Goal: Task Accomplishment & Management: Manage account settings

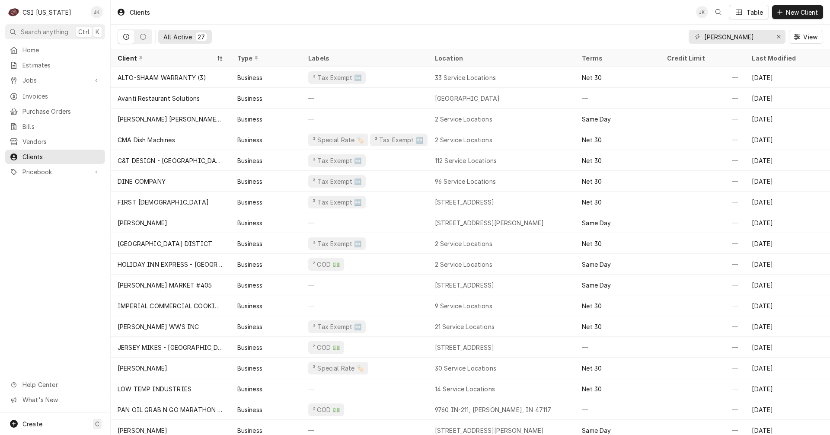
drag, startPoint x: 737, startPoint y: 36, endPoint x: 666, endPoint y: 32, distance: 71.5
click at [666, 32] on div "All Active 27 elizabeth View" at bounding box center [470, 37] width 705 height 24
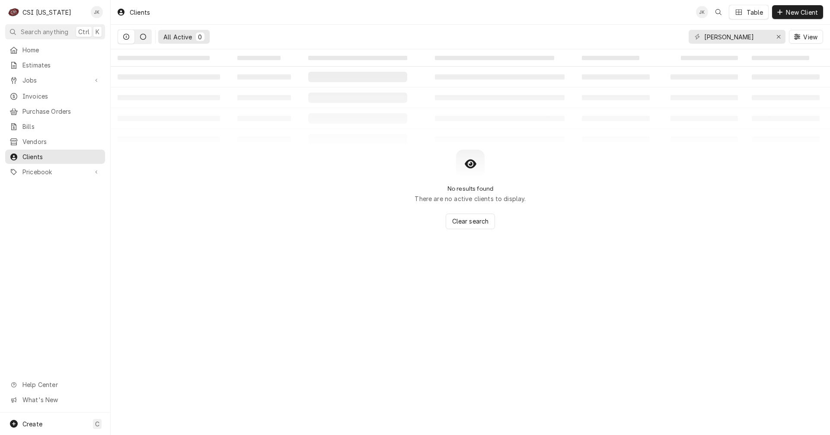
type input "lickteig"
click at [143, 40] on button "Dynamic Content Wrapper" at bounding box center [143, 37] width 16 height 14
click at [125, 38] on icon "Dynamic Content Wrapper" at bounding box center [126, 37] width 6 height 6
click at [778, 35] on icon "Erase input" at bounding box center [778, 37] width 5 height 6
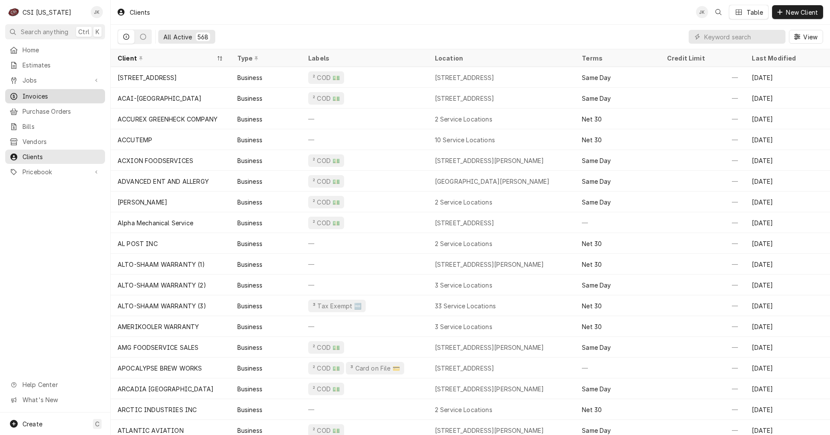
click at [27, 92] on span "Invoices" at bounding box center [61, 96] width 78 height 9
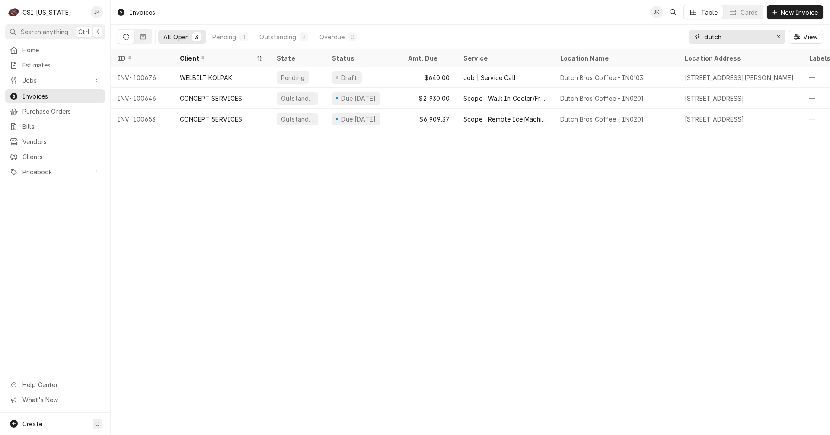
drag, startPoint x: 724, startPoint y: 36, endPoint x: 684, endPoint y: 41, distance: 39.6
click at [684, 41] on div "All Open 3 Pending 1 Outstanding 2 Overdue 0 dutch View" at bounding box center [470, 37] width 705 height 24
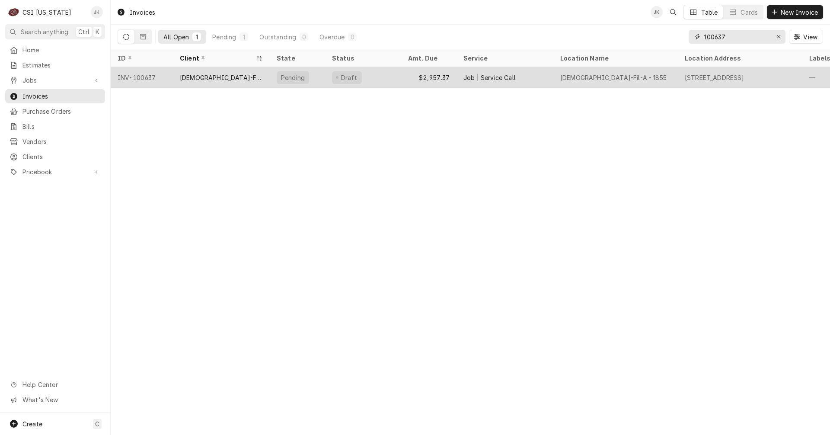
type input "100637"
click at [201, 77] on div "[DEMOGRAPHIC_DATA]-FIL-A - [GEOGRAPHIC_DATA]" at bounding box center [221, 77] width 83 height 9
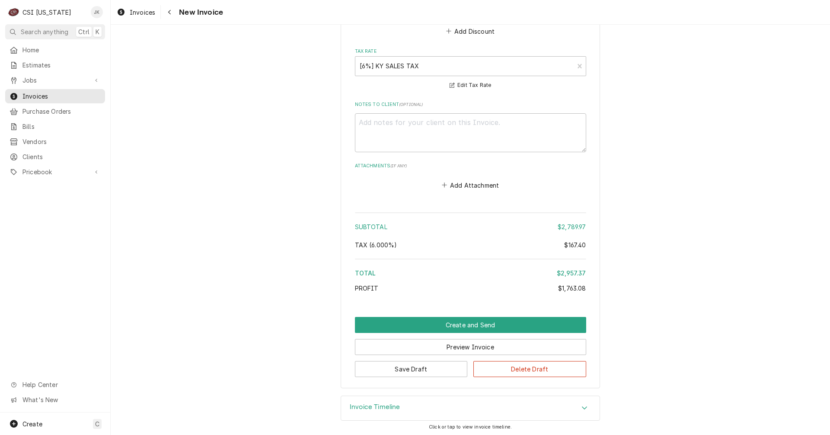
scroll to position [1836, 0]
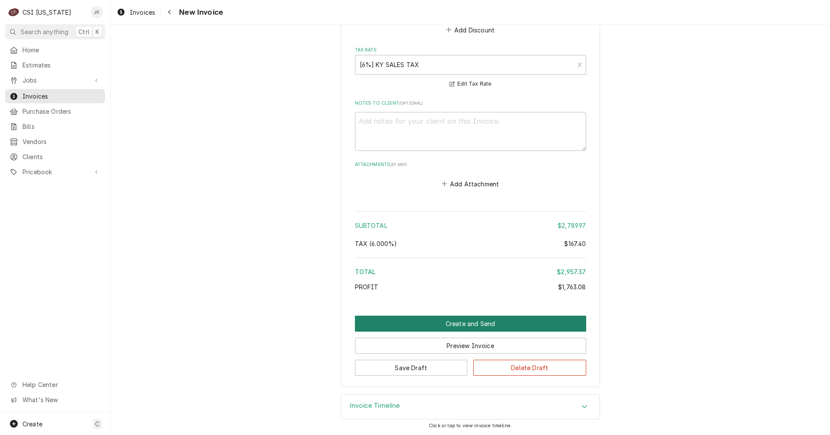
click at [467, 323] on button "Create and Send" at bounding box center [470, 324] width 231 height 16
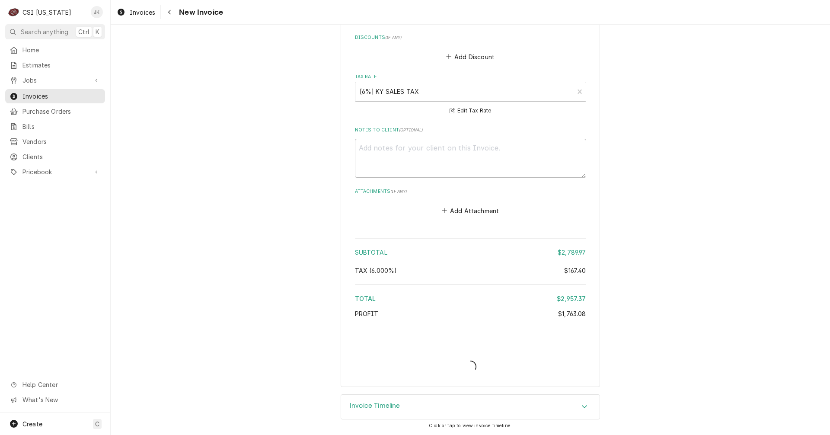
type textarea "x"
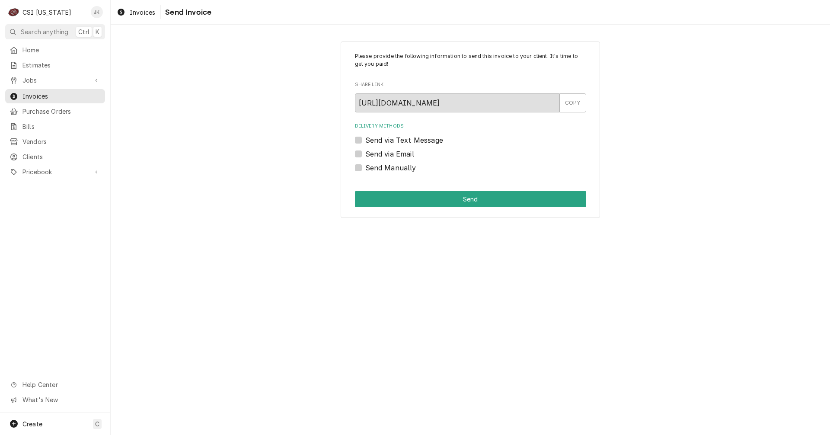
click at [365, 153] on label "Send via Email" at bounding box center [389, 154] width 49 height 10
click at [365, 153] on input "Send via Email" at bounding box center [480, 158] width 231 height 19
checkbox input "true"
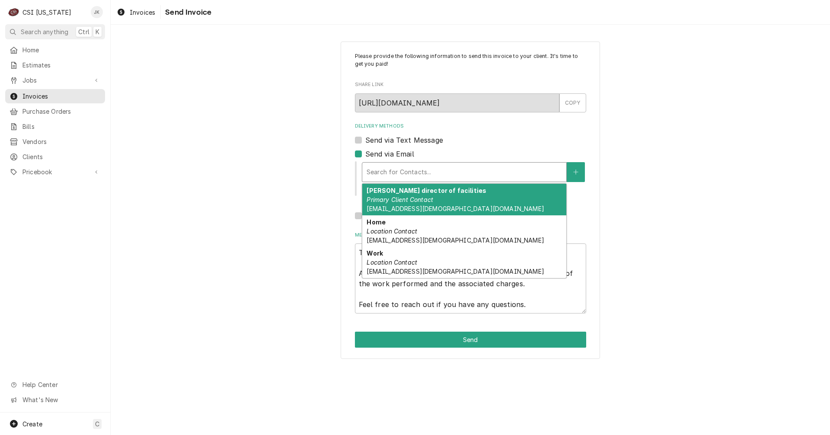
click at [378, 170] on div "Delivery Methods" at bounding box center [464, 172] width 195 height 16
click at [432, 201] on em "Primary Client Contact" at bounding box center [400, 199] width 67 height 7
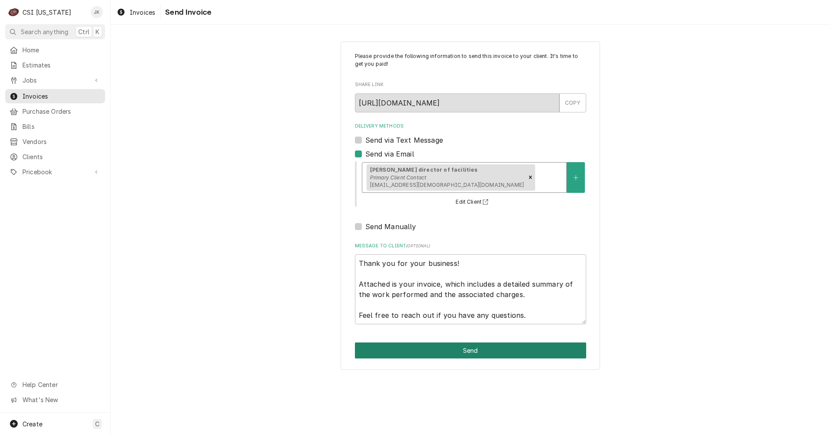
click at [457, 351] on button "Send" at bounding box center [470, 350] width 231 height 16
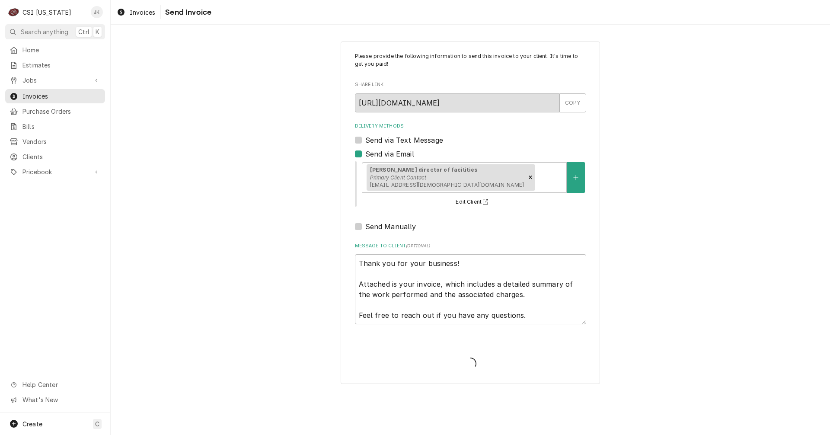
type textarea "x"
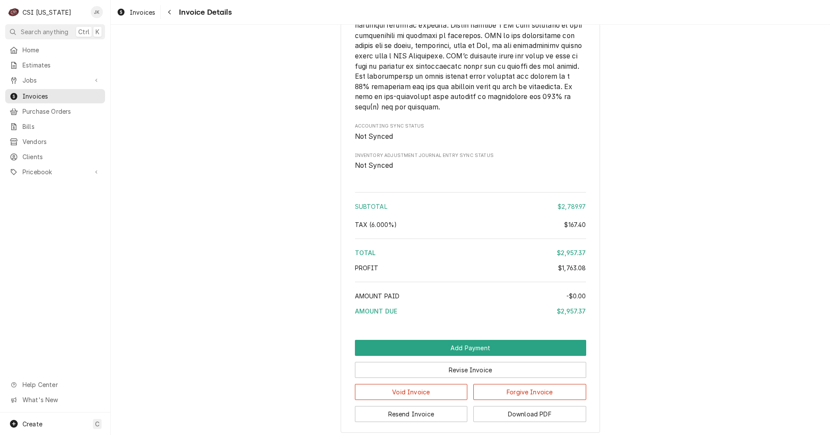
scroll to position [1803, 0]
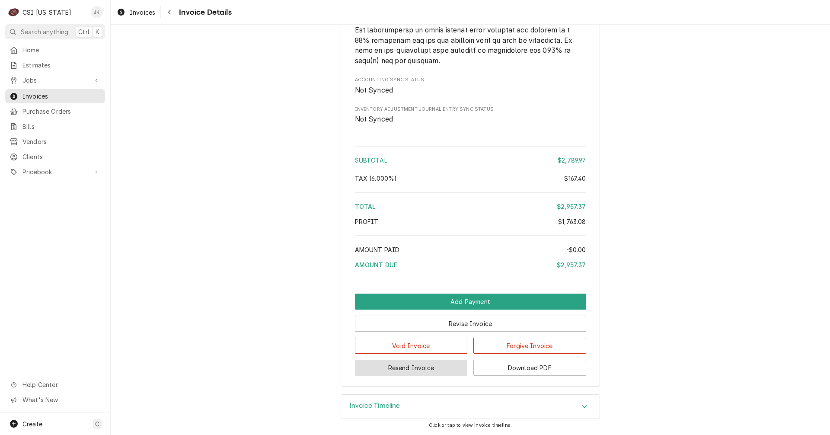
click at [417, 370] on button "Resend Invoice" at bounding box center [411, 368] width 113 height 16
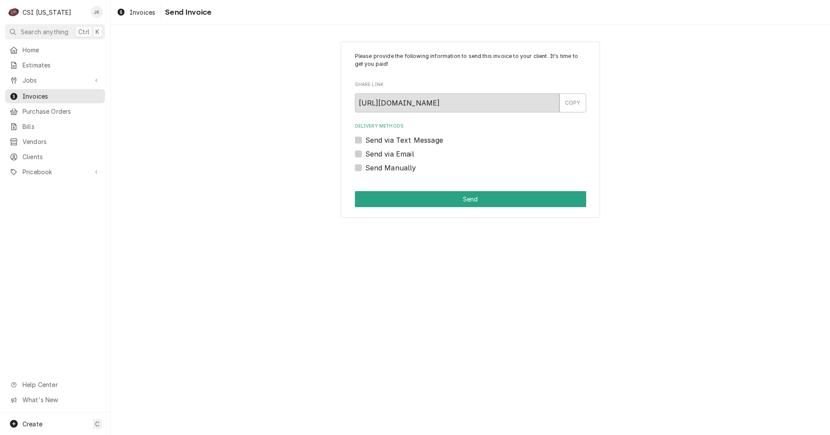
click at [383, 149] on label "Send via Email" at bounding box center [389, 154] width 49 height 10
click at [383, 149] on input "Send via Email" at bounding box center [480, 158] width 231 height 19
checkbox input "true"
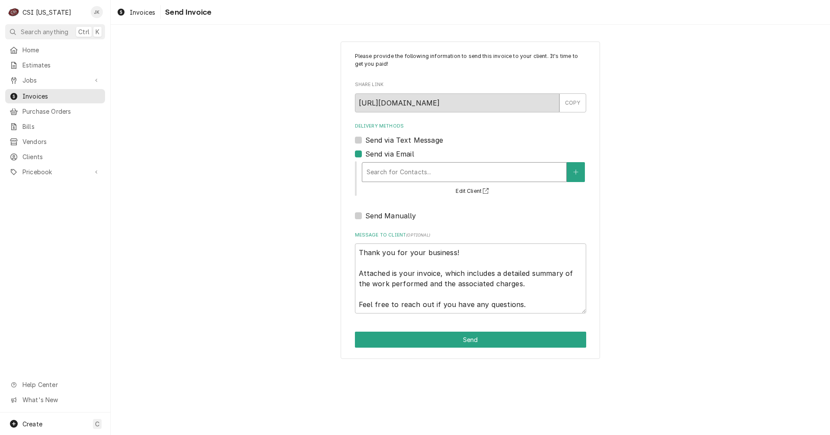
click at [388, 166] on div "Delivery Methods" at bounding box center [464, 172] width 195 height 16
click at [437, 170] on div "Delivery Methods" at bounding box center [464, 172] width 195 height 16
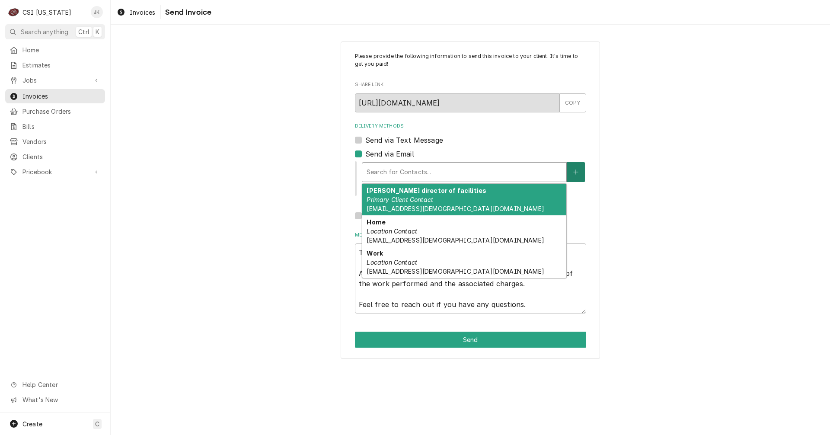
click at [583, 172] on button "Delivery Methods" at bounding box center [576, 172] width 18 height 20
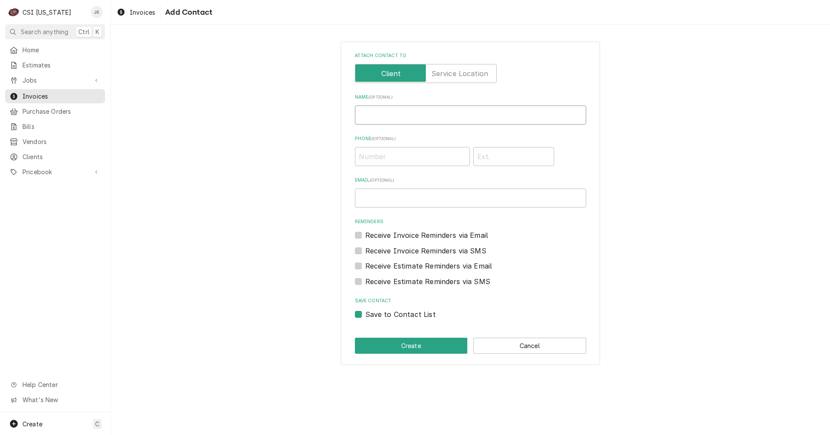
click at [398, 112] on input "Name ( optional )" at bounding box center [470, 114] width 231 height 19
paste input "Vicky Stuesse <Vicky.Stuesse@csi1.com>"
type input "Vicky Stuesse <Vicky.Stuesse@csi1.com>"
click at [379, 197] on input "Email ( optional )" at bounding box center [470, 197] width 231 height 19
paste input "Vicky Stuesse <Vicky.Stuesse@csi1.com>"
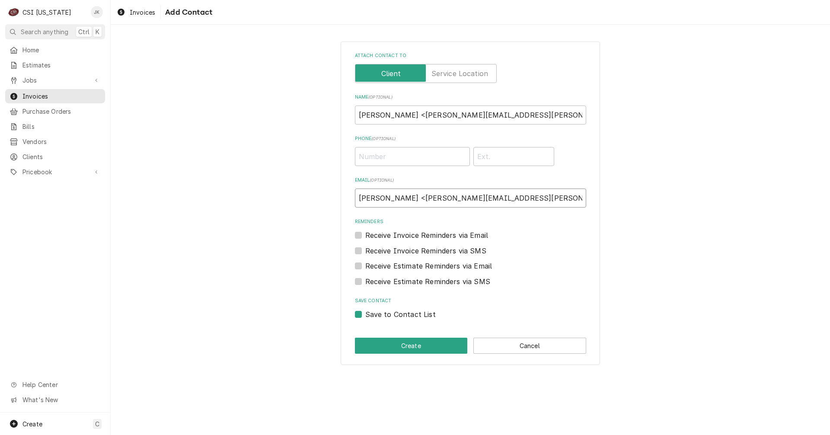
type input "Vicky Stuesse <Vicky.Stuesse@csi1.com>"
drag, startPoint x: 408, startPoint y: 114, endPoint x: 588, endPoint y: 125, distance: 180.2
click at [588, 125] on div "Attach contact to Name ( optional ) Vicky Stuesse <Vicky.Stuesse@csi1.com> Phon…" at bounding box center [470, 202] width 259 height 323
type input "Vicky Stuesse"
drag, startPoint x: 412, startPoint y: 197, endPoint x: 349, endPoint y: 199, distance: 62.7
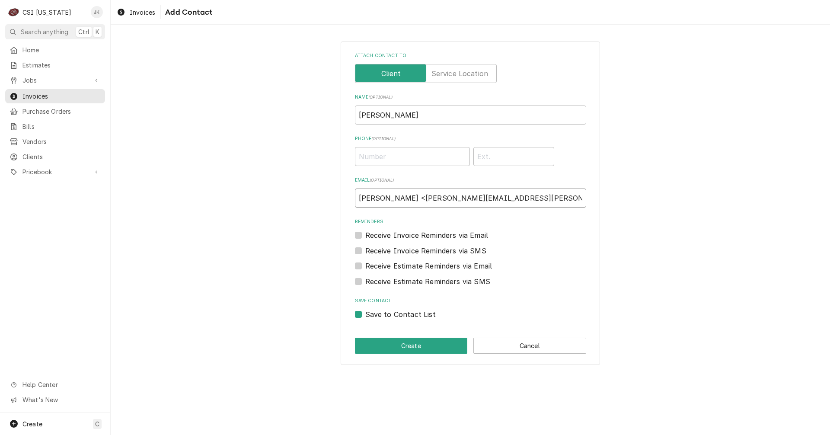
click at [349, 199] on div "Attach contact to Name ( optional ) Vicky Stuesse Phone ( optional ) Email ( op…" at bounding box center [470, 202] width 259 height 323
click at [457, 194] on input "Vicky.Stuesse@csi1.com>" at bounding box center [470, 197] width 231 height 19
type input "Vicky.Stuesse@csi1.com"
click at [407, 345] on button "Create" at bounding box center [411, 346] width 113 height 16
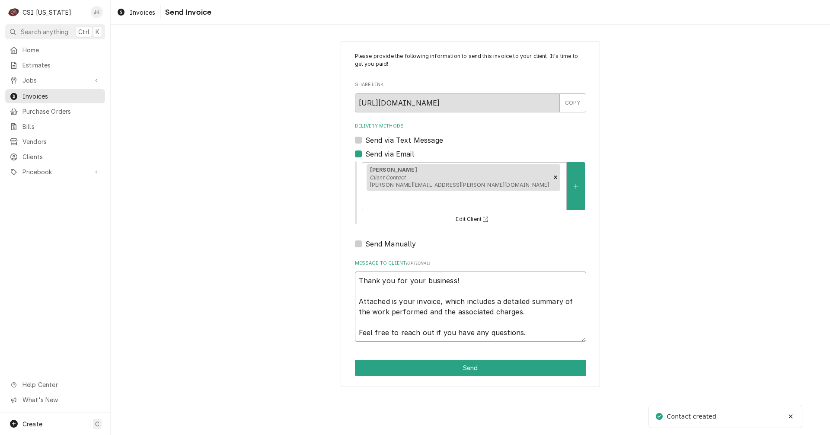
drag, startPoint x: 539, startPoint y: 314, endPoint x: 262, endPoint y: 220, distance: 292.3
click at [262, 220] on div "Please provide the following information to send this invoice to your client. I…" at bounding box center [470, 214] width 719 height 361
type textarea "x"
type textarea "M"
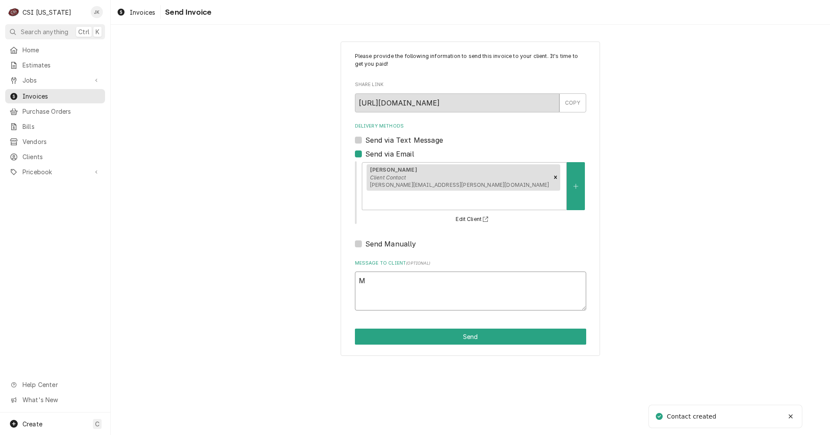
type textarea "x"
type textarea "Mi"
type textarea "x"
type textarea "Mid"
type textarea "x"
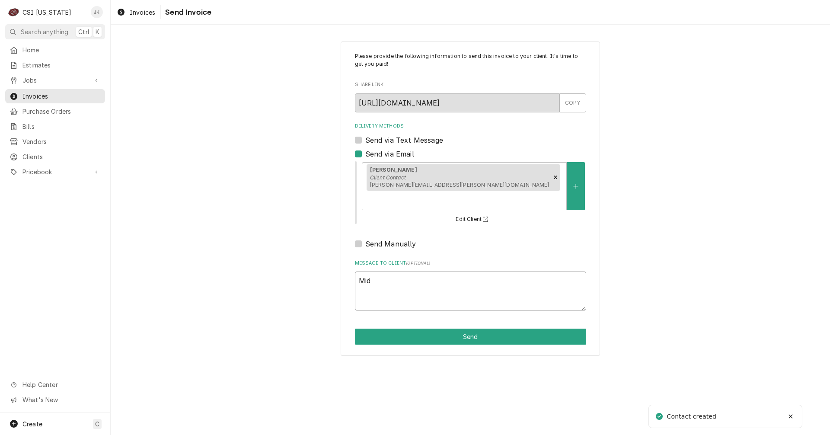
type textarea "Midd"
type textarea "x"
type textarea "Mid"
type textarea "x"
type textarea "Mi"
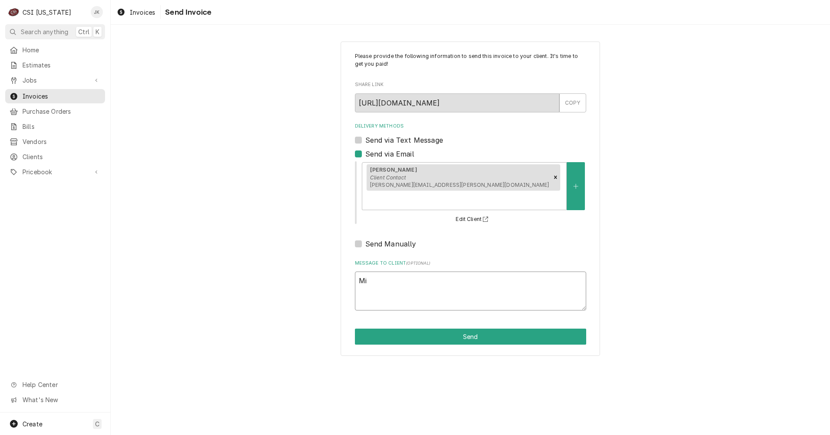
type textarea "x"
type textarea "Mis"
type textarea "x"
type textarea "Miss"
type textarea "x"
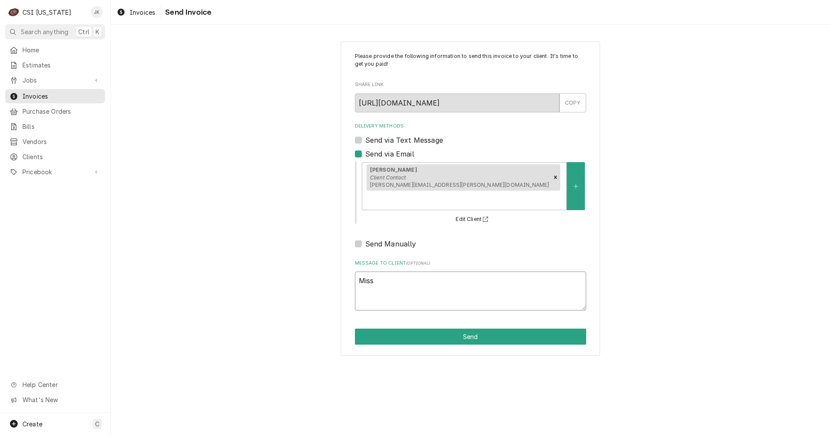
type textarea "Misse"
type textarea "x"
type textarea "Missed"
type textarea "x"
type textarea "Missed"
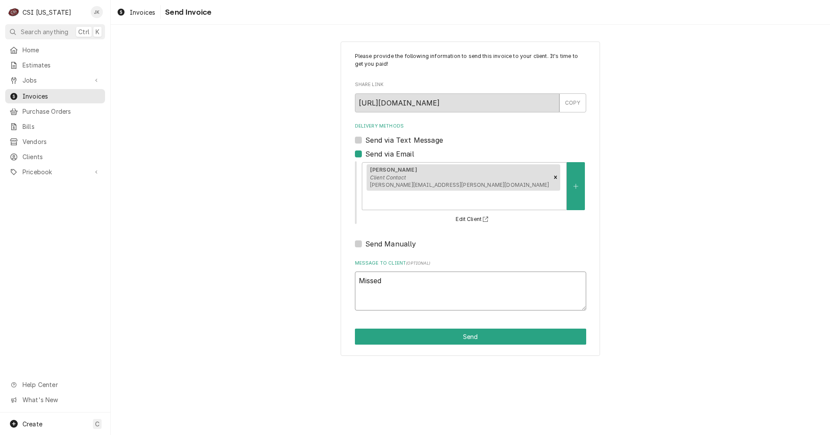
type textarea "x"
type textarea "Missed C"
type textarea "x"
type textarea "Missed CD"
type textarea "x"
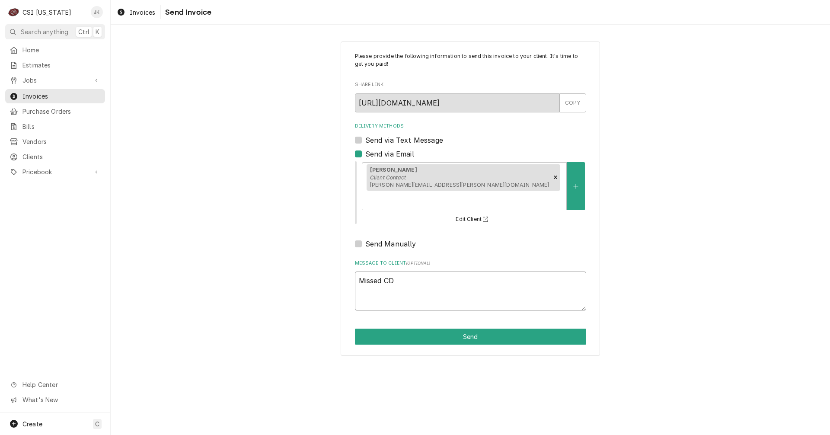
type textarea "Missed CDO"
type textarea "x"
type textarea "Missed CD"
type textarea "x"
type textarea "Missed C"
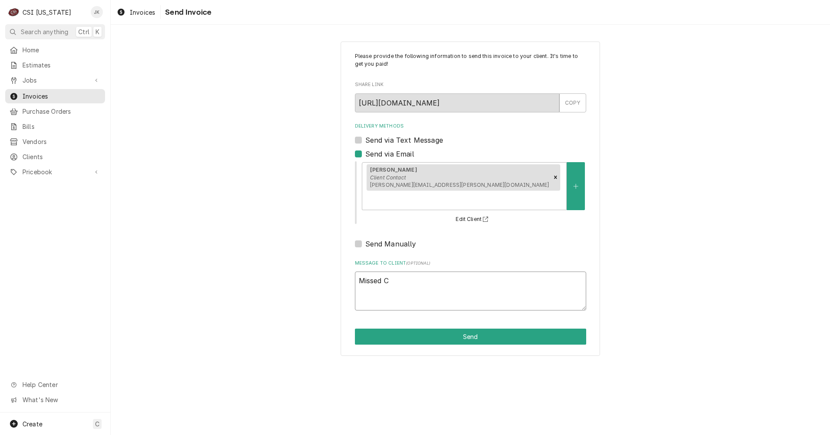
type textarea "x"
type textarea "Missed CO"
type textarea "x"
type textarea "Missed COD"
type textarea "x"
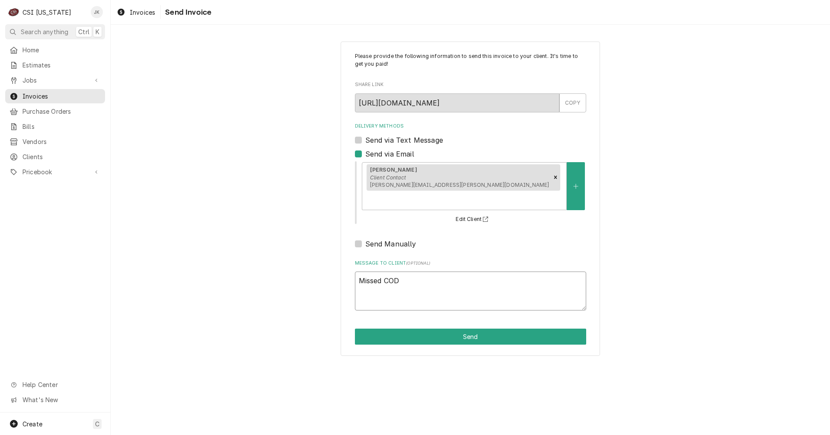
type textarea "Missed COD?"
type textarea "x"
type textarea "Missed COD??"
click at [431, 329] on button "Send" at bounding box center [470, 337] width 231 height 16
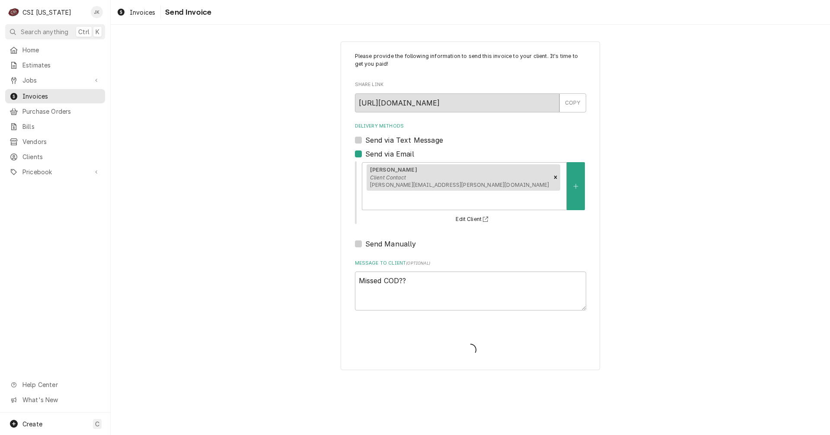
type textarea "x"
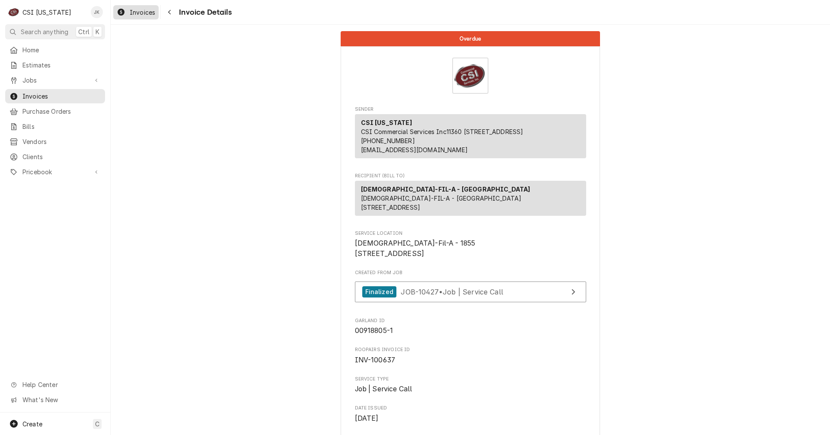
click at [147, 13] on span "Invoices" at bounding box center [143, 12] width 26 height 9
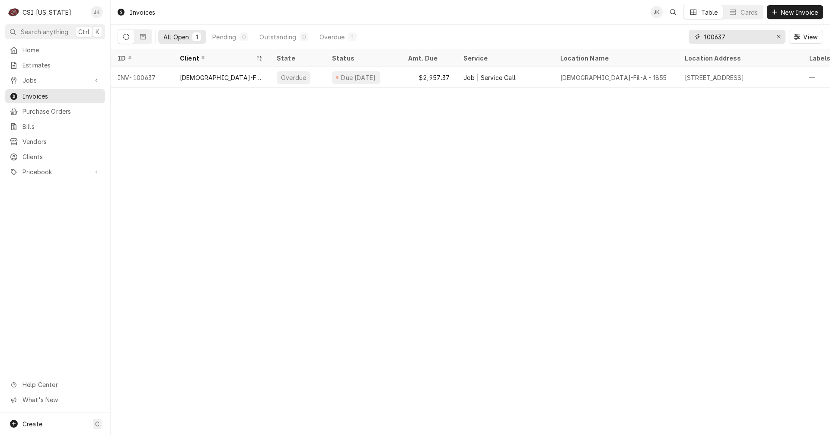
drag, startPoint x: 719, startPoint y: 35, endPoint x: 728, endPoint y: 38, distance: 10.0
click at [728, 38] on input "100637" at bounding box center [736, 37] width 65 height 14
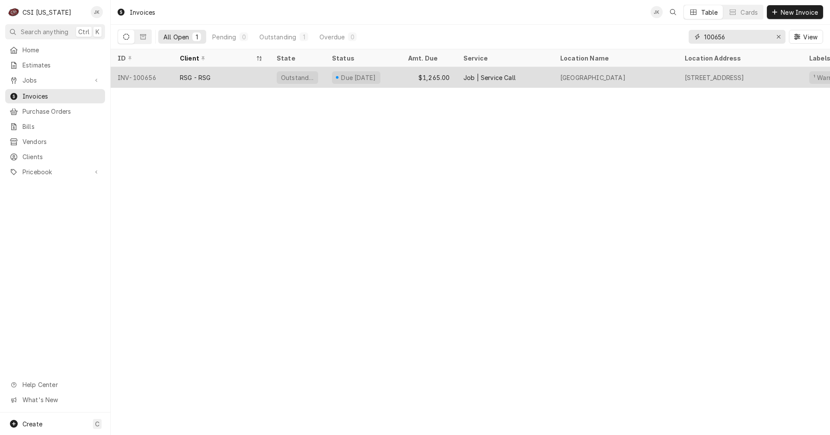
type input "100656"
click at [227, 80] on div "RSG - RSG" at bounding box center [221, 77] width 97 height 21
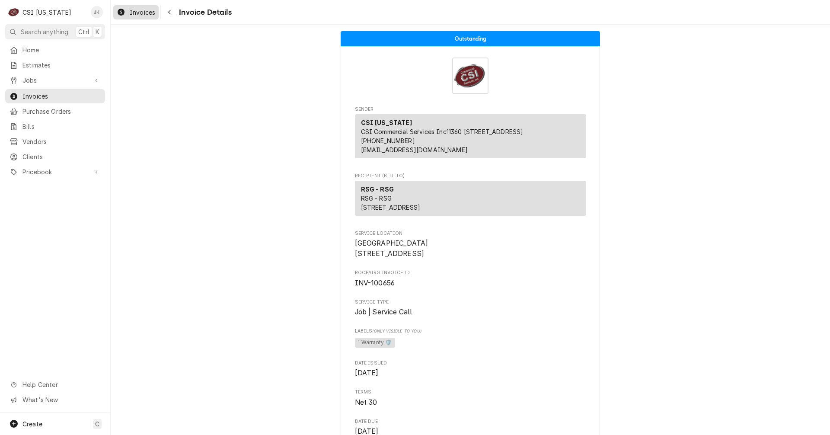
click at [138, 6] on link "Invoices" at bounding box center [135, 12] width 45 height 14
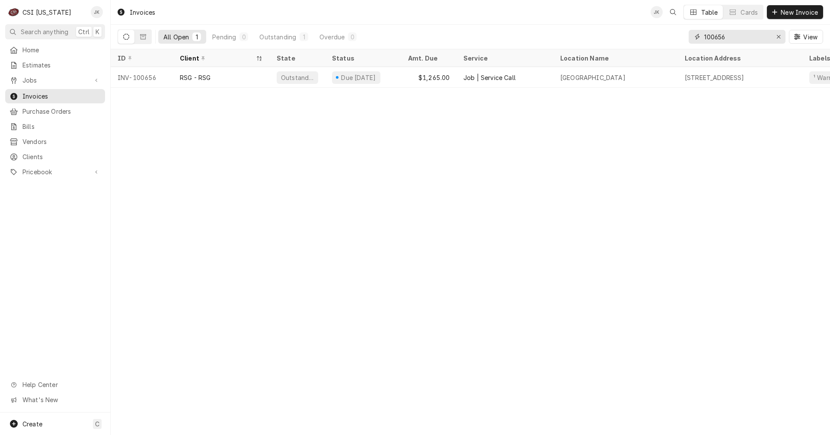
drag, startPoint x: 715, startPoint y: 36, endPoint x: 740, endPoint y: 35, distance: 25.5
click at [740, 35] on input "100656" at bounding box center [736, 37] width 65 height 14
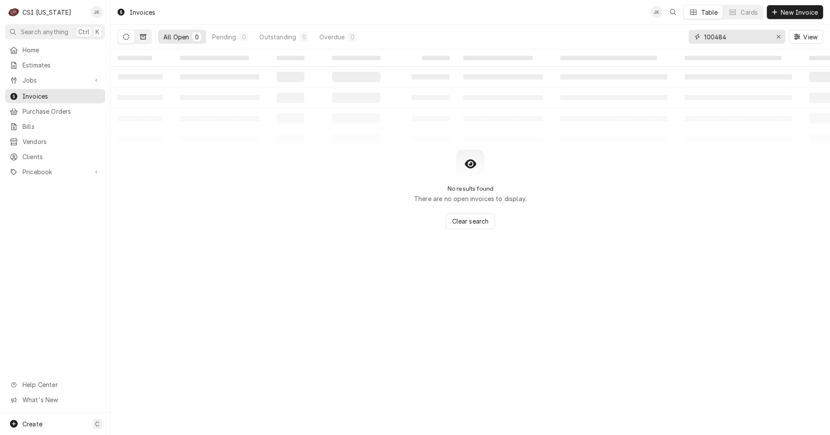
type input "100484"
click at [146, 33] on button "Dynamic Content Wrapper" at bounding box center [143, 37] width 16 height 14
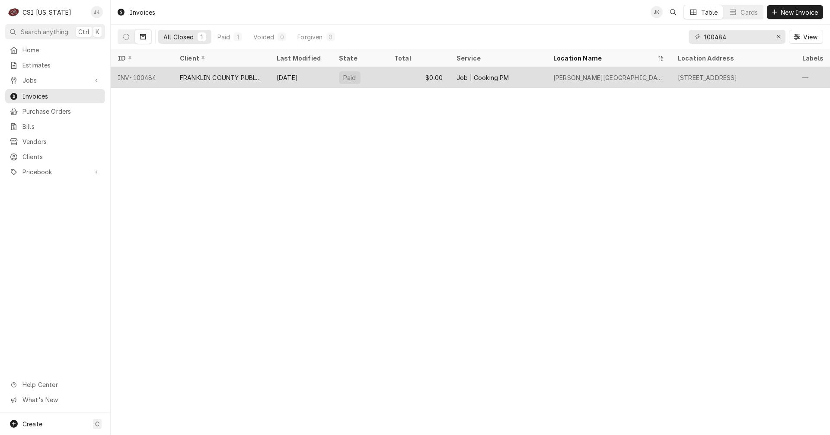
click at [232, 77] on div "FRANKLIN COUNTY PUBLIC SCHOOLS" at bounding box center [221, 77] width 83 height 9
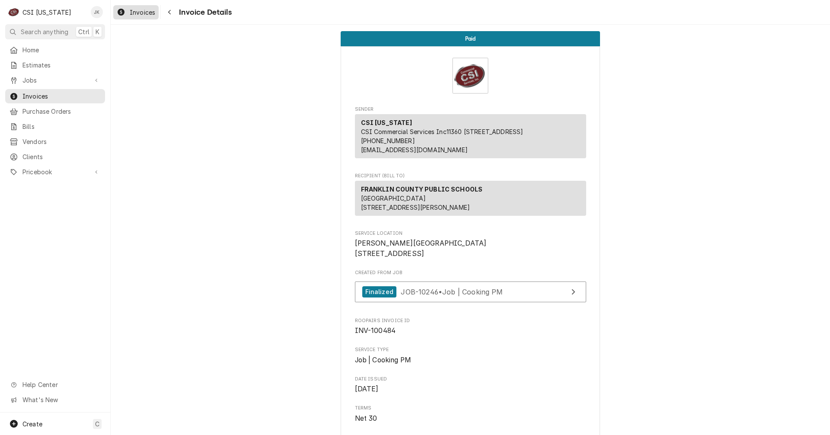
click at [140, 14] on span "Invoices" at bounding box center [143, 12] width 26 height 9
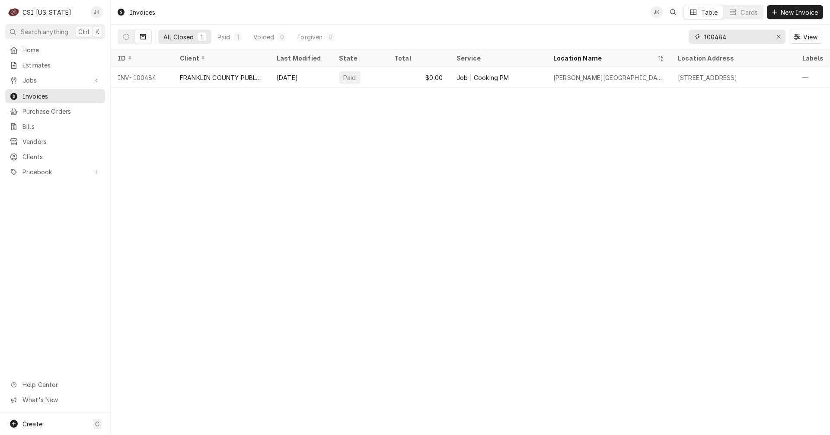
drag, startPoint x: 715, startPoint y: 36, endPoint x: 784, endPoint y: 44, distance: 69.6
click at [784, 44] on div "100484 View" at bounding box center [756, 37] width 134 height 24
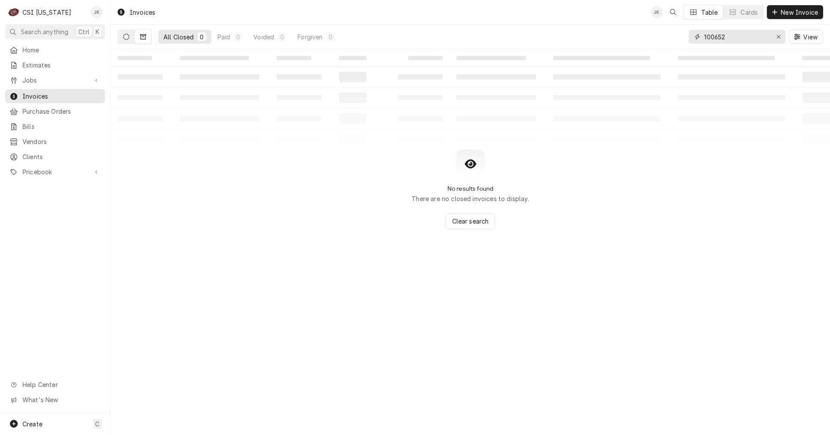
type input "100652"
click at [122, 36] on button "Dynamic Content Wrapper" at bounding box center [126, 37] width 16 height 14
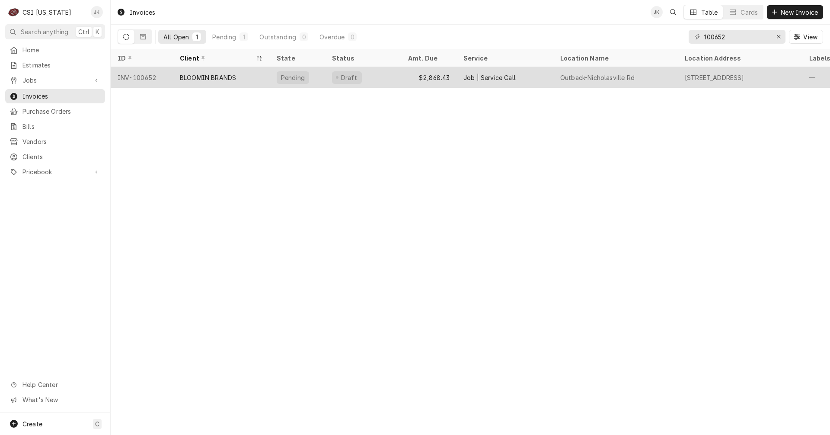
click at [212, 73] on div "BLOOMIN BRANDS" at bounding box center [208, 77] width 56 height 9
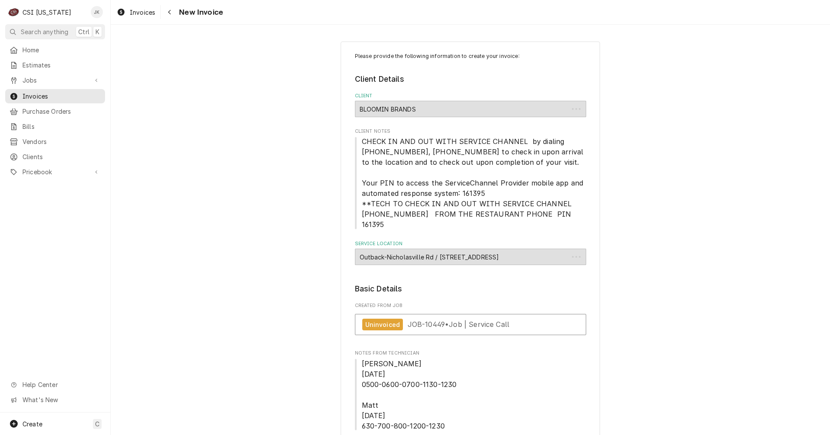
type textarea "x"
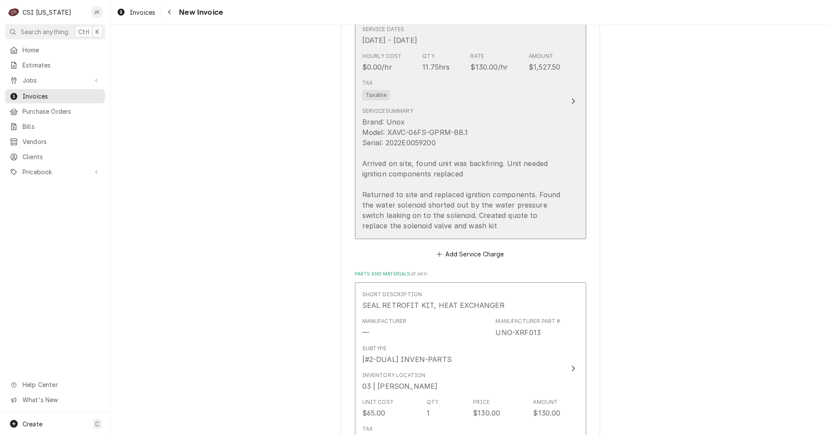
scroll to position [951, 0]
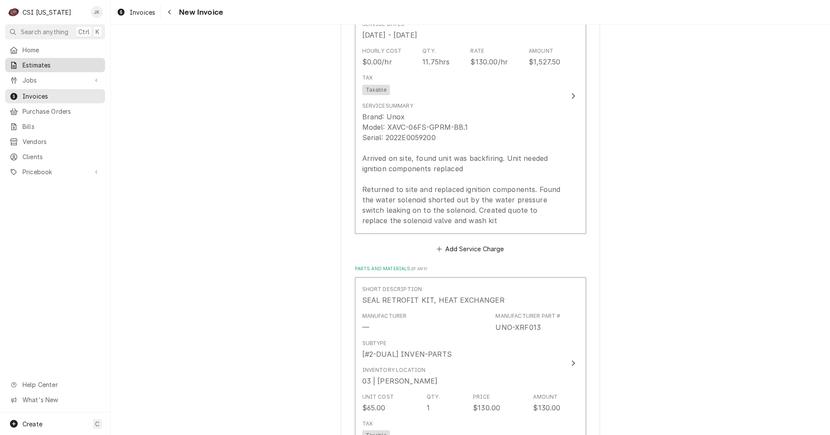
click at [31, 64] on span "Estimates" at bounding box center [61, 65] width 78 height 9
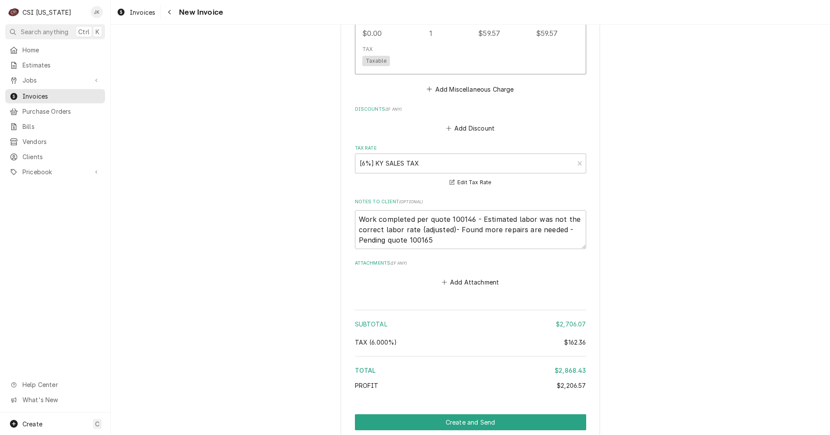
scroll to position [1988, 0]
drag, startPoint x: 451, startPoint y: 227, endPoint x: 323, endPoint y: 213, distance: 128.7
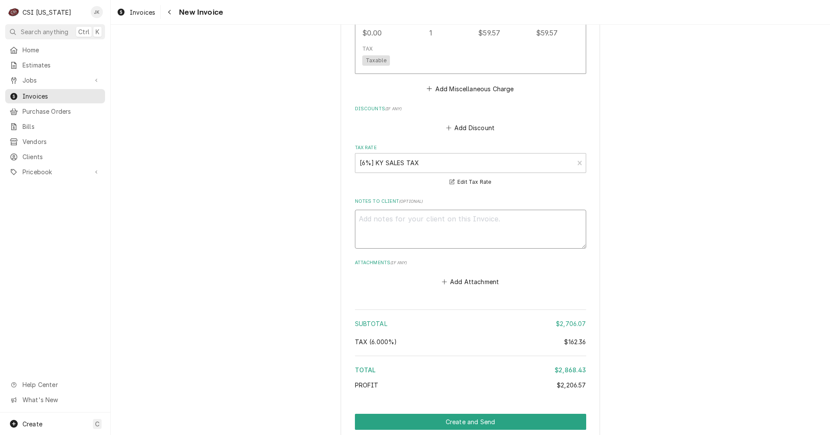
type textarea "x"
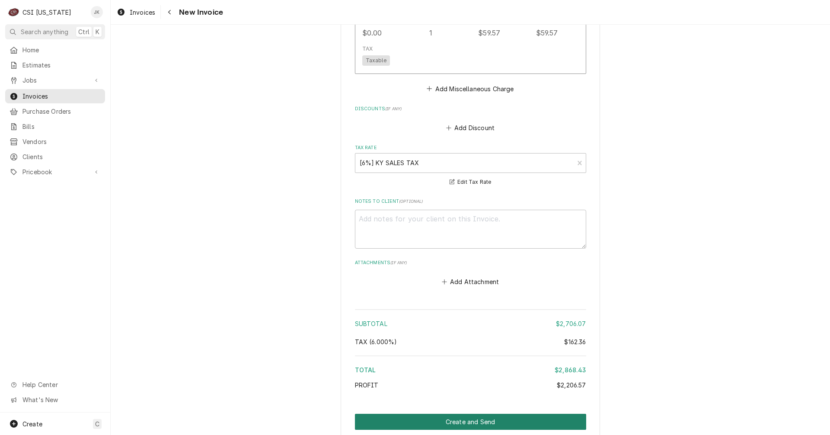
click at [438, 414] on button "Create and Send" at bounding box center [470, 422] width 231 height 16
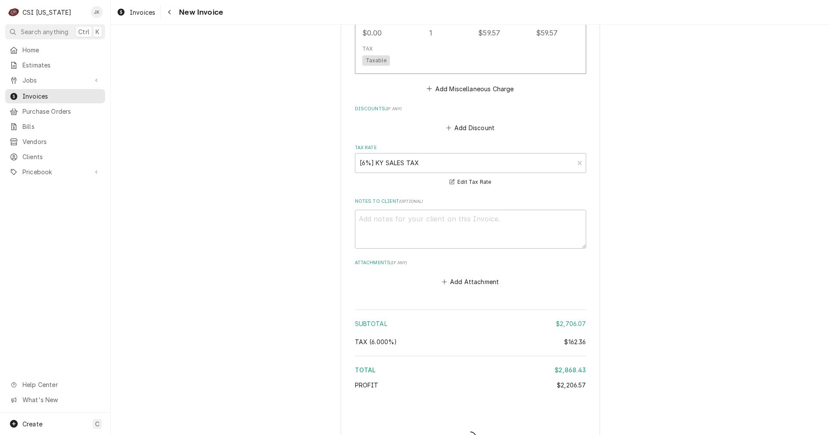
type textarea "x"
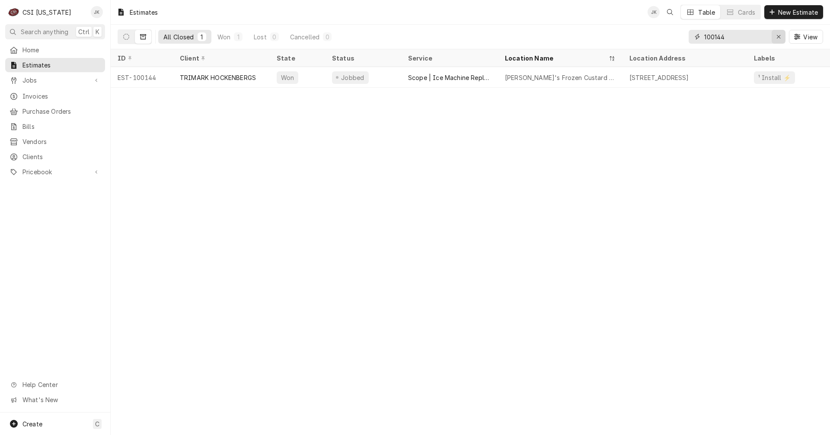
drag, startPoint x: 714, startPoint y: 37, endPoint x: 772, endPoint y: 34, distance: 57.6
click at [772, 34] on div "100144" at bounding box center [737, 37] width 97 height 14
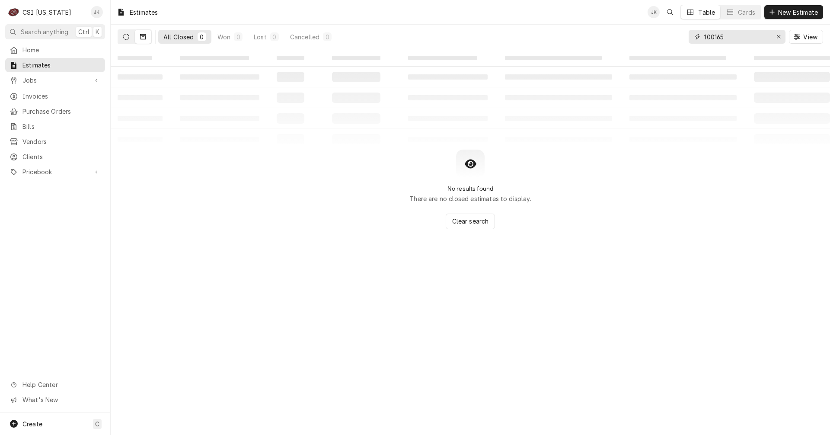
type input "100165"
click at [126, 41] on button "Dynamic Content Wrapper" at bounding box center [126, 37] width 16 height 14
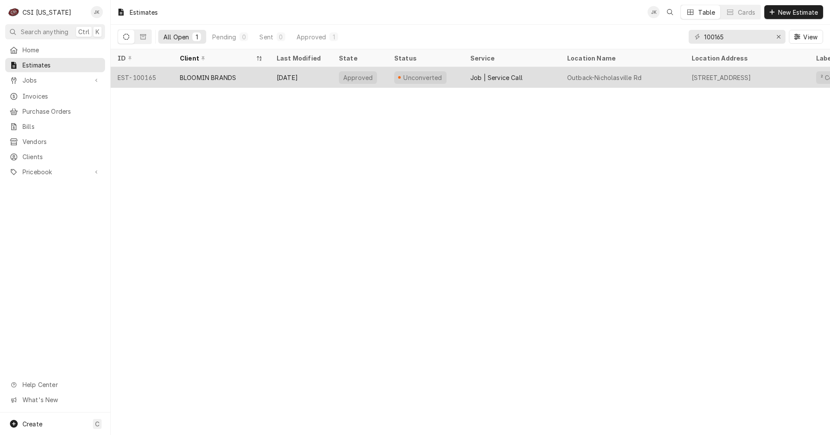
click at [233, 74] on div "BLOOMIN BRANDS" at bounding box center [208, 77] width 56 height 9
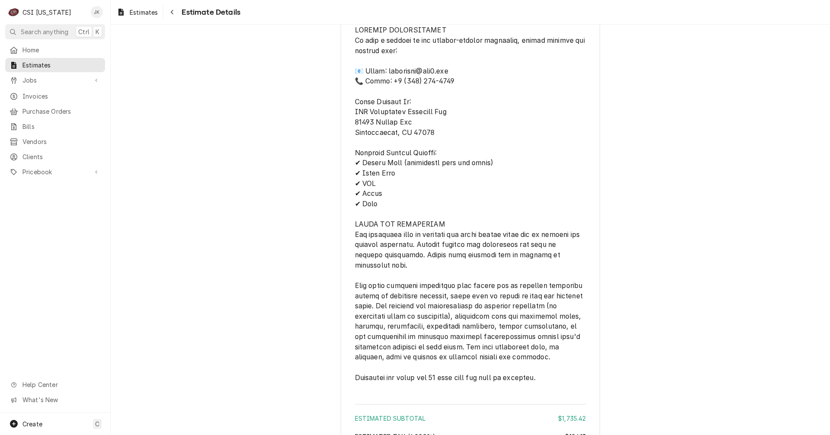
scroll to position [1383, 0]
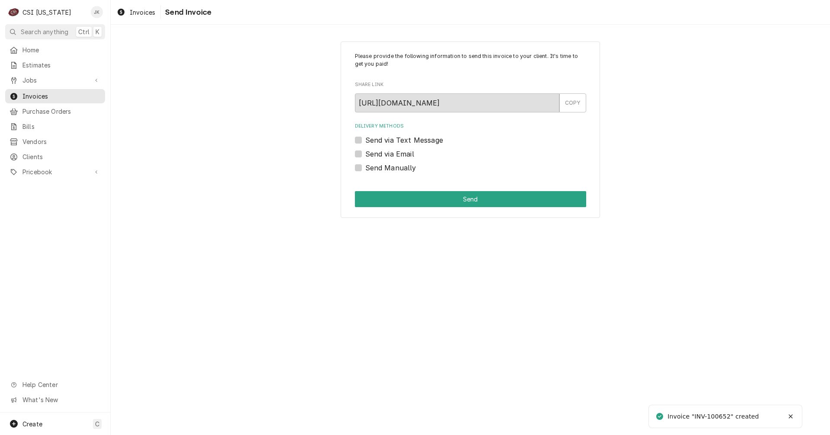
click at [402, 152] on label "Send via Email" at bounding box center [389, 154] width 49 height 10
click at [402, 152] on input "Send via Email" at bounding box center [480, 158] width 231 height 19
checkbox input "true"
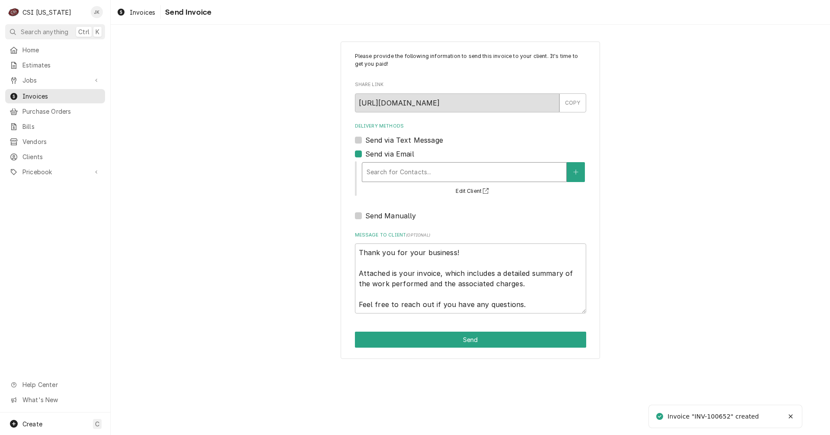
click at [406, 173] on div "Delivery Methods" at bounding box center [464, 172] width 195 height 16
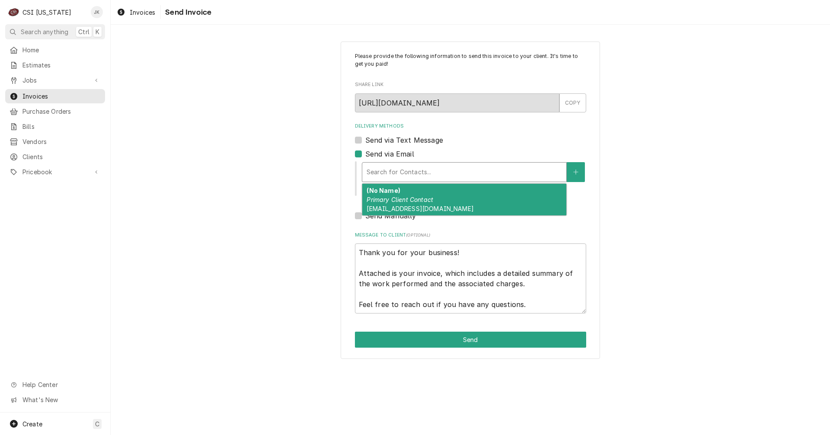
click at [419, 204] on div "(No Name) Primary Client Contact [EMAIL_ADDRESS][DOMAIN_NAME]" at bounding box center [464, 200] width 204 height 32
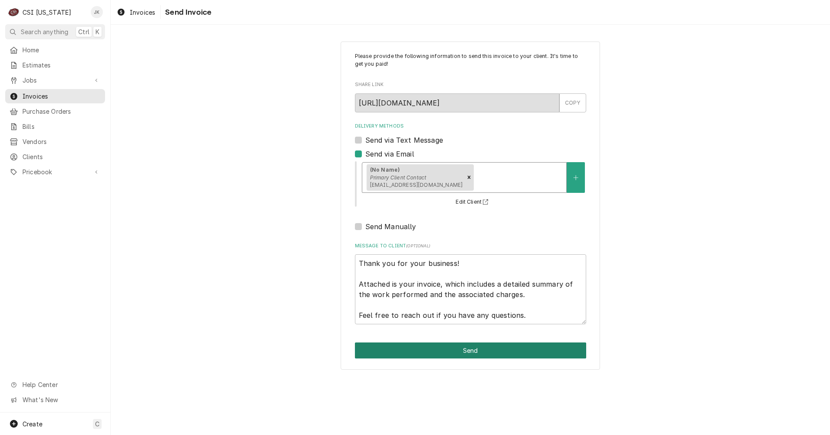
click at [468, 348] on button "Send" at bounding box center [470, 350] width 231 height 16
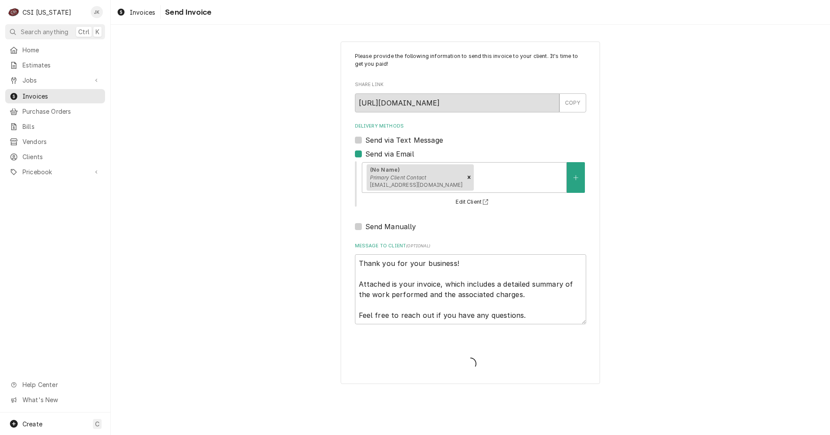
type textarea "x"
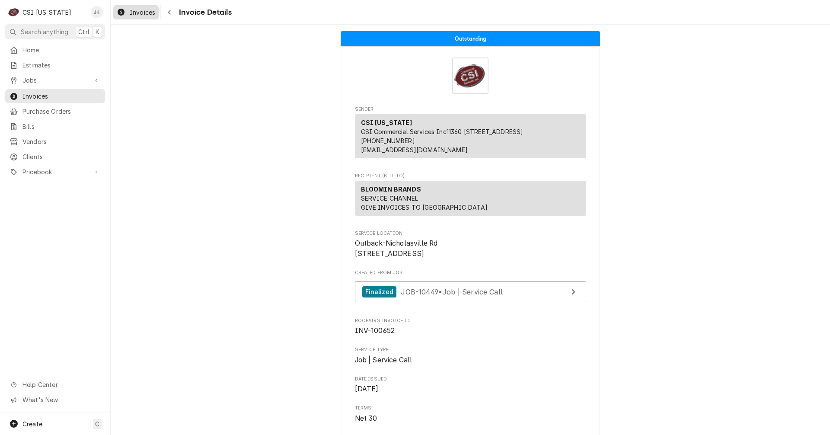
click at [142, 10] on span "Invoices" at bounding box center [143, 12] width 26 height 9
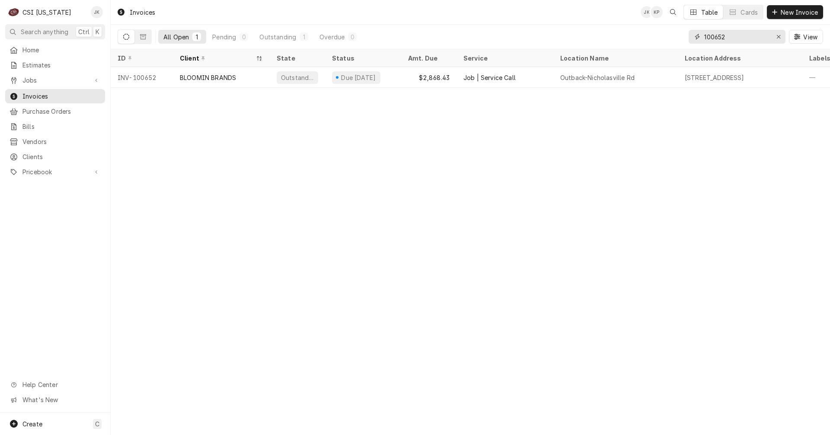
drag, startPoint x: 717, startPoint y: 36, endPoint x: 750, endPoint y: 37, distance: 32.4
click at [750, 37] on input "100652" at bounding box center [736, 37] width 65 height 14
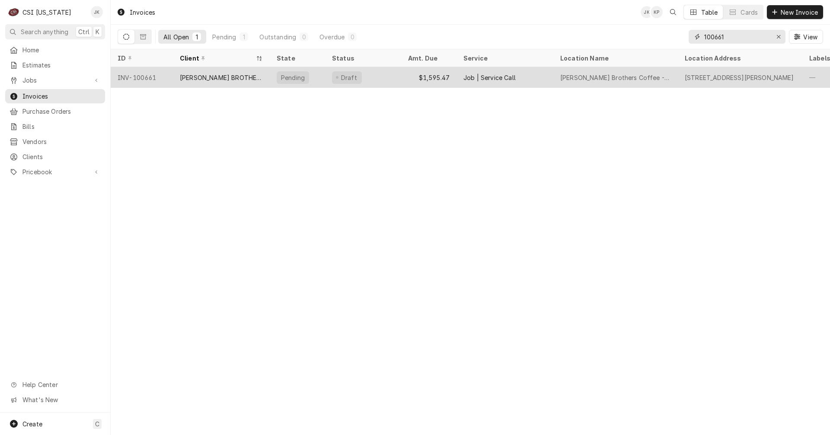
type input "100661"
click at [224, 71] on div "HEINE BROTHERS COFFEE" at bounding box center [221, 77] width 97 height 21
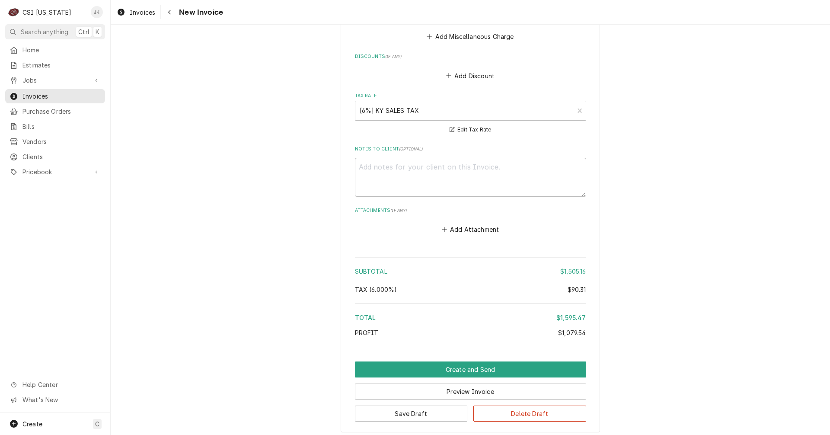
scroll to position [1641, 0]
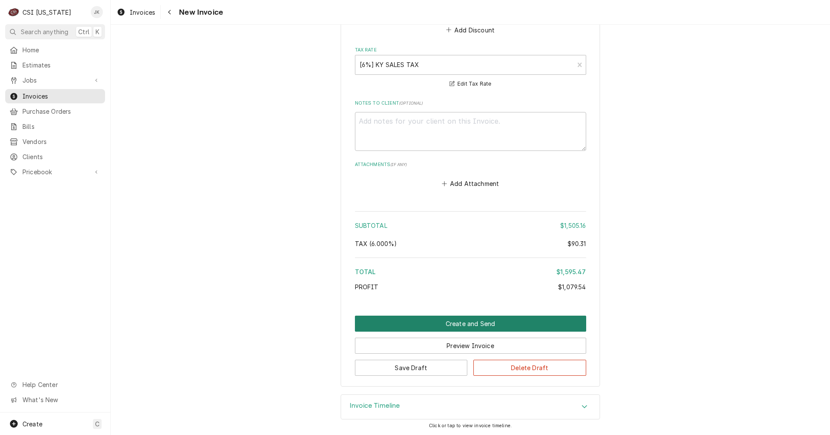
click at [482, 329] on button "Create and Send" at bounding box center [470, 324] width 231 height 16
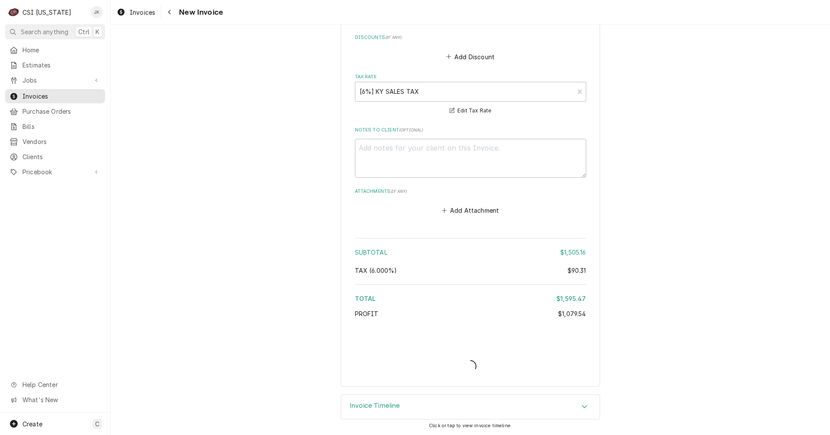
scroll to position [1614, 0]
type textarea "x"
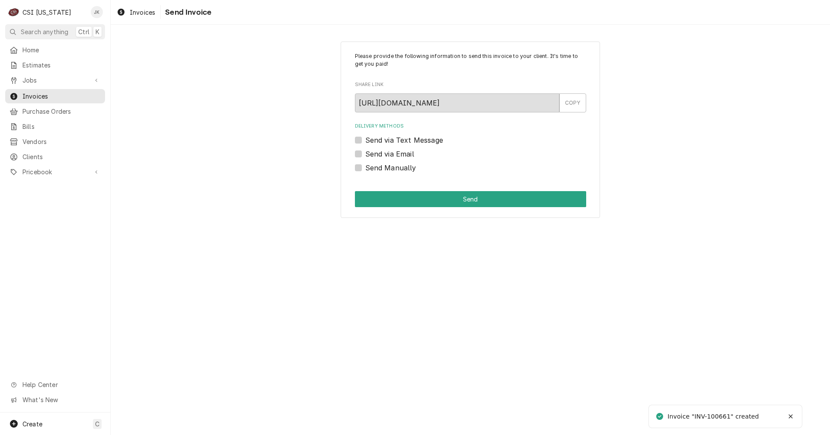
click at [404, 155] on label "Send via Email" at bounding box center [389, 154] width 49 height 10
click at [404, 155] on input "Send via Email" at bounding box center [480, 158] width 231 height 19
checkbox input "true"
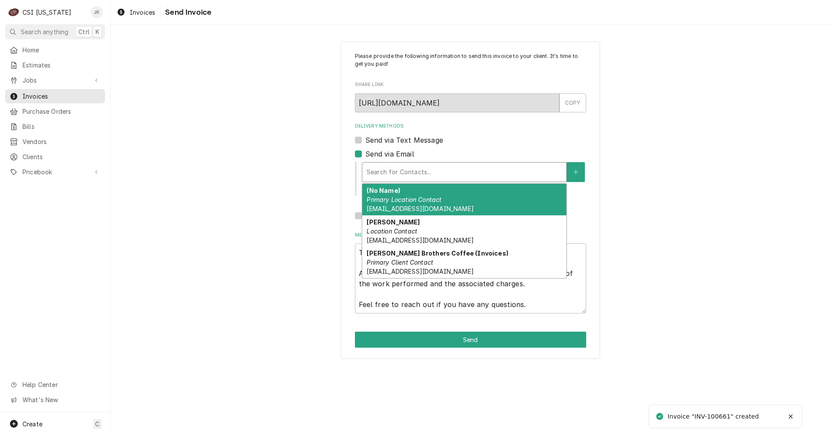
click at [402, 169] on div "Delivery Methods" at bounding box center [464, 172] width 195 height 16
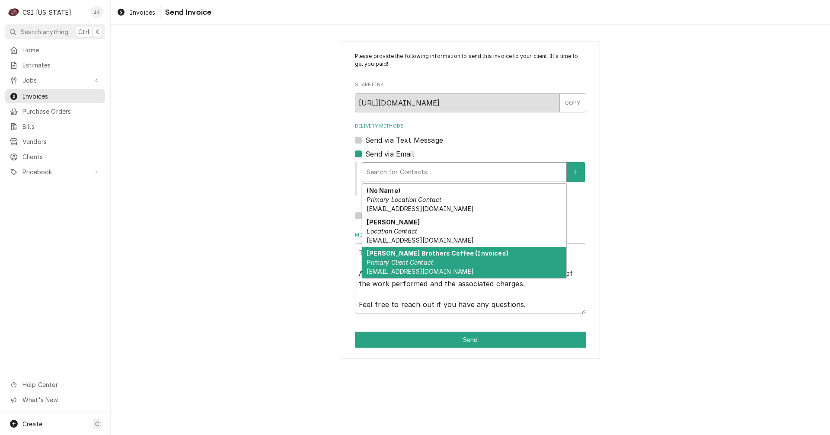
click at [423, 272] on span "[EMAIL_ADDRESS][DOMAIN_NAME]" at bounding box center [420, 271] width 107 height 7
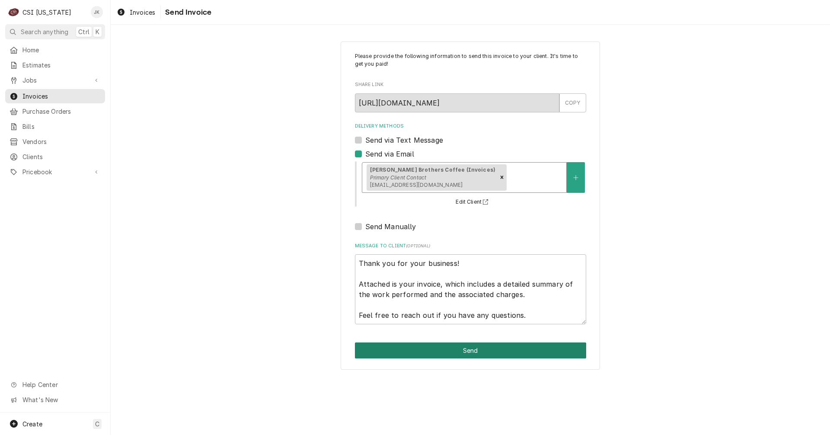
click at [451, 348] on button "Send" at bounding box center [470, 350] width 231 height 16
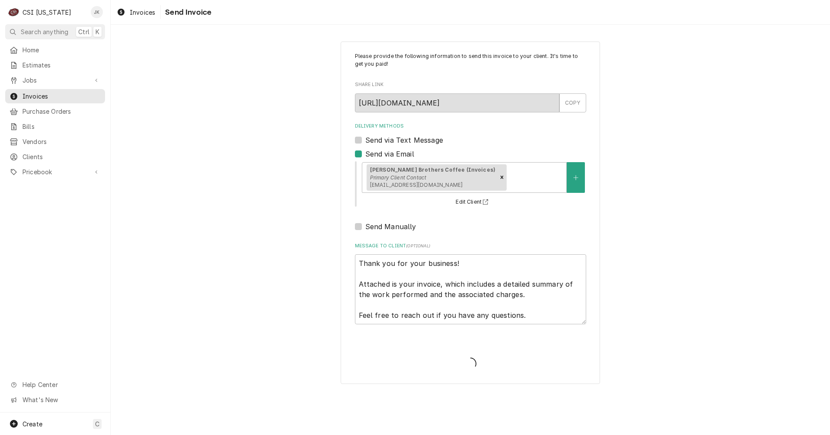
type textarea "x"
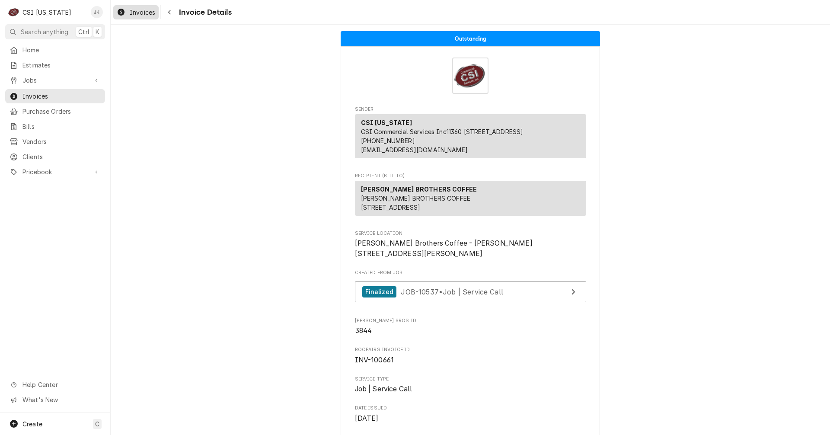
click at [142, 13] on span "Invoices" at bounding box center [143, 12] width 26 height 9
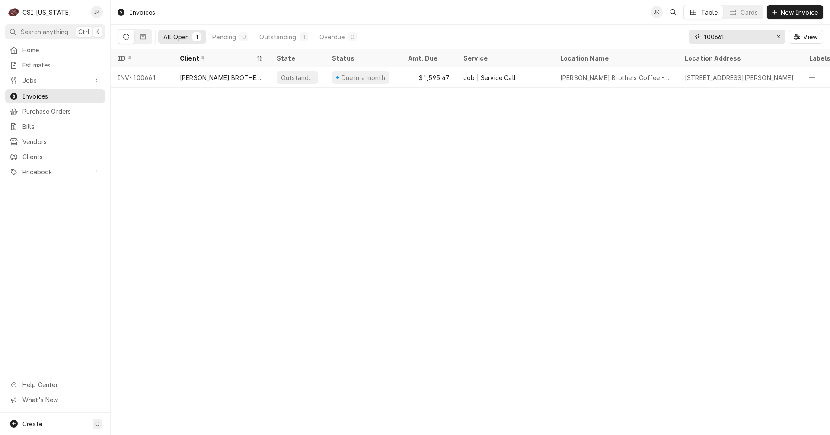
click at [726, 38] on input "100661" at bounding box center [736, 37] width 65 height 14
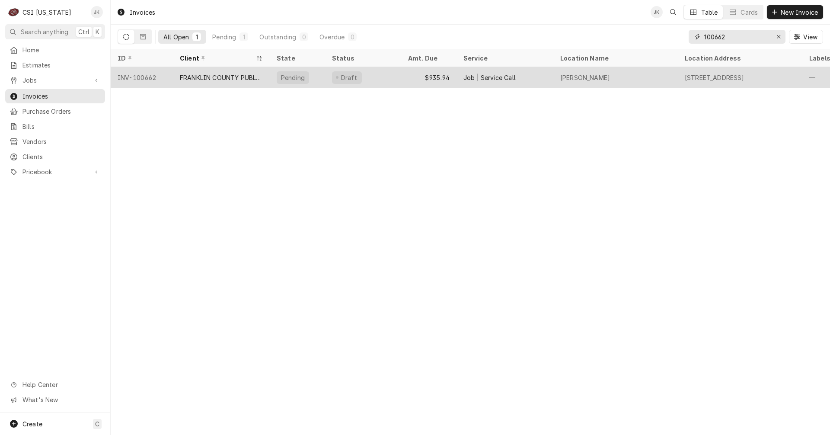
type input "100662"
click at [204, 77] on div "FRANKLIN COUNTY PUBLIC SCHOOLS" at bounding box center [221, 77] width 83 height 9
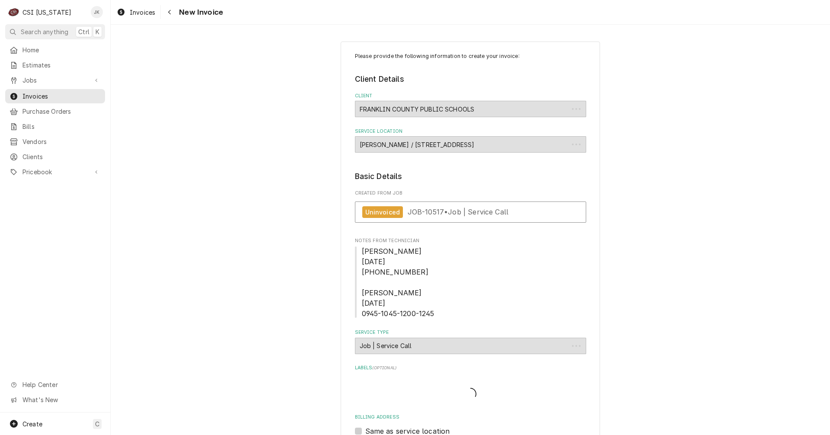
type textarea "x"
drag, startPoint x: 141, startPoint y: 10, endPoint x: 323, endPoint y: 12, distance: 182.4
click at [141, 10] on span "Invoices" at bounding box center [143, 12] width 26 height 9
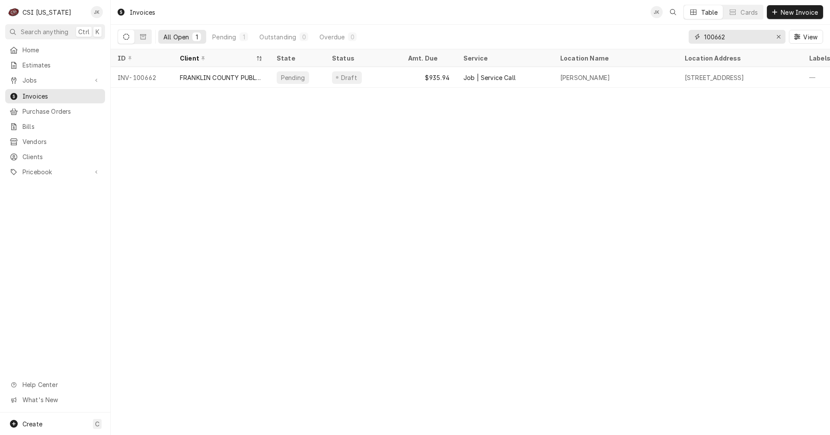
drag, startPoint x: 721, startPoint y: 36, endPoint x: 728, endPoint y: 36, distance: 7.3
click at [728, 36] on input "100662" at bounding box center [736, 37] width 65 height 14
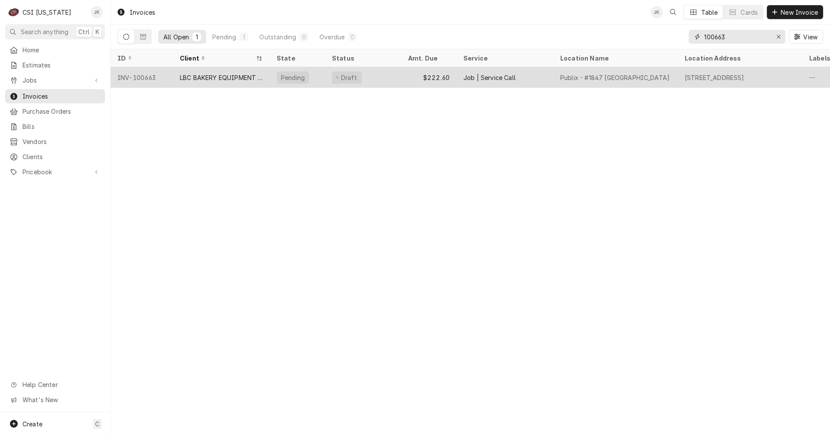
type input "100663"
click at [215, 80] on div "LBC BAKERY EQUIPMENT WARRANTY" at bounding box center [221, 77] width 83 height 9
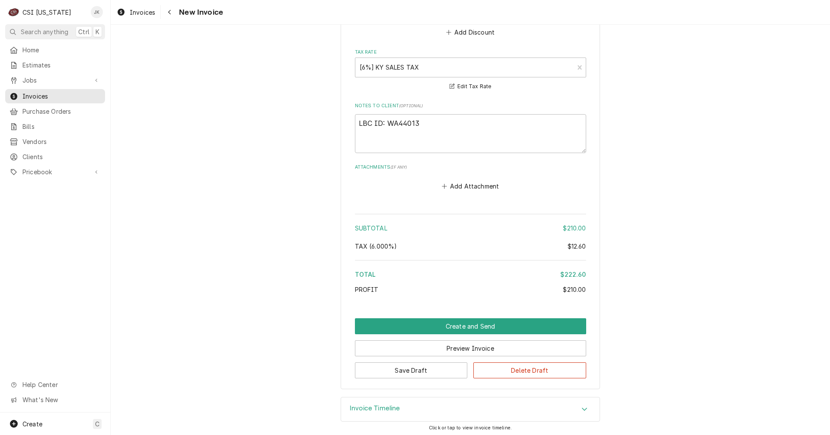
scroll to position [1333, 0]
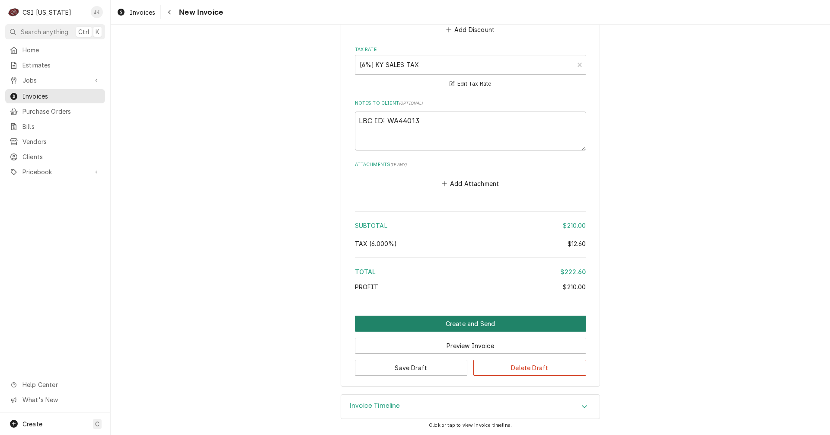
click at [454, 316] on button "Create and Send" at bounding box center [470, 324] width 231 height 16
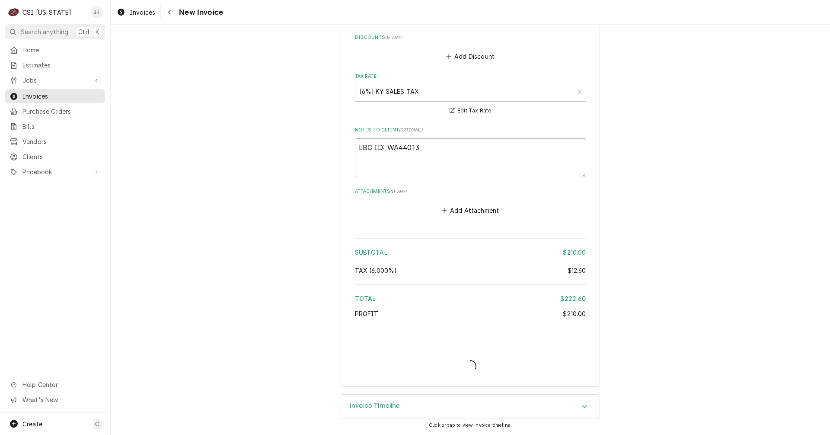
scroll to position [1306, 0]
type textarea "x"
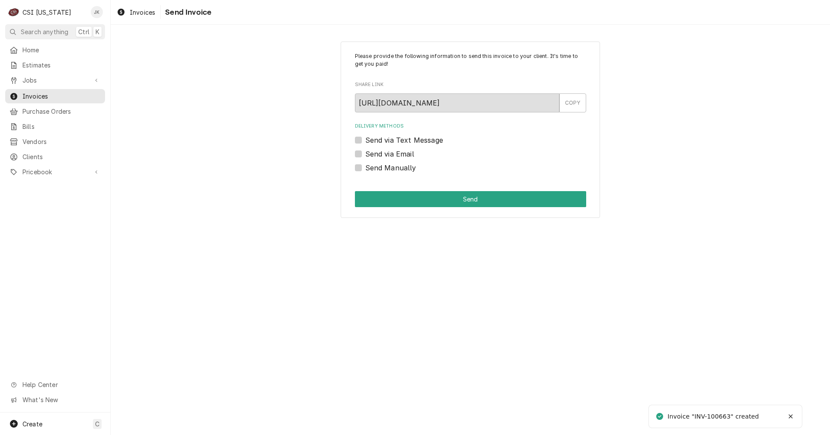
click at [386, 155] on label "Send via Email" at bounding box center [389, 154] width 49 height 10
click at [386, 155] on input "Send via Email" at bounding box center [480, 158] width 231 height 19
checkbox input "true"
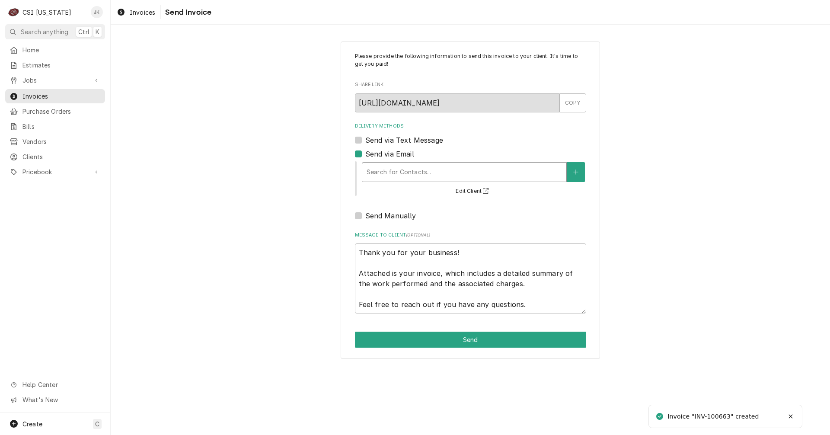
click at [399, 172] on div "Delivery Methods" at bounding box center [464, 172] width 195 height 16
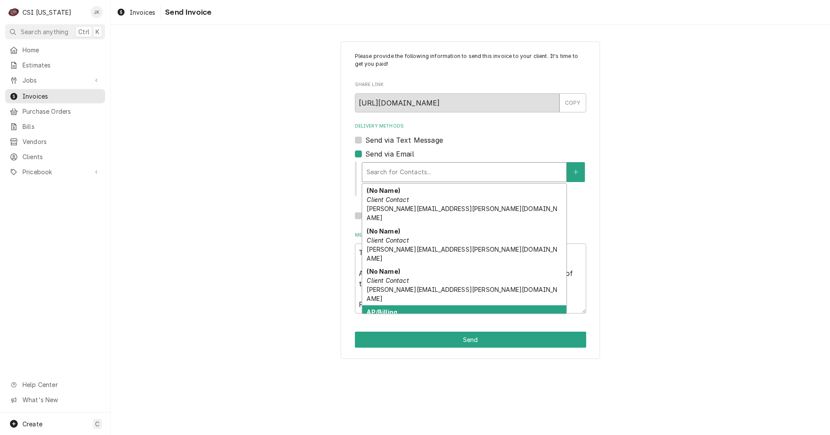
click at [406, 317] on em "Client Contact" at bounding box center [388, 320] width 42 height 7
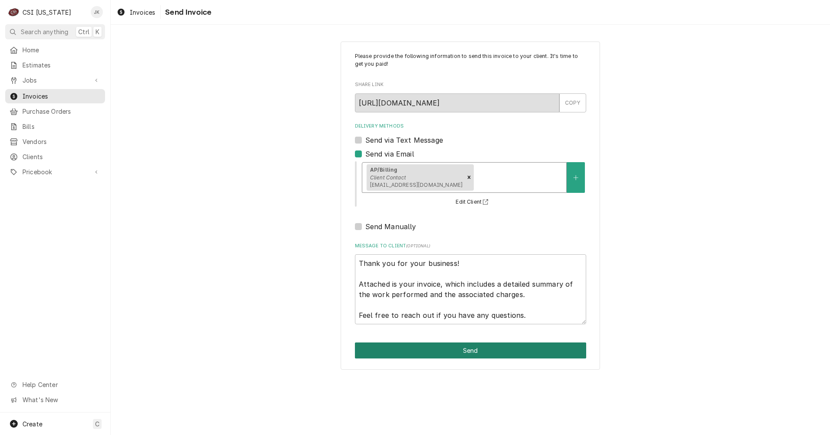
click at [444, 348] on button "Send" at bounding box center [470, 350] width 231 height 16
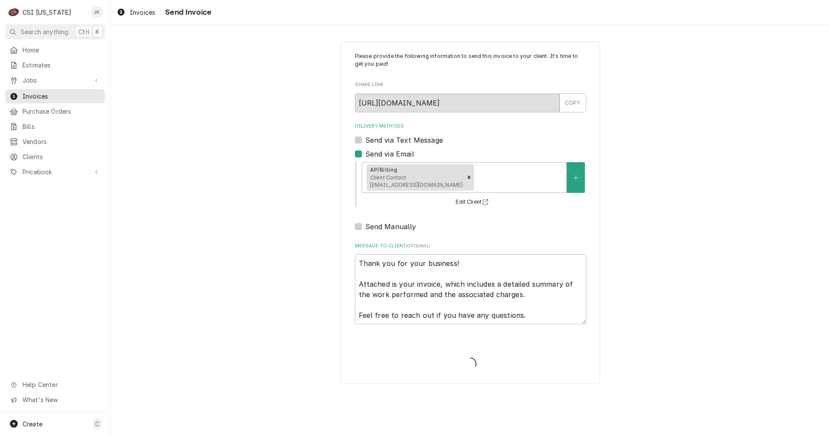
type textarea "x"
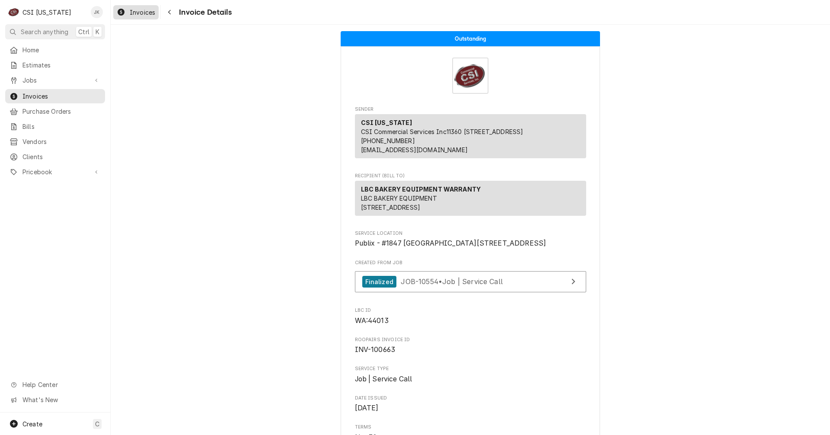
click at [135, 9] on span "Invoices" at bounding box center [143, 12] width 26 height 9
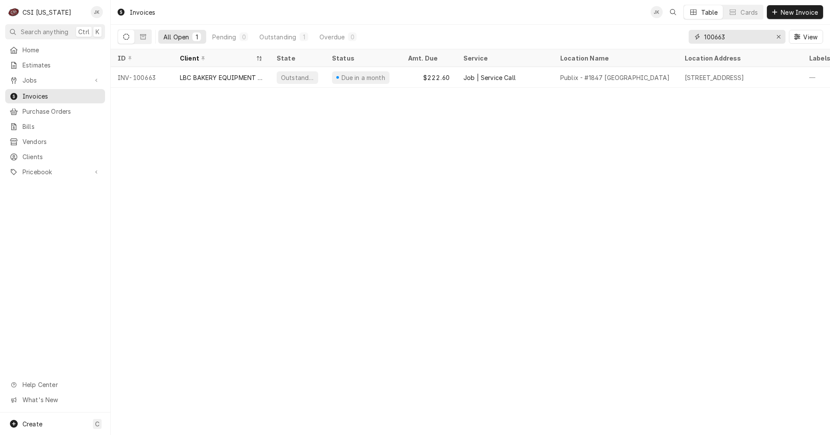
drag, startPoint x: 719, startPoint y: 35, endPoint x: 731, endPoint y: 35, distance: 12.1
click at [731, 35] on input "100663" at bounding box center [736, 37] width 65 height 14
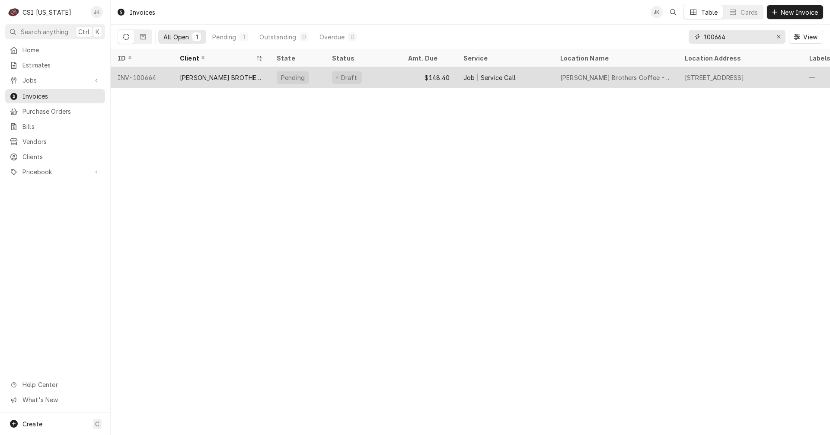
type input "100664"
click at [220, 74] on div "[PERSON_NAME] BROTHERS COFFEE" at bounding box center [221, 77] width 83 height 9
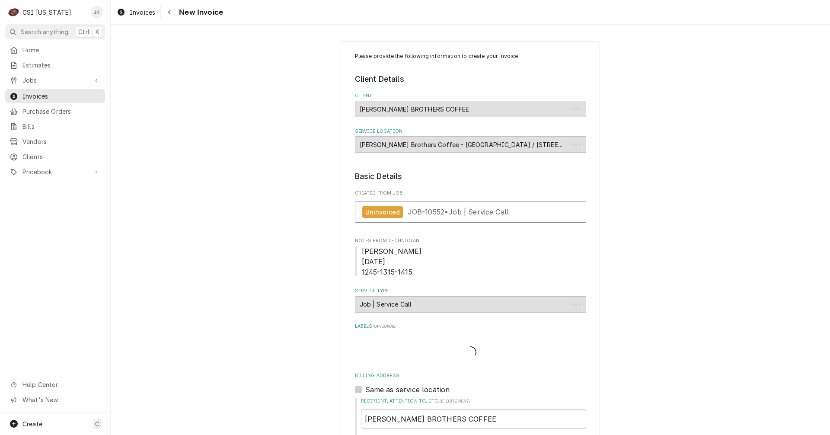
type textarea "x"
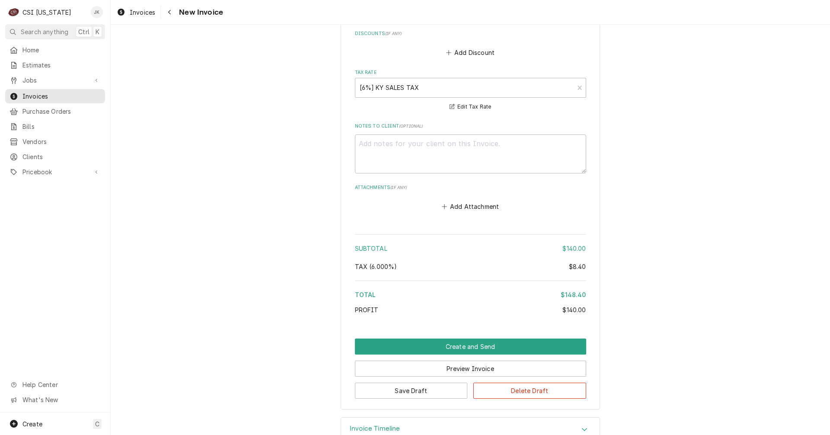
scroll to position [1082, 0]
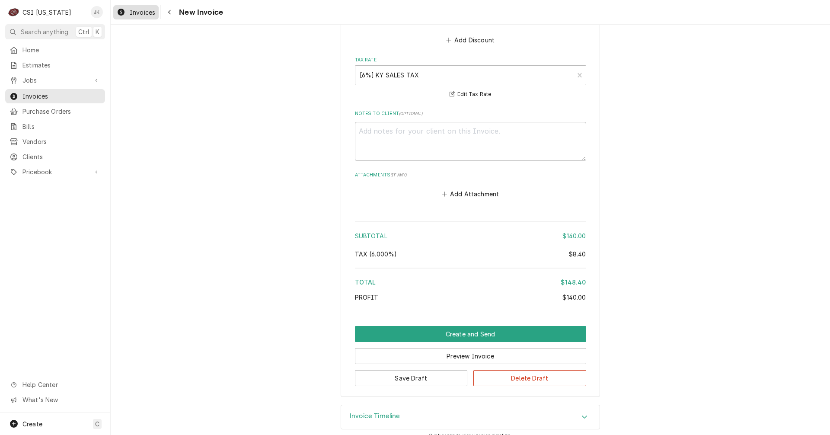
click at [142, 7] on div "Invoices" at bounding box center [136, 12] width 42 height 11
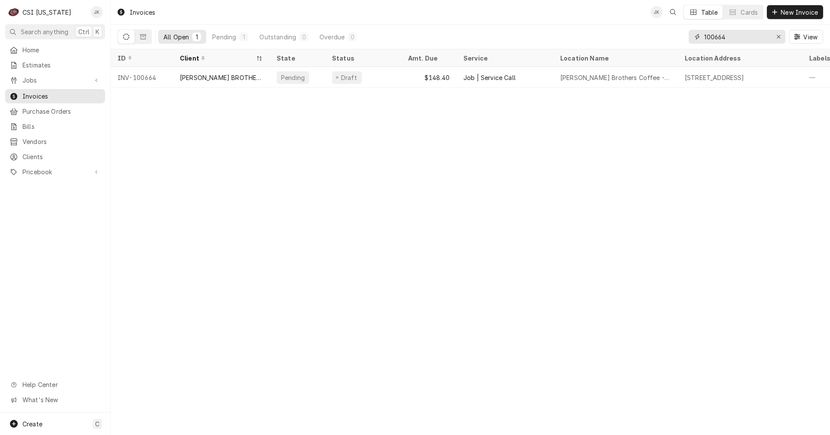
click at [724, 34] on input "100664" at bounding box center [736, 37] width 65 height 14
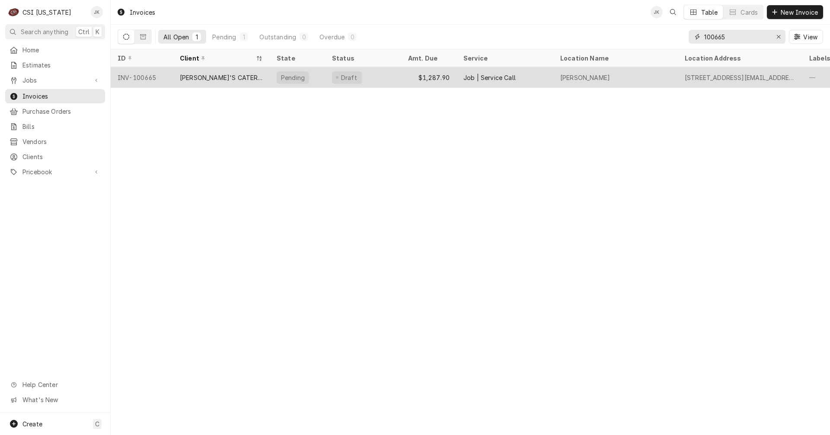
type input "100665"
click at [213, 75] on div "[PERSON_NAME]'S CATERING" at bounding box center [221, 77] width 83 height 9
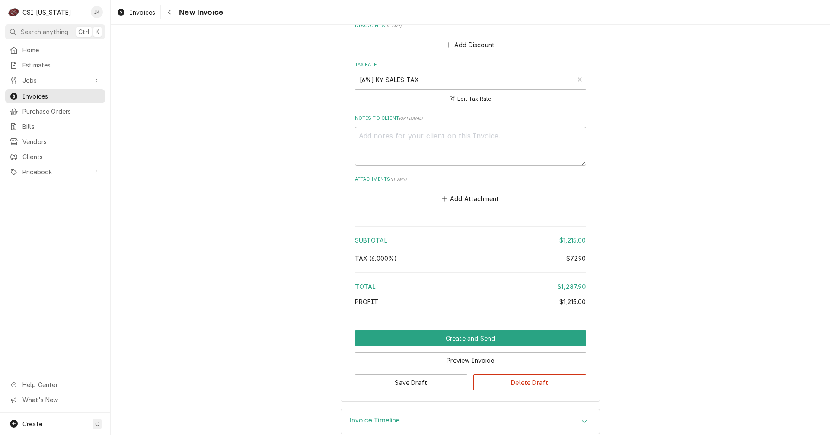
scroll to position [1554, 0]
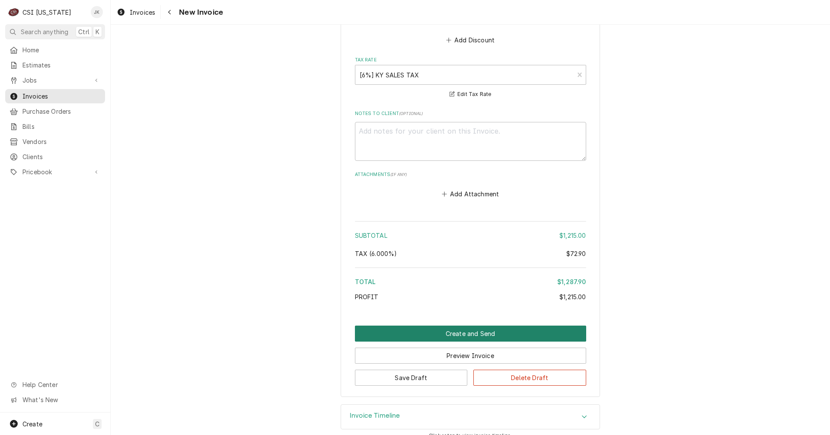
click at [414, 325] on button "Create and Send" at bounding box center [470, 333] width 231 height 16
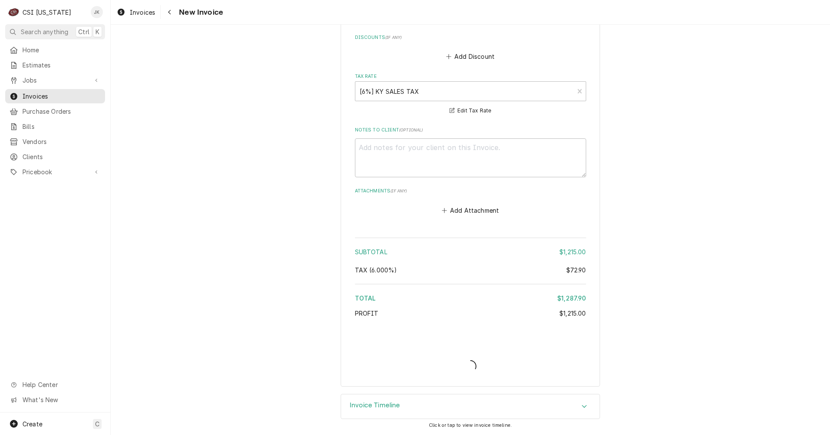
scroll to position [1528, 0]
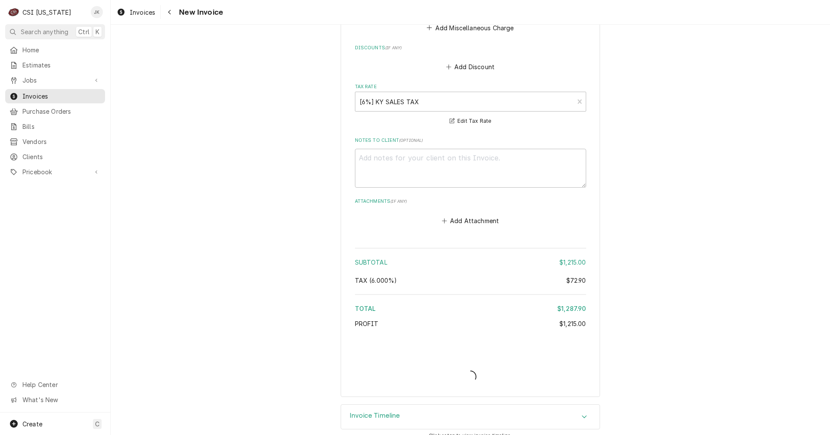
type textarea "x"
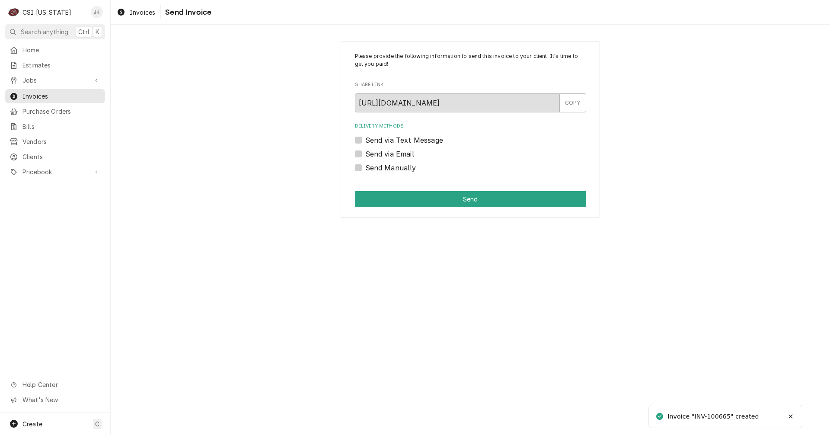
click at [390, 157] on label "Send via Email" at bounding box center [389, 154] width 49 height 10
click at [390, 157] on input "Send via Email" at bounding box center [480, 158] width 231 height 19
checkbox input "true"
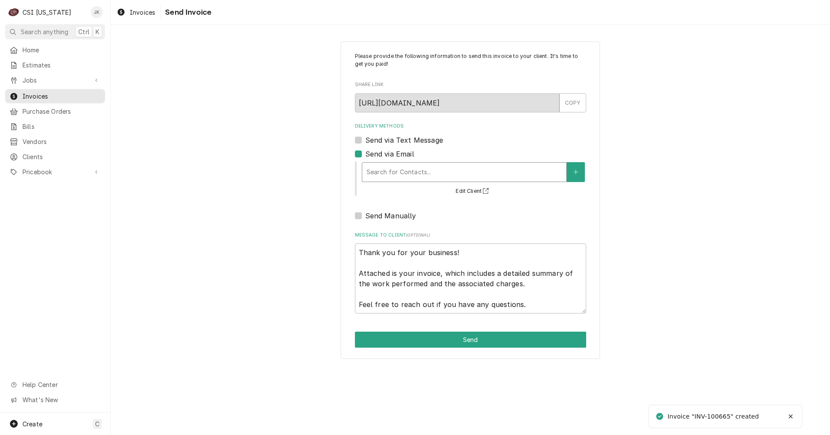
click at [390, 172] on div "Delivery Methods" at bounding box center [464, 172] width 195 height 16
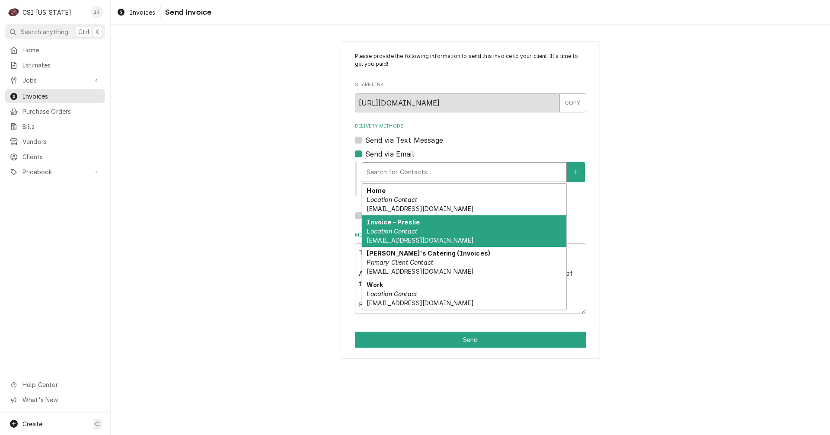
click at [406, 233] on em "Location Contact" at bounding box center [392, 230] width 51 height 7
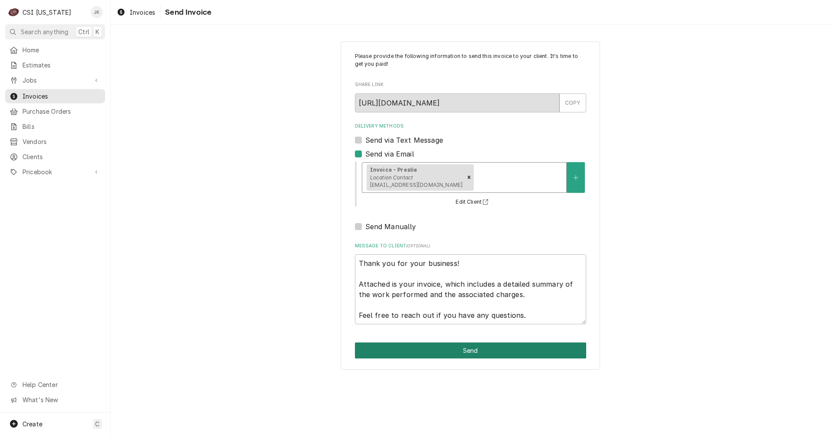
click at [459, 348] on button "Send" at bounding box center [470, 350] width 231 height 16
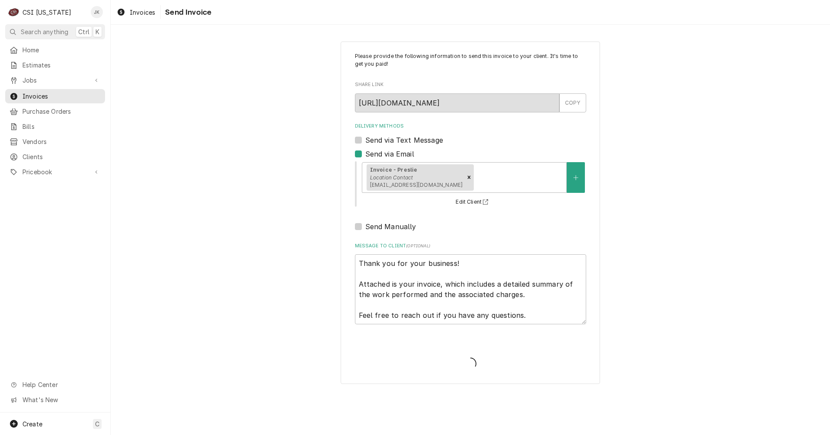
type textarea "x"
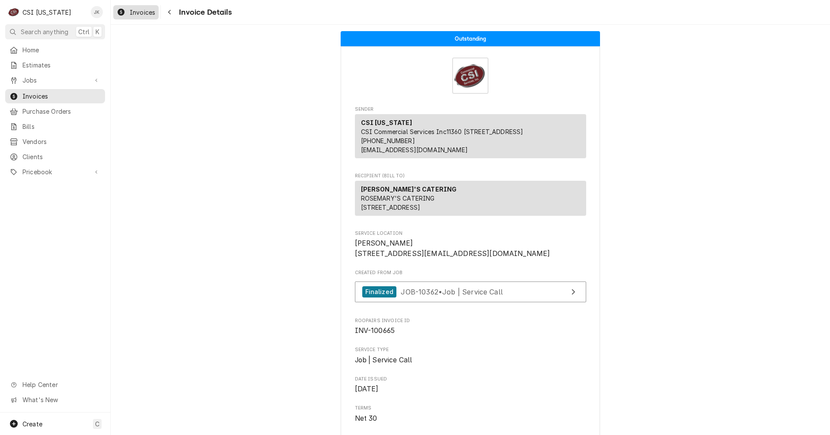
click at [137, 7] on div "Invoices" at bounding box center [136, 12] width 42 height 11
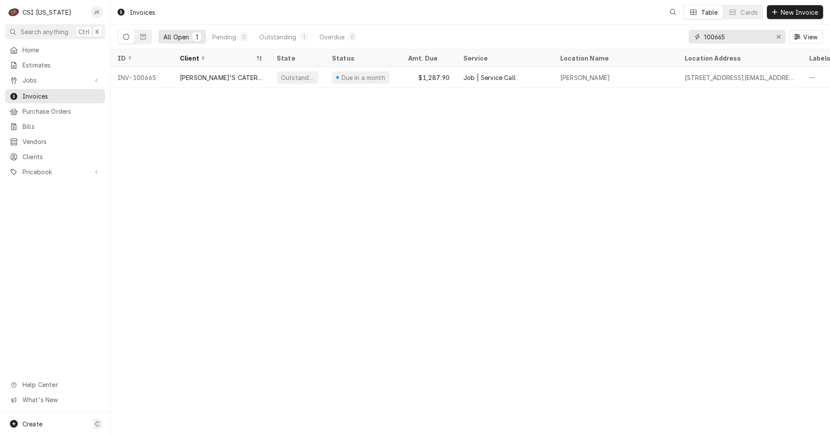
drag, startPoint x: 718, startPoint y: 35, endPoint x: 736, endPoint y: 35, distance: 17.7
click at [736, 35] on input "100665" at bounding box center [736, 37] width 65 height 14
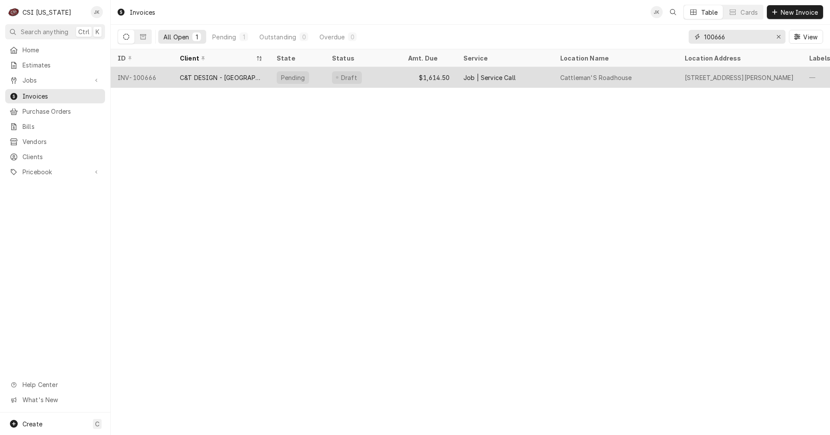
type input "100666"
click at [245, 74] on div "C&T DESIGN - SHELBYVILLE" at bounding box center [221, 77] width 83 height 9
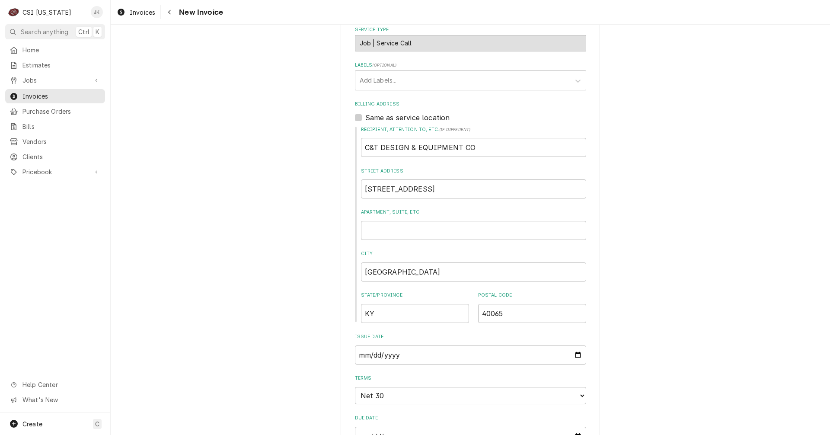
scroll to position [167, 0]
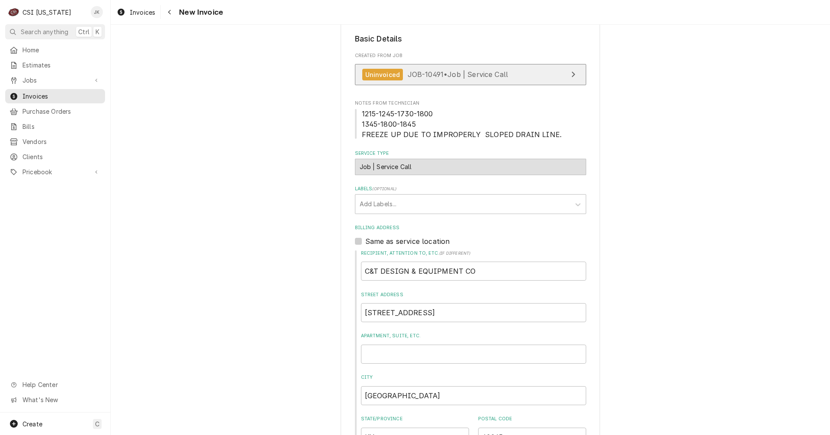
click at [427, 75] on span "JOB-10491 • Job | Service Call" at bounding box center [458, 74] width 101 height 9
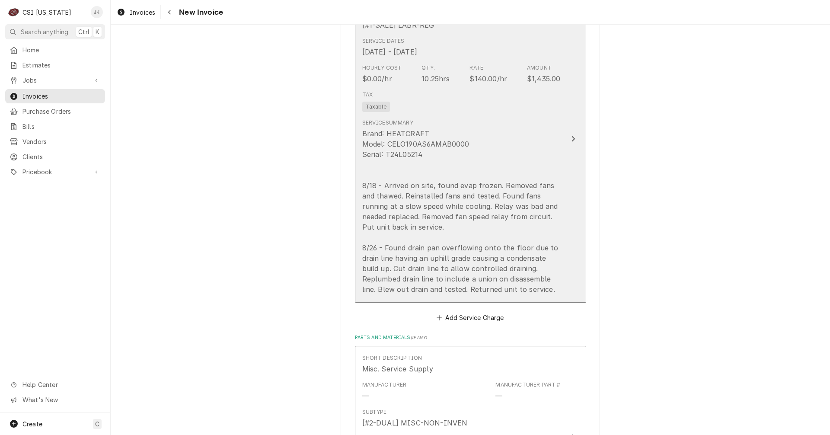
scroll to position [815, 0]
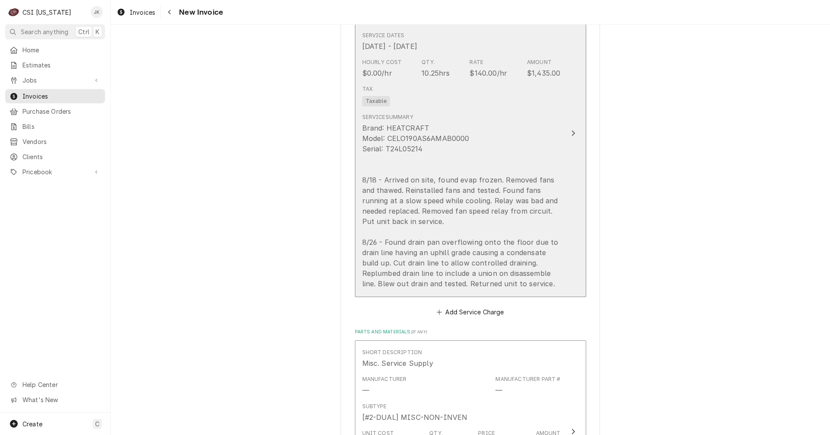
click at [556, 284] on div "Brand: HEATCRAFT Model: CELO190AS6AMAB0000 Serial: T24L05214 8/18 - Arrived on …" at bounding box center [461, 206] width 198 height 166
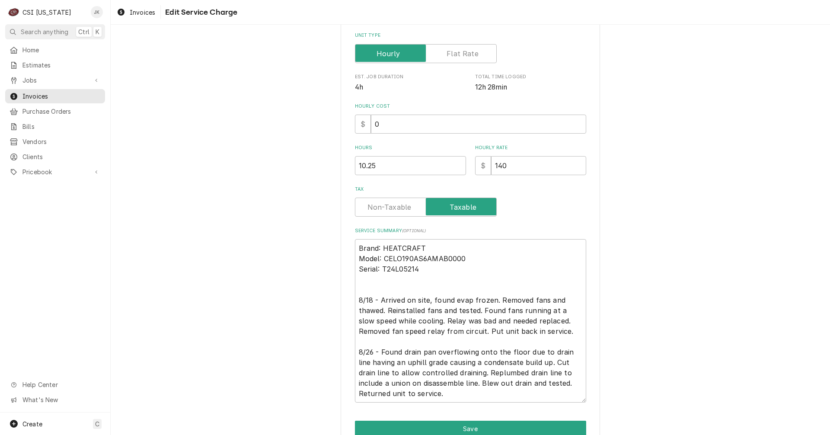
scroll to position [218, 0]
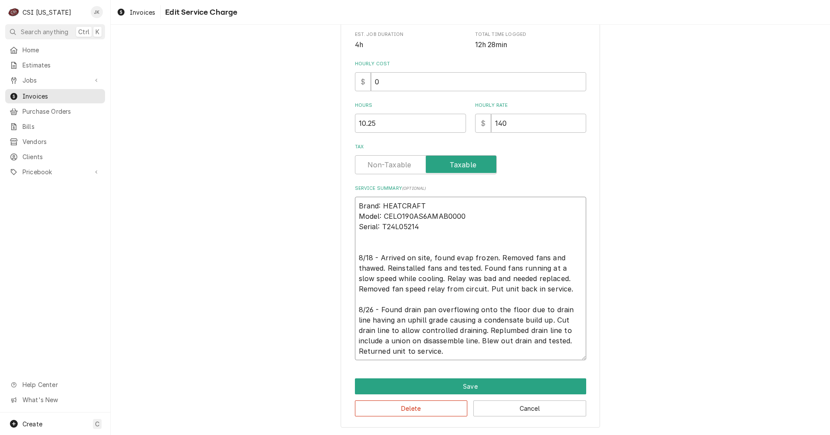
click at [425, 351] on textarea "Brand: HEATCRAFT Model: CELO190AS6AMAB0000 Serial: T24L05214 8/18 - Arrived on …" at bounding box center [470, 278] width 231 height 163
type textarea "x"
type textarea "Brand: HEATCRAFT Model: CELO190AS6AMAB0000 Serial: T24L05214 8/18 - Arrived on …"
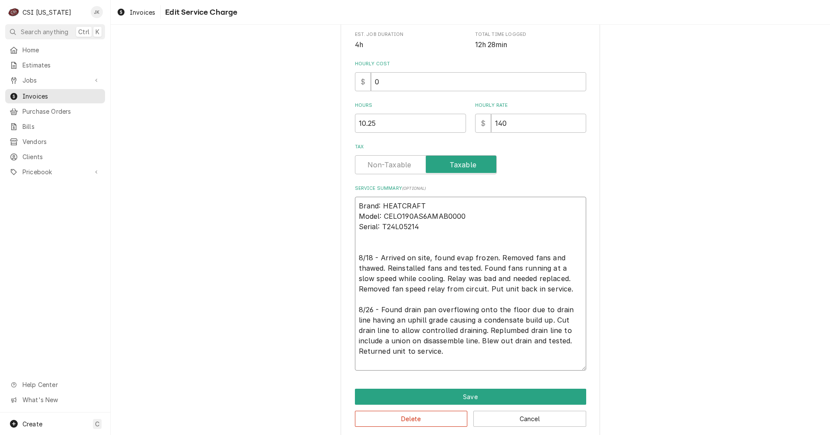
type textarea "x"
type textarea "Brand: HEATCRAFT Model: CELO190AS6AMAB0000 Serial: T24L05214 8/18 - Arrived on …"
type textarea "x"
type textarea "Brand: HEATCRAFT Model: CELO190AS6AMAB0000 Serial: T24L05214 8/18 - Arrived on …"
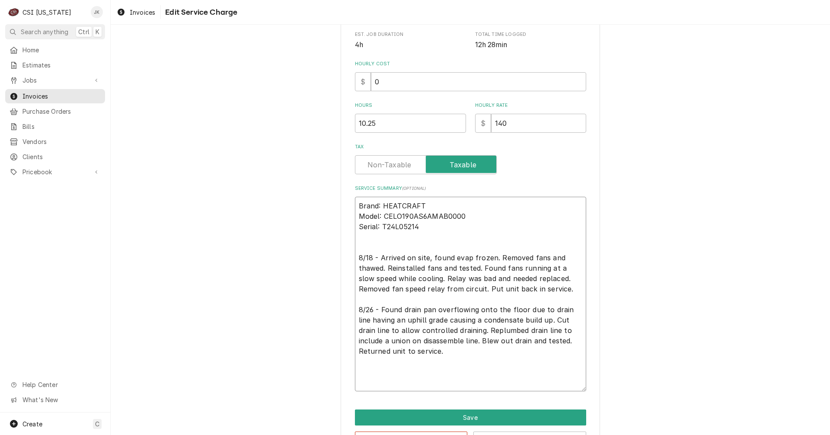
paste textarea "Service Summary – Evaporator Diagnostic and Repair for Heatcraft CELO190AS6AMAB…"
type textarea "x"
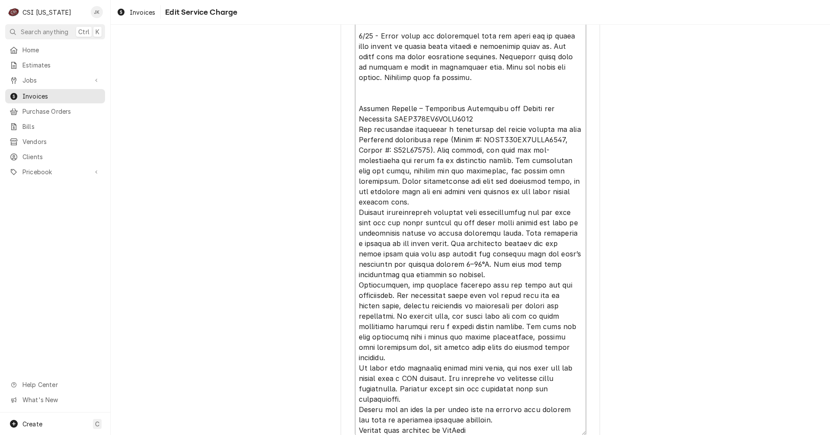
drag, startPoint x: 534, startPoint y: 213, endPoint x: 370, endPoint y: 222, distance: 164.1
click at [370, 222] on textarea "Service Summary ( optional )" at bounding box center [470, 187] width 231 height 495
type textarea "Brand: HEATCRAFT Model: CELO190AS6AMAB0000 Serial: T24L05214 8/18 - Arrived on …"
type textarea "x"
type textarea "Brand: HEATCRAFT Model: CELO190AS6AMAB0000 Serial: T24L05214 8/18 - Arrived on …"
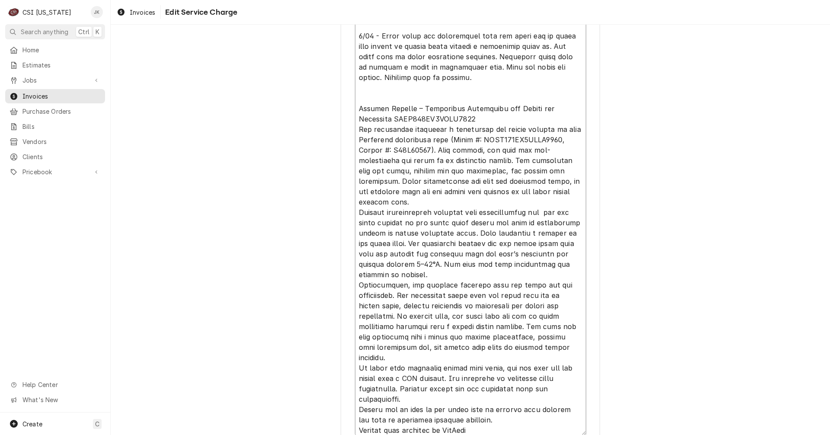
type textarea "x"
type textarea "Brand: HEATCRAFT Model: CELO190AS6AMAB0000 Serial: T24L05214 8/18 - Arrived on …"
type textarea "x"
type textarea "Brand: HEATCRAFT Model: CELO190AS6AMAB0000 Serial: T24L05214 8/18 - Arrived on …"
type textarea "x"
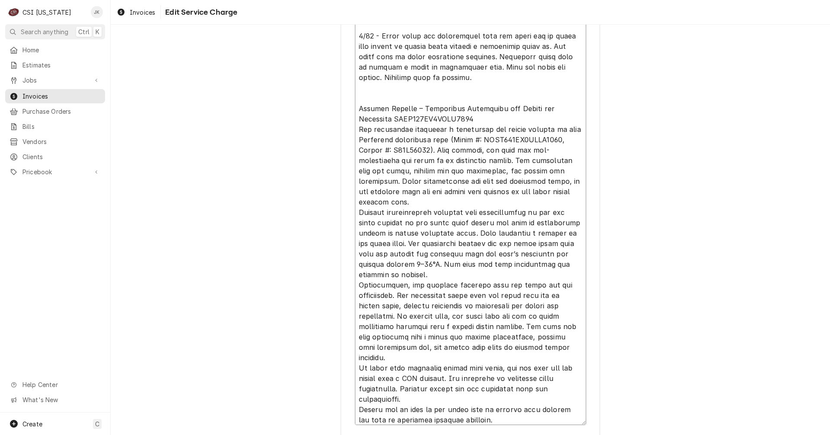
type textarea "Brand: HEATCRAFT Model: CELO190AS6AMAB0000 Serial: T24L05214 8/18 - Arrived on …"
type textarea "x"
type textarea "Brand: HEATCRAFT Model: CELO190AS6AMAB0000 Serial: T24L05214 8/18 - Arrived on …"
type textarea "x"
type textarea "Brand: HEATCRAFT Model: CELO190AS6AMAB0000 Serial: T24L05214 8/18 - Arrived on …"
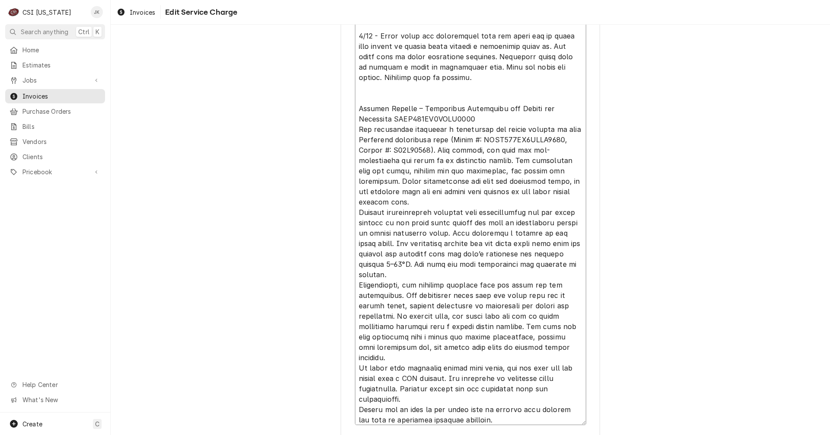
click at [355, 284] on textarea "Service Summary ( optional )" at bounding box center [470, 182] width 231 height 485
type textarea "x"
type textarea "Brand: HEATCRAFT Model: CELO190AS6AMAB0000 Serial: T24L05214 8/18 - Arrived on …"
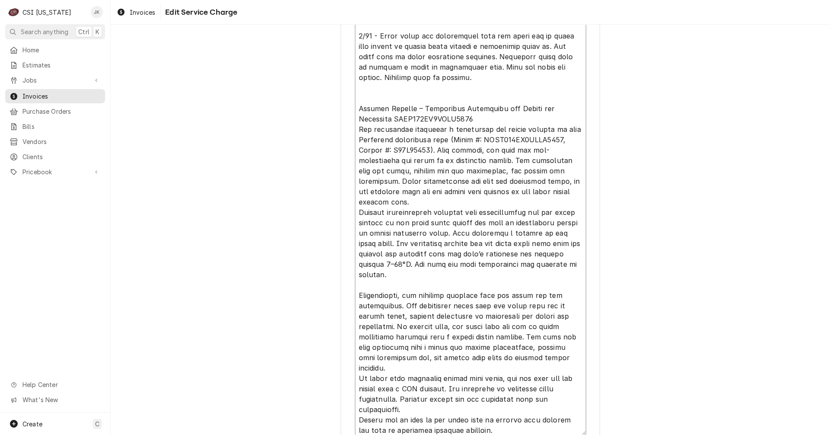
type textarea "x"
type textarea "Brand: HEATCRAFT Model: CELO190AS6AMAB0000 Serial: T24L05214 8/18 - Arrived on …"
type textarea "x"
type textarea "Brand: HEATCRAFT Model: CELO190AS6AMAB0000 Serial: T24L05214 8/18 - Arrived on …"
type textarea "x"
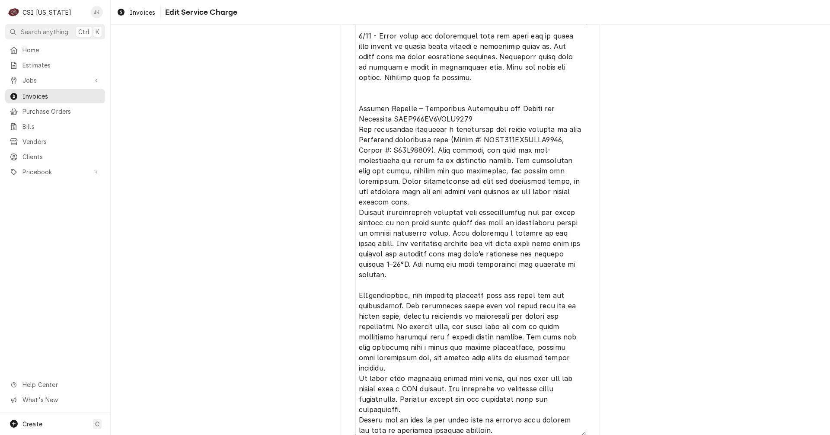
type textarea "Brand: HEATCRAFT Model: CELO190AS6AMAB0000 Serial: T24L05214 8/18 - Arrived on …"
type textarea "x"
type textarea "Brand: HEATCRAFT Model: CELO190AS6AMAB0000 Serial: T24L05214 8/18 - Arrived on …"
type textarea "x"
type textarea "Brand: HEATCRAFT Model: CELO190AS6AMAB0000 Serial: T24L05214 8/18 - Arrived on …"
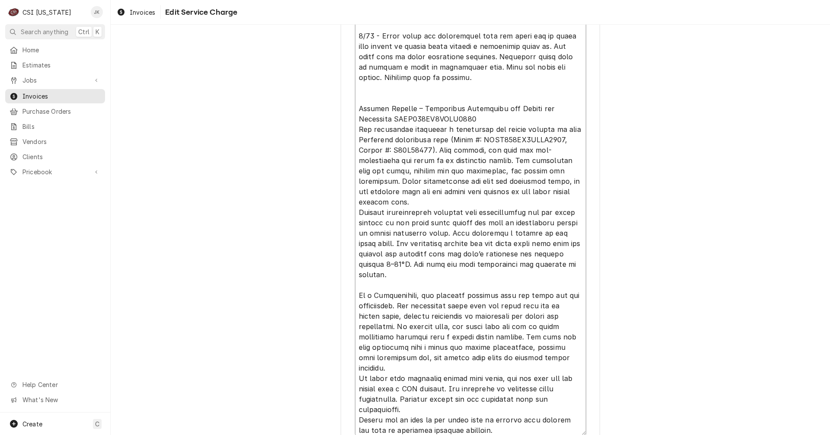
type textarea "x"
type textarea "Brand: HEATCRAFT Model: CELO190AS6AMAB0000 Serial: T24L05214 8/18 - Arrived on …"
type textarea "x"
type textarea "Brand: HEATCRAFT Model: CELO190AS6AMAB0000 Serial: T24L05214 8/18 - Arrived on …"
type textarea "x"
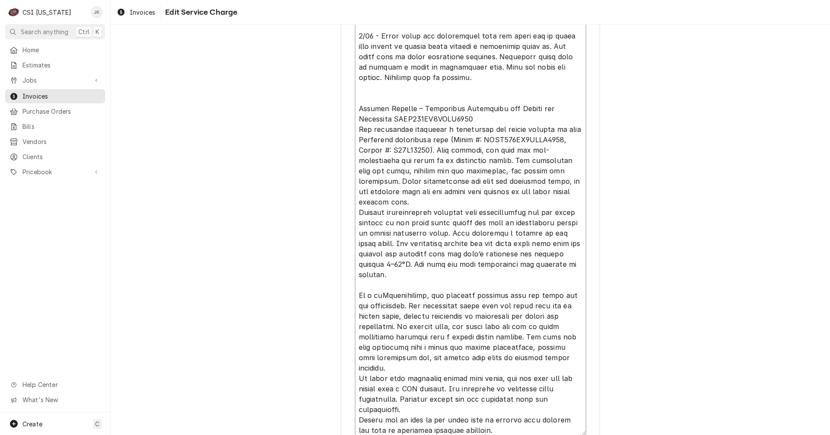
type textarea "Brand: HEATCRAFT Model: CELO190AS6AMAB0000 Serial: T24L05214 8/18 - Arrived on …"
type textarea "x"
type textarea "Brand: HEATCRAFT Model: CELO190AS6AMAB0000 Serial: T24L05214 8/18 - Arrived on …"
type textarea "x"
type textarea "Brand: HEATCRAFT Model: CELO190AS6AMAB0000 Serial: T24L05214 8/18 - Arrived on …"
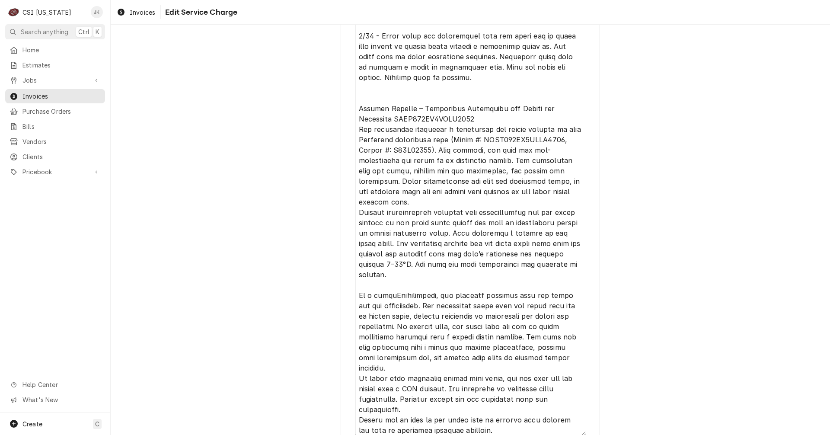
type textarea "x"
type textarea "Brand: HEATCRAFT Model: CELO190AS6AMAB0000 Serial: T24L05214 8/18 - Arrived on …"
type textarea "x"
type textarea "Brand: HEATCRAFT Model: CELO190AS6AMAB0000 Serial: T24L05214 8/18 - Arrived on …"
type textarea "x"
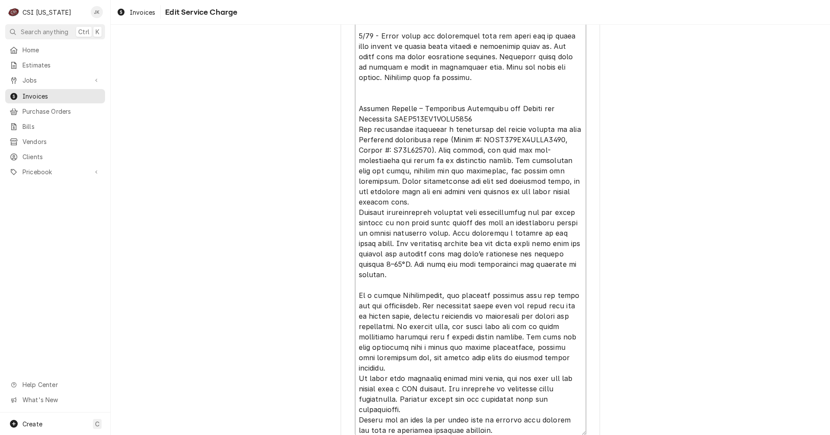
type textarea "Brand: HEATCRAFT Model: CELO190AS6AMAB0000 Serial: T24L05214 8/18 - Arrived on …"
type textarea "x"
type textarea "Brand: HEATCRAFT Model: CELO190AS6AMAB0000 Serial: T24L05214 8/18 - Arrived on …"
type textarea "x"
type textarea "Brand: HEATCRAFT Model: CELO190AS6AMAB0000 Serial: T24L05214 8/18 - Arrived on …"
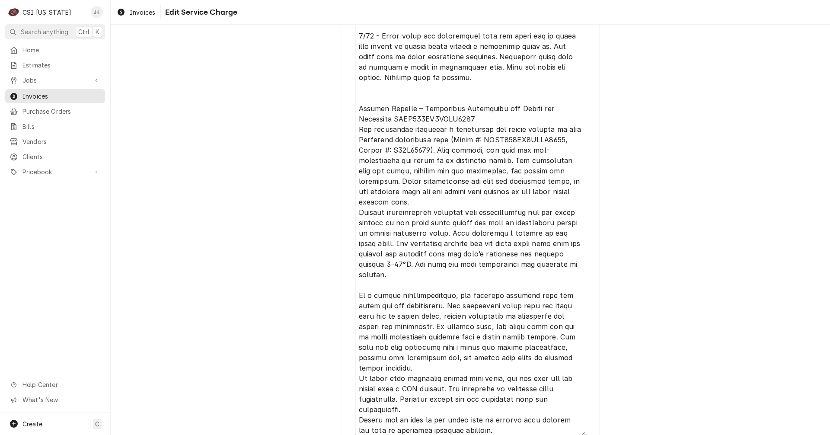
type textarea "x"
type textarea "Brand: HEATCRAFT Model: CELO190AS6AMAB0000 Serial: T24L05214 8/18 - Arrived on …"
type textarea "x"
type textarea "Brand: HEATCRAFT Model: CELO190AS6AMAB0000 Serial: T24L05214 8/18 - Arrived on …"
type textarea "x"
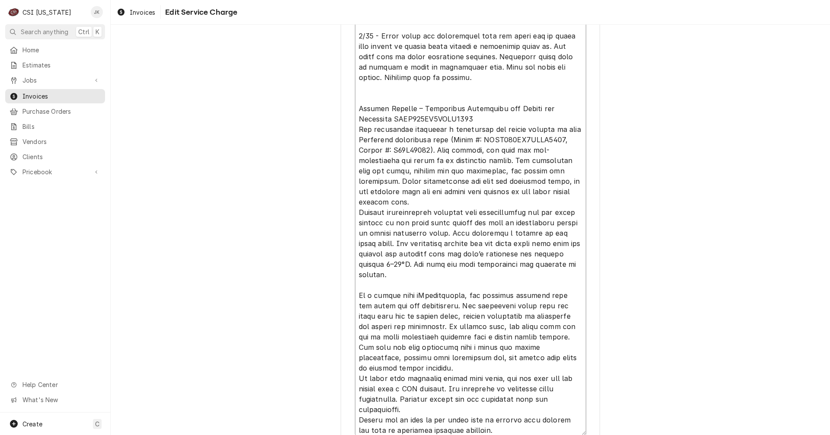
type textarea "Brand: HEATCRAFT Model: CELO190AS6AMAB0000 Serial: T24L05214 8/18 - Arrived on …"
type textarea "x"
type textarea "Brand: HEATCRAFT Model: CELO190AS6AMAB0000 Serial: T24L05214 8/18 - Arrived on …"
type textarea "x"
type textarea "Brand: HEATCRAFT Model: CELO190AS6AMAB0000 Serial: T24L05214 8/18 - Arrived on …"
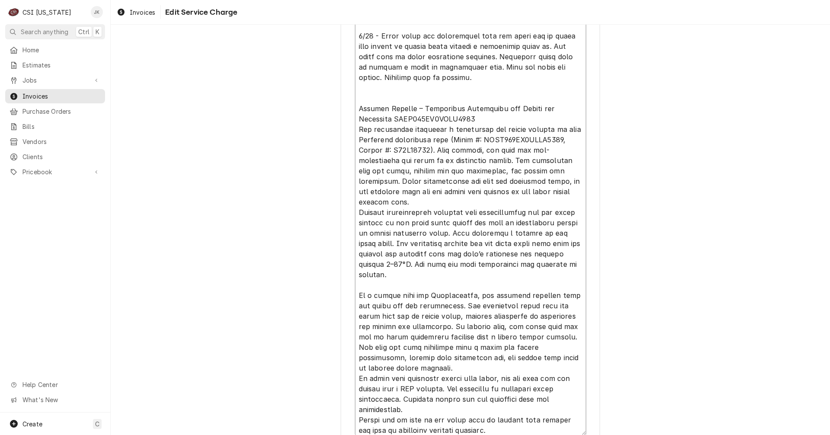
type textarea "x"
type textarea "Brand: HEATCRAFT Model: CELO190AS6AMAB0000 Serial: T24L05214 8/18 - Arrived on …"
type textarea "x"
type textarea "Brand: HEATCRAFT Model: CELO190AS6AMAB0000 Serial: T24L05214 8/18 - Arrived on …"
type textarea "x"
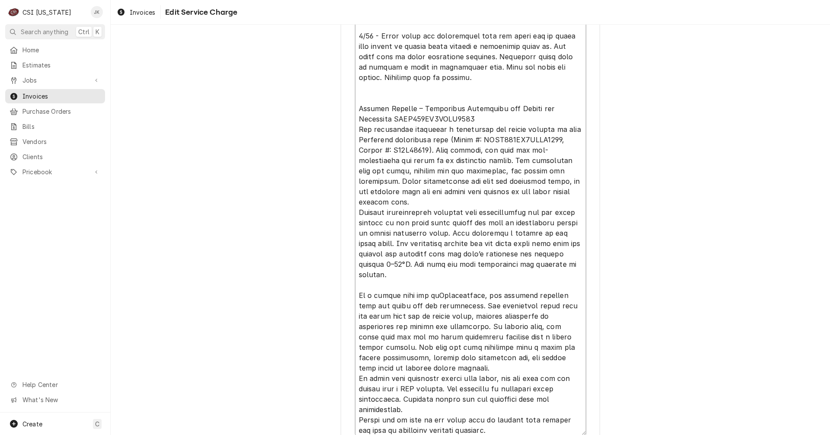
type textarea "Brand: HEATCRAFT Model: CELO190AS6AMAB0000 Serial: T24L05214 8/18 - Arrived on …"
type textarea "x"
type textarea "Brand: HEATCRAFT Model: CELO190AS6AMAB0000 Serial: T24L05214 8/18 - Arrived on …"
type textarea "x"
type textarea "Brand: HEATCRAFT Model: CELO190AS6AMAB0000 Serial: T24L05214 8/18 - Arrived on …"
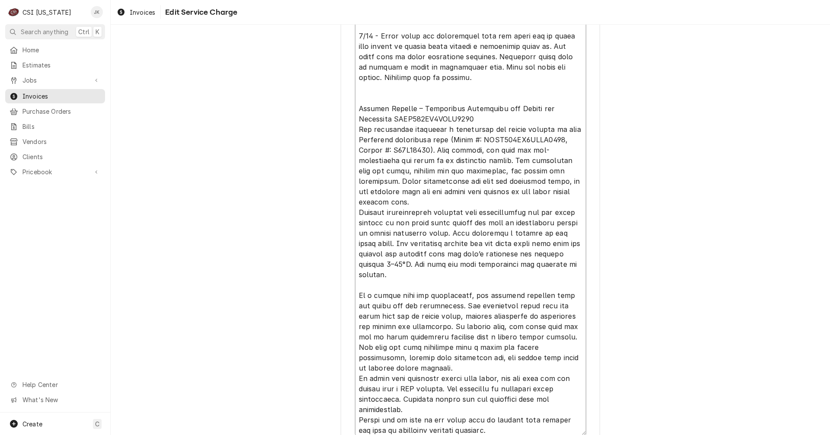
type textarea "x"
type textarea "Brand: HEATCRAFT Model: CELO190AS6AMAB0000 Serial: T24L05214 8/18 - Arrived on …"
type textarea "x"
type textarea "Brand: HEATCRAFT Model: CELO190AS6AMAB0000 Serial: T24L05214 8/18 - Arrived on …"
type textarea "x"
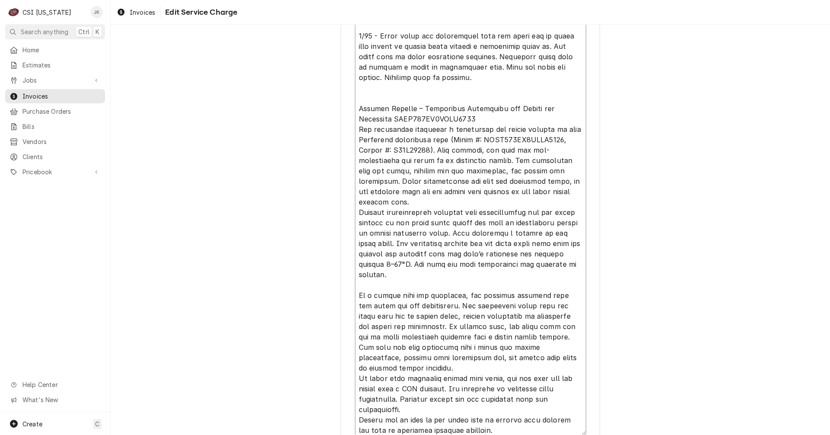
type textarea "Brand: HEATCRAFT Model: CELO190AS6AMAB0000 Serial: T24L05214 8/18 - Arrived on …"
type textarea "x"
type textarea "Brand: HEATCRAFT Model: CELO190AS6AMAB0000 Serial: T24L05214 8/18 - Arrived on …"
type textarea "x"
type textarea "Brand: HEATCRAFT Model: CELO190AS6AMAB0000 Serial: T24L05214 8/18 - Arrived on …"
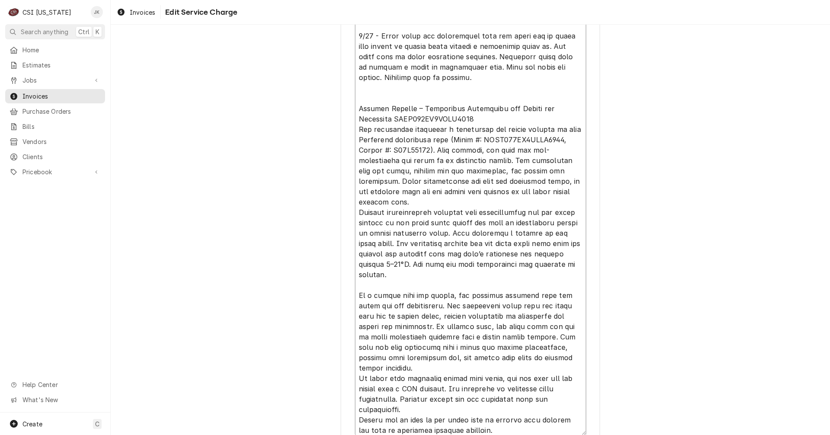
type textarea "x"
type textarea "Brand: HEATCRAFT Model: CELO190AS6AMAB0000 Serial: T24L05214 8/18 - Arrived on …"
type textarea "x"
type textarea "Brand: HEATCRAFT Model: CELO190AS6AMAB0000 Serial: T24L05214 8/18 - Arrived on …"
type textarea "x"
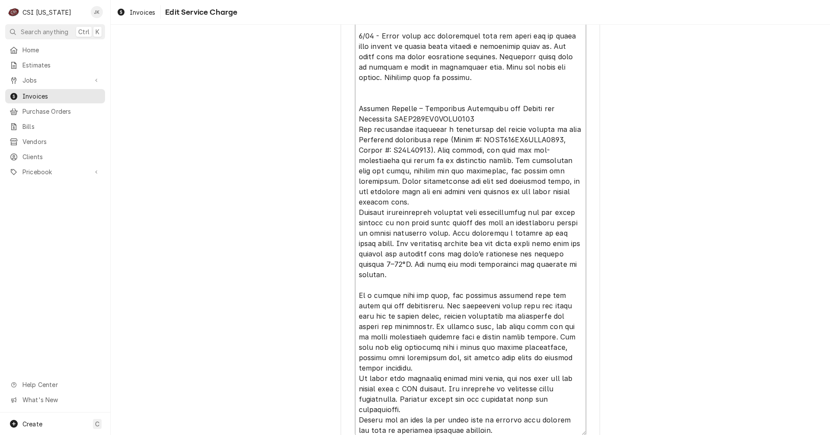
type textarea "Brand: HEATCRAFT Model: CELO190AS6AMAB0000 Serial: T24L05214 8/18 - Arrived on …"
type textarea "x"
type textarea "Brand: HEATCRAFT Model: CELO190AS6AMAB0000 Serial: T24L05214 8/18 - Arrived on …"
type textarea "x"
type textarea "Brand: HEATCRAFT Model: CELO190AS6AMAB0000 Serial: T24L05214 8/18 - Arrived on …"
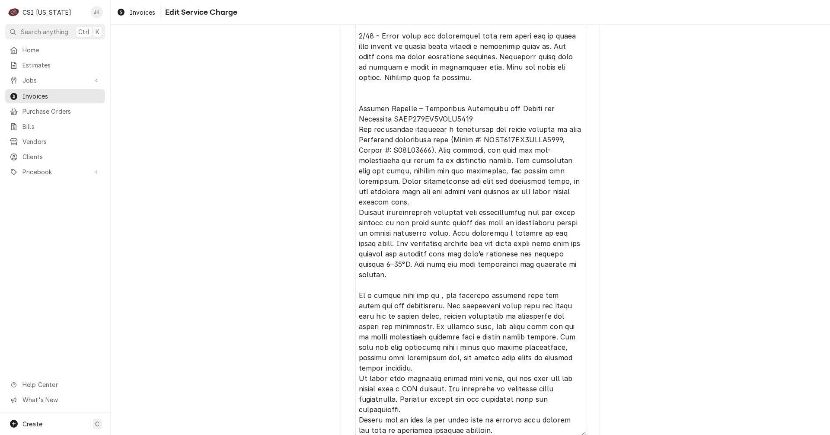
type textarea "x"
type textarea "Brand: HEATCRAFT Model: CELO190AS6AMAB0000 Serial: T24L05214 8/18 - Arrived on …"
type textarea "x"
type textarea "Brand: HEATCRAFT Model: CELO190AS6AMAB0000 Serial: T24L05214 8/18 - Arrived on …"
type textarea "x"
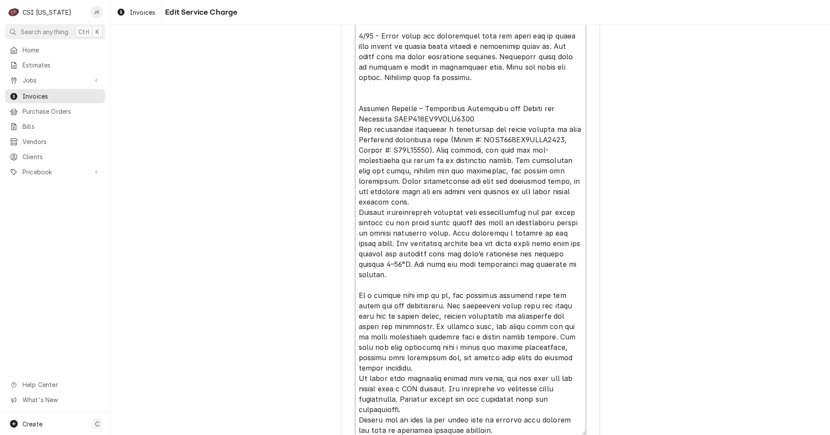
type textarea "Brand: HEATCRAFT Model: CELO190AS6AMAB0000 Serial: T24L05214 8/18 - Arrived on …"
type textarea "x"
type textarea "Brand: HEATCRAFT Model: CELO190AS6AMAB0000 Serial: T24L05214 8/18 - Arrived on …"
type textarea "x"
type textarea "Brand: HEATCRAFT Model: CELO190AS6AMAB0000 Serial: T24L05214 8/18 - Arrived on …"
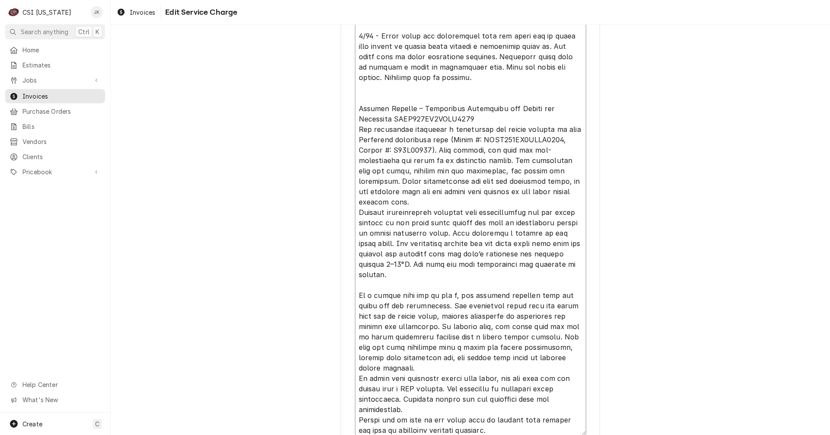
type textarea "x"
type textarea "Brand: HEATCRAFT Model: CELO190AS6AMAB0000 Serial: T24L05214 8/18 - Arrived on …"
type textarea "x"
type textarea "Brand: HEATCRAFT Model: CELO190AS6AMAB0000 Serial: T24L05214 8/18 - Arrived on …"
type textarea "x"
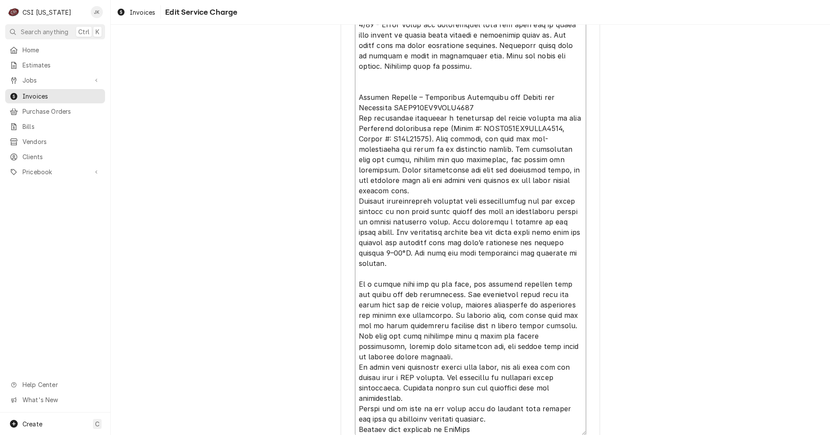
scroll to position [31, 0]
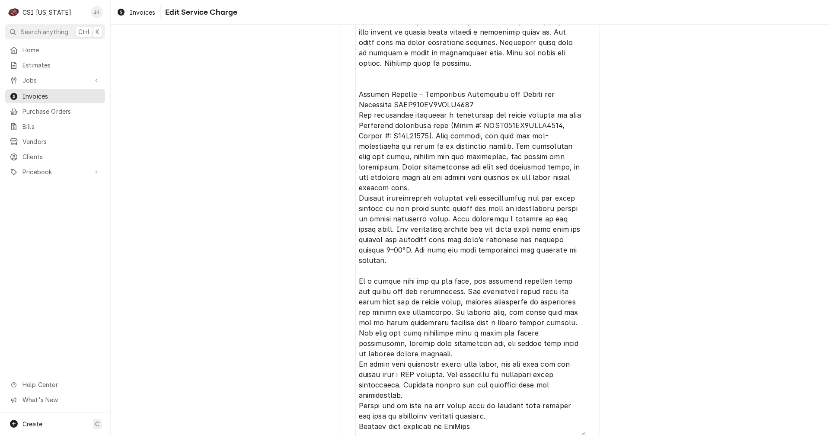
drag, startPoint x: 354, startPoint y: 364, endPoint x: 425, endPoint y: 396, distance: 78.3
click at [425, 396] on textarea "Service Summary ( optional )" at bounding box center [470, 187] width 231 height 495
type textarea "Brand: HEATCRAFT Model: CELO190AS6AMAB0000 Serial: T24L05214 8/18 - Arrived on …"
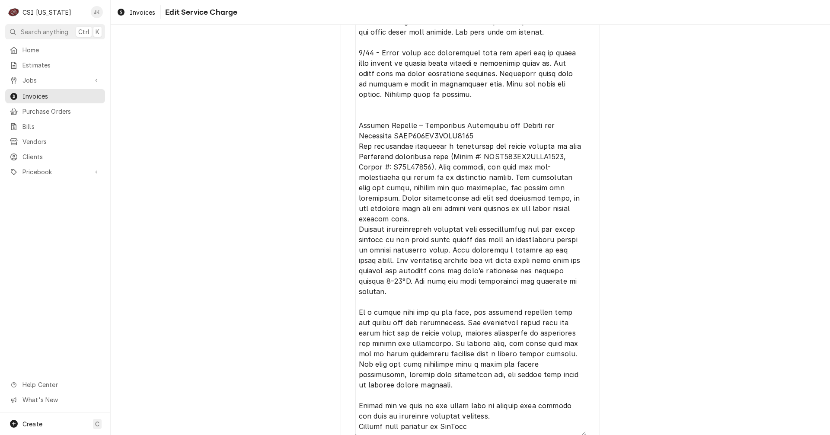
scroll to position [506, 0]
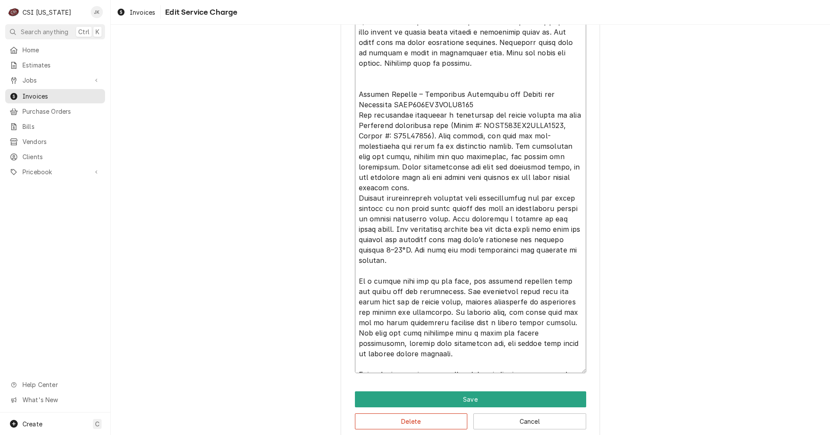
type textarea "x"
type textarea "Brand: HEATCRAFT Model: CELO190AS6AMAB0000 Serial: T24L05214 8/18 - Arrived on …"
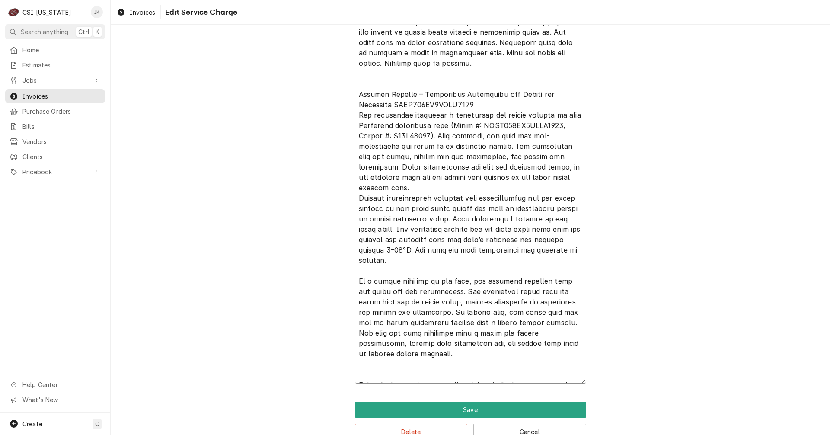
type textarea "x"
type textarea "Brand: HEATCRAFT Model: CELO190AS6AMAB0000 Serial: T24L05214 8/18 - Arrived on …"
type textarea "x"
type textarea "Brand: HEATCRAFT Model: CELO190AS6AMAB0000 Serial: T24L05214 8/18 - Arrived on …"
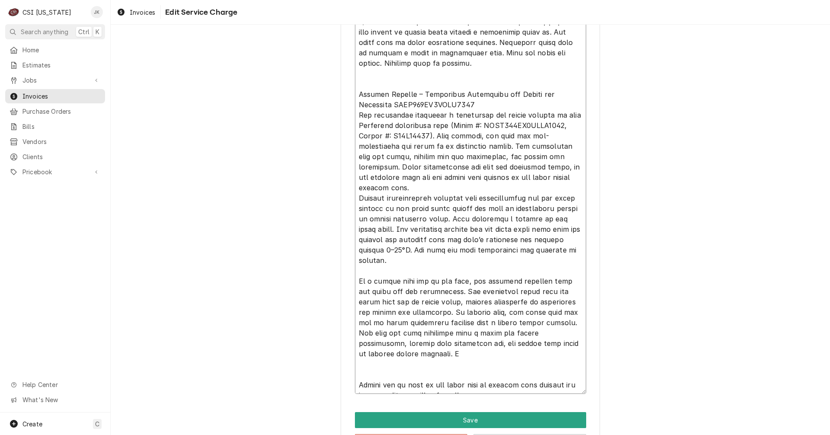
type textarea "x"
type textarea "Brand: HEATCRAFT Model: CELO190AS6AMAB0000 Serial: T24L05214 8/18 - Arrived on …"
type textarea "x"
type textarea "Brand: HEATCRAFT Model: CELO190AS6AMAB0000 Serial: T24L05214 8/18 - Arrived on …"
type textarea "x"
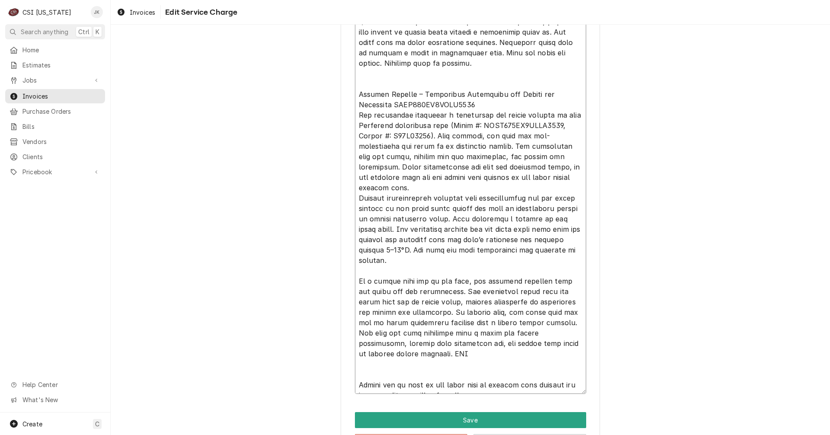
type textarea "Brand: HEATCRAFT Model: CELO190AS6AMAB0000 Serial: T24L05214 8/18 - Arrived on …"
type textarea "x"
type textarea "Brand: HEATCRAFT Model: CELO190AS6AMAB0000 Serial: T24L05214 8/18 - Arrived on …"
type textarea "x"
type textarea "Brand: HEATCRAFT Model: CELO190AS6AMAB0000 Serial: T24L05214 8/18 - Arrived on …"
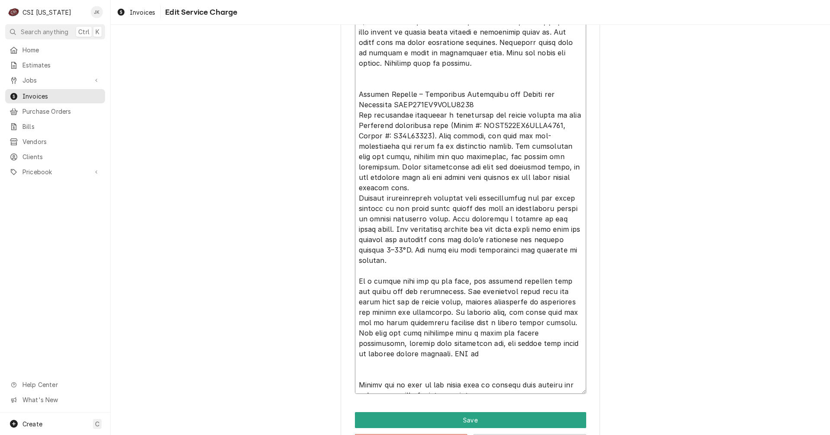
type textarea "x"
type textarea "Brand: HEATCRAFT Model: CELO190AS6AMAB0000 Serial: T24L05214 8/18 - Arrived on …"
type textarea "x"
type textarea "Brand: HEATCRAFT Model: CELO190AS6AMAB0000 Serial: T24L05214 8/18 - Arrived on …"
type textarea "x"
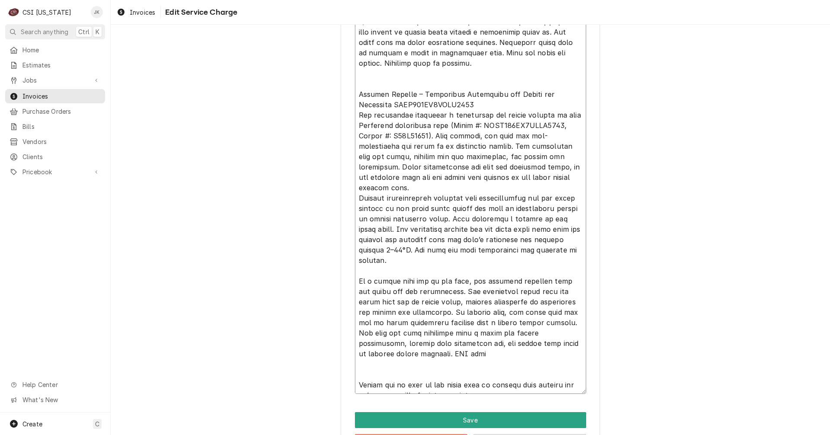
type textarea "Brand: HEATCRAFT Model: CELO190AS6AMAB0000 Serial: T24L05214 8/18 - Arrived on …"
type textarea "x"
type textarea "Brand: HEATCRAFT Model: CELO190AS6AMAB0000 Serial: T24L05214 8/18 - Arrived on …"
type textarea "x"
type textarea "Brand: HEATCRAFT Model: CELO190AS6AMAB0000 Serial: T24L05214 8/18 - Arrived on …"
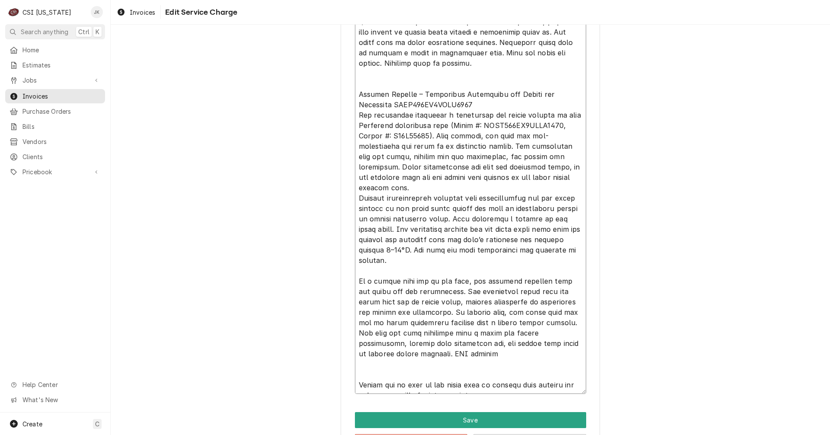
type textarea "x"
type textarea "Brand: HEATCRAFT Model: CELO190AS6AMAB0000 Serial: T24L05214 8/18 - Arrived on …"
type textarea "x"
type textarea "Brand: HEATCRAFT Model: CELO190AS6AMAB0000 Serial: T24L05214 8/18 - Arrived on …"
type textarea "x"
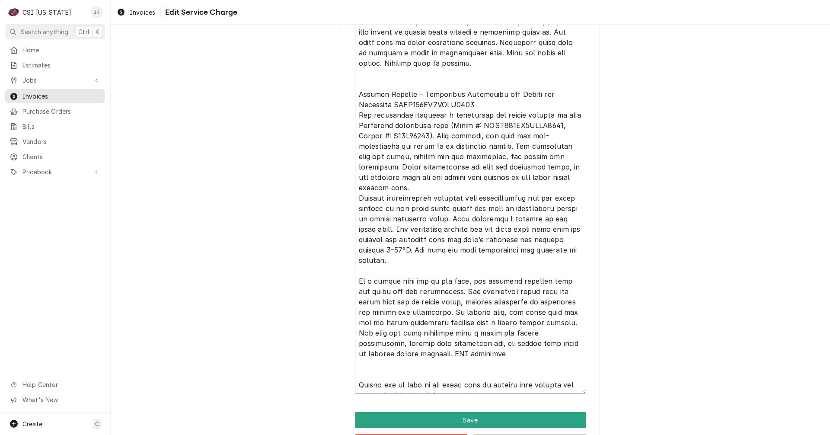
type textarea "Brand: HEATCRAFT Model: CELO190AS6AMAB0000 Serial: T24L05214 8/18 - Arrived on …"
type textarea "x"
type textarea "Brand: HEATCRAFT Model: CELO190AS6AMAB0000 Serial: T24L05214 8/18 - Arrived on …"
type textarea "x"
type textarea "Brand: HEATCRAFT Model: CELO190AS6AMAB0000 Serial: T24L05214 8/18 - Arrived on …"
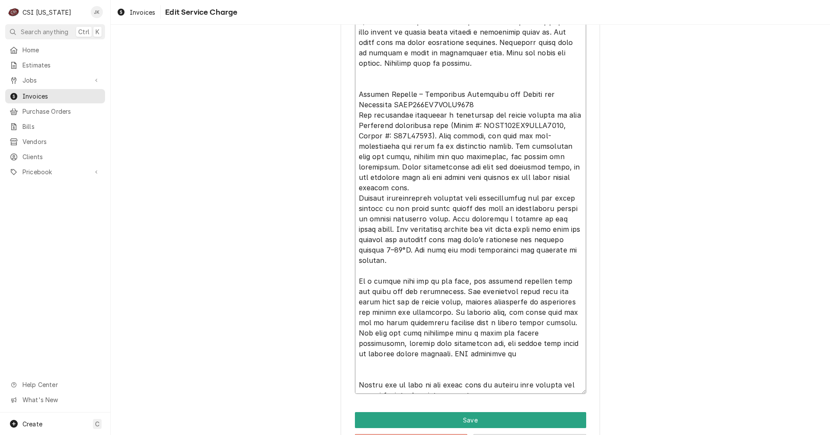
type textarea "x"
type textarea "Brand: HEATCRAFT Model: CELO190AS6AMAB0000 Serial: T24L05214 8/18 - Arrived on …"
type textarea "x"
type textarea "Brand: HEATCRAFT Model: CELO190AS6AMAB0000 Serial: T24L05214 8/18 - Arrived on …"
type textarea "x"
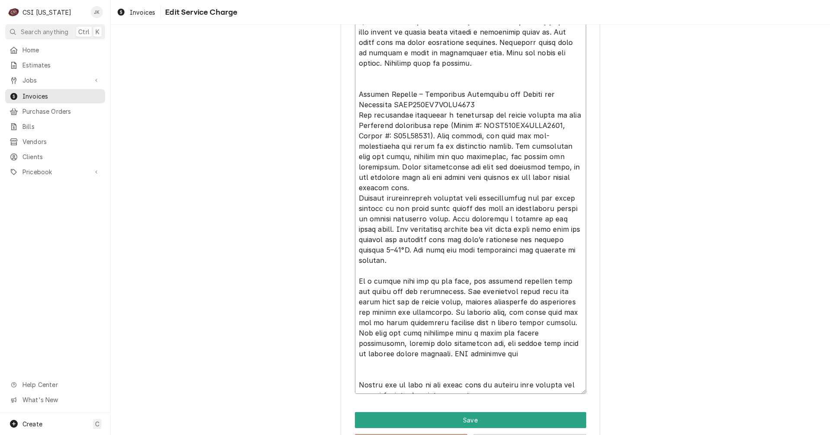
type textarea "Brand: HEATCRAFT Model: CELO190AS6AMAB0000 Serial: T24L05214 8/18 - Arrived on …"
type textarea "x"
type textarea "Brand: HEATCRAFT Model: CELO190AS6AMAB0000 Serial: T24L05214 8/18 - Arrived on …"
type textarea "x"
type textarea "Brand: HEATCRAFT Model: CELO190AS6AMAB0000 Serial: T24L05214 8/18 - Arrived on …"
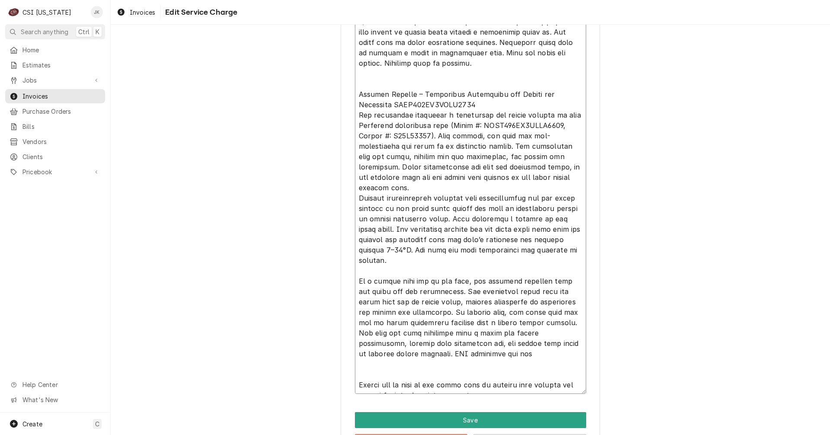
type textarea "x"
type textarea "Brand: HEATCRAFT Model: CELO190AS6AMAB0000 Serial: T24L05214 8/18 - Arrived on …"
type textarea "x"
type textarea "Brand: HEATCRAFT Model: CELO190AS6AMAB0000 Serial: T24L05214 8/18 - Arrived on …"
type textarea "x"
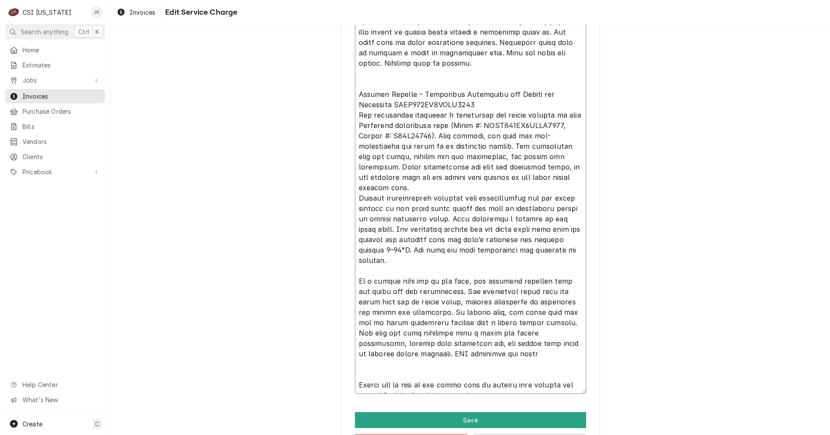
type textarea "Brand: HEATCRAFT Model: CELO190AS6AMAB0000 Serial: T24L05214 8/18 - Arrived on …"
type textarea "x"
type textarea "Brand: HEATCRAFT Model: CELO190AS6AMAB0000 Serial: T24L05214 8/18 - Arrived on …"
type textarea "x"
type textarea "Brand: HEATCRAFT Model: CELO190AS6AMAB0000 Serial: T24L05214 8/18 - Arrived on …"
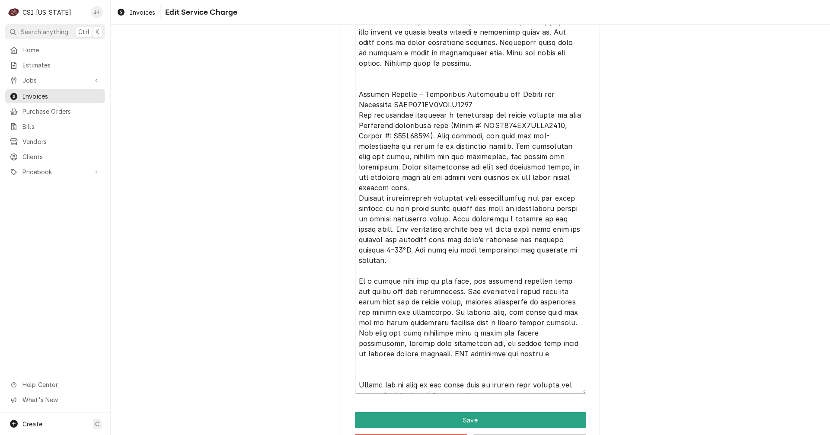
type textarea "x"
type textarea "Brand: HEATCRAFT Model: CELO190AS6AMAB0000 Serial: T24L05214 8/18 - Arrived on …"
type textarea "x"
type textarea "Brand: HEATCRAFT Model: CELO190AS6AMAB0000 Serial: T24L05214 8/18 - Arrived on …"
type textarea "x"
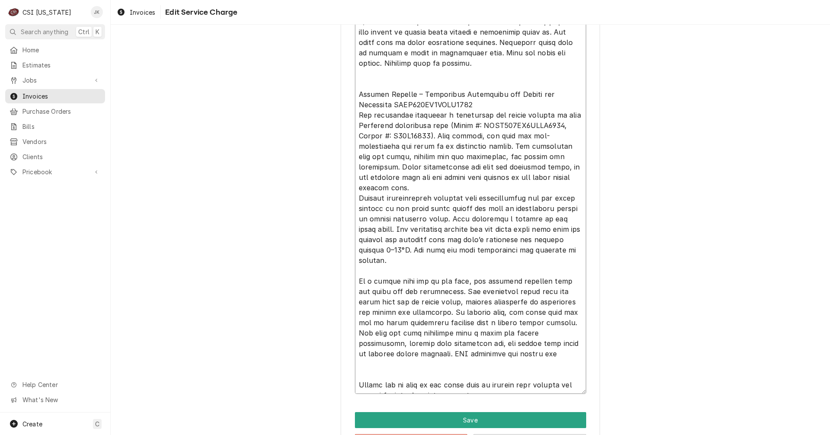
type textarea "Brand: HEATCRAFT Model: CELO190AS6AMAB0000 Serial: T24L05214 8/18 - Arrived on …"
type textarea "x"
type textarea "Brand: HEATCRAFT Model: CELO190AS6AMAB0000 Serial: T24L05214 8/18 - Arrived on …"
type textarea "x"
type textarea "Brand: HEATCRAFT Model: CELO190AS6AMAB0000 Serial: T24L05214 8/18 - Arrived on …"
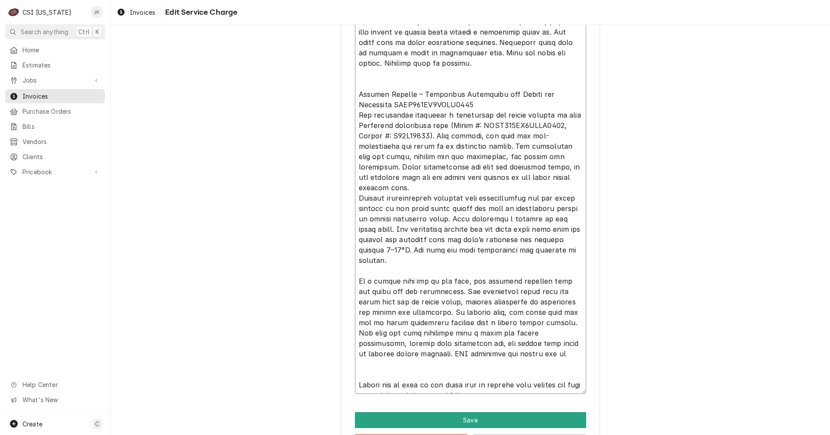
type textarea "x"
type textarea "Brand: HEATCRAFT Model: CELO190AS6AMAB0000 Serial: T24L05214 8/18 - Arrived on …"
type textarea "x"
type textarea "Brand: HEATCRAFT Model: CELO190AS6AMAB0000 Serial: T24L05214 8/18 - Arrived on …"
type textarea "x"
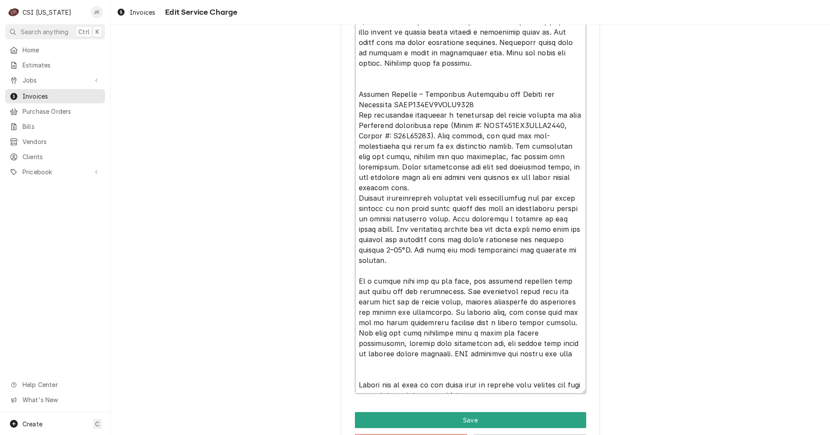
type textarea "Brand: HEATCRAFT Model: CELO190AS6AMAB0000 Serial: T24L05214 8/18 - Arrived on …"
type textarea "x"
type textarea "Brand: HEATCRAFT Model: CELO190AS6AMAB0000 Serial: T24L05214 8/18 - Arrived on …"
type textarea "x"
type textarea "Brand: HEATCRAFT Model: CELO190AS6AMAB0000 Serial: T24L05214 8/18 - Arrived on …"
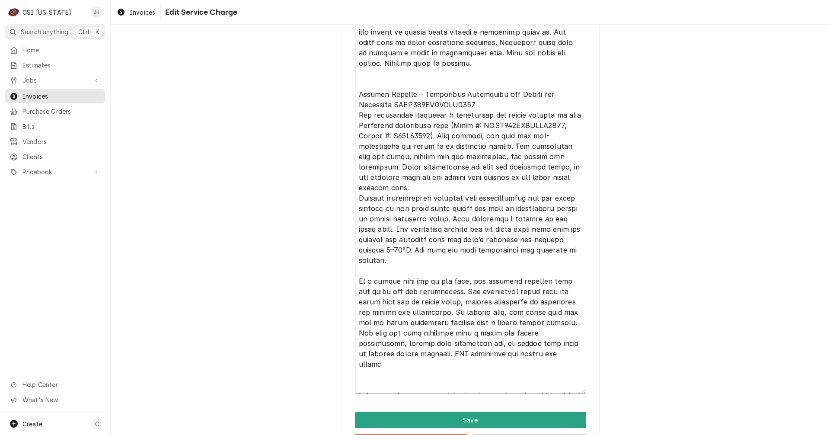
type textarea "x"
type textarea "Brand: HEATCRAFT Model: CELO190AS6AMAB0000 Serial: T24L05214 8/18 - Arrived on …"
type textarea "x"
type textarea "Brand: HEATCRAFT Model: CELO190AS6AMAB0000 Serial: T24L05214 8/18 - Arrived on …"
type textarea "x"
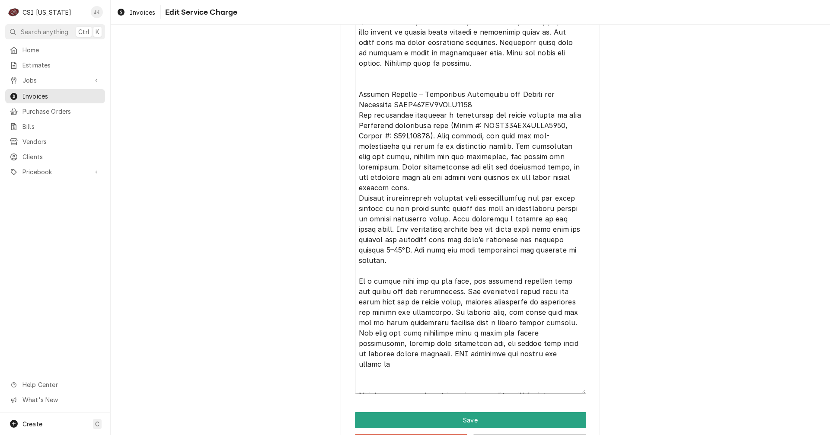
type textarea "Brand: HEATCRAFT Model: CELO190AS6AMAB0000 Serial: T24L05214 8/18 - Arrived on …"
type textarea "x"
type textarea "Brand: HEATCRAFT Model: CELO190AS6AMAB0000 Serial: T24L05214 8/18 - Arrived on …"
type textarea "x"
type textarea "Brand: HEATCRAFT Model: CELO190AS6AMAB0000 Serial: T24L05214 8/18 - Arrived on …"
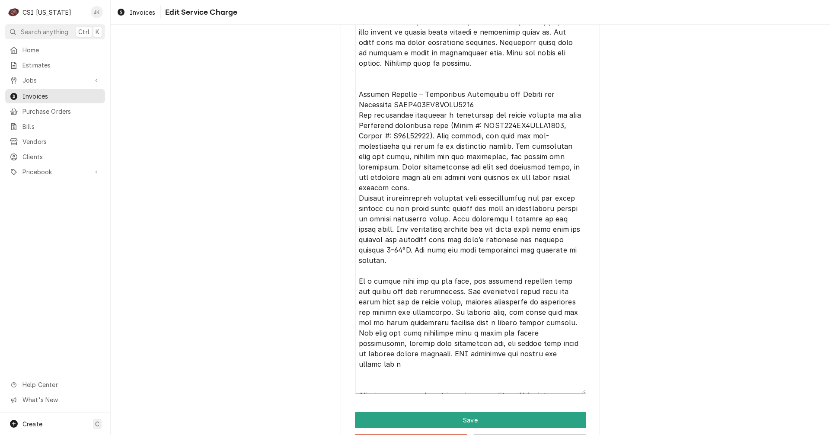
type textarea "x"
type textarea "Brand: HEATCRAFT Model: CELO190AS6AMAB0000 Serial: T24L05214 8/18 - Arrived on …"
type textarea "x"
type textarea "Brand: HEATCRAFT Model: CELO190AS6AMAB0000 Serial: T24L05214 8/18 - Arrived on …"
type textarea "x"
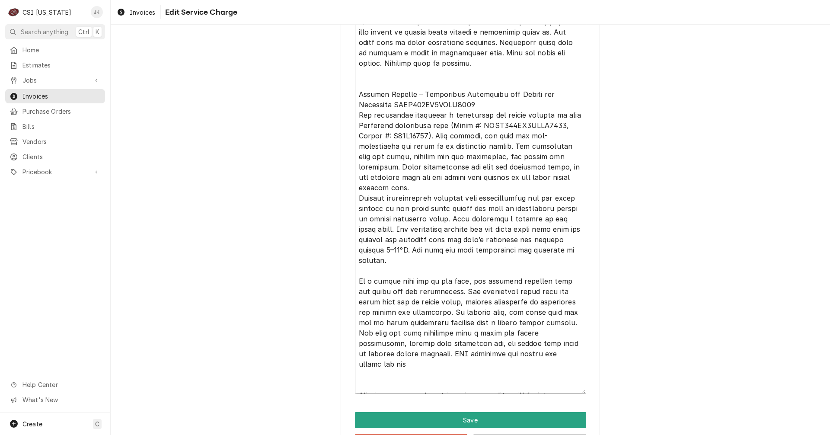
type textarea "Brand: HEATCRAFT Model: CELO190AS6AMAB0000 Serial: T24L05214 8/18 - Arrived on …"
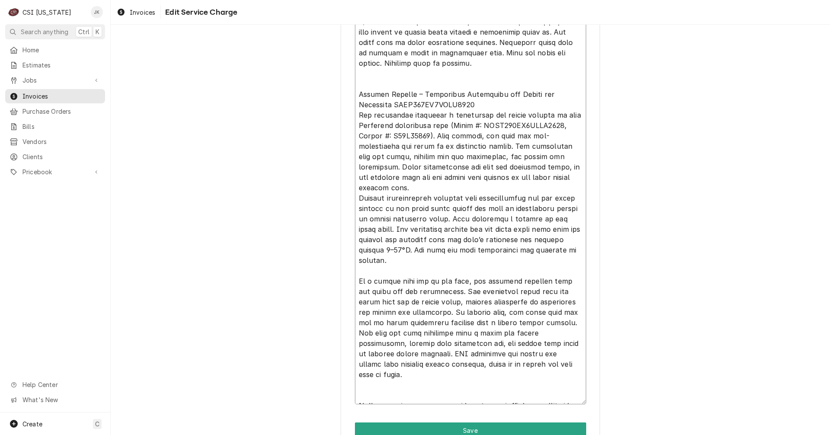
click at [498, 362] on textarea "Service Summary ( optional )" at bounding box center [470, 156] width 231 height 495
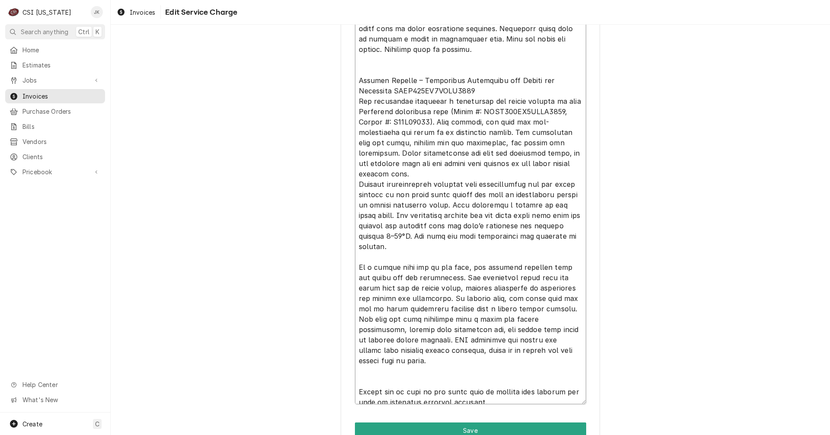
scroll to position [21, 0]
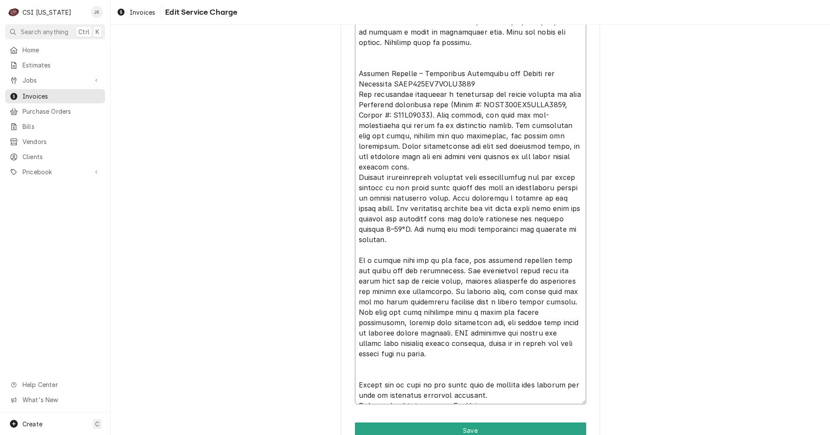
drag, startPoint x: 435, startPoint y: 392, endPoint x: 348, endPoint y: 379, distance: 88.3
click at [348, 379] on div "Use the fields below to edit this service charge Short Description 1-Labor (Ser…" at bounding box center [470, 3] width 259 height 936
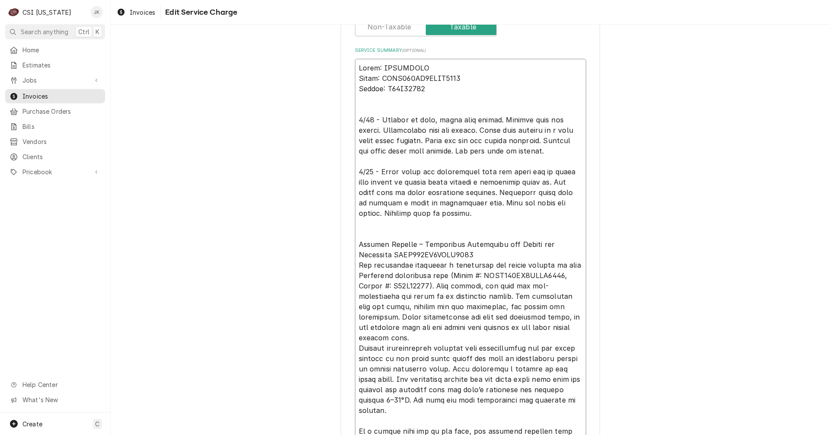
scroll to position [336, 0]
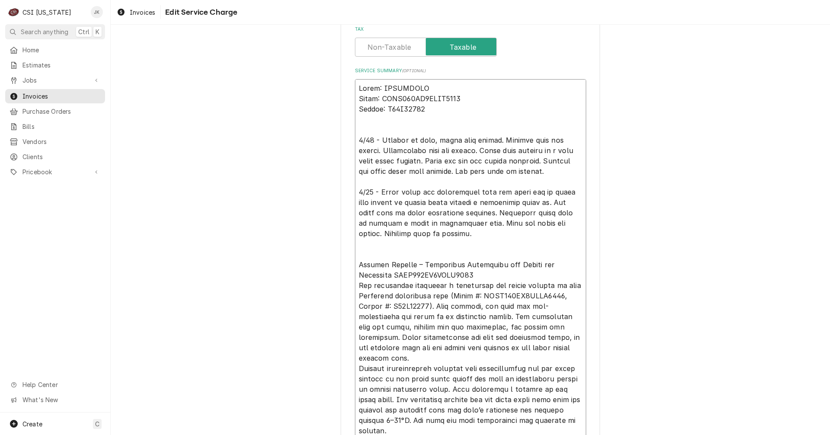
click at [440, 273] on textarea "Service Summary ( optional )" at bounding box center [470, 306] width 231 height 454
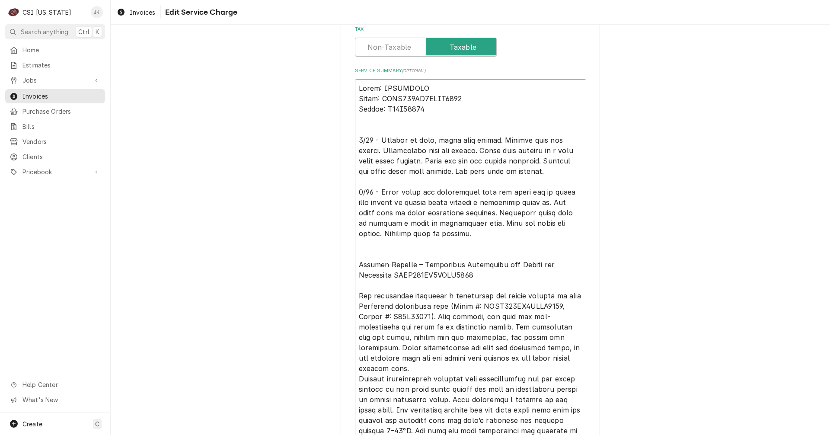
click at [361, 296] on textarea "Service Summary ( optional )" at bounding box center [470, 311] width 231 height 464
drag, startPoint x: 392, startPoint y: 307, endPoint x: 411, endPoint y: 307, distance: 18.2
click at [411, 307] on textarea "Service Summary ( optional )" at bounding box center [470, 316] width 231 height 475
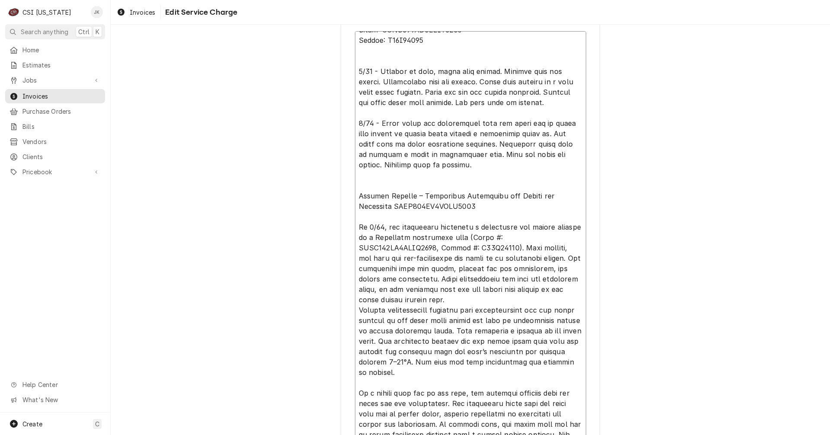
scroll to position [422, 0]
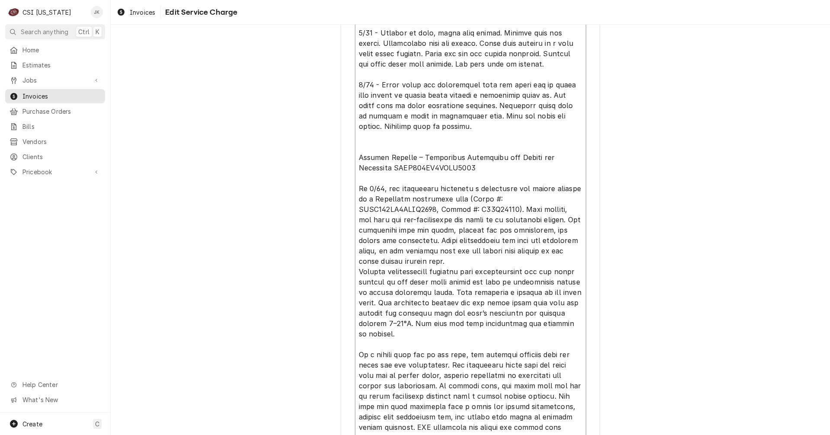
click at [364, 354] on textarea "Service Summary ( optional )" at bounding box center [470, 225] width 231 height 464
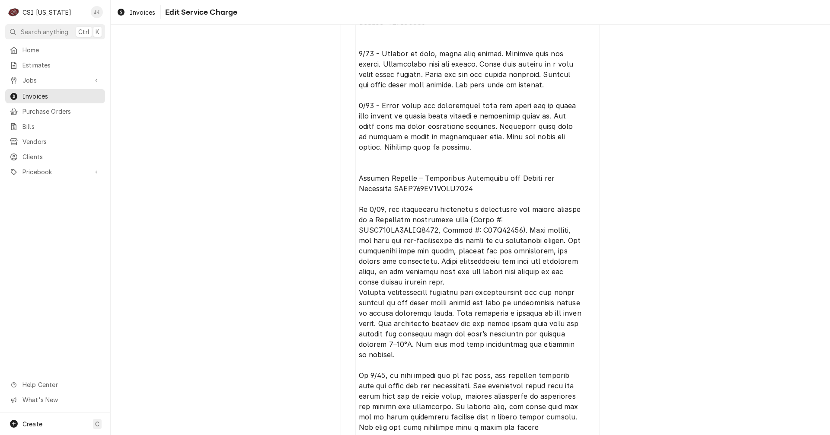
drag, startPoint x: 440, startPoint y: 124, endPoint x: 351, endPoint y: 40, distance: 122.3
click at [355, 40] on textarea "Service Summary ( optional )" at bounding box center [470, 225] width 231 height 464
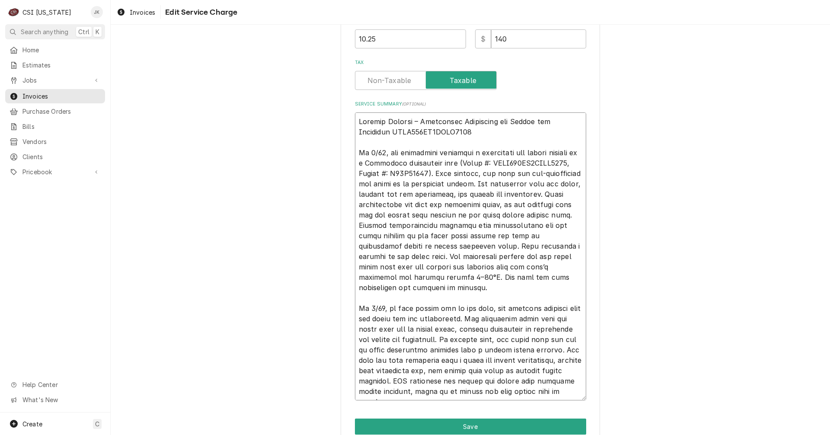
scroll to position [343, 0]
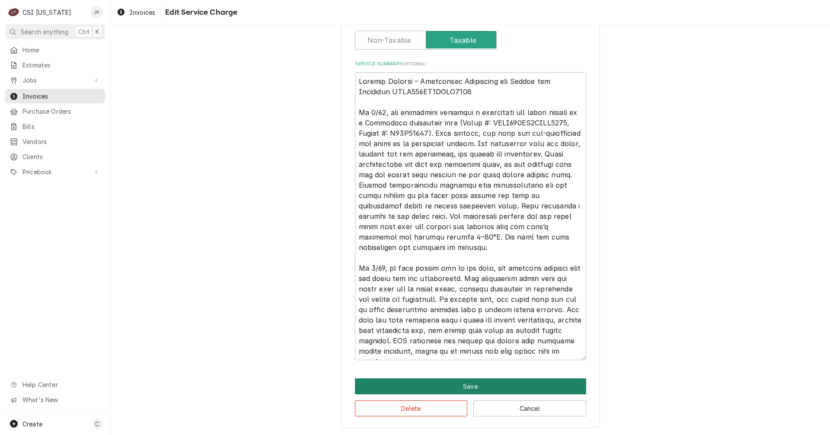
click at [475, 390] on button "Save" at bounding box center [470, 386] width 231 height 16
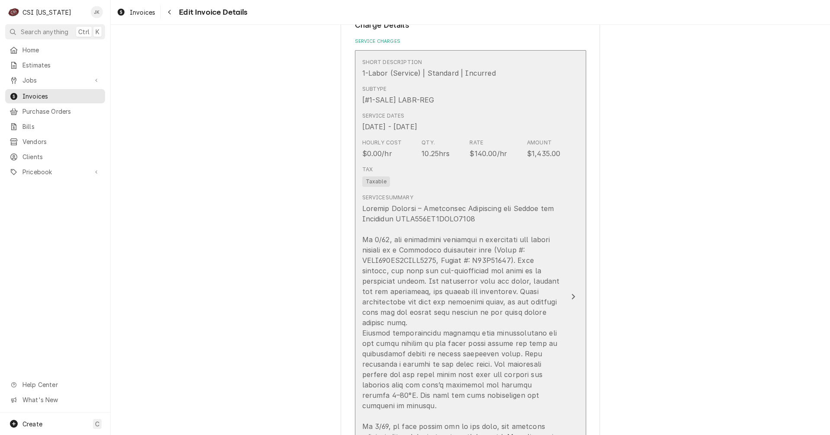
click at [402, 191] on div "Service Summary" at bounding box center [461, 364] width 198 height 348
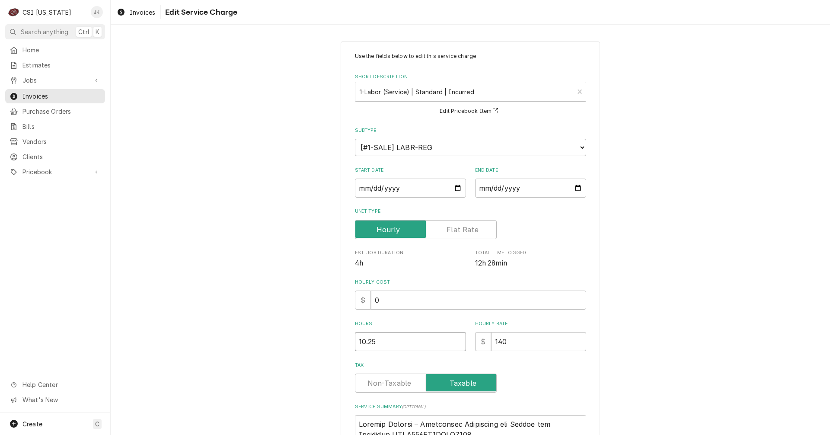
drag, startPoint x: 363, startPoint y: 340, endPoint x: 315, endPoint y: 341, distance: 47.6
click at [315, 341] on div "Use the fields below to edit this service charge Short Description 1-Labor (Ser…" at bounding box center [470, 406] width 719 height 744
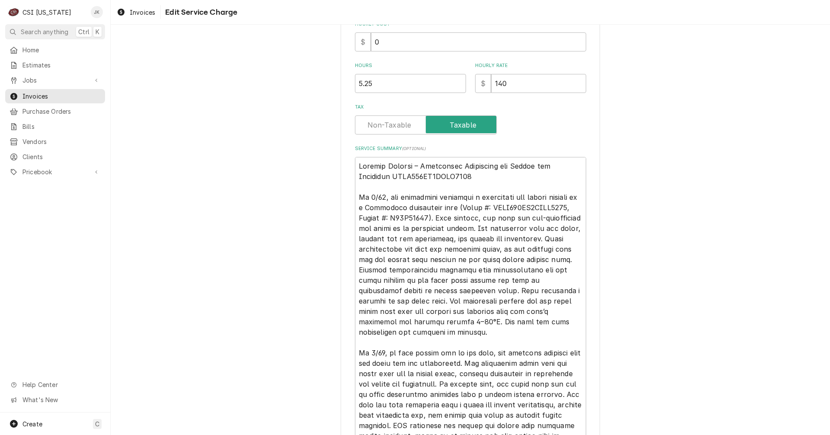
scroll to position [303, 0]
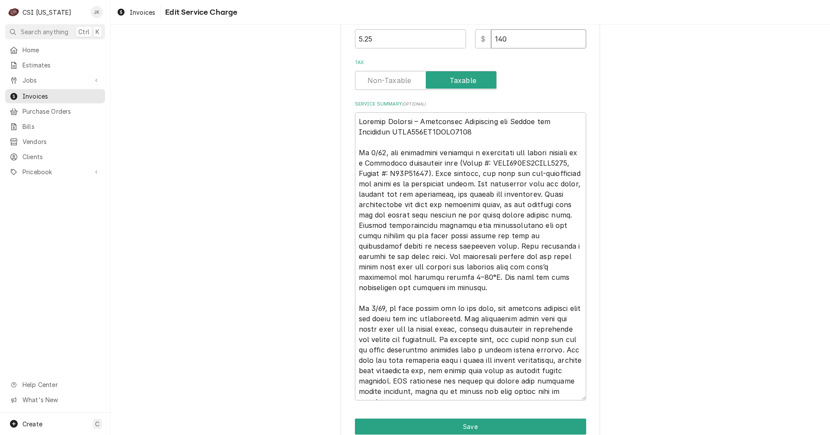
drag, startPoint x: 510, startPoint y: 38, endPoint x: 470, endPoint y: 38, distance: 39.8
click at [470, 38] on div "Hours 5.25 Hourly Rate $ 140" at bounding box center [470, 33] width 231 height 31
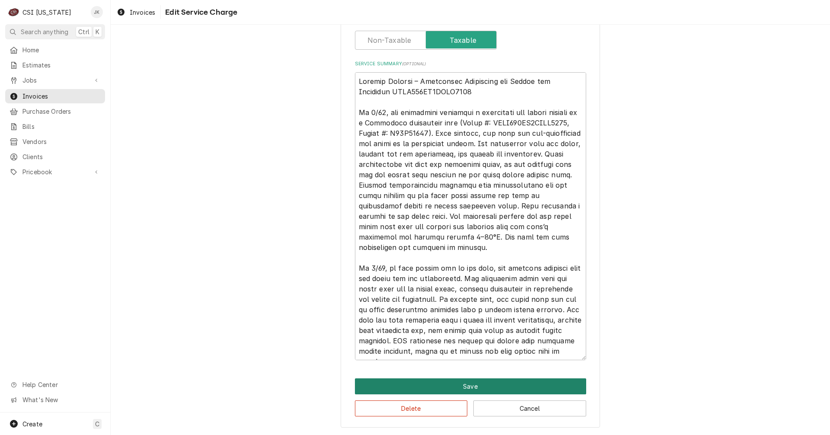
click at [474, 388] on button "Save" at bounding box center [470, 386] width 231 height 16
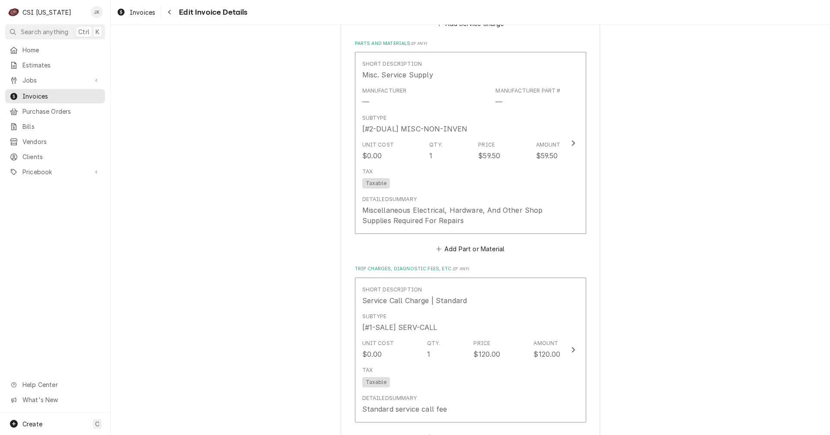
scroll to position [1243, 0]
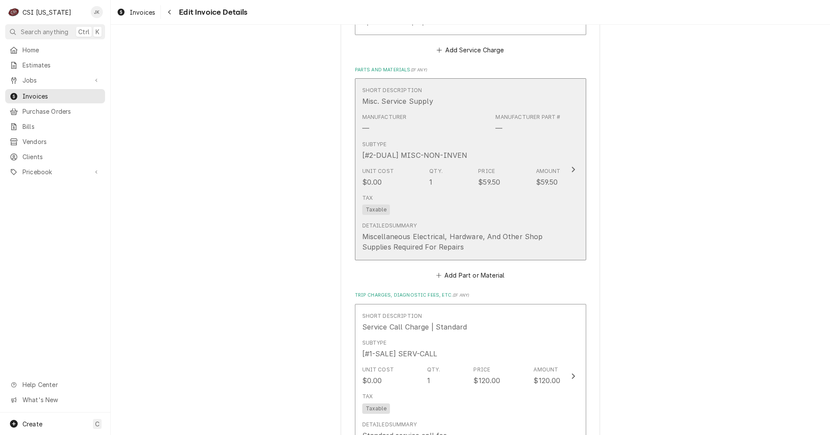
click at [502, 205] on div "Tax Taxable" at bounding box center [461, 205] width 198 height 28
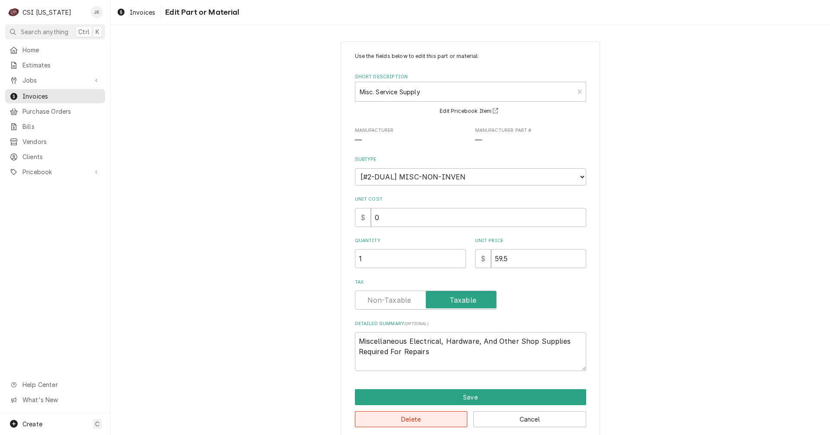
click at [431, 423] on button "Delete" at bounding box center [411, 419] width 113 height 16
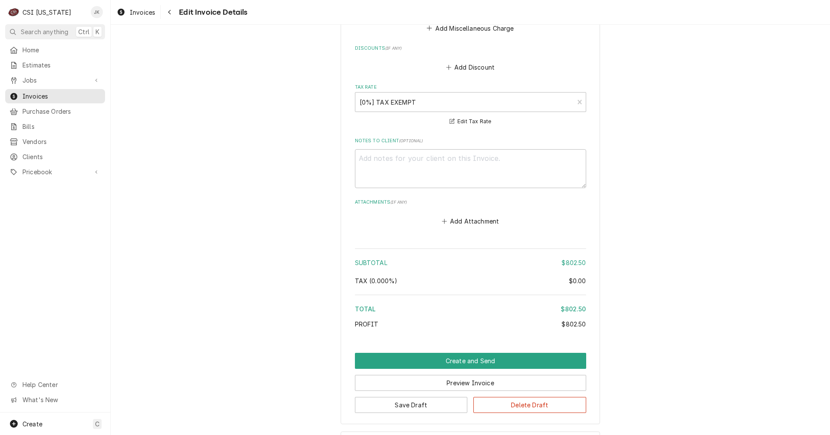
scroll to position [1496, 0]
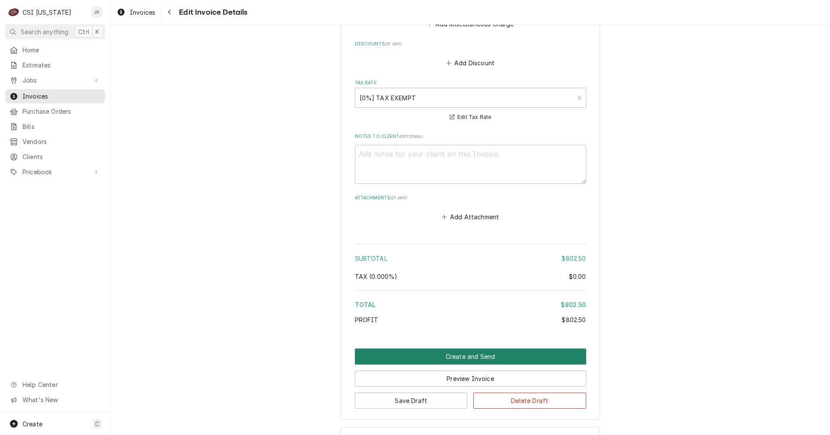
click at [450, 359] on button "Create and Send" at bounding box center [470, 356] width 231 height 16
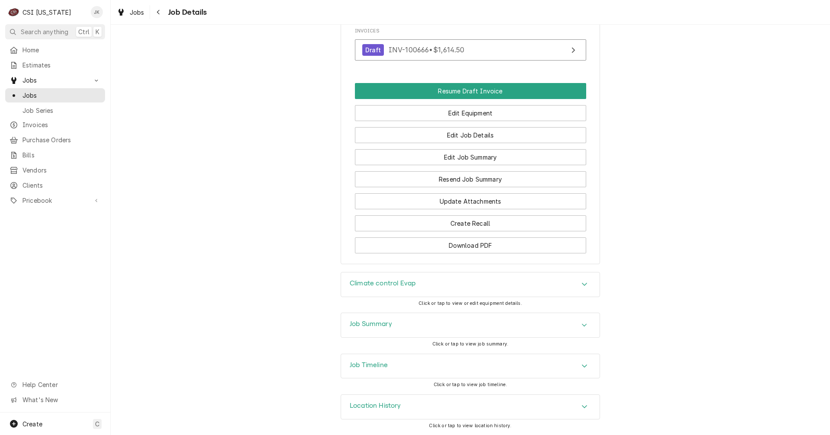
scroll to position [741, 0]
click at [479, 157] on button "Edit Job Summary" at bounding box center [470, 157] width 231 height 16
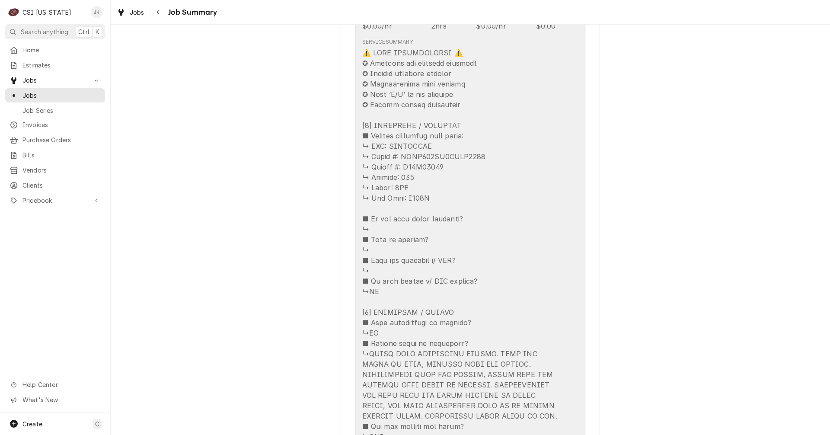
scroll to position [475, 0]
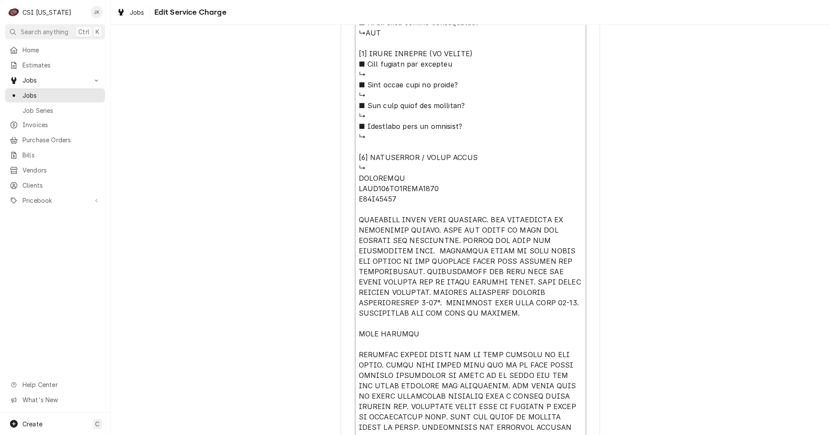
scroll to position [962, 0]
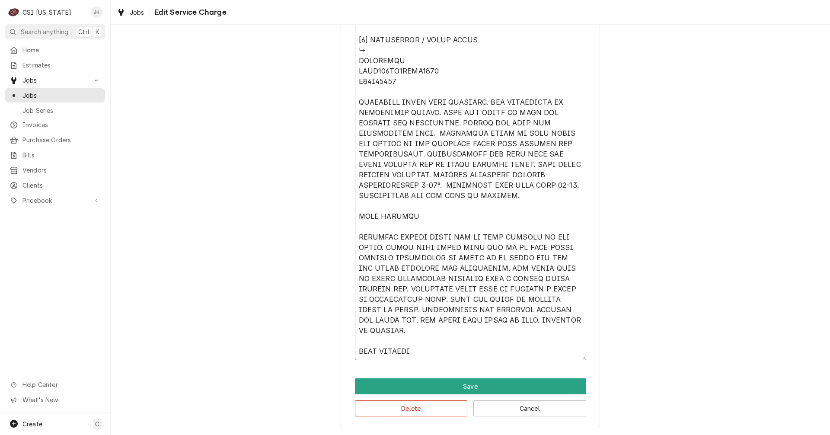
drag, startPoint x: 355, startPoint y: 245, endPoint x: 420, endPoint y: 350, distance: 123.7
type textarea "x"
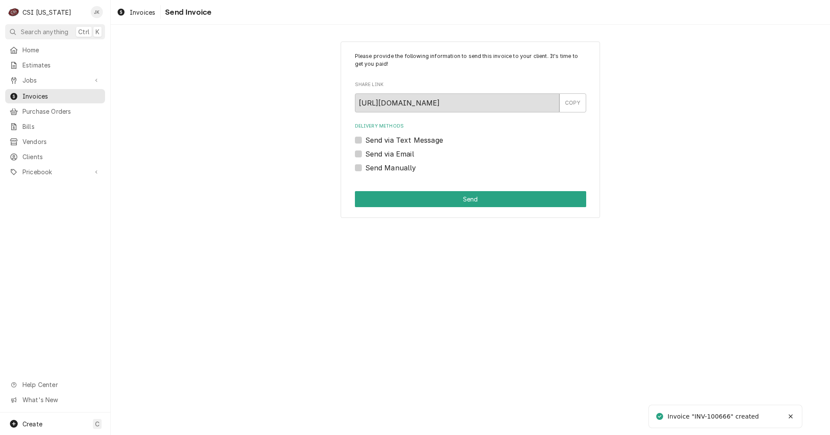
click at [364, 154] on div "Send via Email" at bounding box center [470, 154] width 231 height 10
click at [365, 154] on label "Send via Email" at bounding box center [389, 154] width 49 height 10
click at [365, 154] on input "Send via Email" at bounding box center [480, 158] width 231 height 19
checkbox input "true"
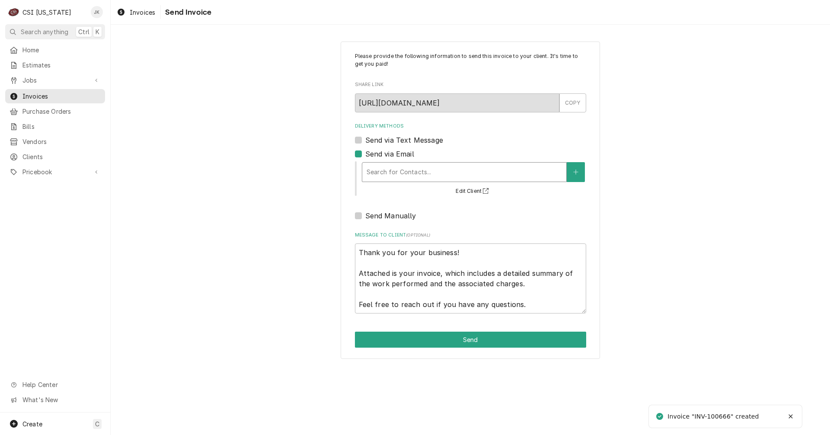
click at [393, 172] on div "Delivery Methods" at bounding box center [464, 172] width 195 height 16
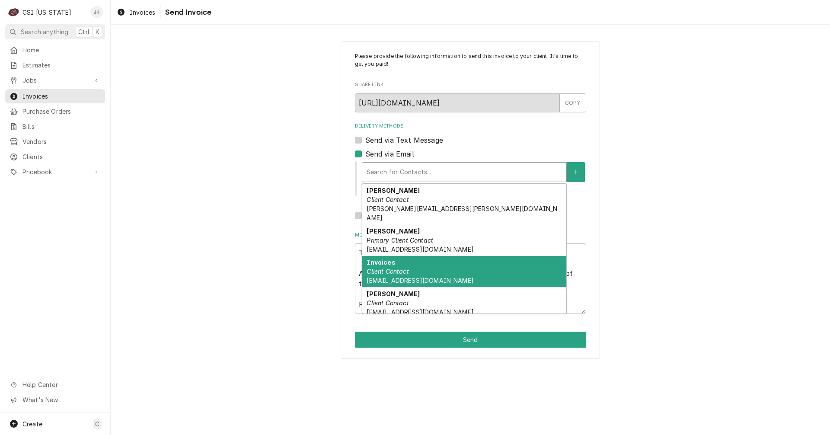
click at [404, 277] on span "[EMAIL_ADDRESS][DOMAIN_NAME]" at bounding box center [420, 280] width 107 height 7
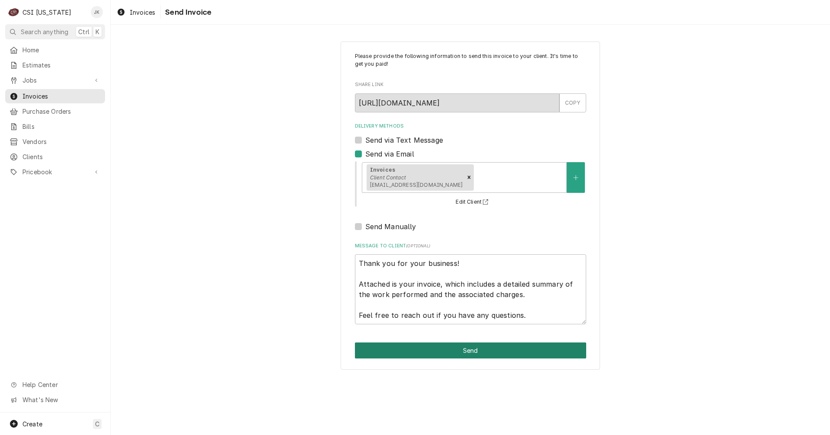
click at [419, 352] on button "Send" at bounding box center [470, 350] width 231 height 16
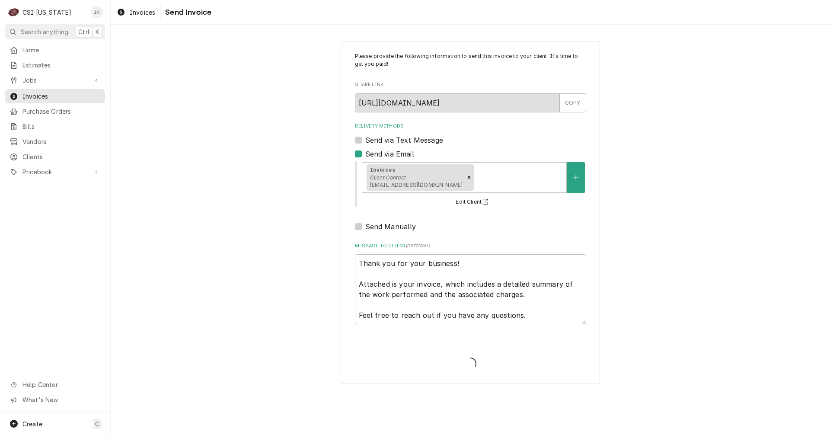
type textarea "x"
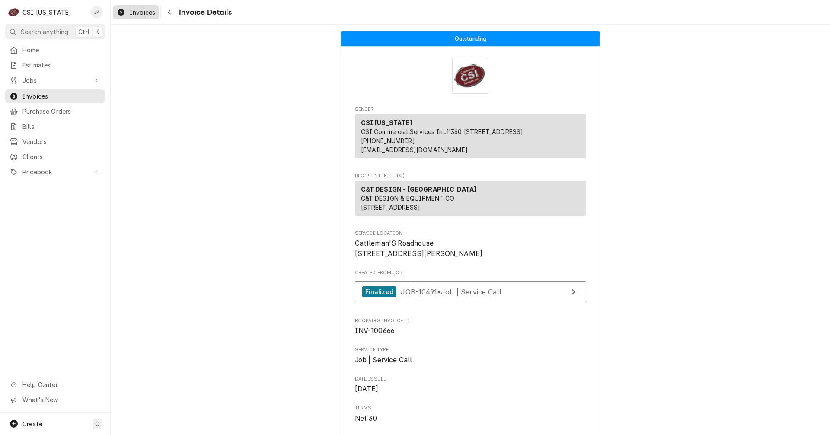
click span "Invoices"
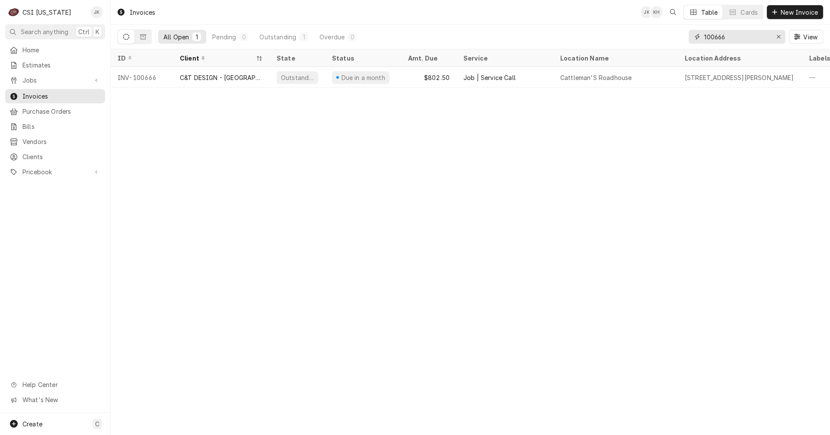
click at [721, 34] on input "100666" at bounding box center [736, 37] width 65 height 14
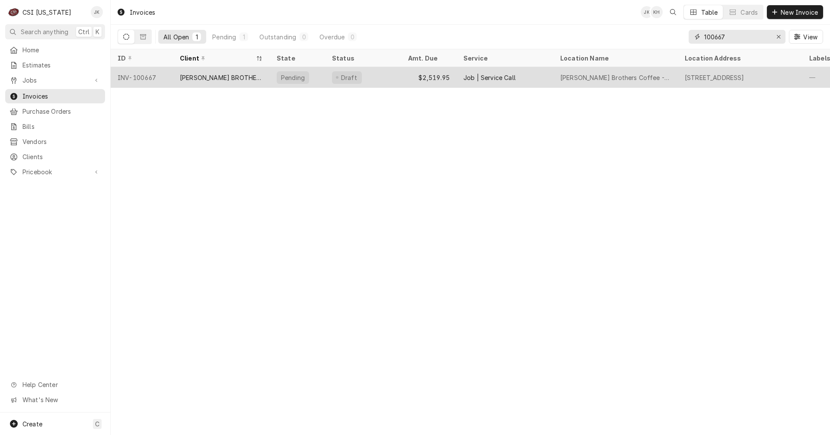
type input "100667"
click at [232, 77] on div "[PERSON_NAME] BROTHERS COFFEE" at bounding box center [221, 77] width 83 height 9
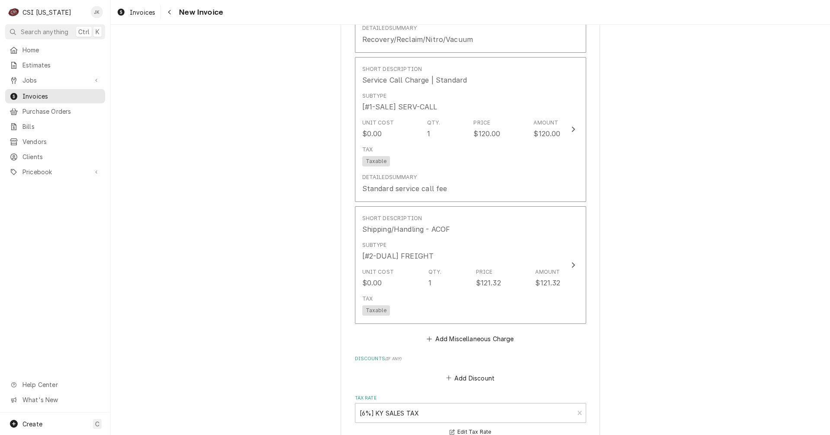
scroll to position [1816, 0]
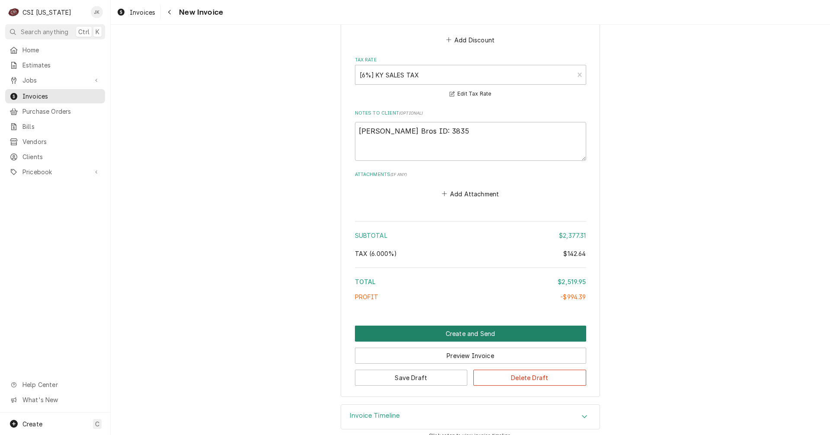
click at [473, 325] on button "Create and Send" at bounding box center [470, 333] width 231 height 16
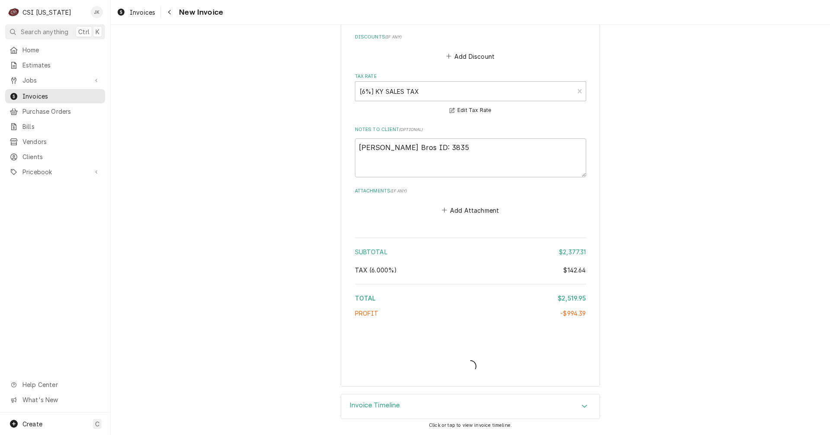
scroll to position [2105, 0]
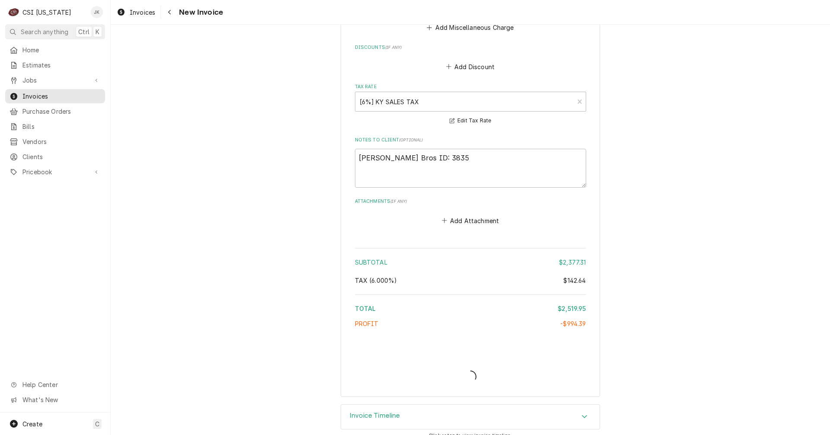
type textarea "x"
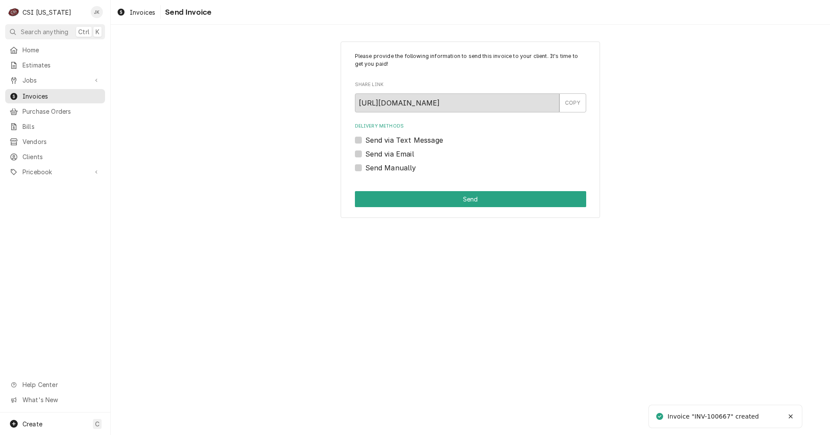
click at [389, 152] on label "Send via Email" at bounding box center [389, 154] width 49 height 10
click at [389, 152] on input "Send via Email" at bounding box center [480, 158] width 231 height 19
checkbox input "true"
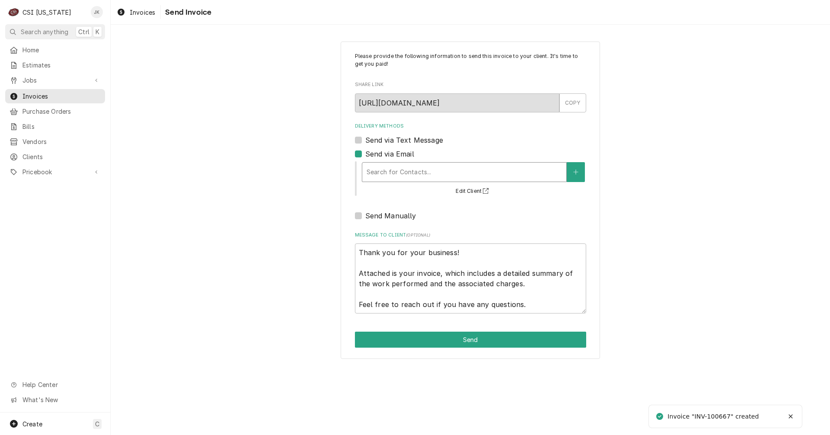
click at [396, 173] on div "Delivery Methods" at bounding box center [464, 172] width 195 height 16
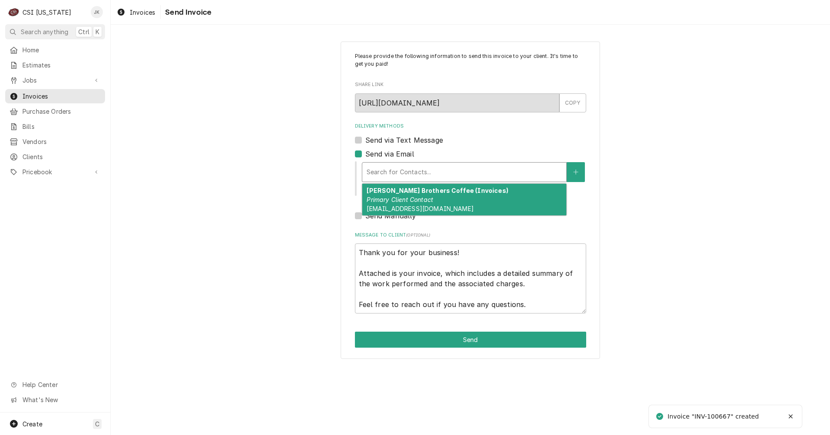
click at [402, 201] on em "Primary Client Contact" at bounding box center [400, 199] width 67 height 7
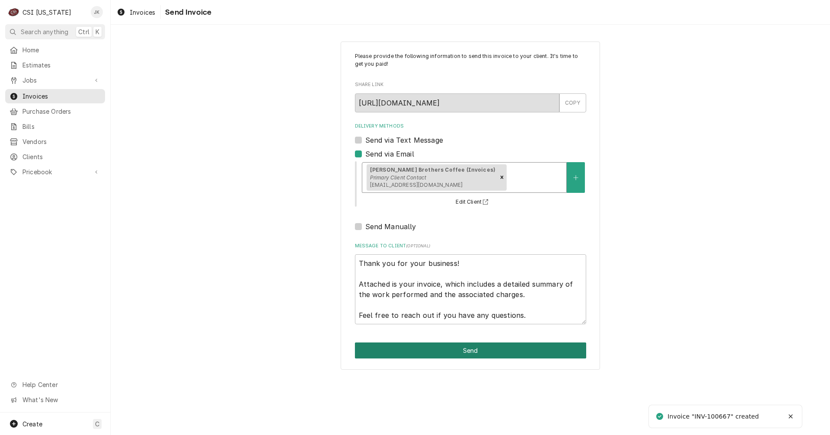
click at [445, 346] on button "Send" at bounding box center [470, 350] width 231 height 16
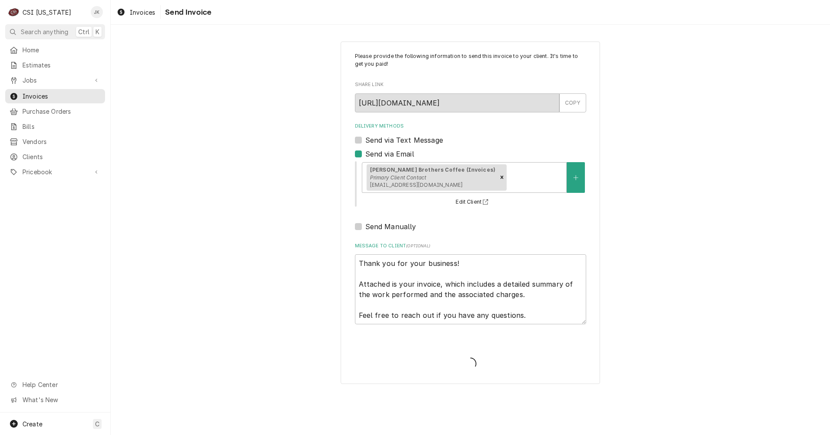
type textarea "x"
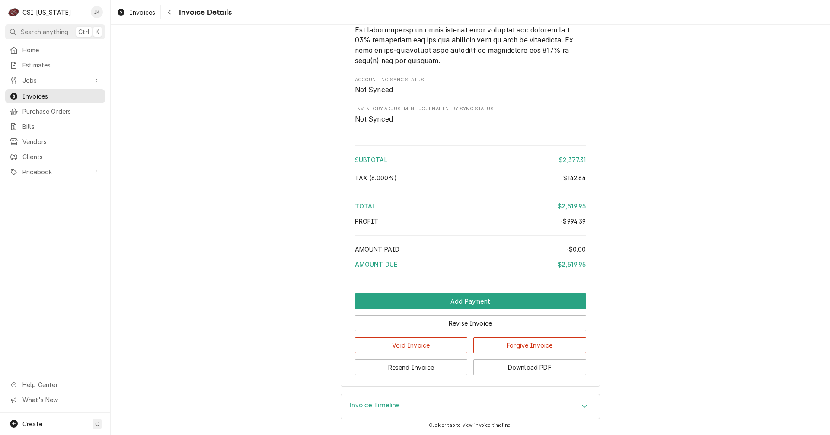
scroll to position [2135, 0]
click at [144, 14] on span "Invoices" at bounding box center [143, 12] width 26 height 9
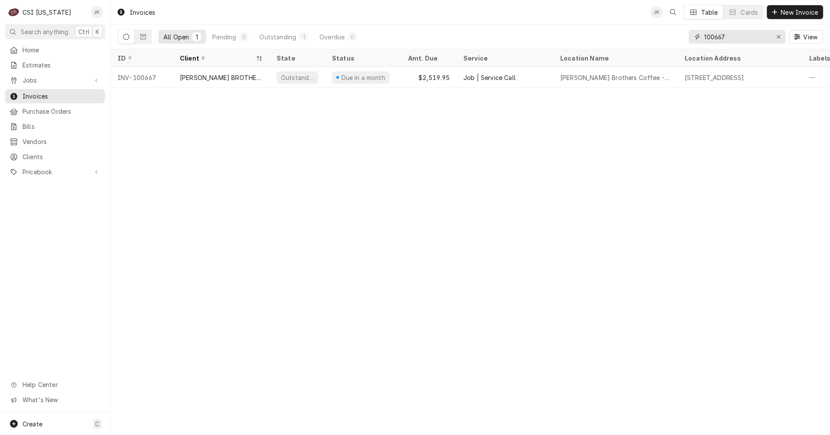
click at [734, 35] on input "100667" at bounding box center [736, 37] width 65 height 14
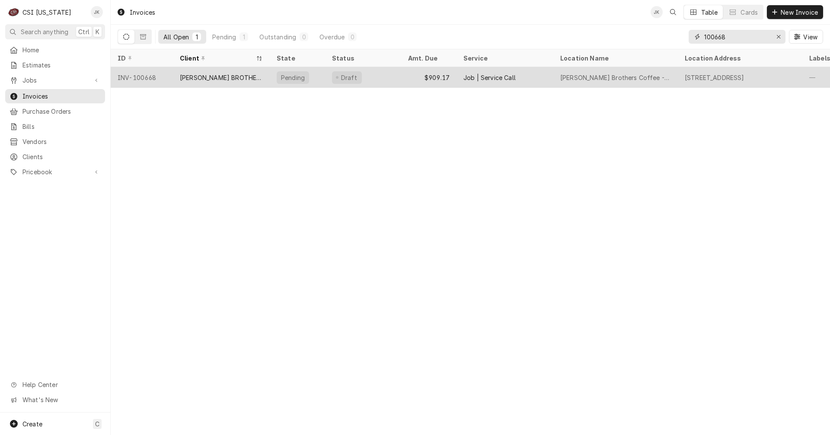
type input "100668"
click at [231, 77] on div "[PERSON_NAME] BROTHERS COFFEE" at bounding box center [221, 77] width 83 height 9
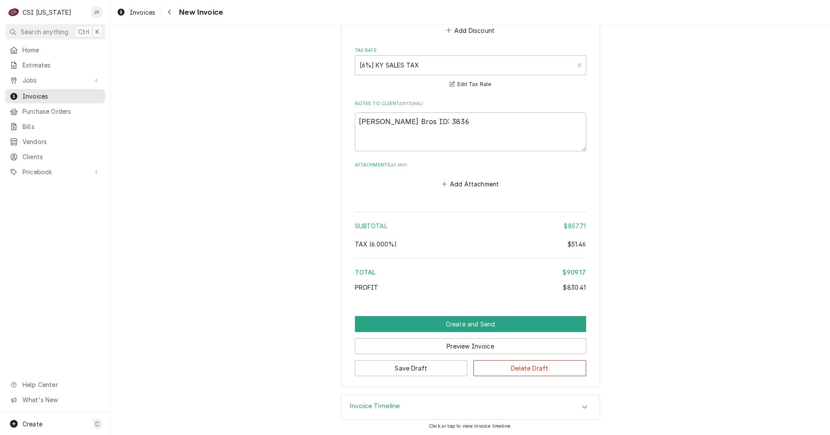
scroll to position [1620, 0]
click at [485, 324] on button "Create and Send" at bounding box center [470, 324] width 231 height 16
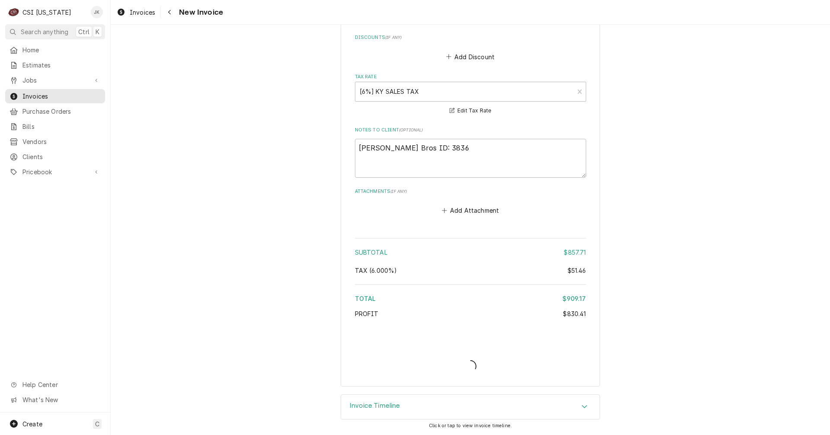
scroll to position [1593, 0]
type textarea "x"
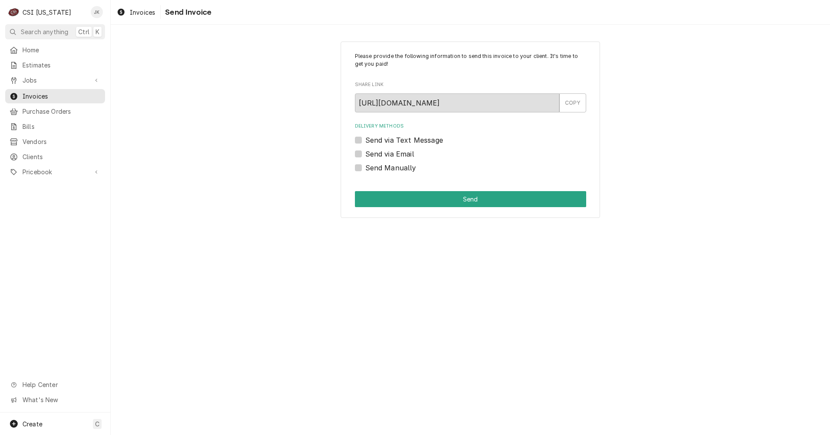
click at [384, 150] on label "Send via Email" at bounding box center [389, 154] width 49 height 10
click at [384, 150] on input "Send via Email" at bounding box center [480, 158] width 231 height 19
checkbox input "true"
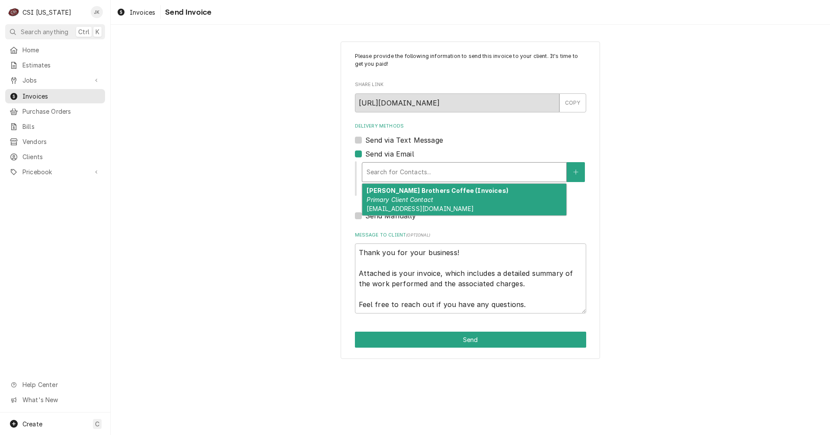
click at [389, 173] on div "Delivery Methods" at bounding box center [464, 172] width 195 height 16
click at [405, 199] on em "Primary Client Contact" at bounding box center [400, 199] width 67 height 7
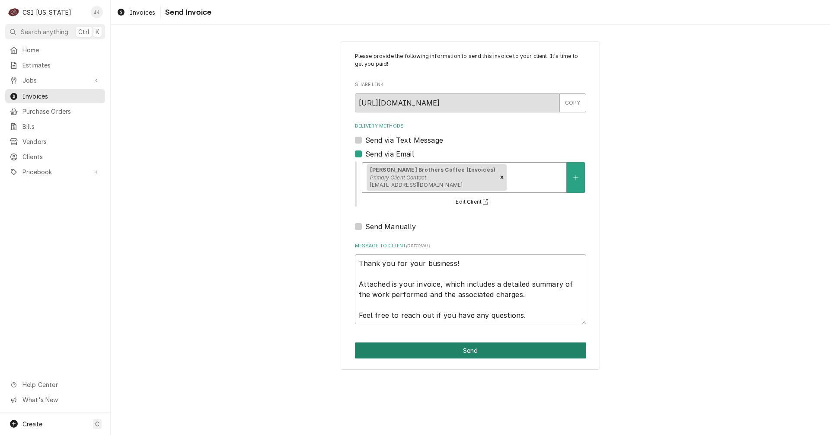
click at [469, 351] on button "Send" at bounding box center [470, 350] width 231 height 16
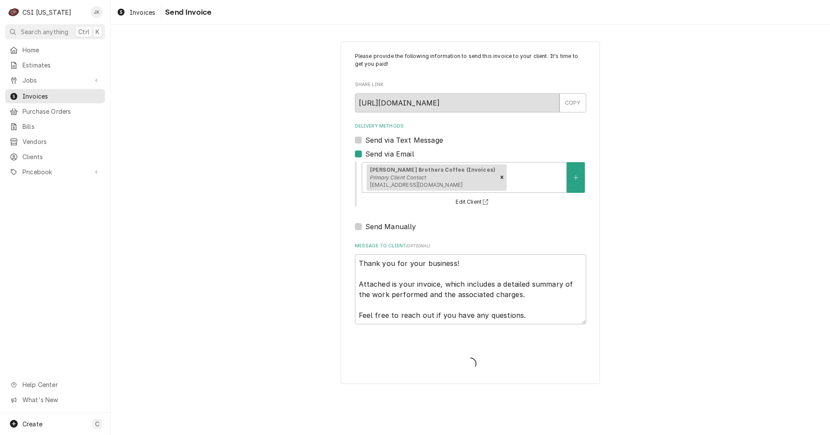
type textarea "x"
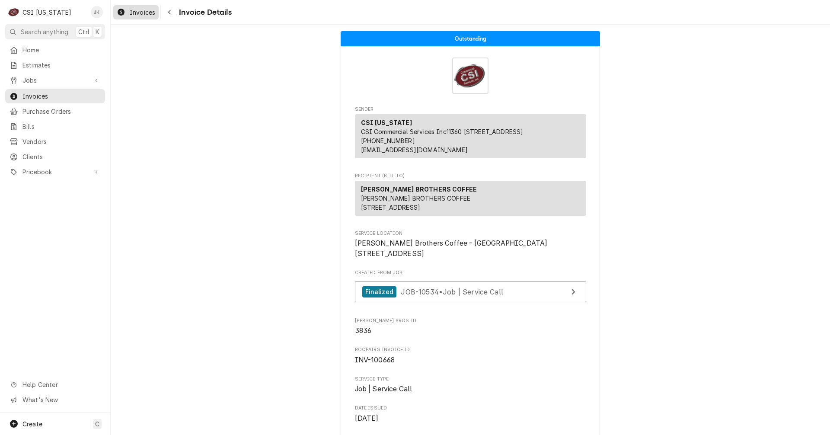
click at [143, 12] on span "Invoices" at bounding box center [143, 12] width 26 height 9
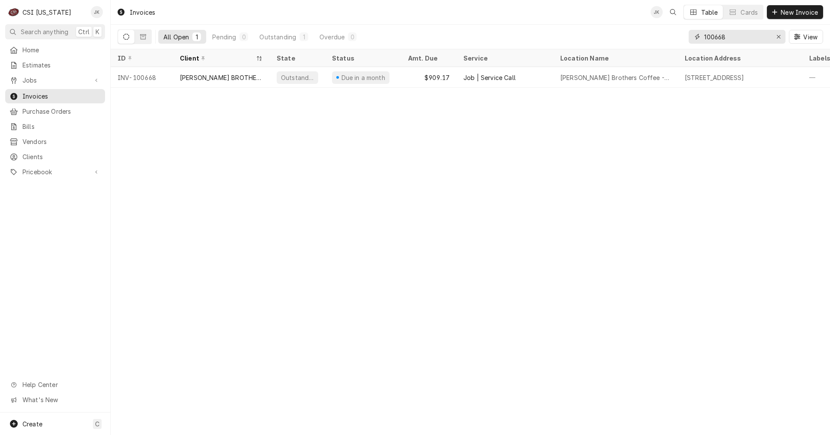
drag, startPoint x: 727, startPoint y: 38, endPoint x: 732, endPoint y: 38, distance: 4.8
click at [732, 38] on input "100668" at bounding box center [736, 37] width 65 height 14
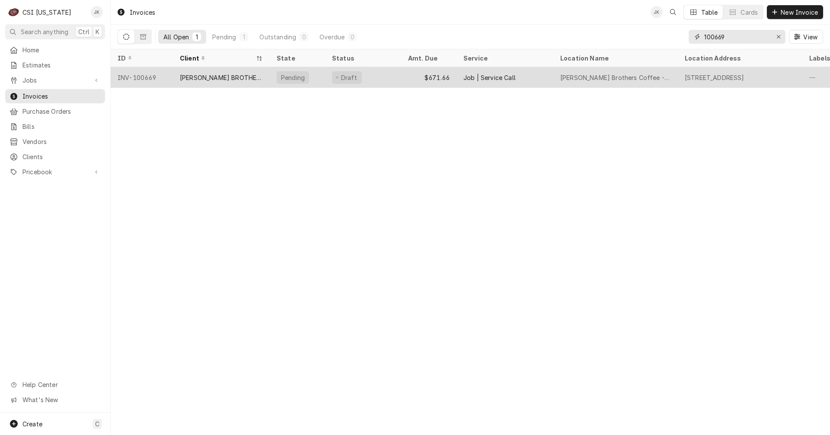
type input "100669"
click at [225, 80] on div "[PERSON_NAME] BROTHERS COFFEE" at bounding box center [221, 77] width 83 height 9
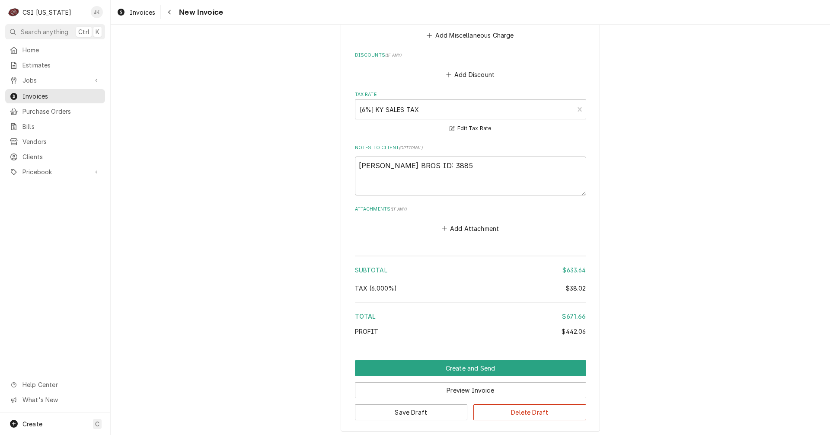
scroll to position [1902, 0]
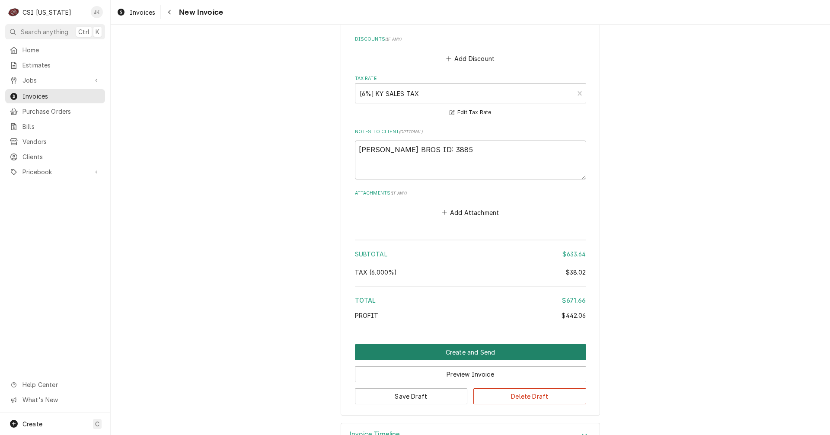
click at [449, 344] on button "Create and Send" at bounding box center [470, 352] width 231 height 16
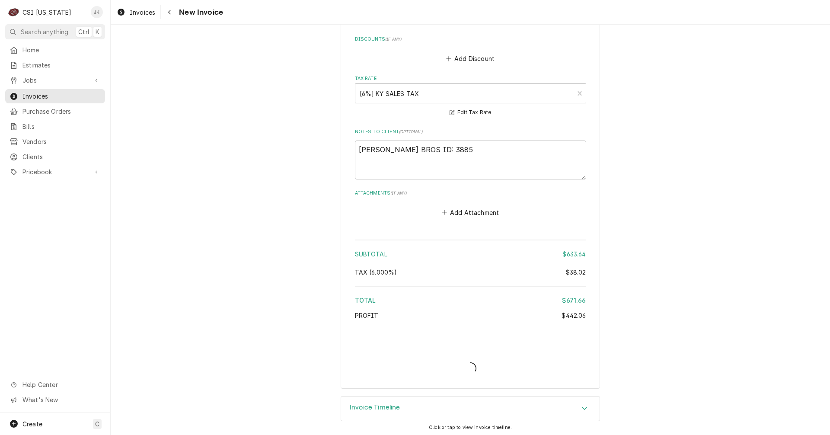
scroll to position [1894, 0]
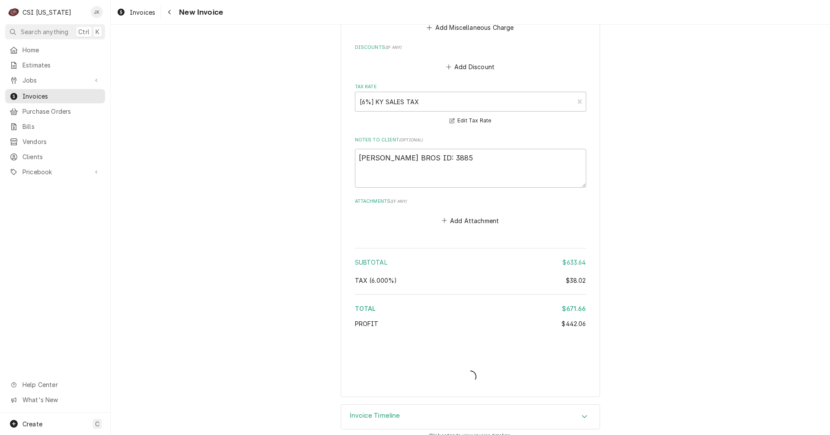
type textarea "x"
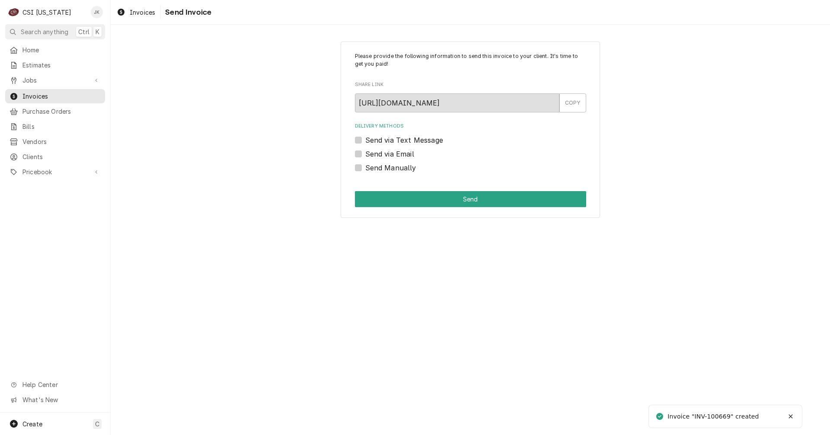
click at [398, 156] on label "Send via Email" at bounding box center [389, 154] width 49 height 10
click at [398, 156] on input "Send via Email" at bounding box center [480, 158] width 231 height 19
checkbox input "true"
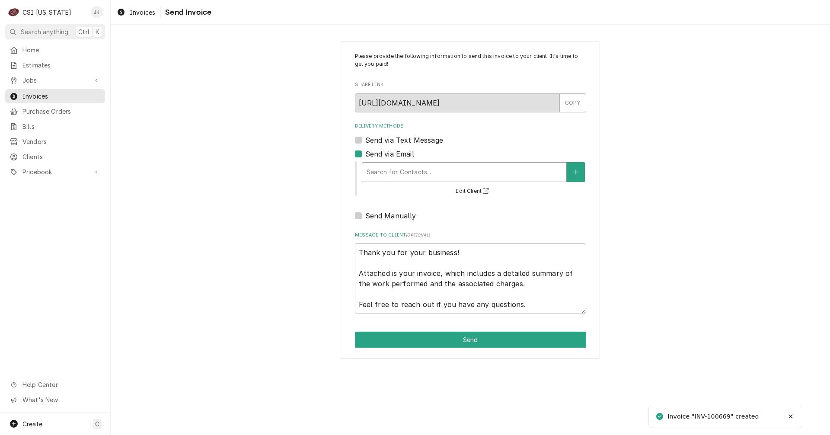
click at [402, 179] on div "Delivery Methods" at bounding box center [464, 172] width 195 height 16
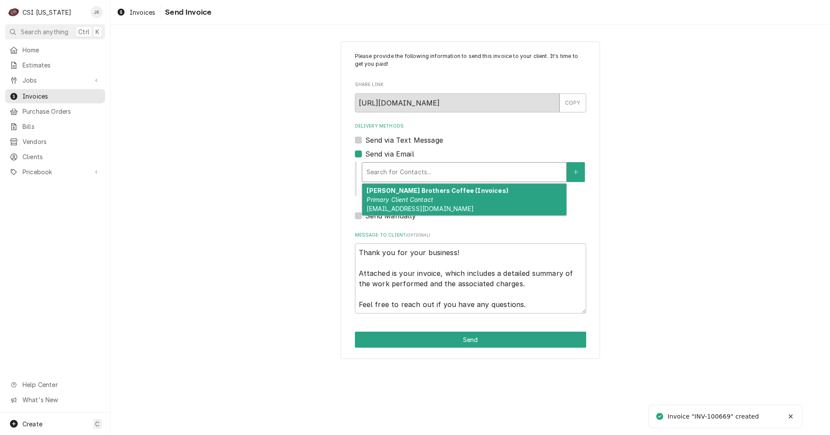
click at [413, 206] on span "Ap@Heinebroscoffee.Com" at bounding box center [420, 208] width 107 height 7
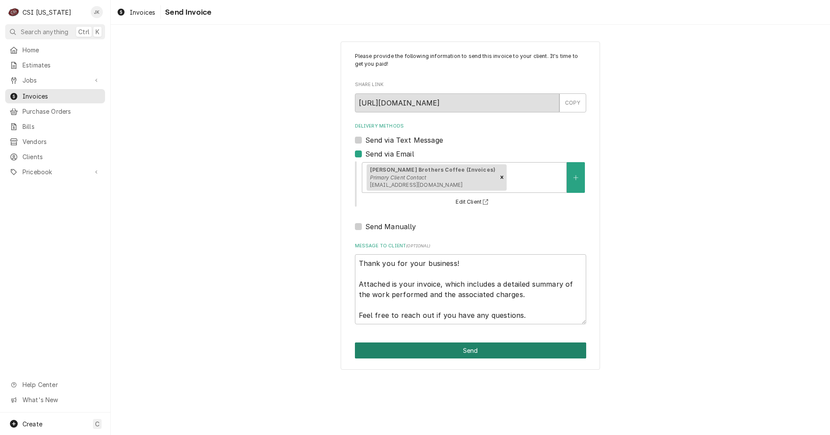
click at [459, 349] on button "Send" at bounding box center [470, 350] width 231 height 16
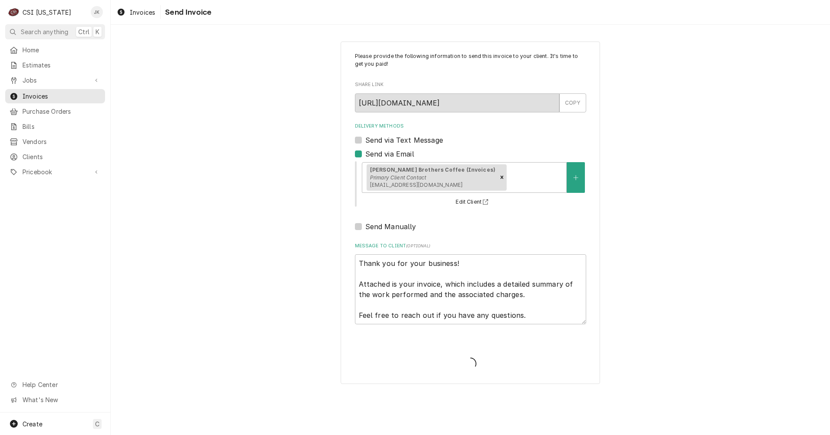
type textarea "x"
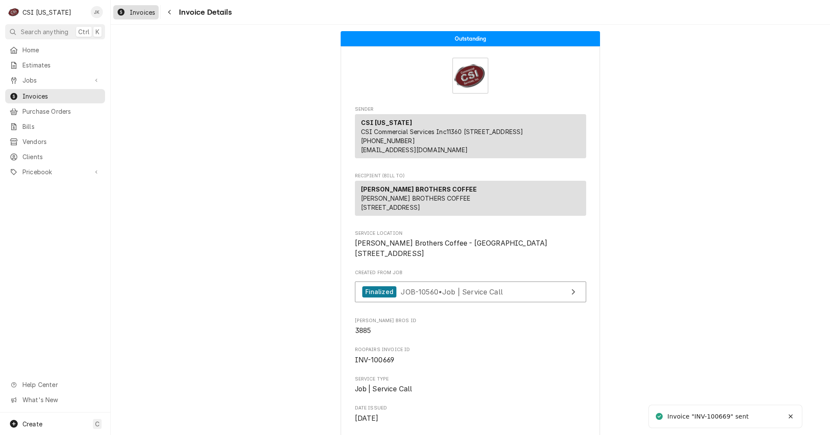
click at [144, 9] on span "Invoices" at bounding box center [143, 12] width 26 height 9
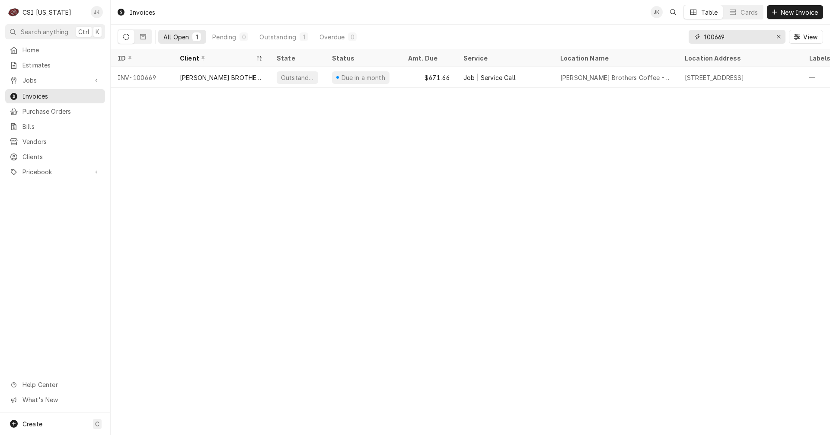
drag, startPoint x: 718, startPoint y: 38, endPoint x: 741, endPoint y: 38, distance: 23.8
click at [741, 38] on input "100669" at bounding box center [736, 37] width 65 height 14
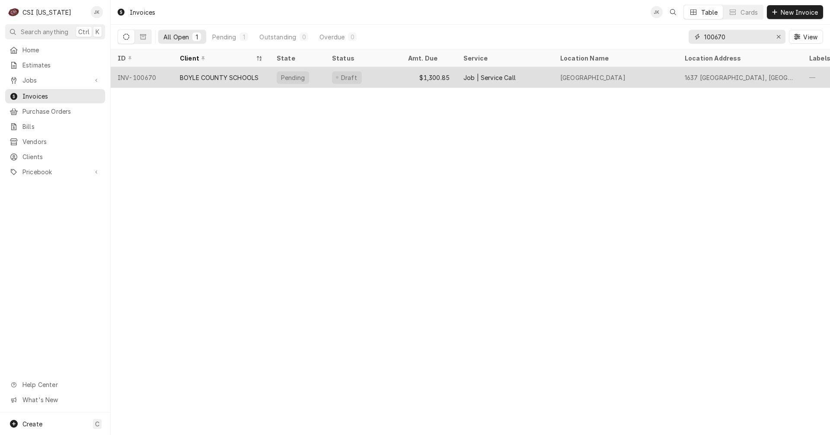
type input "100670"
click at [220, 78] on div "BOYLE COUNTY SCHOOLS" at bounding box center [219, 77] width 79 height 9
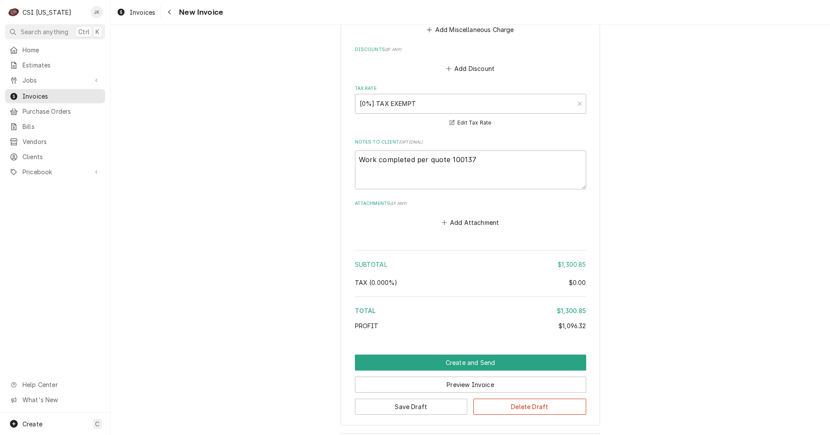
scroll to position [1816, 0]
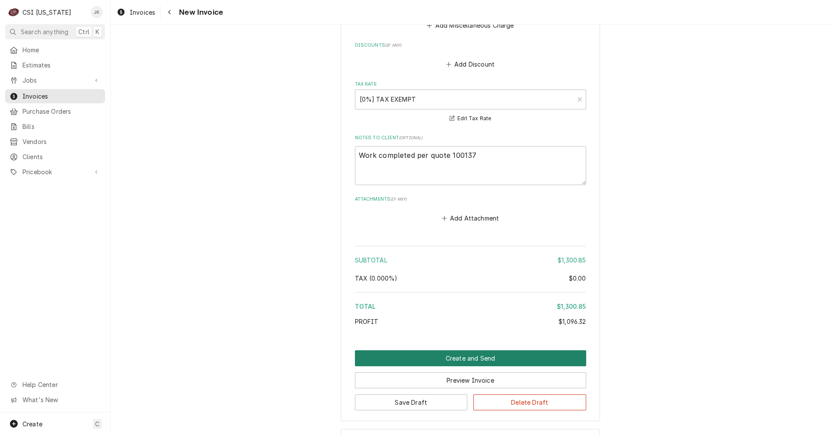
click at [440, 350] on button "Create and Send" at bounding box center [470, 358] width 231 height 16
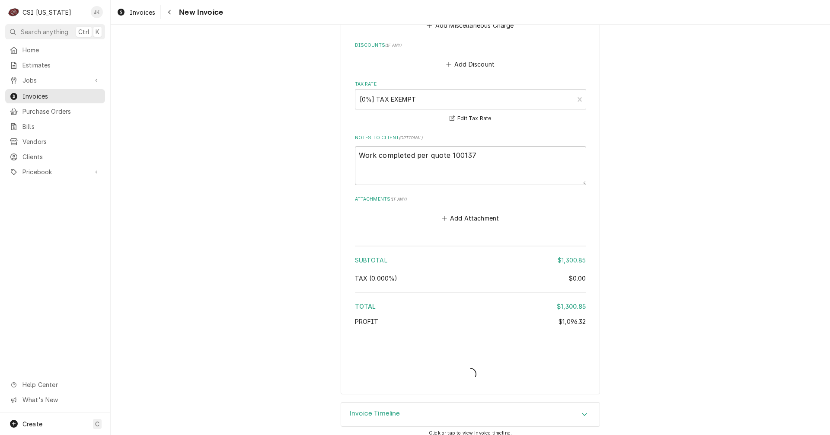
scroll to position [1803, 0]
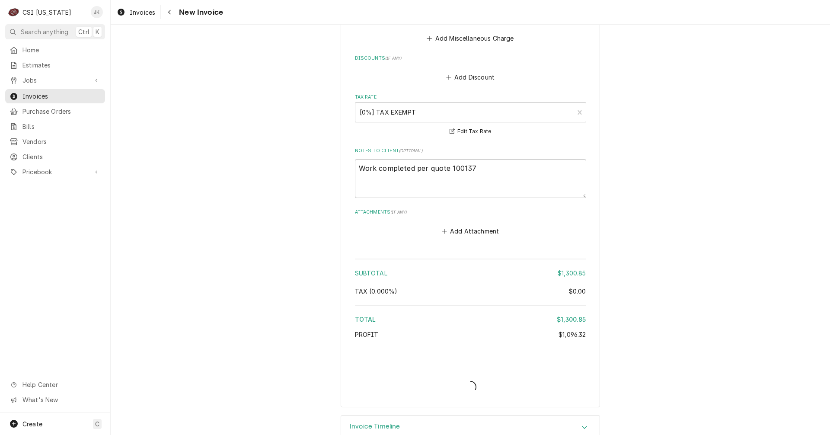
type textarea "x"
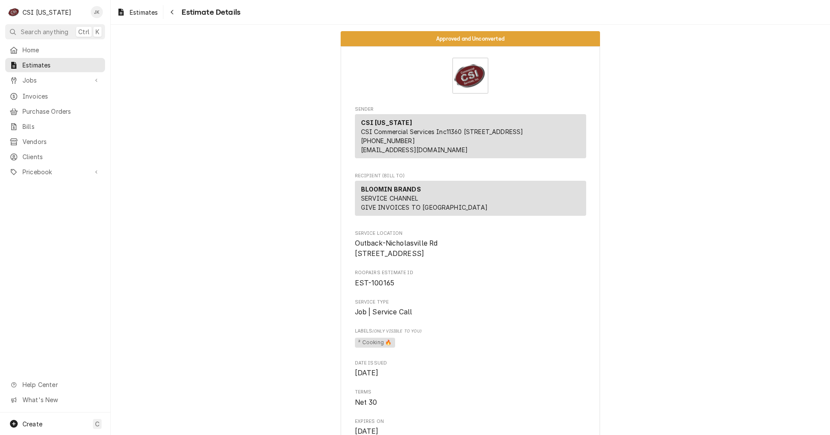
scroll to position [1383, 0]
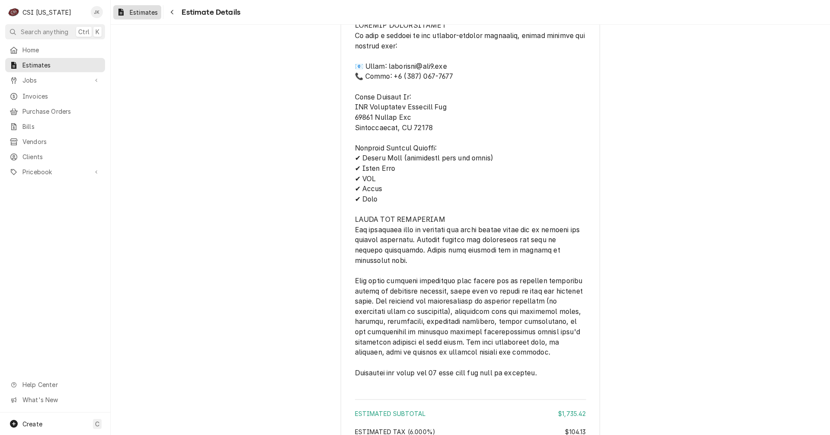
click at [137, 13] on span "Estimates" at bounding box center [144, 12] width 28 height 9
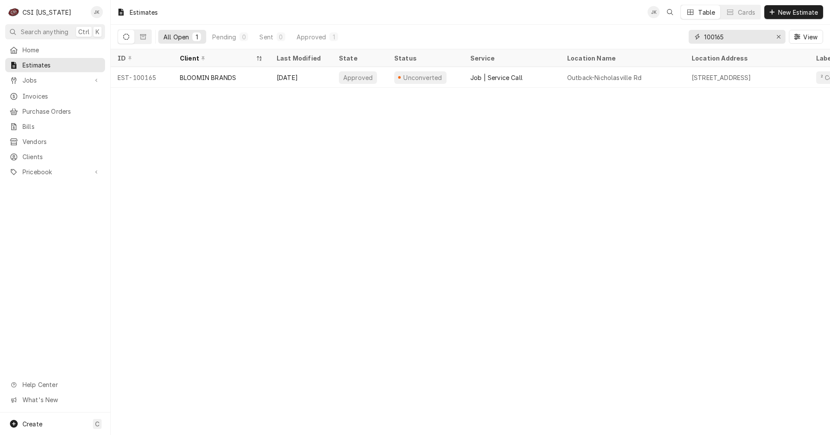
drag, startPoint x: 718, startPoint y: 37, endPoint x: 761, endPoint y: 36, distance: 42.8
click at [758, 37] on input "100165" at bounding box center [736, 37] width 65 height 14
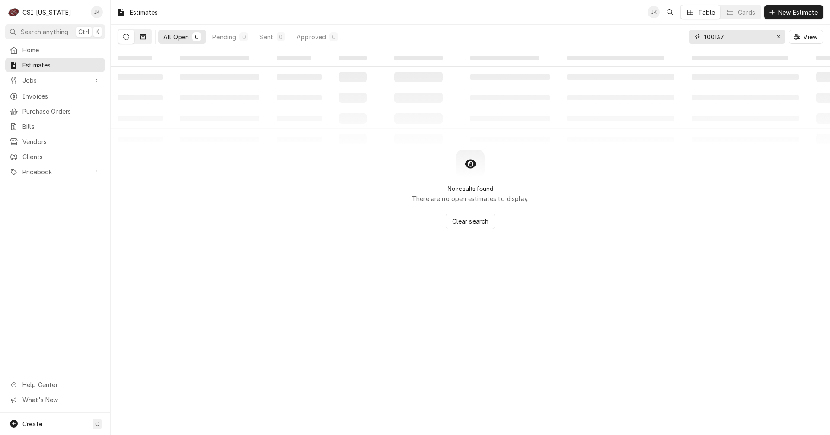
type input "100137"
click at [144, 39] on icon "Dynamic Content Wrapper" at bounding box center [143, 36] width 6 height 5
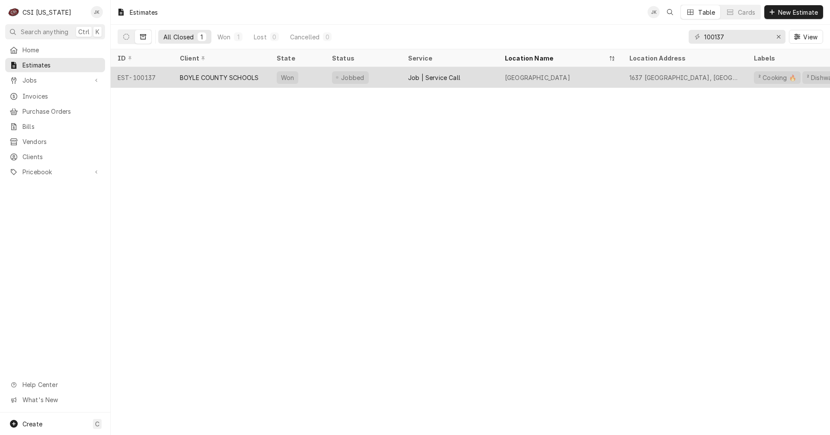
click at [216, 77] on div "BOYLE COUNTY SCHOOLS" at bounding box center [219, 77] width 79 height 9
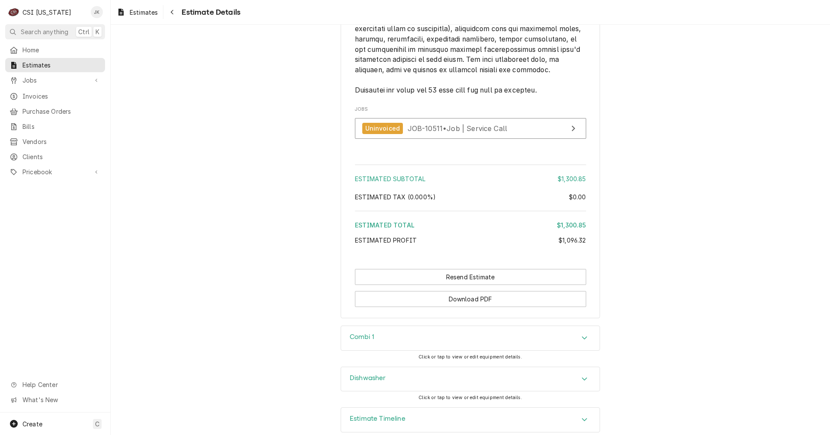
scroll to position [1723, 0]
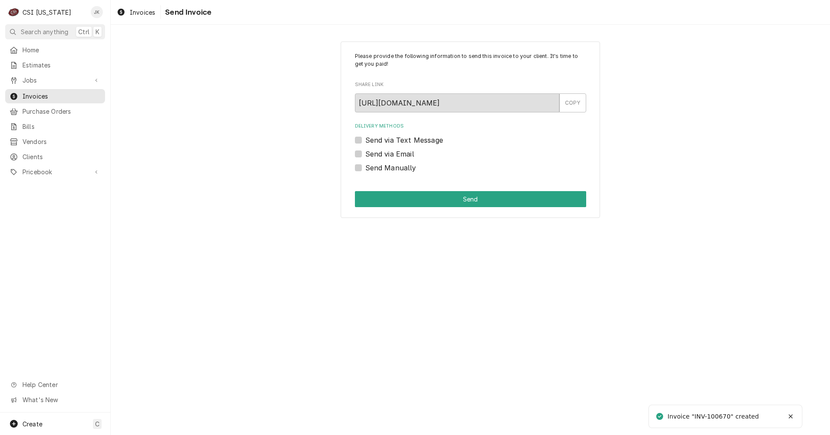
click at [391, 157] on label "Send via Email" at bounding box center [389, 154] width 49 height 10
click at [391, 157] on input "Send via Email" at bounding box center [480, 158] width 231 height 19
checkbox input "true"
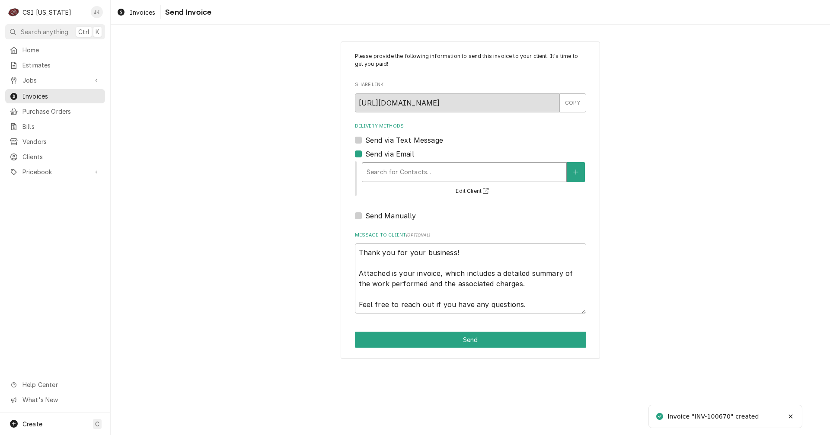
click at [396, 164] on div "Delivery Methods" at bounding box center [464, 172] width 195 height 16
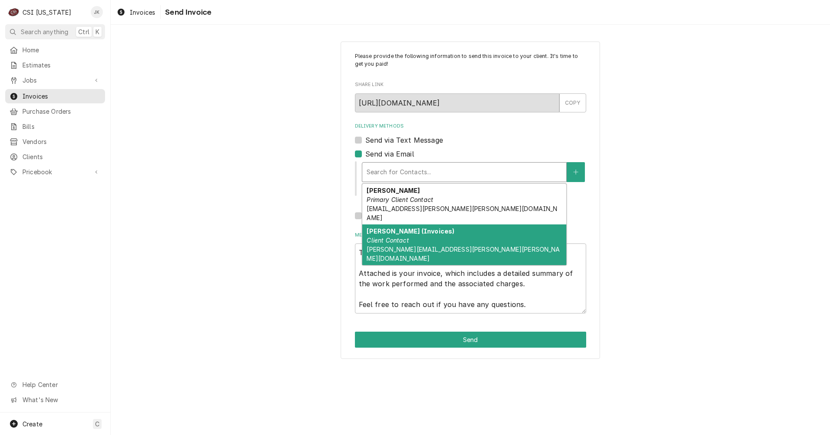
click at [409, 246] on span "Wendy.Vanoy@Boyle.Kyschools.Us" at bounding box center [463, 254] width 193 height 16
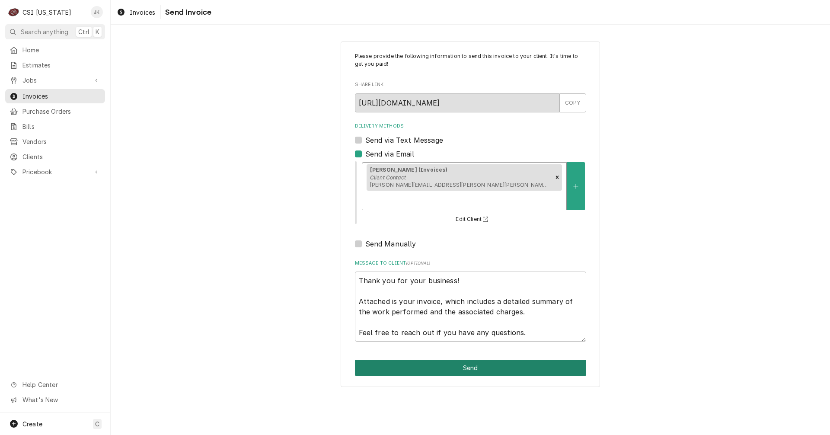
click at [465, 360] on button "Send" at bounding box center [470, 368] width 231 height 16
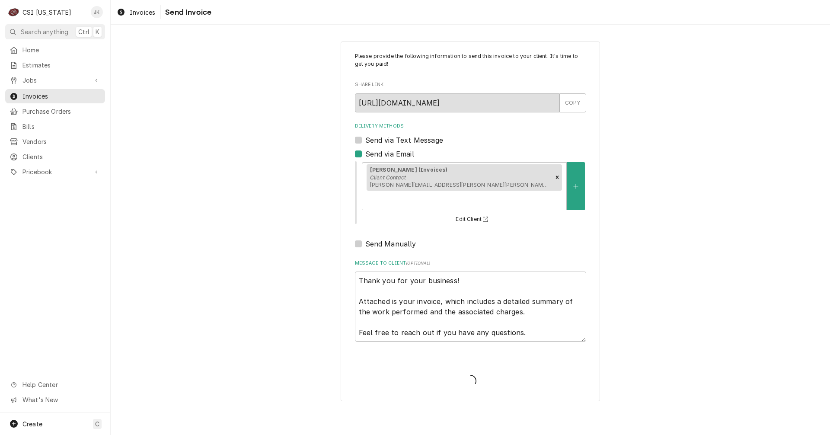
type textarea "x"
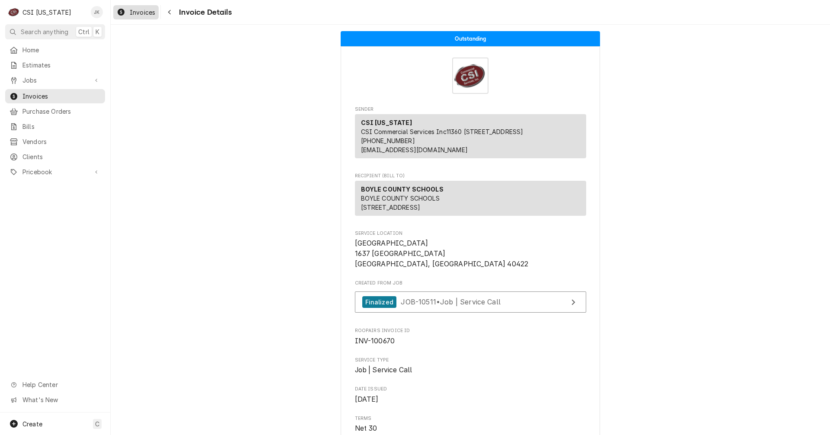
click at [140, 15] on span "Invoices" at bounding box center [143, 12] width 26 height 9
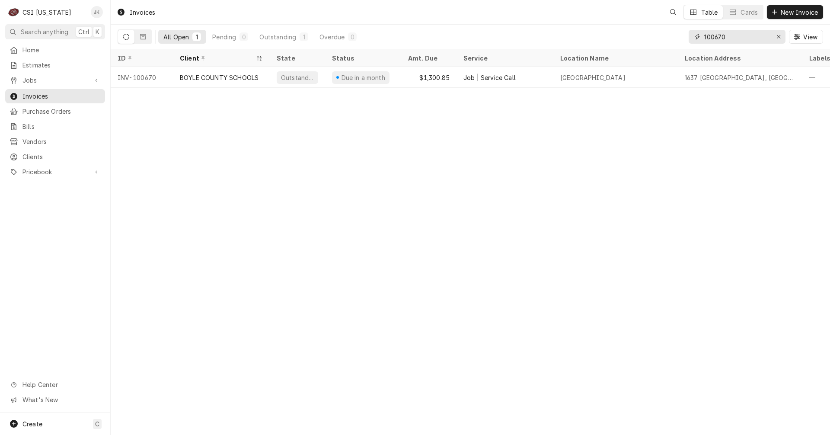
drag, startPoint x: 721, startPoint y: 37, endPoint x: 729, endPoint y: 37, distance: 7.8
click at [729, 37] on input "100670" at bounding box center [736, 37] width 65 height 14
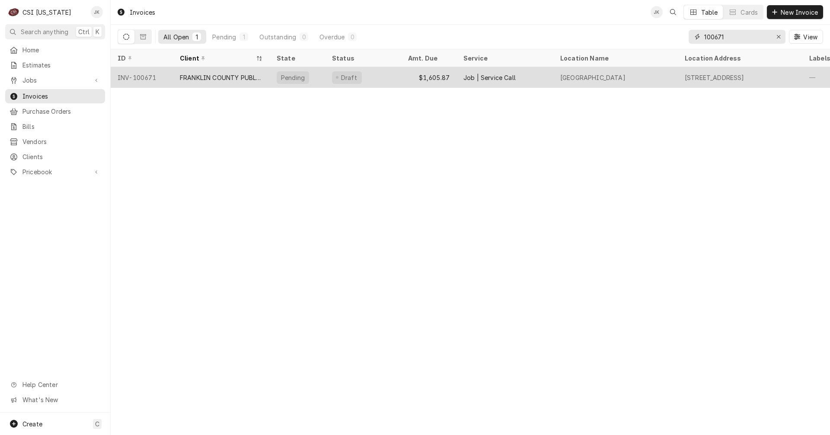
type input "100671"
click at [215, 76] on div "FRANKLIN COUNTY PUBLIC SCHOOLS" at bounding box center [221, 77] width 83 height 9
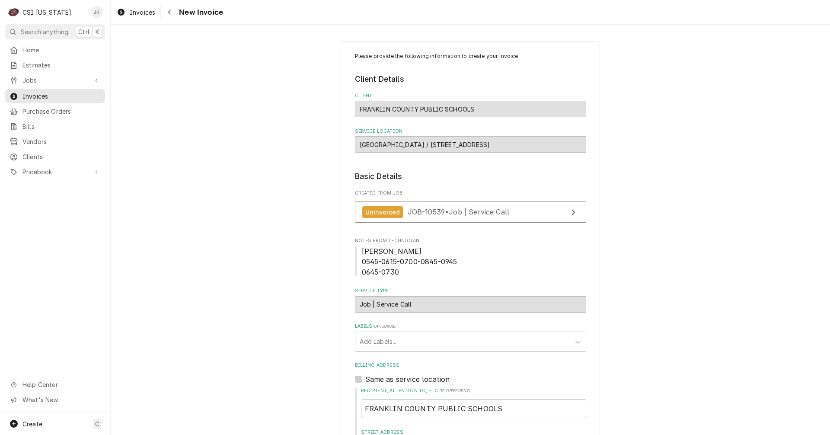
drag, startPoint x: 126, startPoint y: 11, endPoint x: 166, endPoint y: 29, distance: 43.9
click at [126, 11] on div "Invoices" at bounding box center [136, 12] width 42 height 11
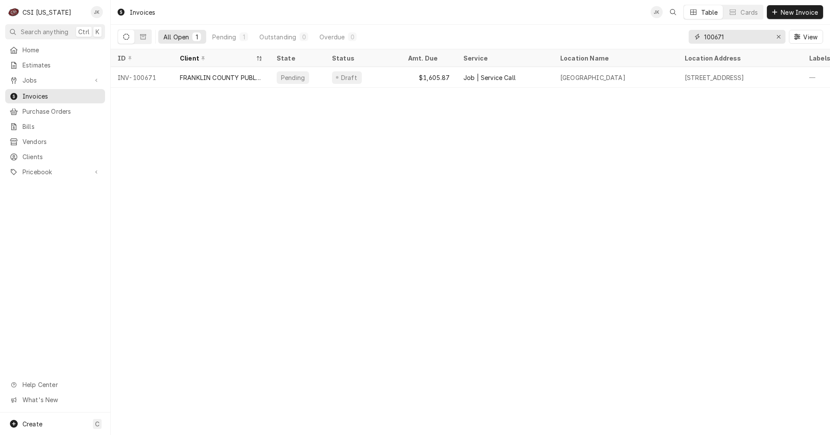
click at [723, 37] on input "100671" at bounding box center [736, 37] width 65 height 14
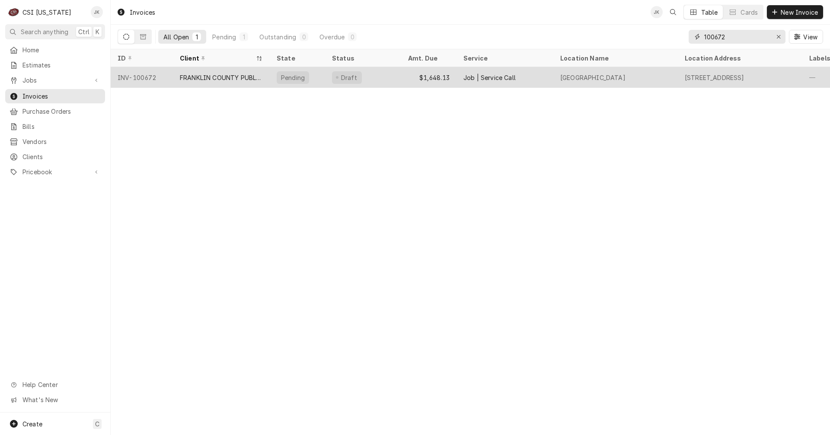
type input "100672"
click at [165, 77] on div "INV-100672" at bounding box center [142, 77] width 62 height 21
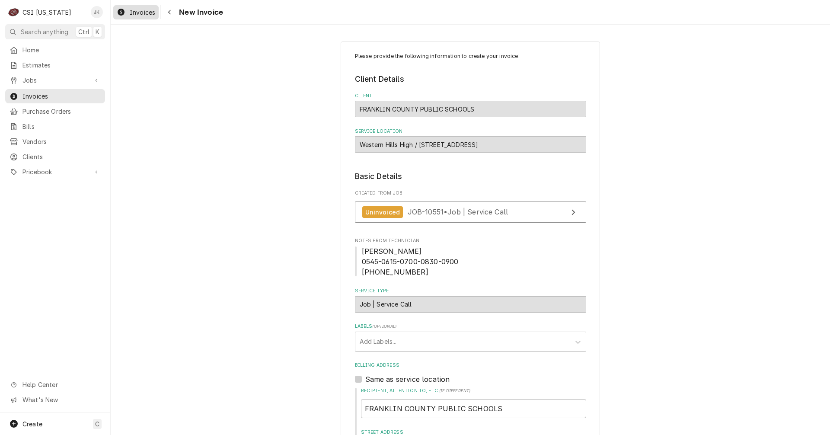
click at [147, 11] on span "Invoices" at bounding box center [143, 12] width 26 height 9
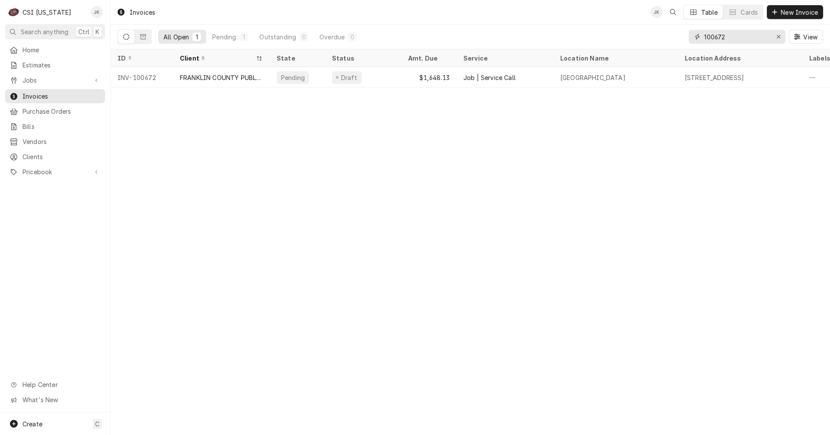
click at [724, 38] on input "100672" at bounding box center [736, 37] width 65 height 14
type input "100673"
click at [247, 75] on div "BLOOMIN BRANDS" at bounding box center [221, 77] width 97 height 21
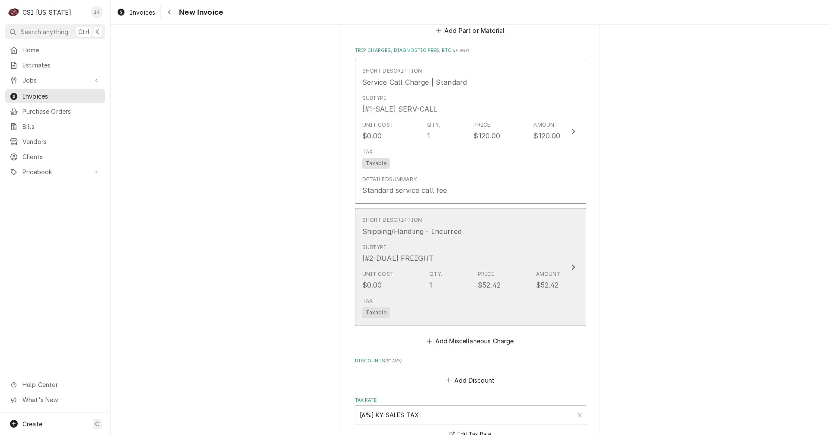
scroll to position [1470, 0]
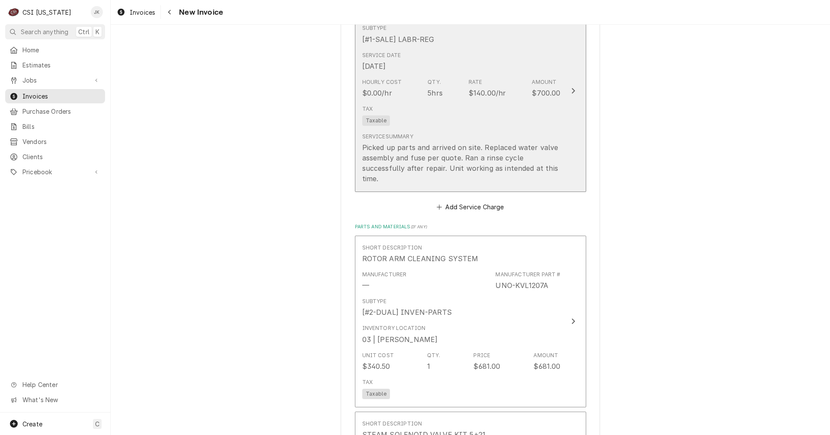
click at [498, 166] on div "Picked up parts and arrived on site. Replaced water valve assembly and fuse per…" at bounding box center [461, 162] width 198 height 41
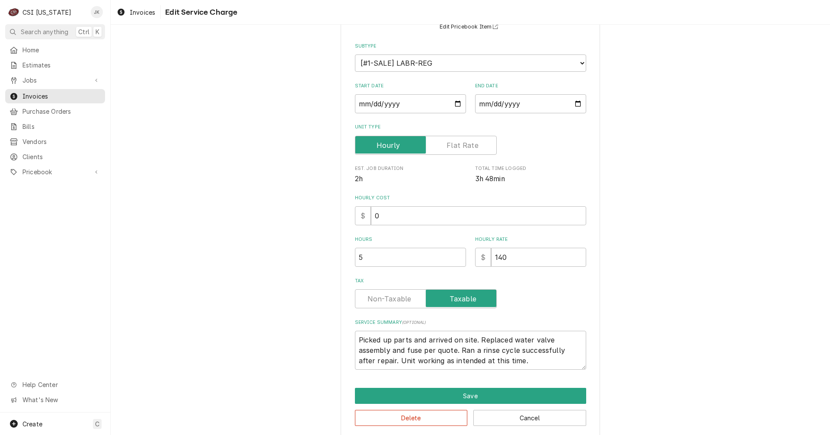
scroll to position [94, 0]
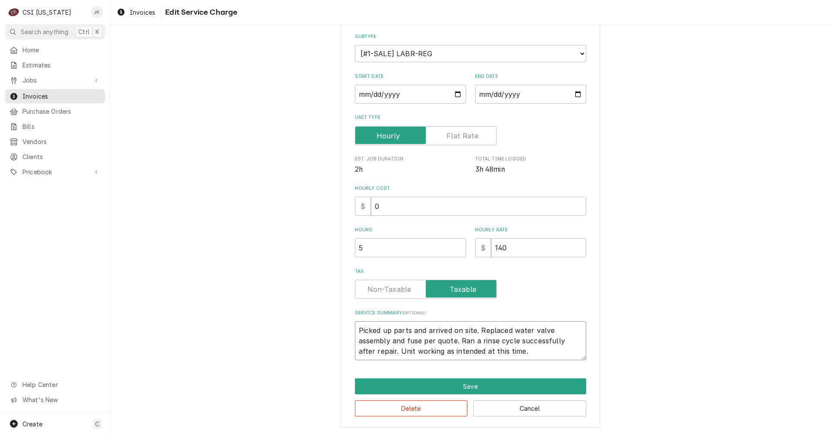
click at [355, 330] on textarea "Picked up parts and arrived on site. Replaced water valve assembly and fuse per…" at bounding box center [470, 340] width 231 height 39
type textarea "x"
type textarea "WPicked up parts and arrived on site. Replaced water valve assembly and fuse pe…"
type textarea "x"
type textarea "WhPicked up parts and arrived on site. Replaced water valve assembly and fuse p…"
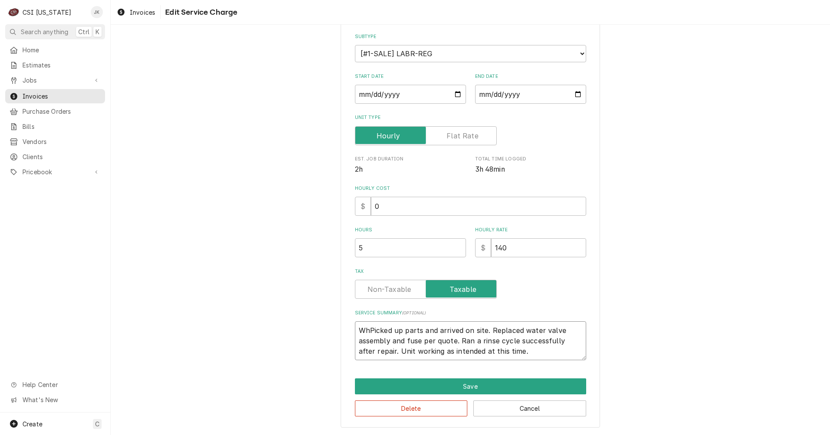
type textarea "x"
type textarea "WhiPicked up parts and arrived on site. Replaced water valve assembly and fuse …"
type textarea "x"
type textarea "WhilPicked up parts and arrived on site. Replaced water valve assembly and fuse…"
type textarea "x"
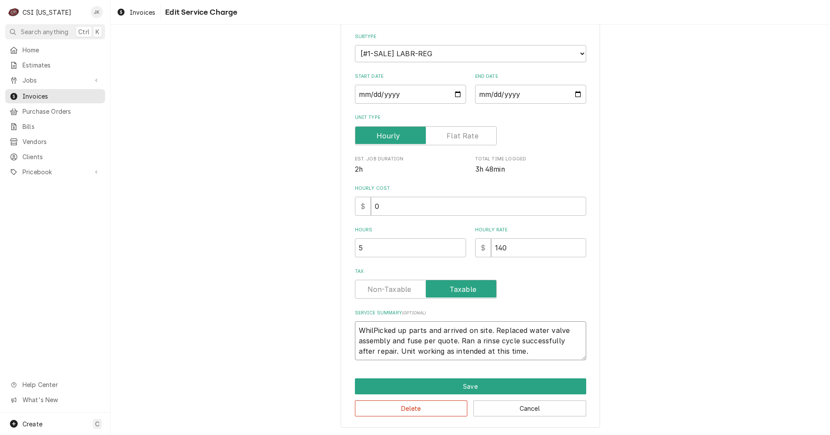
type textarea "WhilePicked up parts and arrived on site. Replaced water valve assembly and fus…"
type textarea "x"
type textarea "While Picked up parts and arrived on site. Replaced water valve assembly and fu…"
type textarea "x"
type textarea "While oPicked up parts and arrived on site. Replaced water valve assembly and f…"
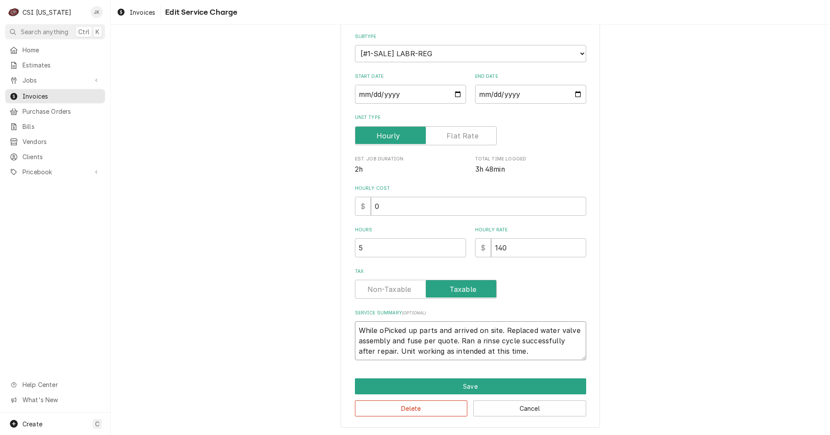
type textarea "x"
type textarea "While onPicked up parts and arrived on site. Replaced water valve assembly and …"
type textarea "x"
type textarea "While on Picked up parts and arrived on site. Replaced water valve assembly and…"
type textarea "x"
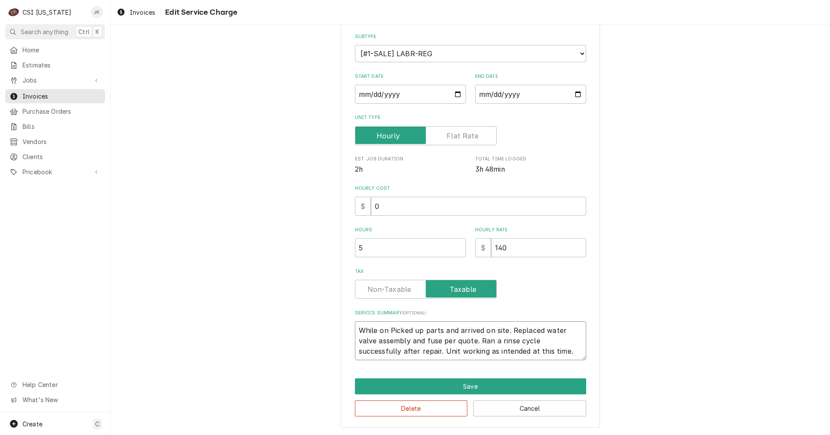
type textarea "While on sPicked up parts and arrived on site. Replaced water valve assembly an…"
type textarea "x"
type textarea "While on siPicked up parts and arrived on site. Replaced water valve assembly a…"
type textarea "x"
type textarea "While on sitPicked up parts and arrived on site. Replaced water valve assembly …"
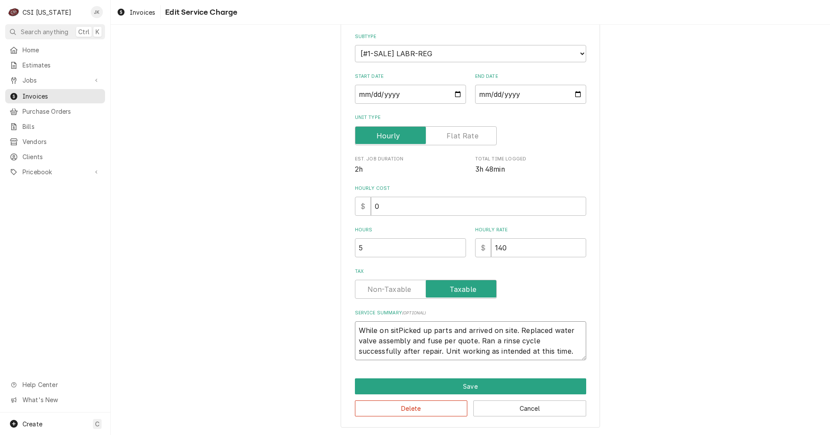
type textarea "x"
type textarea "While on sitePicked up parts and arrived on site. Replaced water valve assembly…"
type textarea "x"
type textarea "While on site Picked up parts and arrived on site. Replaced water valve assembl…"
type textarea "x"
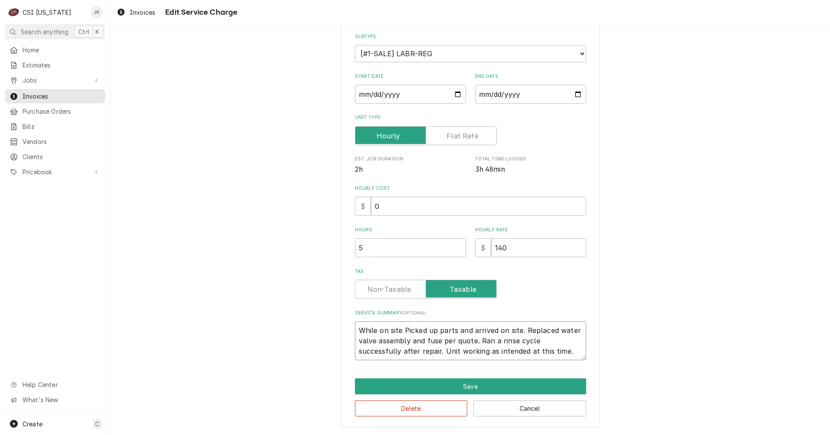
type textarea "While on site aPicked up parts and arrived on site. Replaced water valve assemb…"
type textarea "x"
type textarea "While on site Picked up parts and arrived on site. Replaced water valve assembl…"
type textarea "x"
type textarea "While on site fPicked up parts and arrived on site. Replaced water valve assemb…"
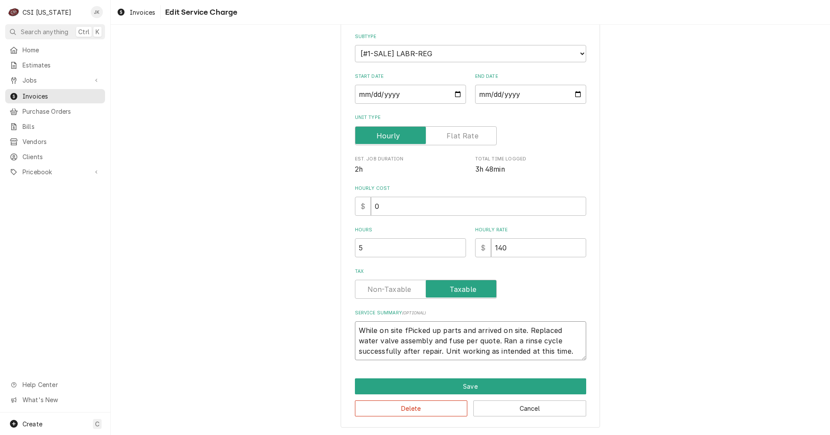
type textarea "x"
type textarea "While on site fiPicked up parts and arrived on site. Replaced water valve assem…"
type textarea "x"
type textarea "While on site finPicked up parts and arrived on site. Replaced water valve asse…"
type textarea "x"
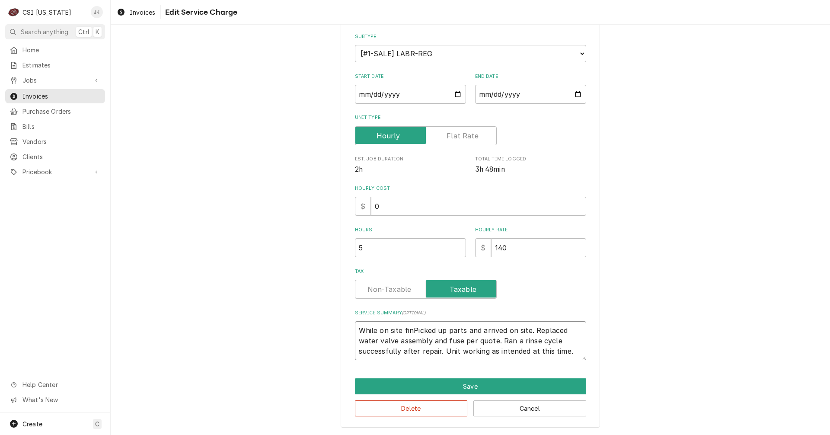
type textarea "While on site finaPicked up parts and arrived on site. Replaced water valve ass…"
type textarea "x"
type textarea "While on site finalPicked up parts and arrived on site. Replaced water valve as…"
type textarea "x"
type textarea "While on site finaliPicked up parts and arrived on site. Replaced water valve a…"
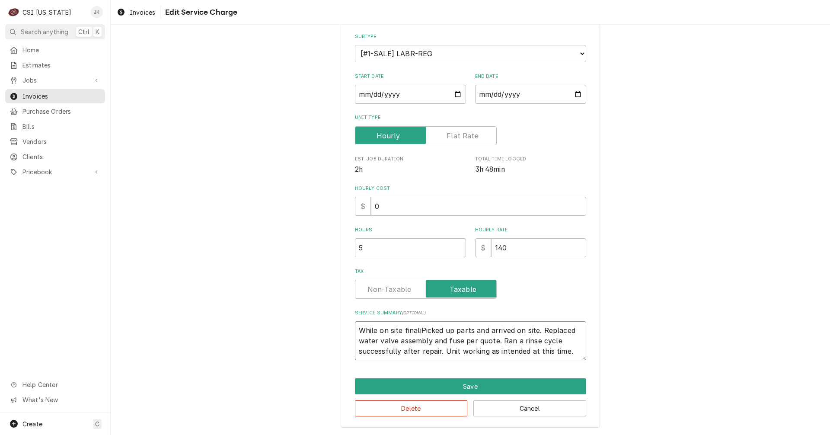
type textarea "x"
type textarea "While on site finaliiPicked up parts and arrived on site. Replaced water valve …"
type textarea "x"
type textarea "While on site finaliinPicked up parts and arrived on site. Replaced water valve…"
type textarea "x"
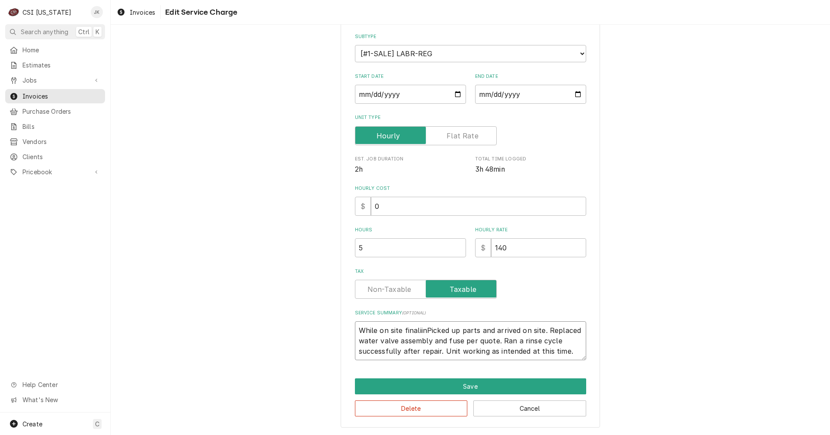
type textarea "While on site finaliingPicked up parts and arrived on site. Replaced water valv…"
type textarea "x"
type textarea "While on site finaliing Picked up parts and arrived on site. Replaced water val…"
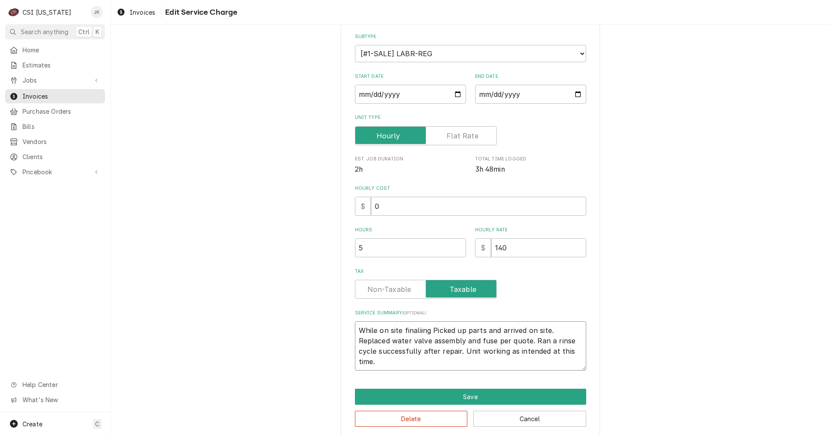
type textarea "x"
type textarea "While on site finaliing aPicked up parts and arrived on site. Replaced water va…"
type textarea "x"
type textarea "While on site finaliing a Picked up parts and arrived on site. Replaced water v…"
type textarea "x"
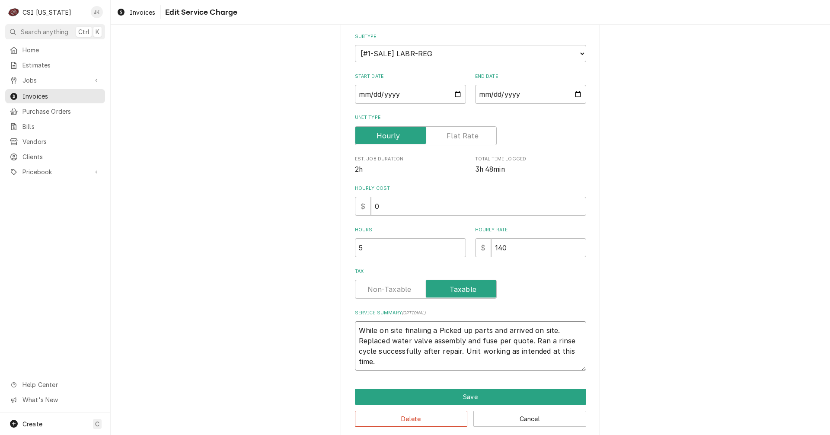
type textarea "While on site finaliing a bPicked up parts and arrived on site. Replaced water …"
type textarea "x"
type textarea "While on site finaliing a baPicked up parts and arrived on site. Replaced water…"
type textarea "x"
type textarea "While on site finaliing a bacPicked up parts and arrived on site. Replaced wate…"
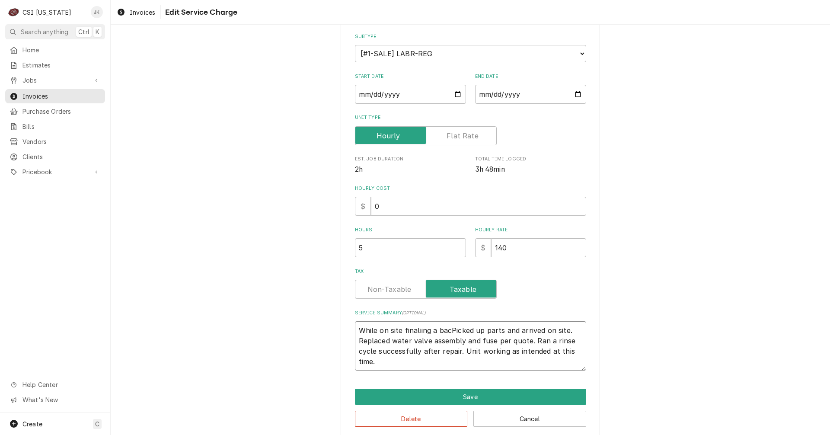
type textarea "x"
type textarea "While on site finaliing a backPicked up parts and arrived on site. Replaced wat…"
type textarea "x"
type textarea "While on site finaliing a back Picked up parts and arrived on site. Replaced wa…"
type textarea "x"
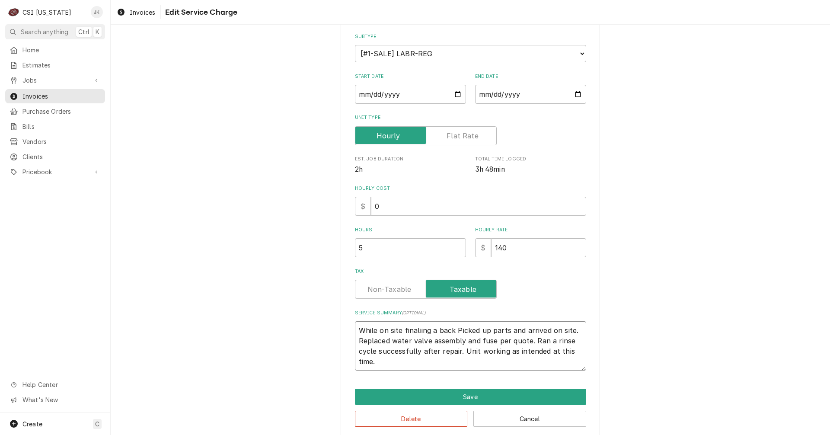
type textarea "While on site finaliing a back fPicked up parts and arrived on site. Replaced w…"
type textarea "x"
type textarea "While on site finaliing a back fiPicked up parts and arrived on site. Replaced …"
type textarea "x"
type textarea "While on site finaliing a back firPicked up parts and arrived on site. Replaced…"
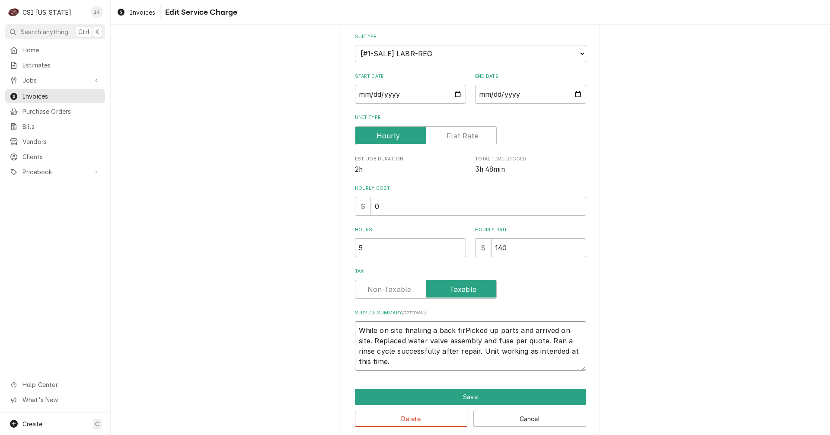
type textarea "x"
type textarea "While on site finaliing a back firiPicked up parts and arrived on site. Replace…"
type textarea "x"
type textarea "While on site finaliing a back firinPicked up parts and arrived on site. Replac…"
type textarea "x"
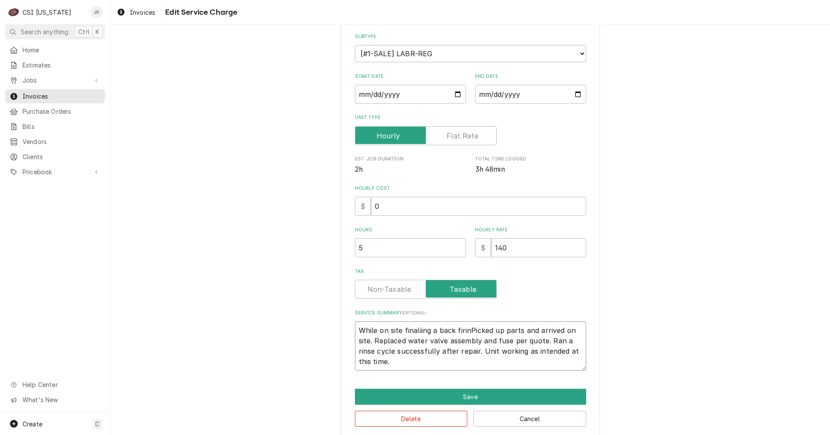
type textarea "While on site finaliing a back firingPicked up parts and arrived on site. Repla…"
type textarea "x"
type textarea "While on site finaliing a back firing Picked up parts and arrived on site. Repl…"
type textarea "x"
type textarea "While on site finaliing a back firing iPicked up parts and arrived on site. Rep…"
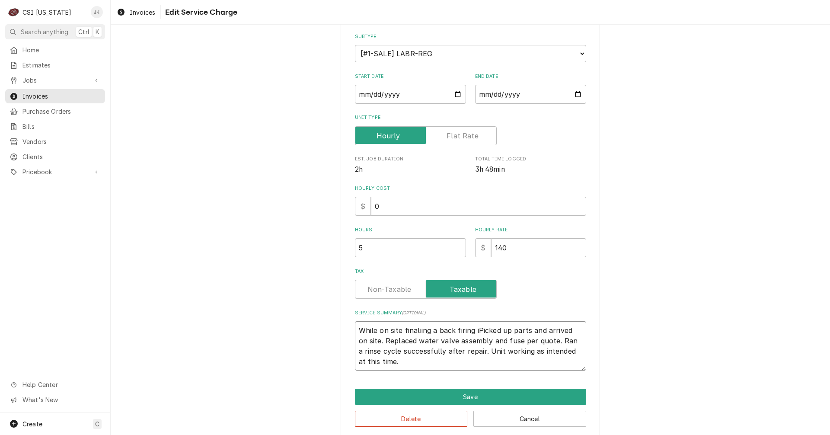
type textarea "x"
type textarea "While on site finaliing a back firing isPicked up parts and arrived on site. Re…"
type textarea "x"
type textarea "While on site finaliing a back firing issPicked up parts and arrived on site. R…"
type textarea "x"
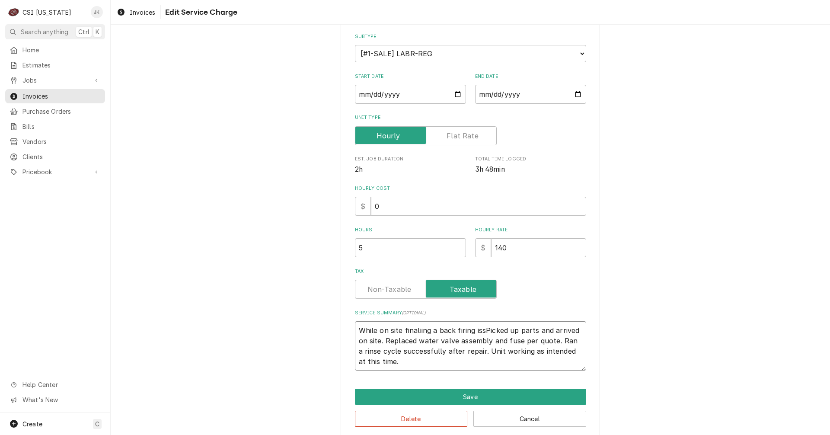
type textarea "While on site finaliing a back firing issuPicked up parts and arrived on site. …"
type textarea "x"
type textarea "While on site finaliing a back firing issuePicked up parts and arrived on site.…"
type textarea "x"
type textarea "While on site finaliing a back firing issue,Picked up parts and arrived on site…"
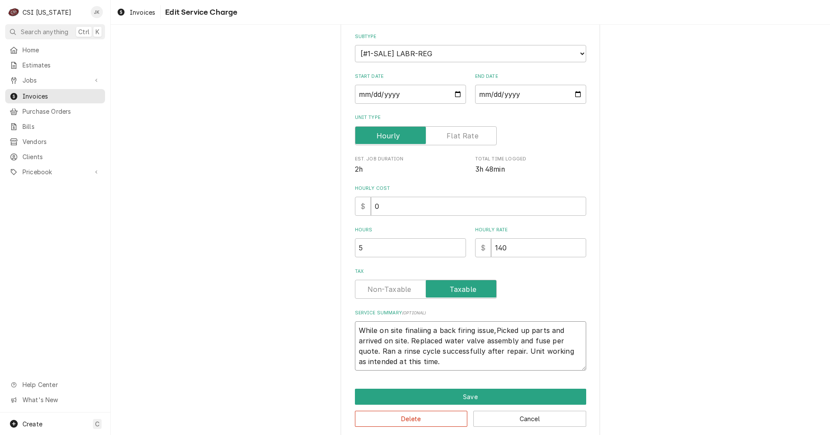
type textarea "x"
type textarea "While on site finaliing a back firing issue, Picked up parts and arrived on sit…"
type textarea "x"
type textarea "While on site finaliing a back firing issue, sPicked up parts and arrived on si…"
type textarea "x"
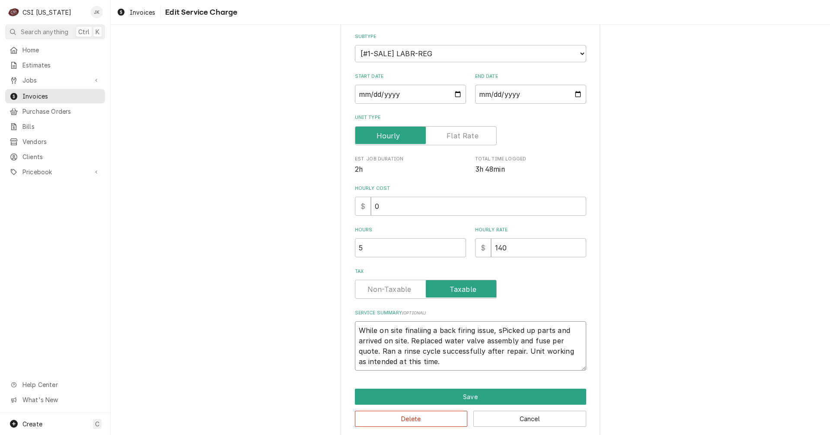
type textarea "While on site finaliing a back firing issue, siPicked up parts and arrived on s…"
type textarea "x"
type textarea "While on site finaliing a back firing issue, sitPicked up parts and arrived on …"
type textarea "x"
type textarea "While on site finaliing a back firing issue, sitePicked up parts and arrived on…"
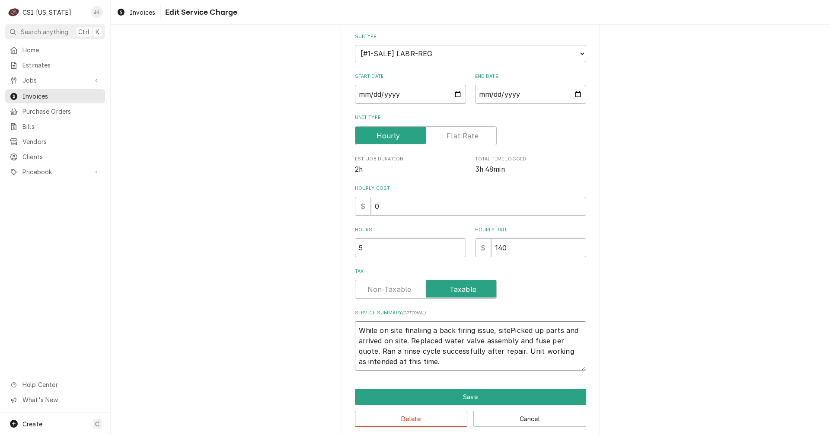
type textarea "x"
type textarea "While on site finaliing a back firing issue, site Picked up parts and arrived o…"
type textarea "x"
type textarea "While on site finaliing a back firing issue, site mPicked up parts and arrived …"
type textarea "x"
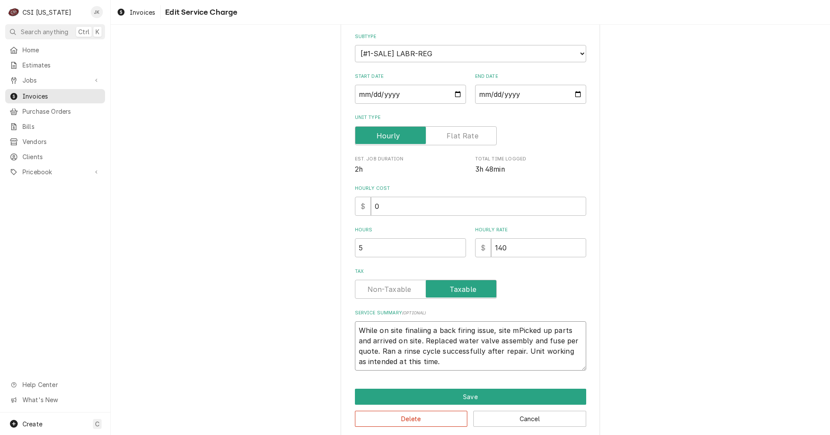
type textarea "While on site finaliing a back firing issue, site maPicked up parts and arrived…"
type textarea "x"
type textarea "While on site finaliing a back firing issue, site madPicked up parts and arrive…"
type textarea "x"
type textarea "While on site finaliing a back firing issue, site madePicked up parts and arriv…"
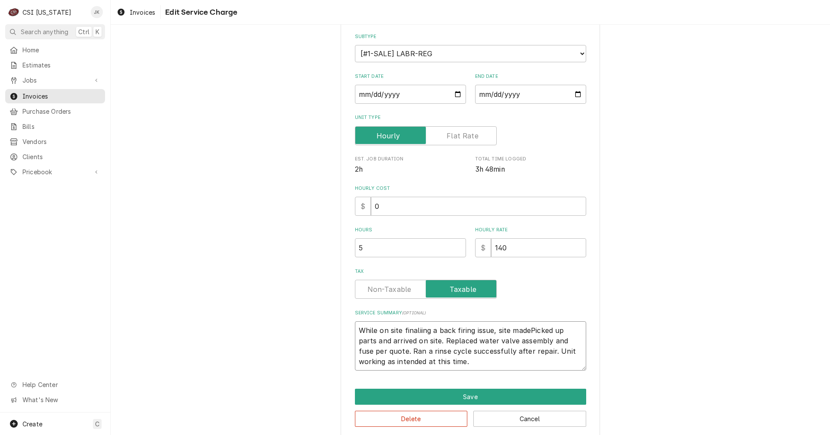
type textarea "x"
type textarea "While on site finaliing a back firing issue, site made Picked up parts and arri…"
type textarea "x"
type textarea "While on site finaliing a back firing issue, site made uPicked up parts and arr…"
type textarea "x"
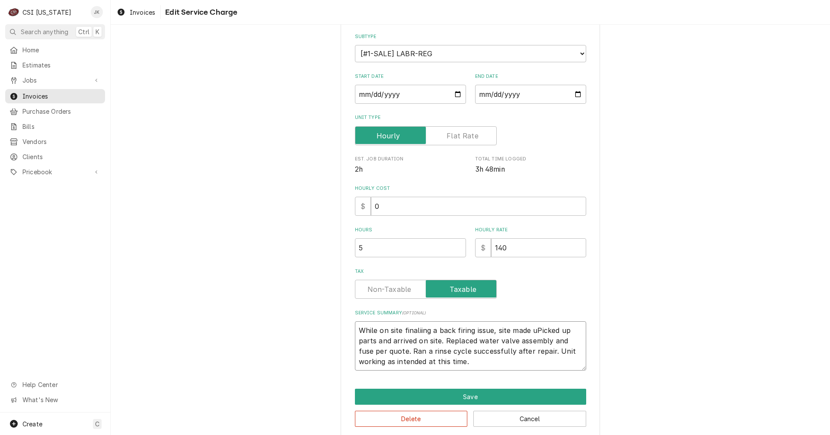
type textarea "While on site finaliing a back firing issue, site made usPicked up parts and ar…"
type textarea "x"
type textarea "While on site finaliing a back firing issue, site made us Picked up parts and a…"
type textarea "x"
type textarea "While on site finaliing a back firing issue, site made us aPicked up parts and …"
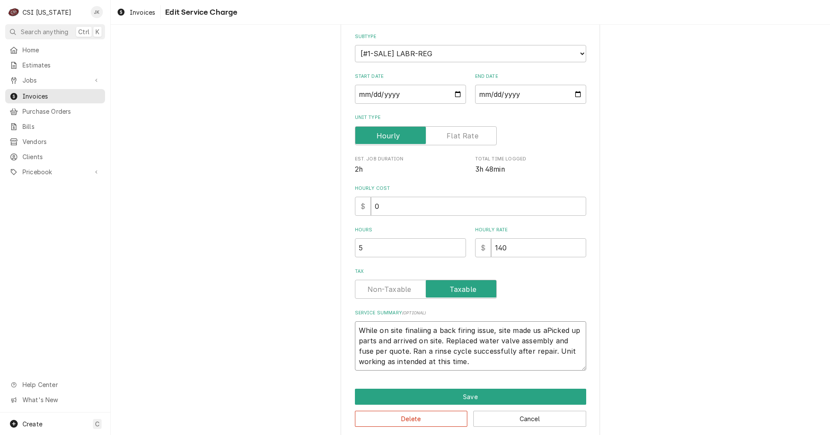
type textarea "x"
type textarea "While on site finaliing a back firing issue, site made us awPicked up parts and…"
type textarea "x"
type textarea "While on site finaliing a back firing issue, site made us awaPicked up parts an…"
type textarea "x"
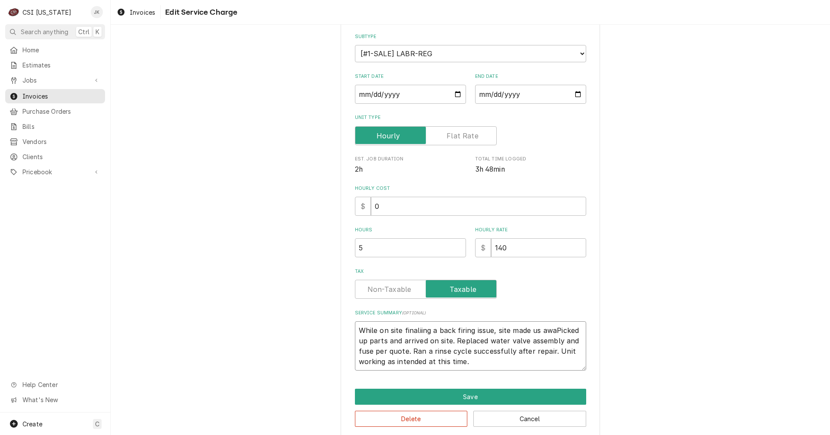
type textarea "While on site finaliing a back firing issue, site made us awarPicked up parts a…"
type textarea "x"
type textarea "While on site finaliing a back firing issue, site made us aware Picked up parts…"
type textarea "x"
type textarea "While on site finaliing a back firing issue, site made us aware oPicked up part…"
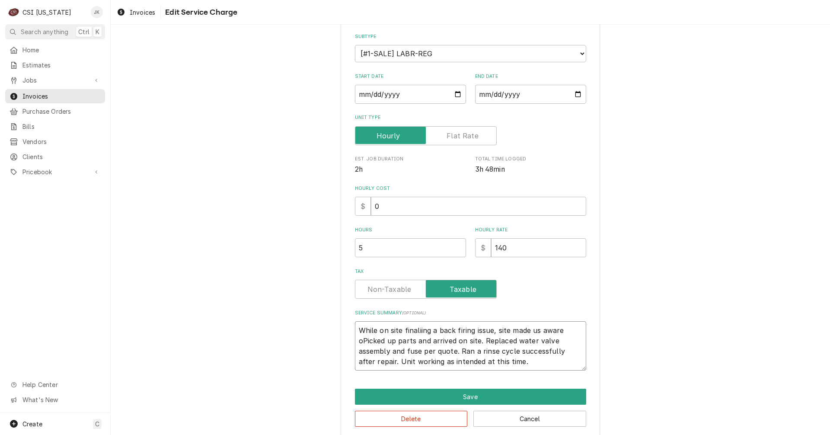
type textarea "x"
type textarea "While on site finaliing a back firing issue, site made us aware ofPicked up par…"
type textarea "x"
type textarea "While on site finaliing a back firing issue, site made us aware of Picked up pa…"
click at [39, 93] on span "Invoices" at bounding box center [61, 96] width 78 height 9
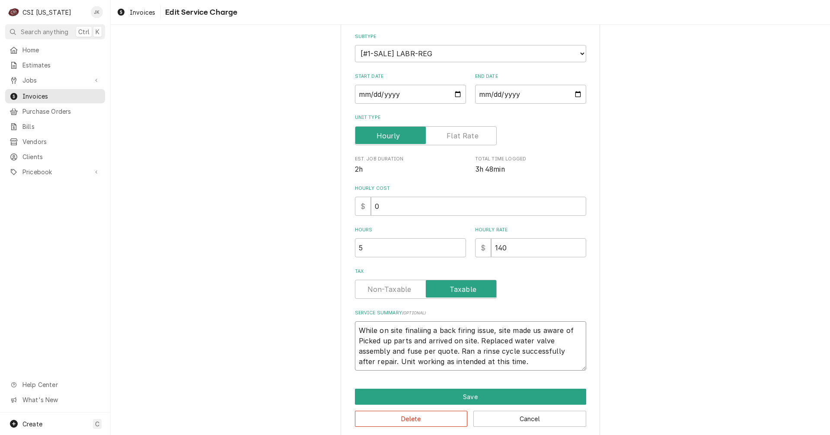
type textarea "x"
type textarea "While on site finalizing a back firing issue, site made us aware of Picked up p…"
click at [511, 330] on textarea "While on site finalizing a back firing issue, site made us aware of Picked up p…" at bounding box center [470, 345] width 231 height 49
paste textarea "Found the water solenoid shorted out by the water pressure switch leaking on to…"
type textarea "x"
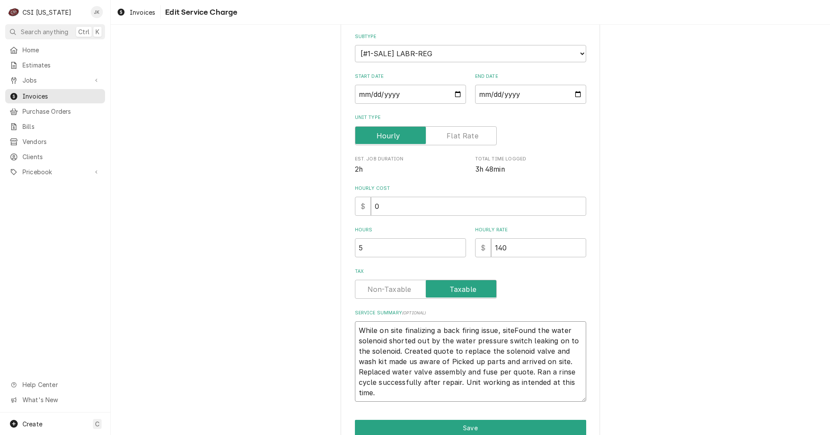
drag, startPoint x: 510, startPoint y: 329, endPoint x: 533, endPoint y: 329, distance: 22.9
click at [533, 329] on textarea "While on site finalizing a back firing issue, siteFound the water solenoid shor…" at bounding box center [470, 361] width 231 height 80
click at [512, 330] on textarea "While on site finalizing a back firing issue, siteFound the water solenoid shor…" at bounding box center [470, 361] width 231 height 80
drag, startPoint x: 510, startPoint y: 331, endPoint x: 532, endPoint y: 331, distance: 22.0
click at [532, 331] on textarea "While on site finalizing a back firing issue, siteFound the water solenoid shor…" at bounding box center [470, 361] width 231 height 80
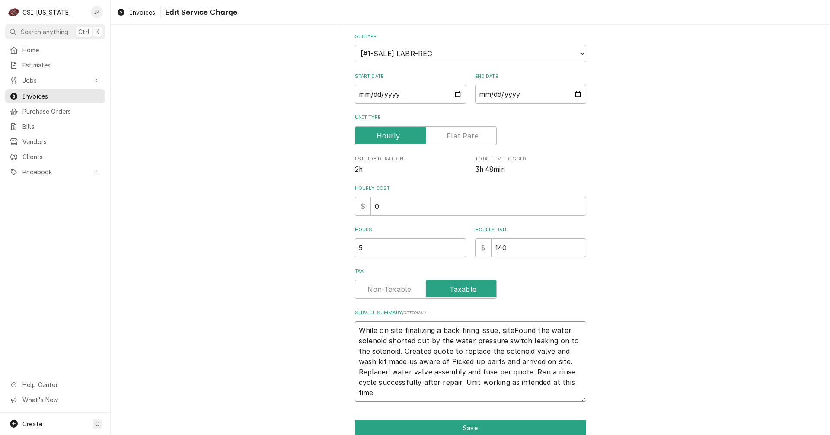
type textarea "While on site finalizing a back firing issue, site the water solenoid shorted o…"
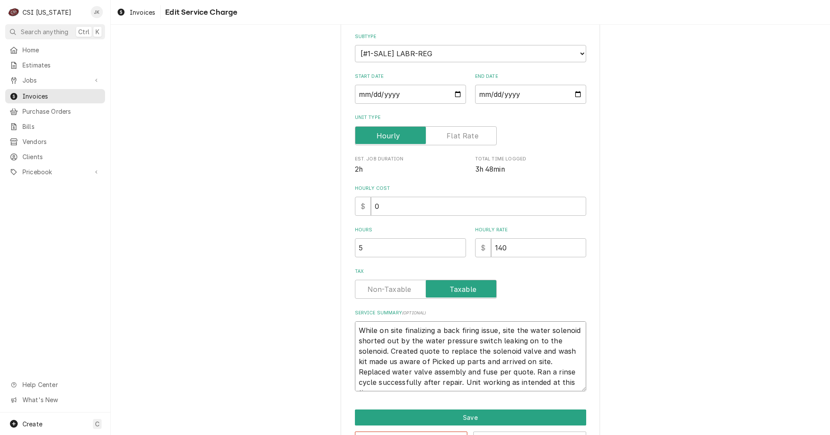
type textarea "x"
type textarea "While on site finalizing a back firing issue, site cthe water solenoid shorted …"
type textarea "x"
type textarea "While on site finalizing a back firing issue, site cothe water solenoid shorted…"
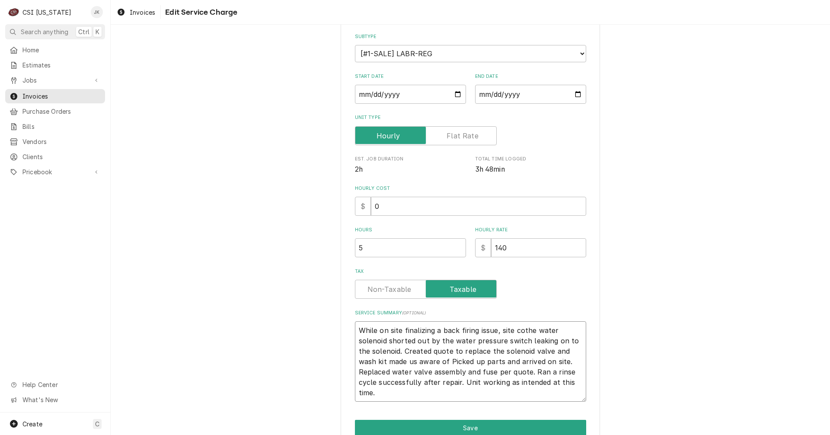
type textarea "x"
type textarea "While on site finalizing a back firing issue, site conthe water solenoid shorte…"
type textarea "x"
type textarea "While on site finalizing a back firing issue, site contthe water solenoid short…"
type textarea "x"
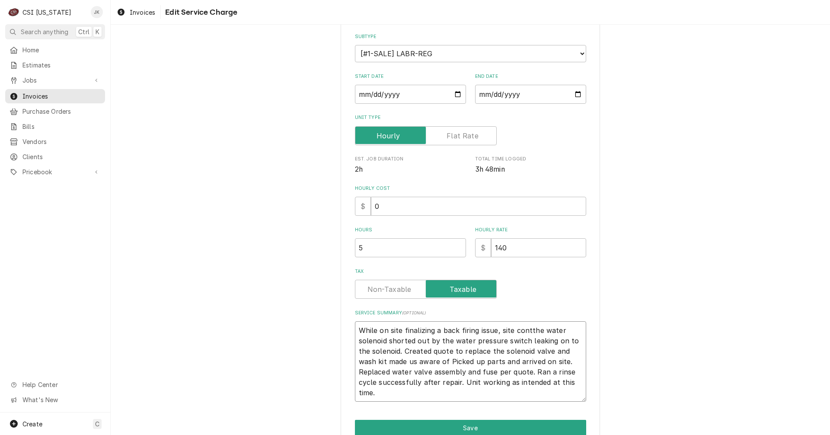
type textarea "While on site finalizing a back firing issue, site contathe water solenoid shor…"
type textarea "x"
type textarea "While on site finalizing a back firing issue, site contacthe water solenoid sho…"
type textarea "x"
type textarea "While on site finalizing a back firing issue, site contactthe water solenoid sh…"
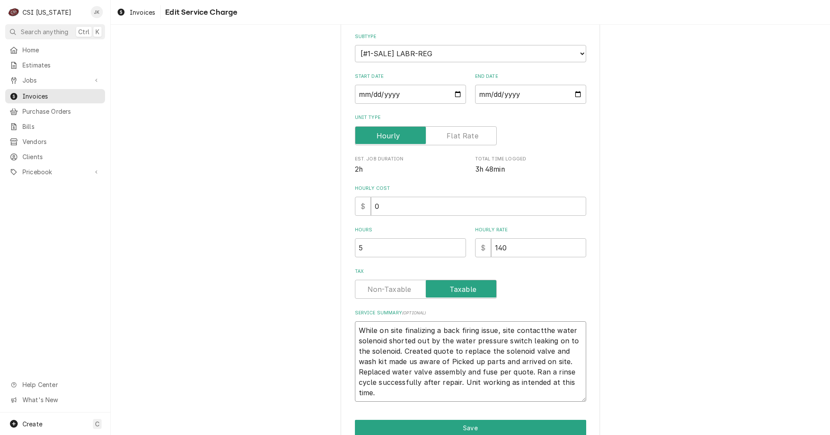
type textarea "x"
type textarea "While on site finalizing a back firing issue, site contact the water solenoid s…"
type textarea "x"
type textarea "While on site finalizing a back firing issue, site contact mthe water solenoid …"
type textarea "x"
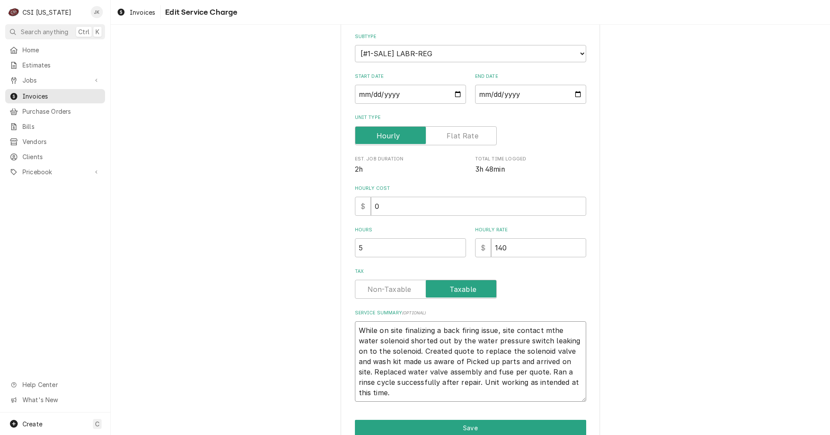
type textarea "While on site finalizing a back firing issue, site contact mathe water solenoid…"
type textarea "x"
type textarea "While on site finalizing a back firing issue, site contact madthe water solenoi…"
type textarea "x"
type textarea "While on site finalizing a back firing issue, site contact madethe water soleno…"
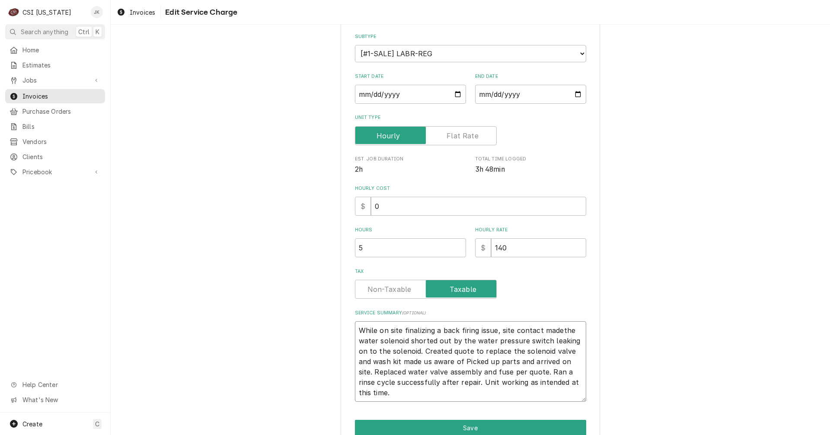
type textarea "x"
type textarea "While on site finalizing a back firing issue, site contact made the water solen…"
type textarea "x"
type textarea "While on site finalizing a back firing issue, site contact made uthe water sole…"
type textarea "x"
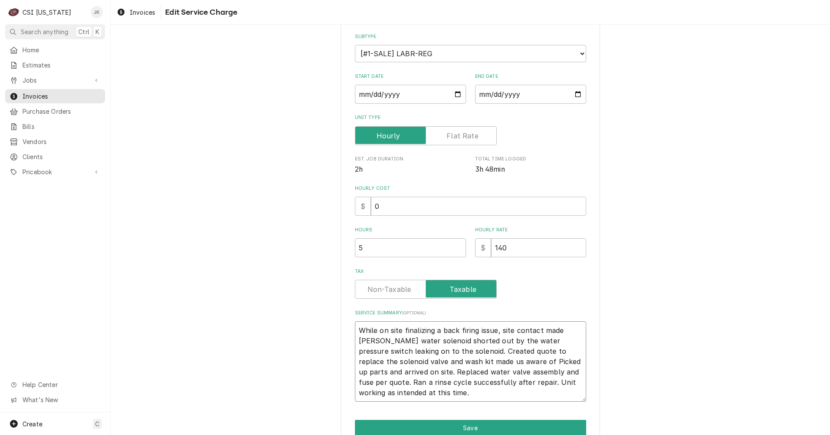
type textarea "While on site finalizing a back firing issue, site contact made usthe water sol…"
type textarea "x"
type textarea "While on site finalizing a back firing issue, site contact made us the water so…"
type textarea "x"
type textarea "While on site finalizing a back firing issue, site contact made us athe water s…"
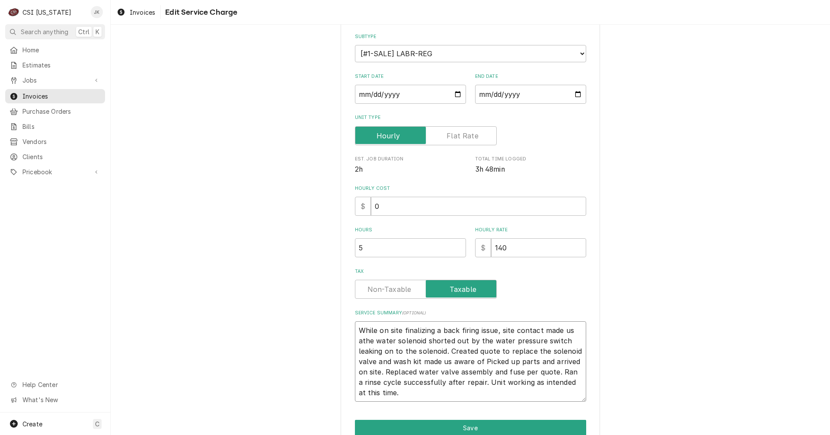
type textarea "x"
type textarea "While on site finalizing a back firing issue, site contact made us awthe water …"
type textarea "x"
type textarea "While on site finalizing a back firing issue, site contact made us awathe water…"
type textarea "x"
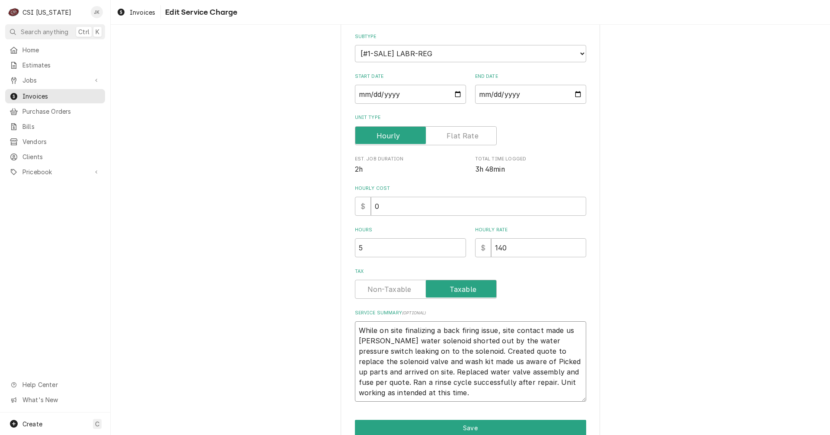
type textarea "While on site finalizing a back firing issue, site contact made us awarthe wate…"
type textarea "x"
type textarea "While on site finalizing a back firing issue, site contact made us awarethe wat…"
type textarea "x"
type textarea "While on site finalizing a back firing issue, site contact made us aware the wa…"
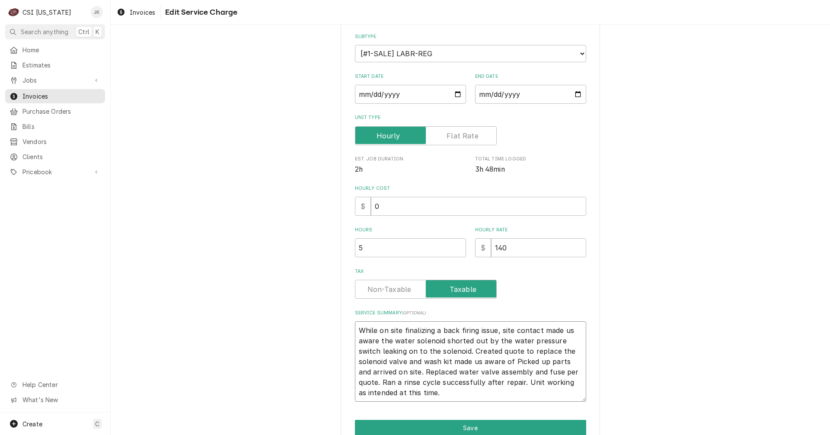
type textarea "x"
type textarea "While on site finalizing a back firing issue, site contact made us aware othe w…"
type textarea "x"
type textarea "While on site finalizing a back firing issue, site contact made us aware ofthe …"
type textarea "x"
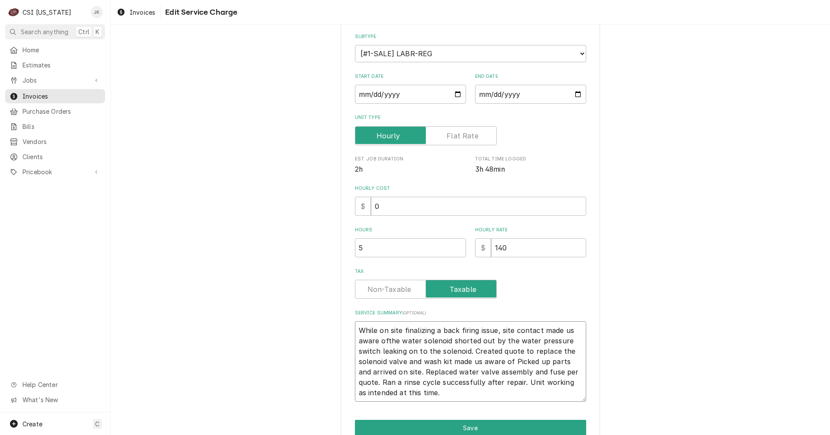
type textarea "While on site finalizing a back firing issue, site contact made us aware of the…"
type textarea "x"
type textarea "While on site finalizing a back firing issue, site contact made us aware of ath…"
type textarea "x"
type textarea "While on site finalizing a back firing issue, site contact made us aware of a t…"
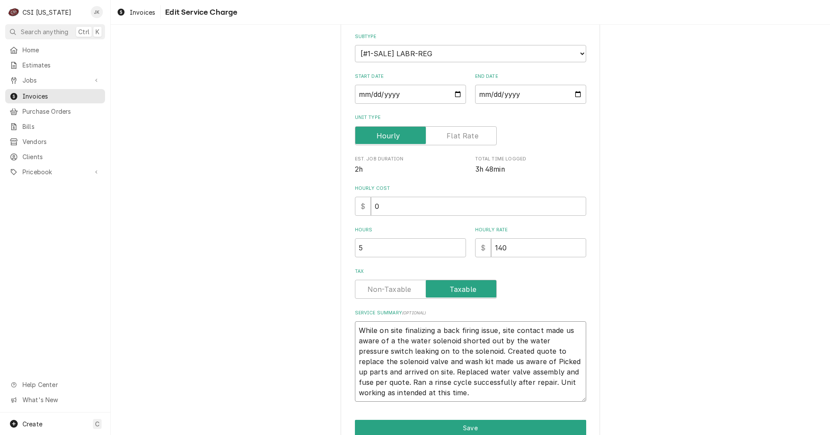
type textarea "x"
type textarea "While on site finalizing a back firing issue, site contact made us aware of a w…"
type textarea "x"
type textarea "While on site finalizing a back firing issue, site contact made us aware of a w…"
type textarea "x"
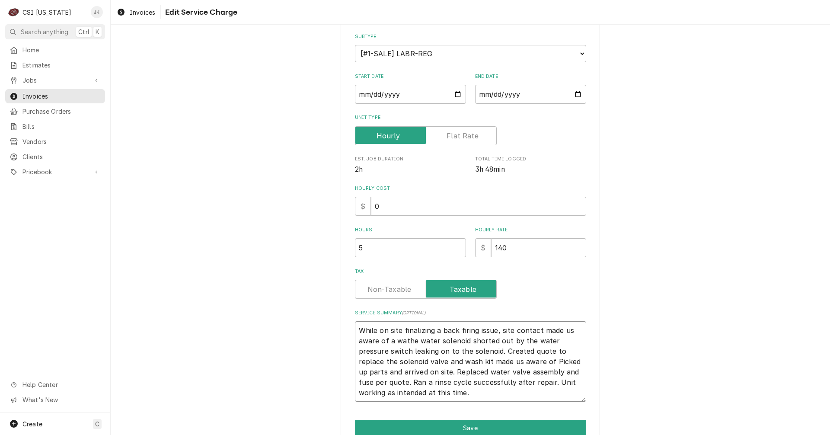
type textarea "While on site finalizing a back firing issue, site contact made us aware of a w…"
drag, startPoint x: 520, startPoint y: 351, endPoint x: 549, endPoint y: 360, distance: 30.4
click at [549, 360] on textarea "While on site finalizing a back firing issue, site contact made us aware of a w…" at bounding box center [470, 361] width 231 height 80
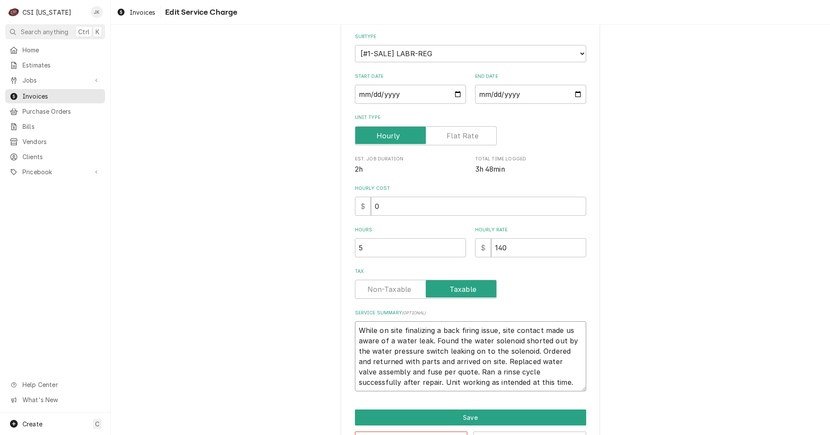
drag, startPoint x: 421, startPoint y: 361, endPoint x: 484, endPoint y: 361, distance: 62.2
click at [484, 361] on textarea "While on site finalizing a back firing issue, site contact made us aware of a w…" at bounding box center [470, 356] width 231 height 70
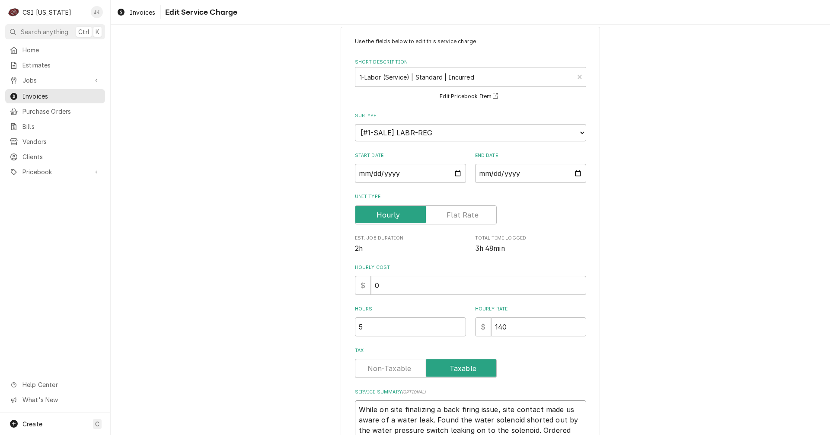
scroll to position [0, 0]
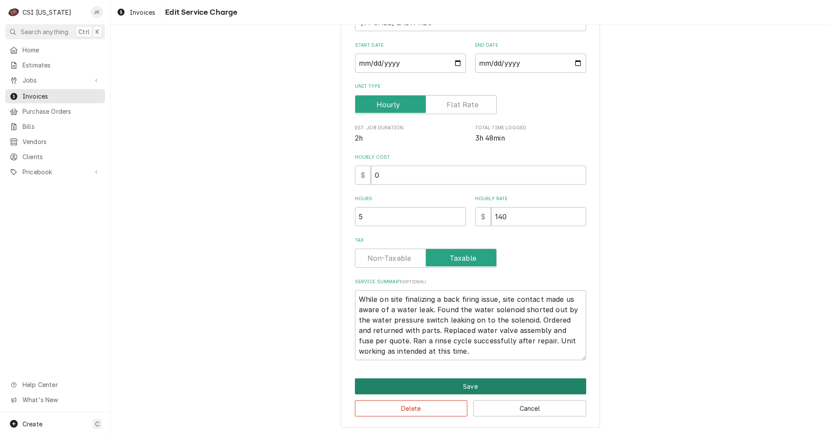
click at [472, 381] on button "Save" at bounding box center [470, 386] width 231 height 16
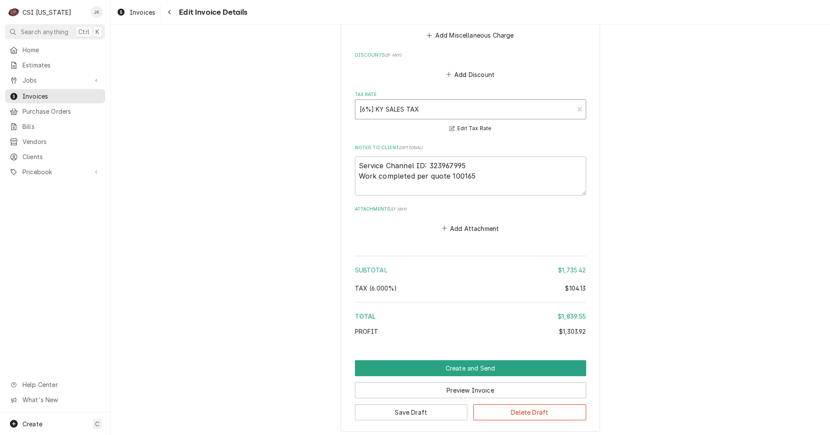
scroll to position [1832, 0]
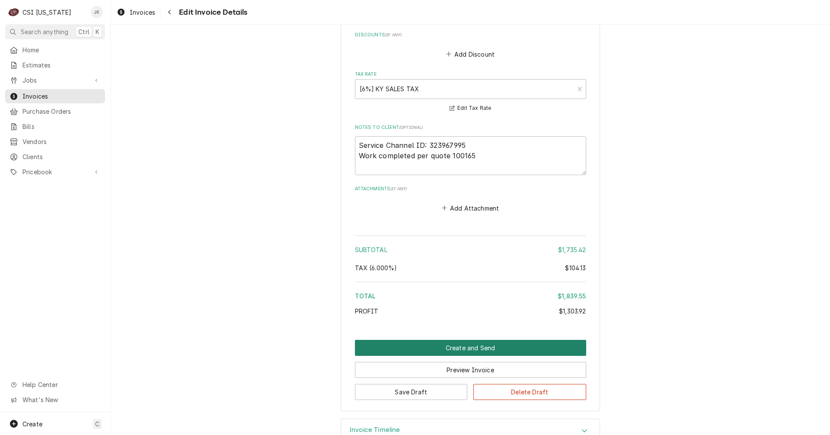
click at [484, 340] on button "Create and Send" at bounding box center [470, 348] width 231 height 16
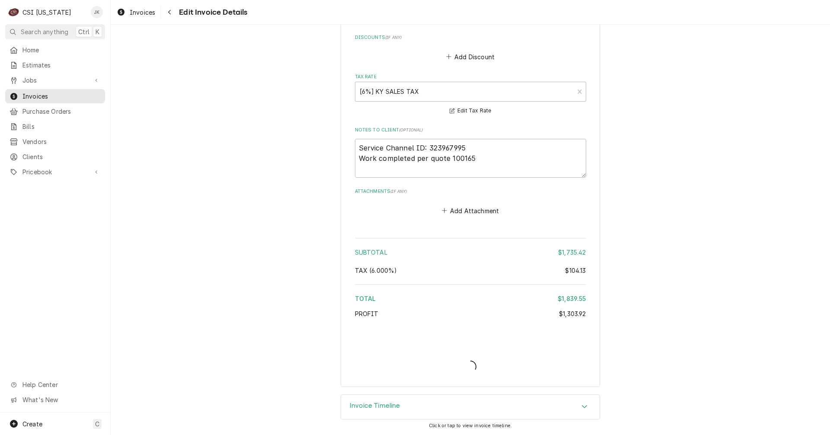
scroll to position [1819, 0]
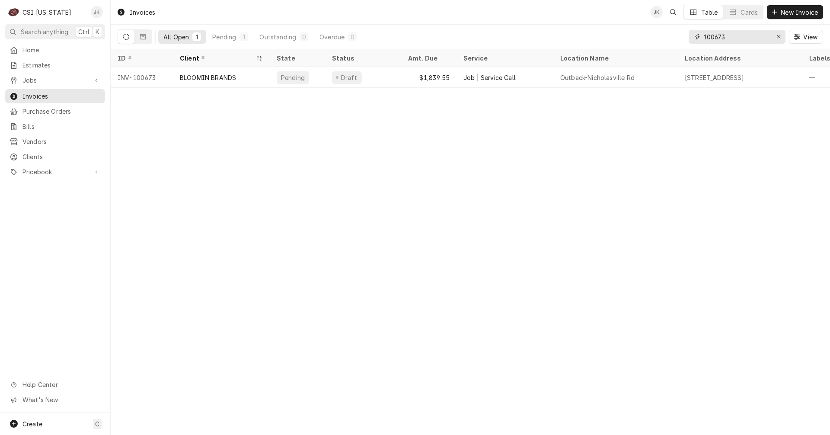
drag, startPoint x: 719, startPoint y: 35, endPoint x: 727, endPoint y: 35, distance: 8.6
click at [727, 35] on input "100673" at bounding box center [736, 37] width 65 height 14
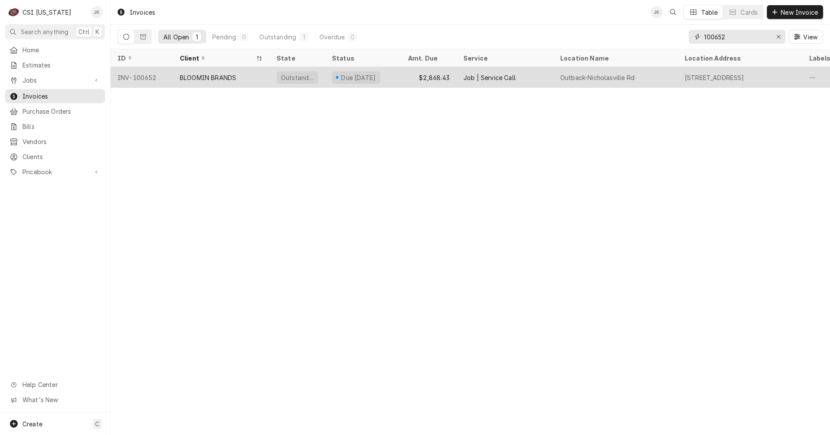
type input "100652"
click at [226, 71] on div "BLOOMIN BRANDS" at bounding box center [221, 77] width 97 height 21
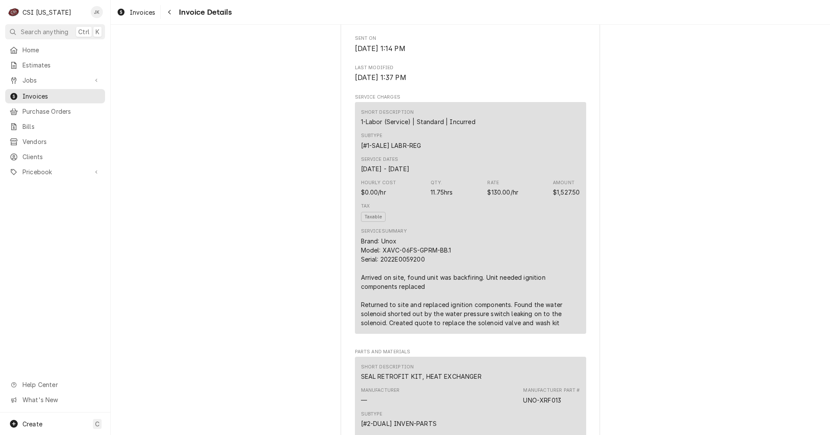
scroll to position [432, 0]
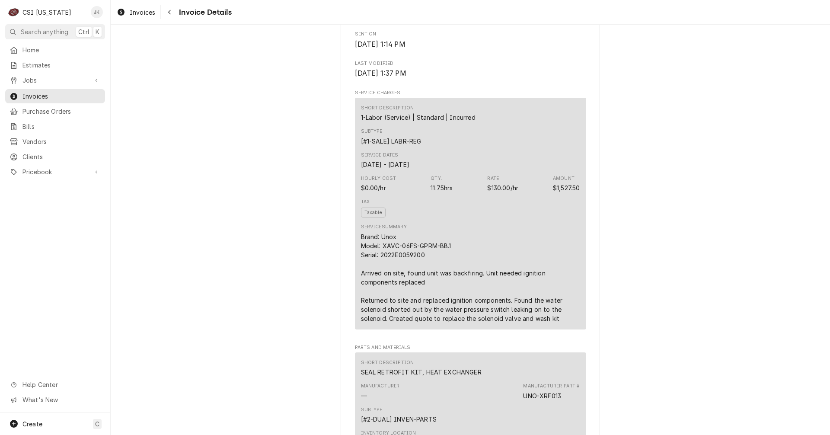
click at [500, 312] on div "Brand: Unox Model: XAVC-06FS-GPRM-BB.1 Serial: 2022E0059200 Arrived on site, fo…" at bounding box center [470, 277] width 219 height 91
drag, startPoint x: 509, startPoint y: 317, endPoint x: 560, endPoint y: 339, distance: 55.6
click at [560, 323] on div "Brand: Unox Model: XAVC-06FS-GPRM-BB.1 Serial: 2022E0059200 Arrived on site, fo…" at bounding box center [470, 277] width 219 height 91
copy div "Found the water solenoid shorted out by the water pressure switch leaking on to…"
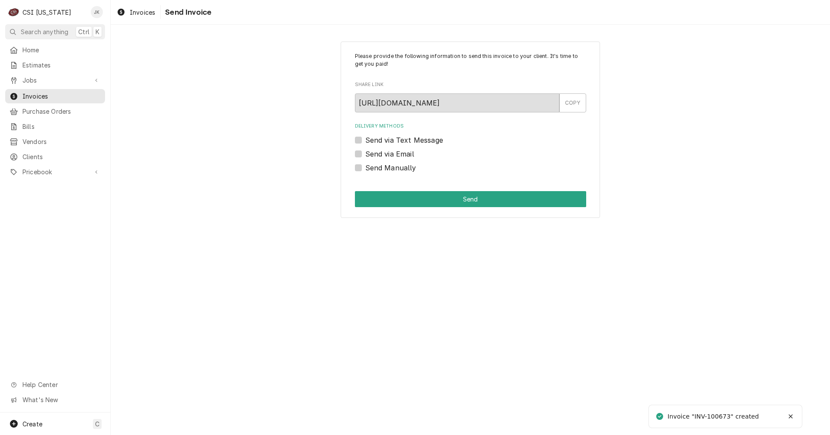
click at [390, 150] on label "Send via Email" at bounding box center [389, 154] width 49 height 10
click at [390, 150] on input "Send via Email" at bounding box center [480, 158] width 231 height 19
checkbox input "true"
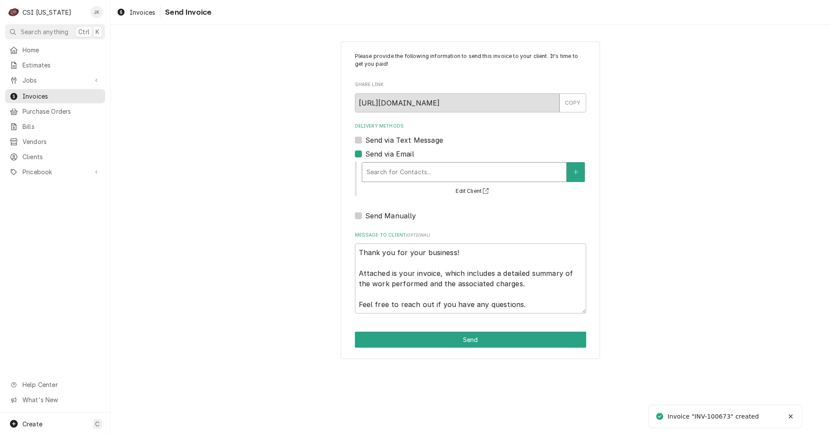
click at [395, 166] on div "Delivery Methods" at bounding box center [464, 172] width 195 height 16
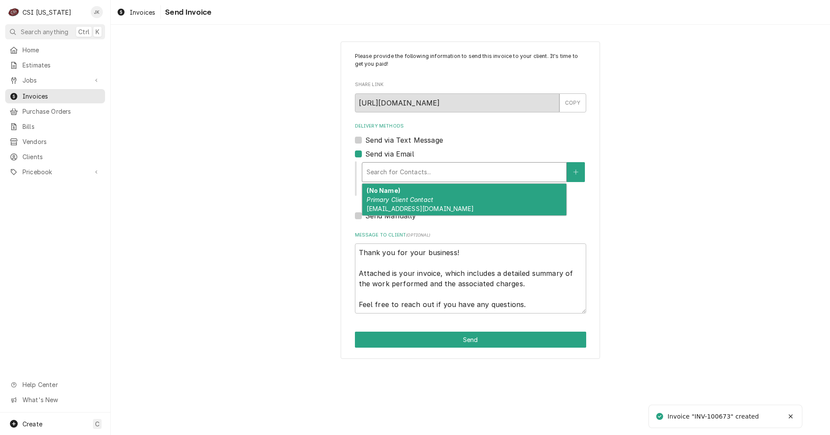
click at [409, 195] on div "(No Name) Primary Client Contact [EMAIL_ADDRESS][DOMAIN_NAME]" at bounding box center [464, 200] width 204 height 32
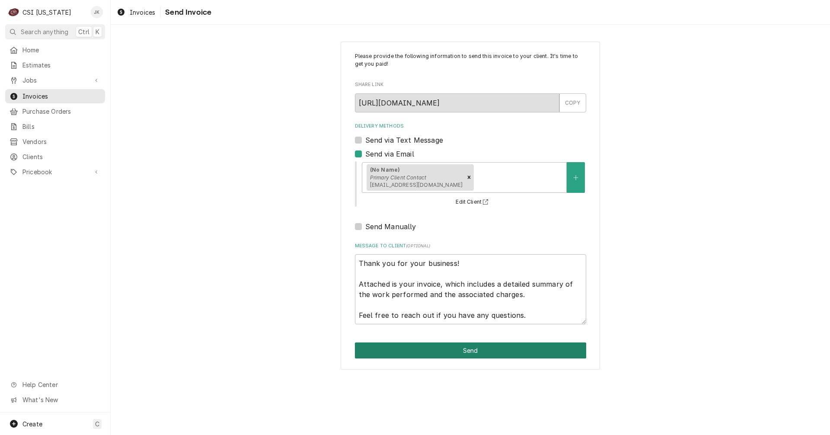
click at [451, 346] on button "Send" at bounding box center [470, 350] width 231 height 16
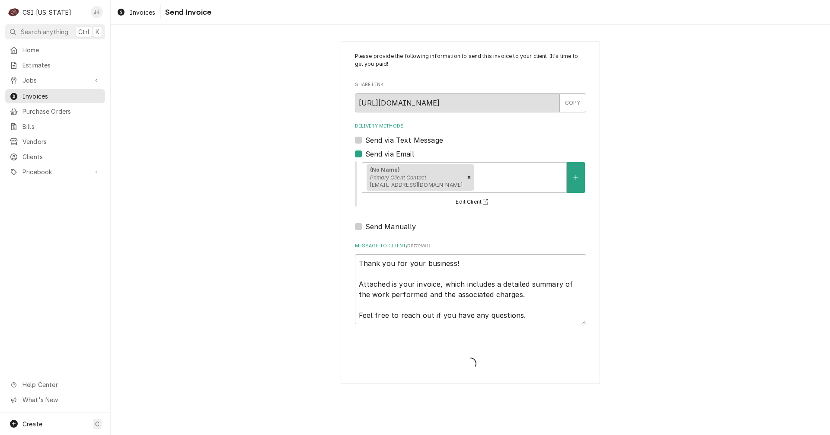
type textarea "x"
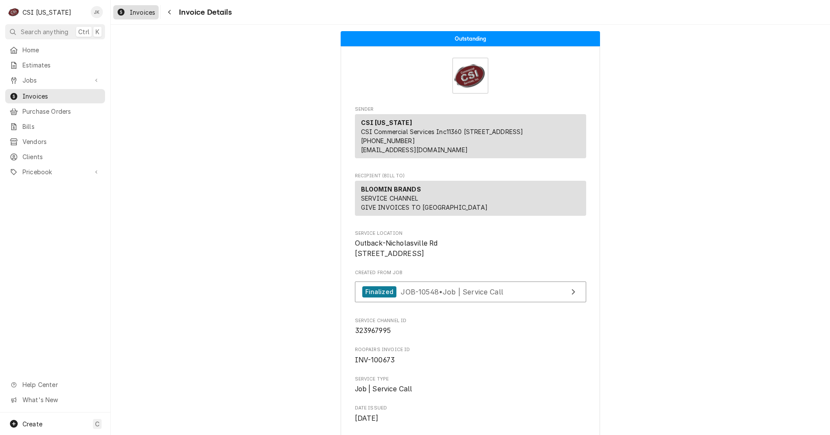
click at [125, 11] on div "Invoices" at bounding box center [136, 12] width 42 height 11
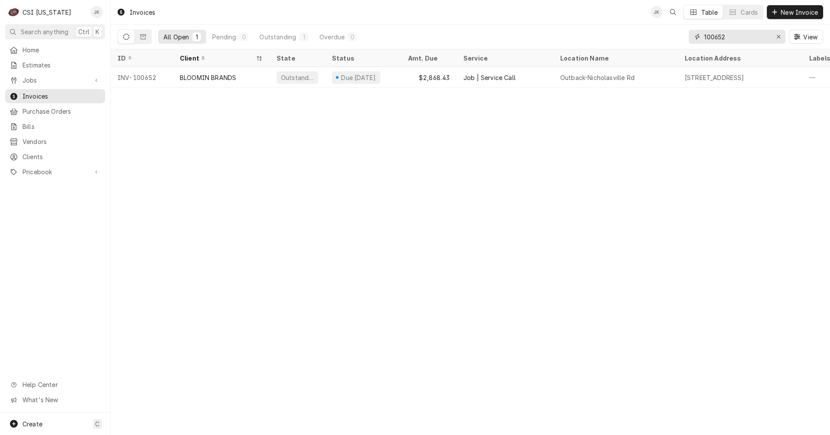
drag, startPoint x: 719, startPoint y: 36, endPoint x: 724, endPoint y: 36, distance: 5.2
click at [724, 36] on input "100652" at bounding box center [736, 37] width 65 height 14
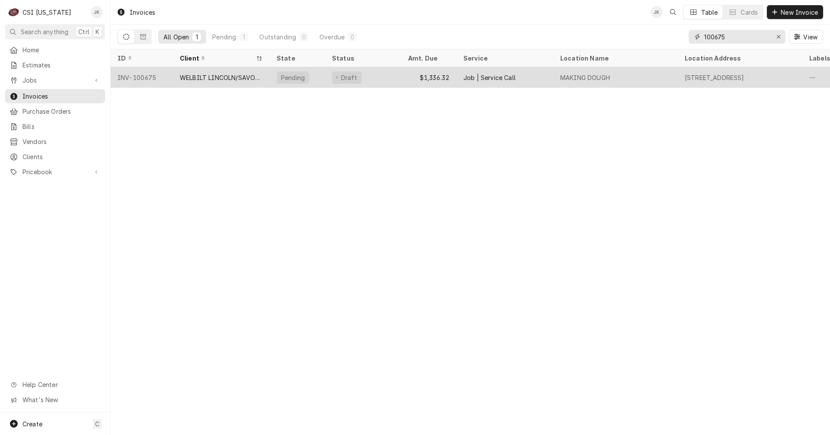
type input "100675"
click at [259, 73] on div "WELBILT LINCOLN/SAVORY/MERCO" at bounding box center [221, 77] width 83 height 9
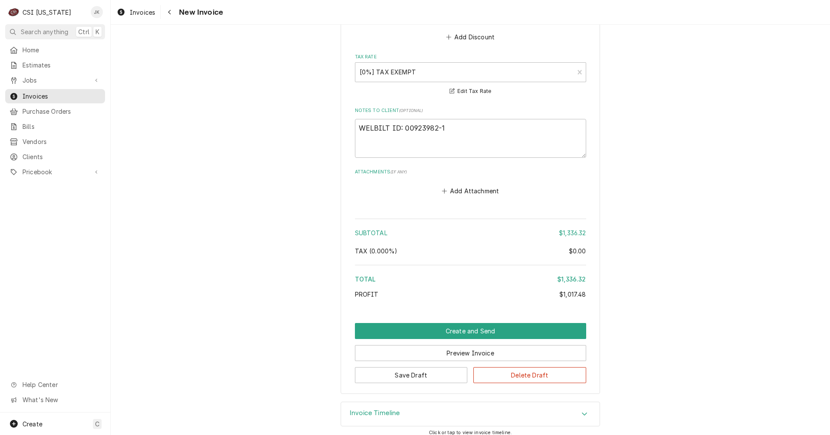
scroll to position [1763, 0]
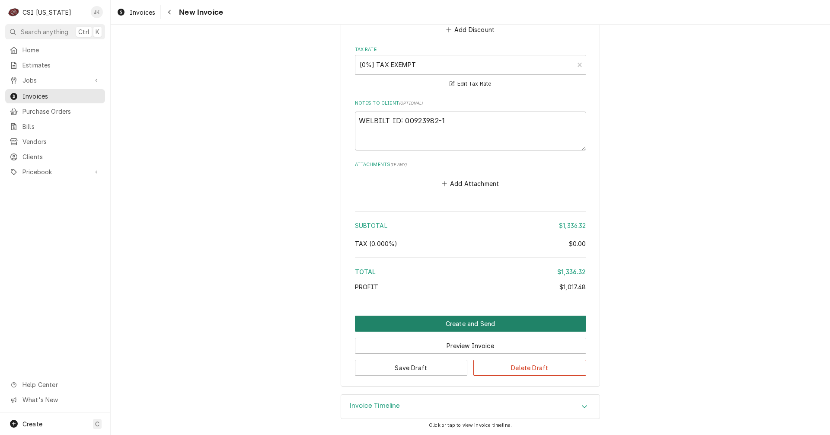
click at [454, 323] on button "Create and Send" at bounding box center [470, 324] width 231 height 16
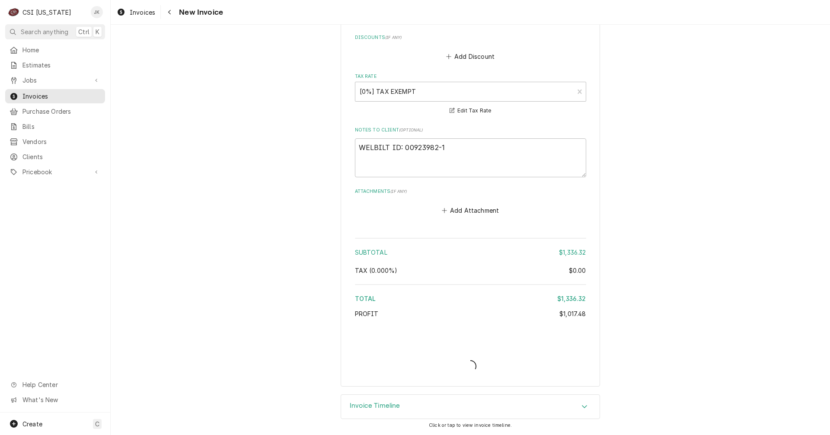
type textarea "x"
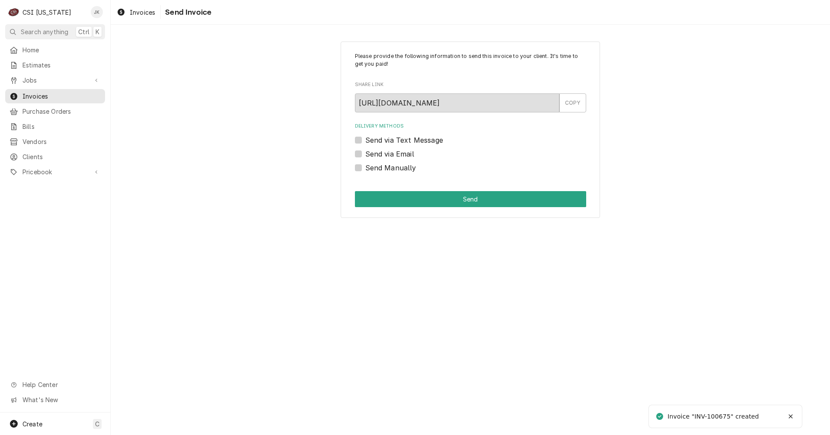
click at [390, 156] on label "Send via Email" at bounding box center [389, 154] width 49 height 10
click at [390, 156] on input "Send via Email" at bounding box center [480, 158] width 231 height 19
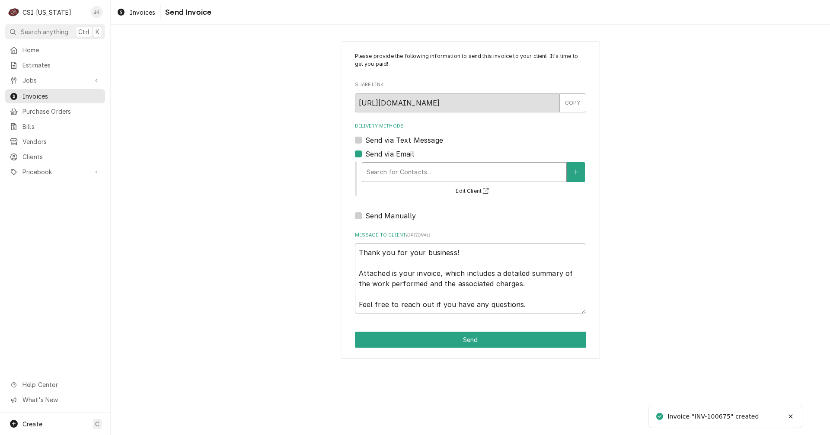
click at [391, 176] on div "Delivery Methods" at bounding box center [464, 172] width 195 height 16
click at [642, 218] on div "Please provide the following information to send this invoice to your client. I…" at bounding box center [470, 200] width 719 height 332
click at [365, 154] on label "Send via Email" at bounding box center [389, 154] width 49 height 10
click at [365, 154] on input "Send via Email" at bounding box center [480, 158] width 231 height 19
checkbox input "false"
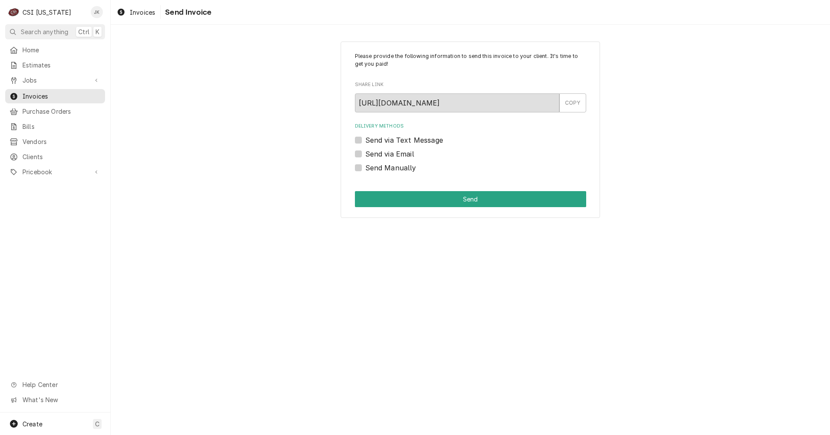
click at [365, 167] on label "Send Manually" at bounding box center [390, 168] width 51 height 10
click at [365, 167] on input "Send Manually" at bounding box center [480, 172] width 231 height 19
checkbox input "true"
click at [393, 199] on button "Send" at bounding box center [470, 199] width 231 height 16
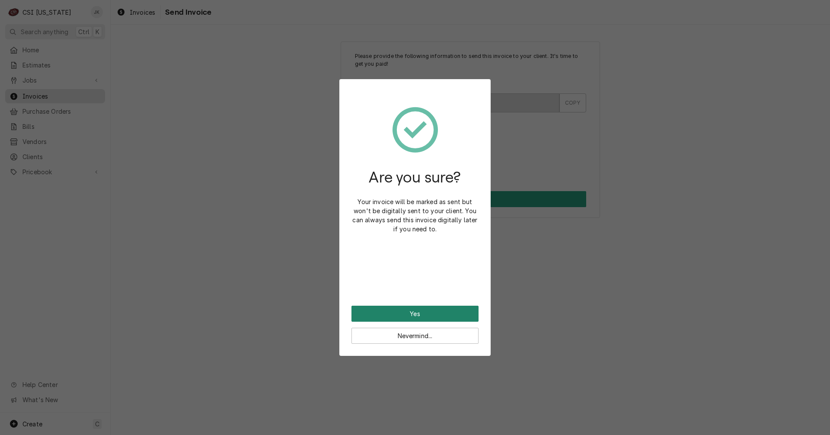
click at [462, 309] on button "Yes" at bounding box center [414, 314] width 127 height 16
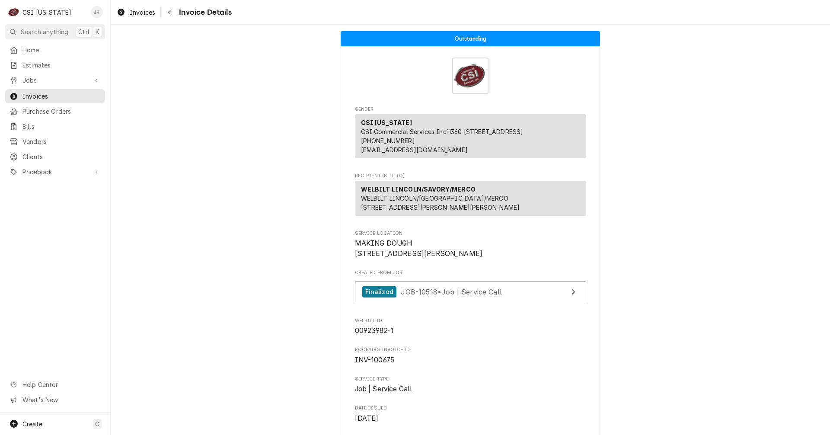
drag, startPoint x: 147, startPoint y: 16, endPoint x: 402, endPoint y: 41, distance: 257.2
click at [147, 16] on span "Invoices" at bounding box center [143, 12] width 26 height 9
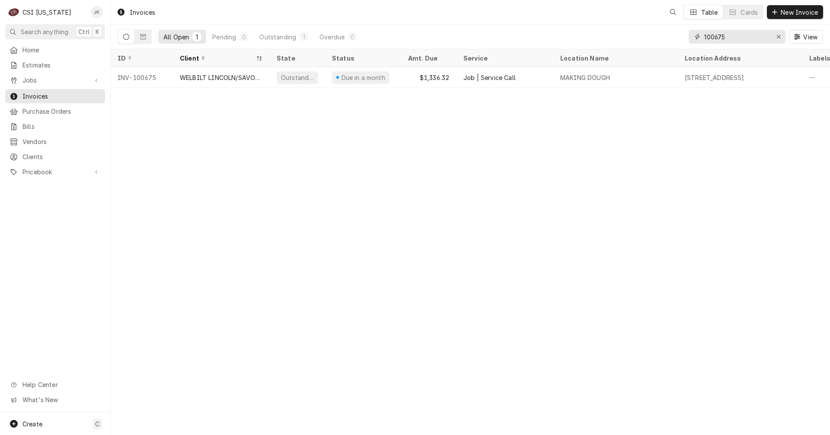
drag, startPoint x: 721, startPoint y: 38, endPoint x: 726, endPoint y: 38, distance: 5.2
click at [726, 38] on input "100675" at bounding box center [736, 37] width 65 height 14
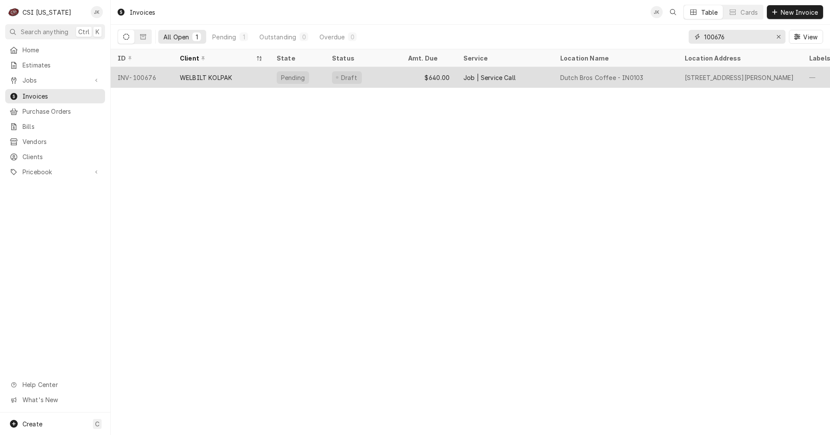
type input "100676"
click at [234, 79] on div "WELBILT KOLPAK" at bounding box center [221, 77] width 97 height 21
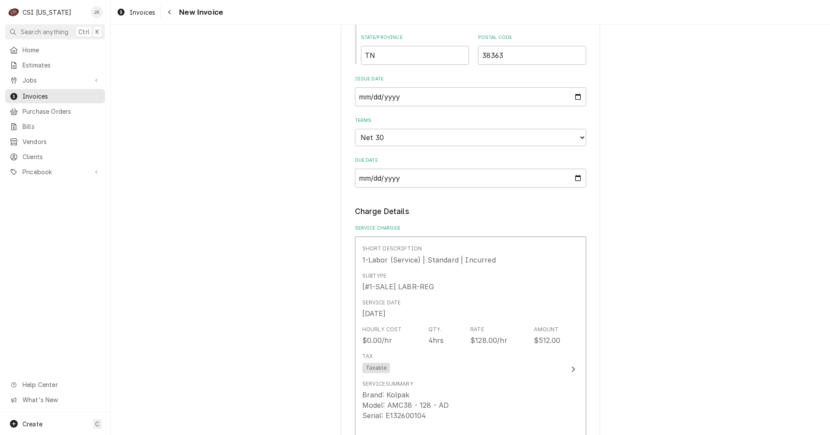
scroll to position [692, 0]
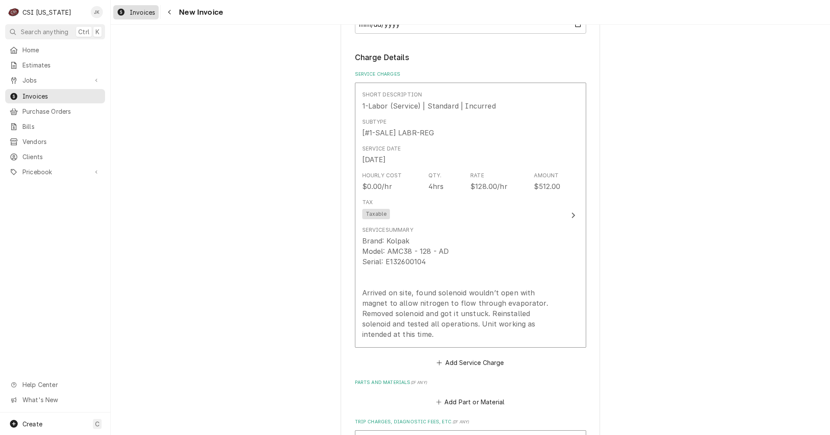
click at [144, 13] on span "Invoices" at bounding box center [143, 12] width 26 height 9
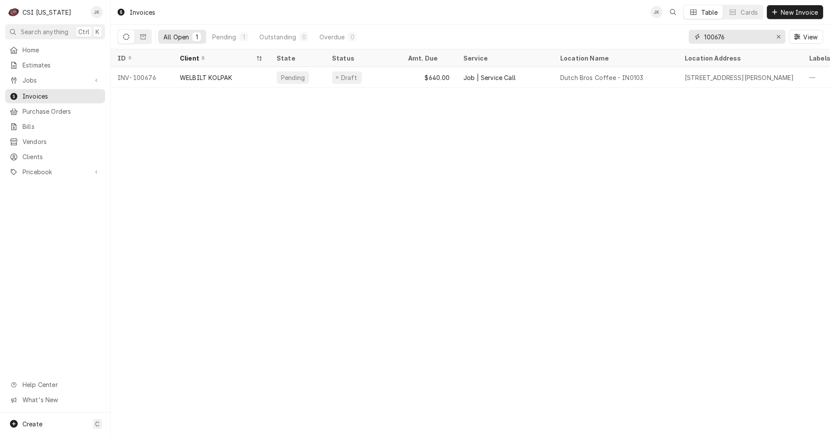
click at [728, 38] on input "100676" at bounding box center [736, 37] width 65 height 14
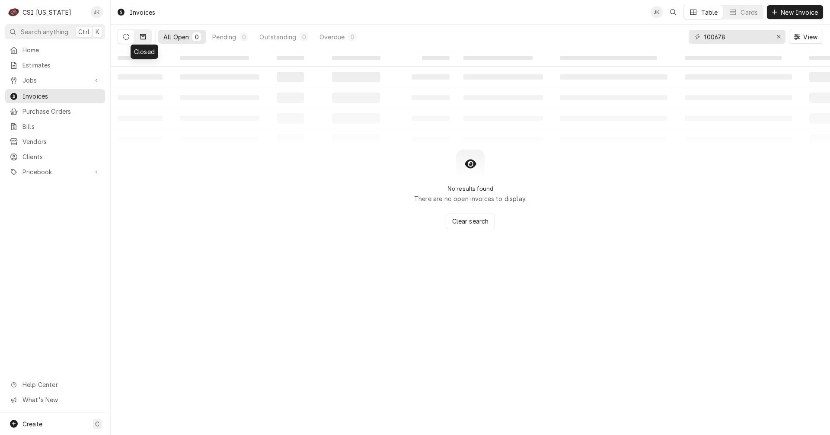
click at [145, 38] on icon "Dynamic Content Wrapper" at bounding box center [143, 36] width 6 height 5
click at [121, 38] on button "Dynamic Content Wrapper" at bounding box center [126, 37] width 16 height 14
click at [724, 37] on input "100678" at bounding box center [736, 37] width 65 height 14
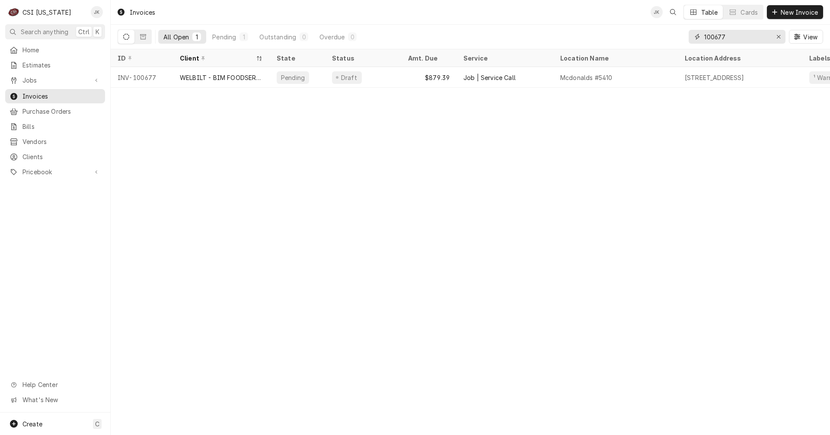
drag, startPoint x: 714, startPoint y: 35, endPoint x: 753, endPoint y: 35, distance: 38.9
click at [753, 35] on input "100677" at bounding box center [736, 37] width 65 height 14
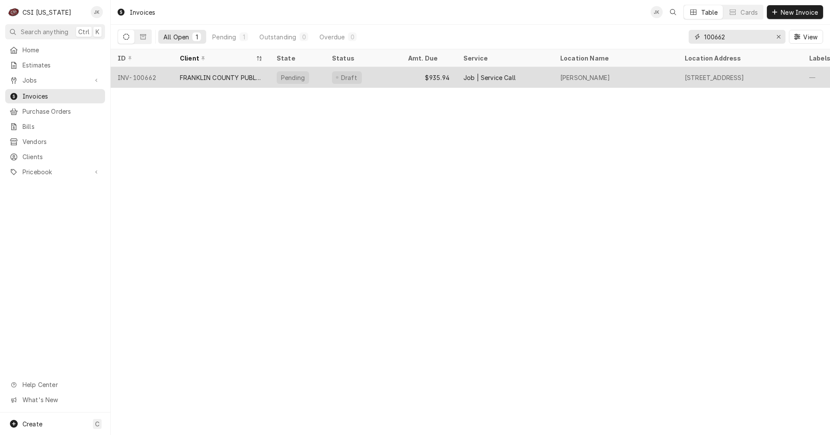
type input "100662"
click at [192, 76] on div "FRANKLIN COUNTY PUBLIC SCHOOLS" at bounding box center [221, 77] width 83 height 9
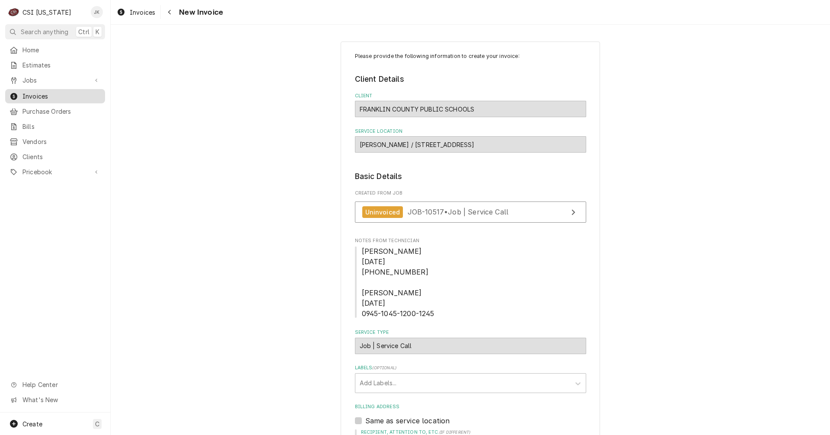
click at [29, 92] on span "Invoices" at bounding box center [61, 96] width 78 height 9
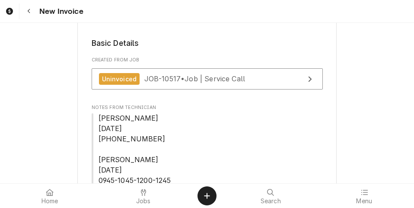
scroll to position [130, 0]
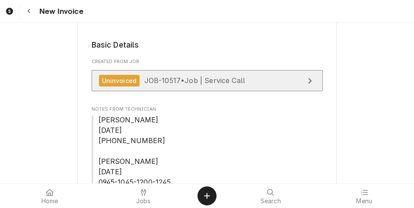
click at [182, 80] on span "JOB-10517 • Job | Service Call" at bounding box center [194, 80] width 101 height 9
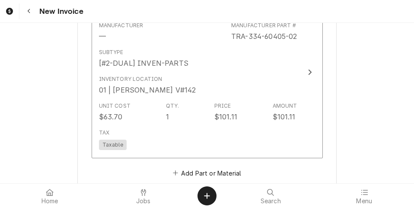
scroll to position [1268, 0]
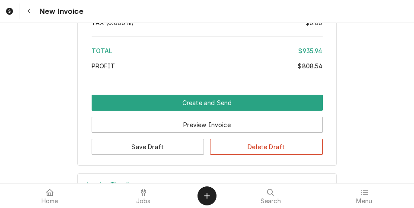
scroll to position [2090, 0]
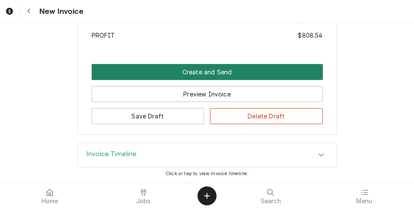
click button "Create and Send"
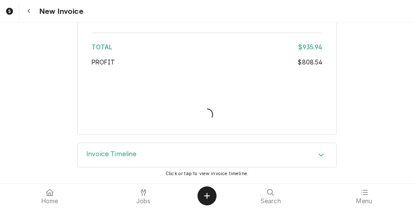
scroll to position [2063, 0]
type textarea "x"
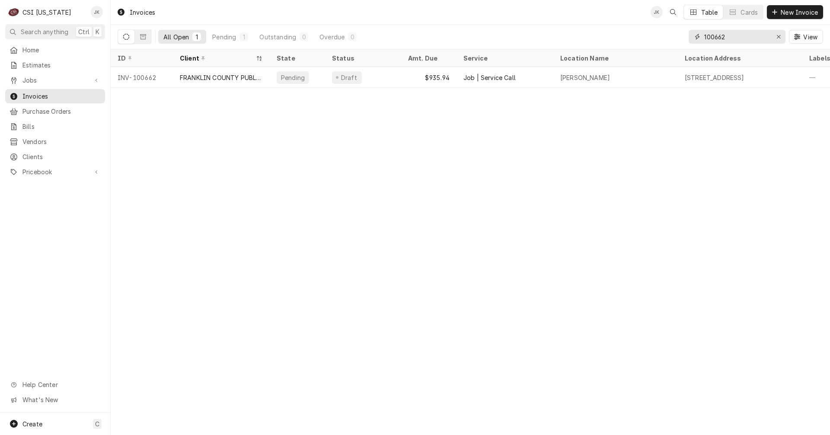
drag, startPoint x: 718, startPoint y: 35, endPoint x: 746, endPoint y: 35, distance: 27.7
click at [746, 35] on input "100662" at bounding box center [736, 37] width 65 height 14
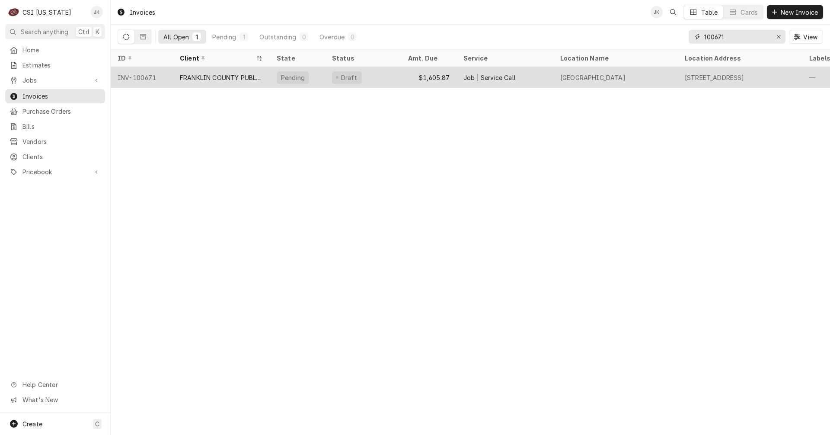
type input "100671"
click at [227, 78] on div "FRANKLIN COUNTY PUBLIC SCHOOLS" at bounding box center [221, 77] width 83 height 9
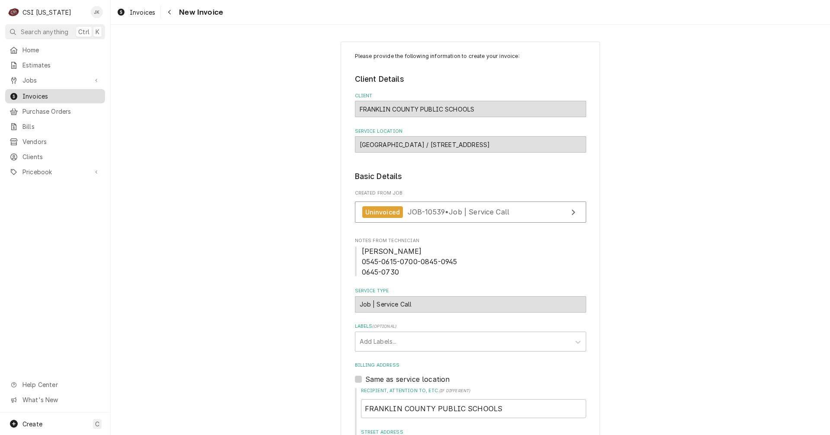
click at [42, 93] on span "Invoices" at bounding box center [61, 96] width 78 height 9
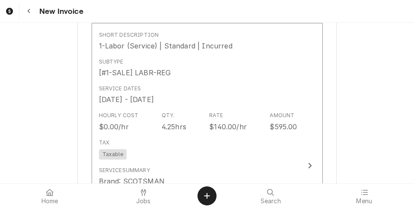
scroll to position [735, 0]
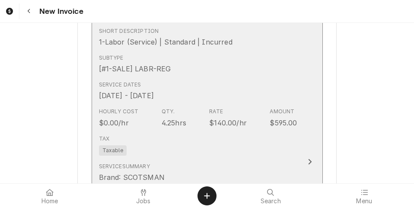
click at [200, 115] on div "Hourly Cost $0.00/hr Qty. 4.25hrs Rate $140.00/hr Amount $595.00" at bounding box center [198, 117] width 198 height 27
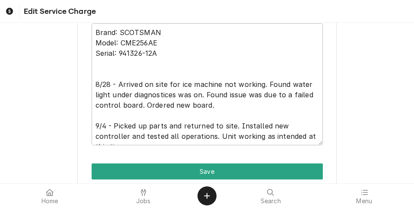
scroll to position [427, 0]
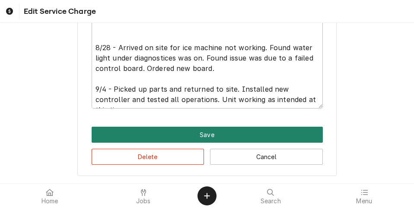
click at [207, 137] on button "Save" at bounding box center [207, 135] width 231 height 16
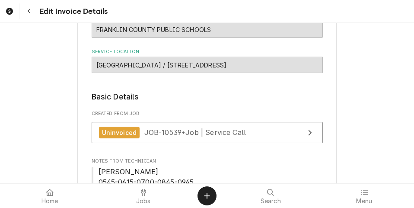
scroll to position [76, 0]
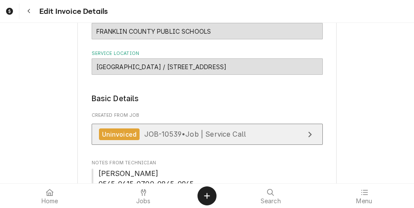
click at [235, 131] on span "JOB-10539 • Job | Service Call" at bounding box center [195, 134] width 102 height 9
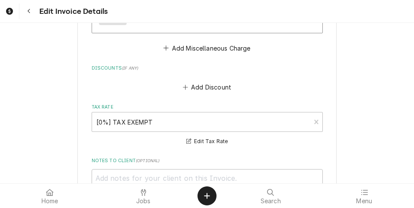
scroll to position [1805, 0]
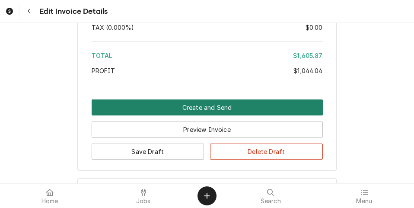
click at [213, 112] on button "Create and Send" at bounding box center [207, 107] width 231 height 16
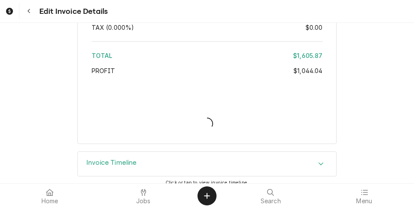
type textarea "x"
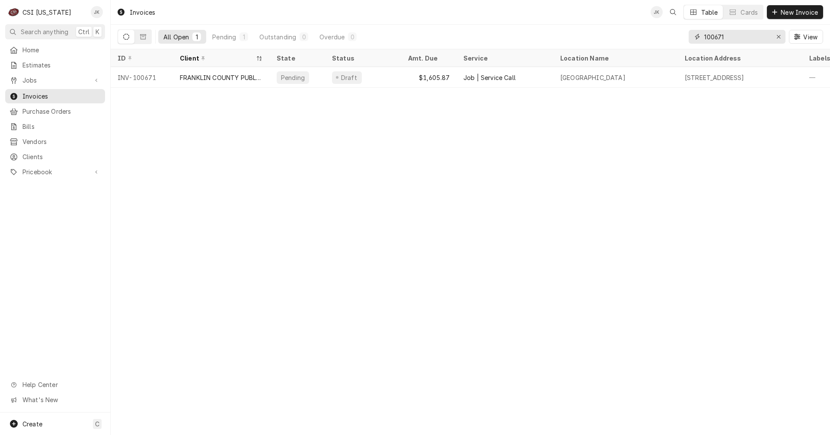
drag, startPoint x: 721, startPoint y: 36, endPoint x: 734, endPoint y: 36, distance: 13.0
click at [733, 36] on input "100671" at bounding box center [736, 37] width 65 height 14
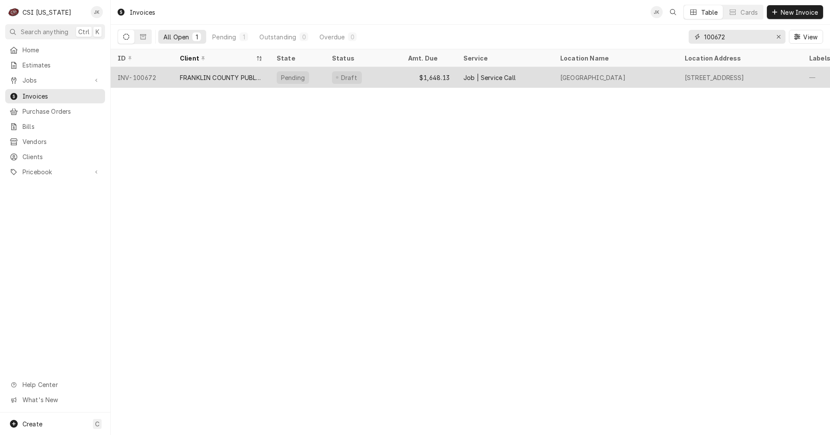
type input "100672"
click at [249, 78] on div "FRANKLIN COUNTY PUBLIC SCHOOLS" at bounding box center [221, 77] width 83 height 9
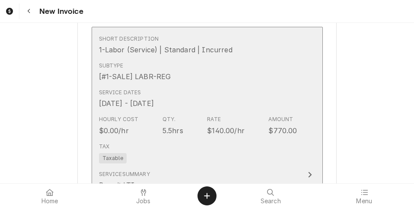
scroll to position [735, 0]
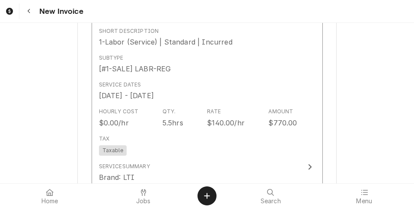
drag, startPoint x: 41, startPoint y: 117, endPoint x: 38, endPoint y: 133, distance: 16.4
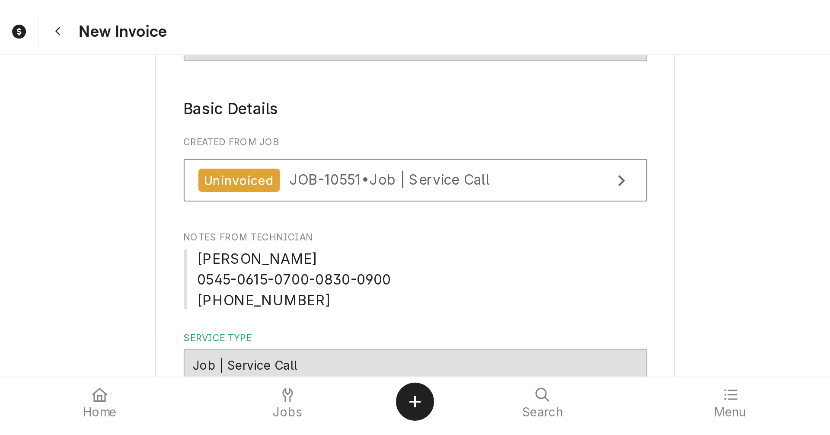
scroll to position [130, 0]
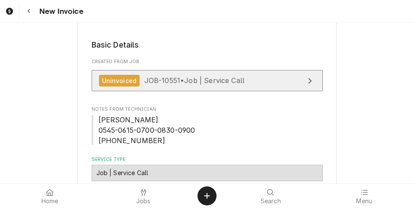
click at [132, 82] on div "Uninvoiced" at bounding box center [119, 81] width 41 height 12
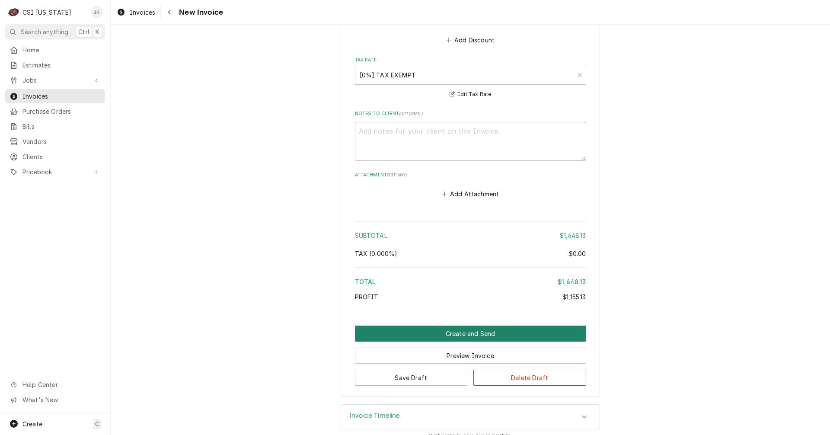
click at [420, 325] on button "Create and Send" at bounding box center [470, 333] width 231 height 16
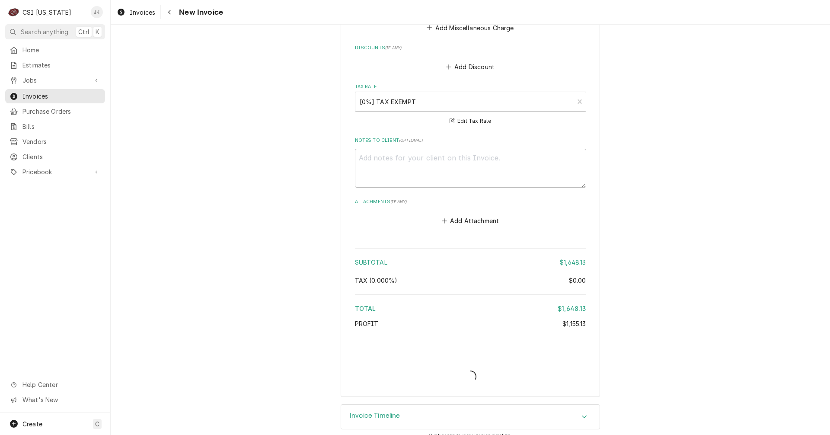
type textarea "x"
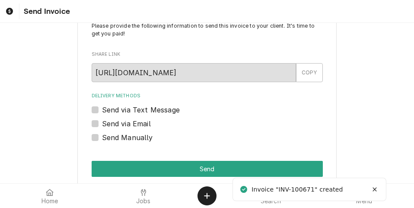
scroll to position [41, 0]
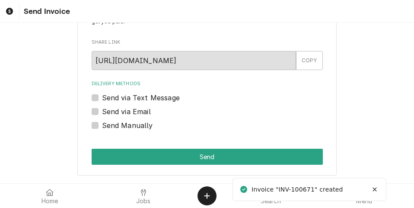
click at [102, 111] on label "Send via Email" at bounding box center [126, 111] width 49 height 10
click at [102, 111] on input "Send via Email" at bounding box center [217, 115] width 231 height 19
checkbox input "true"
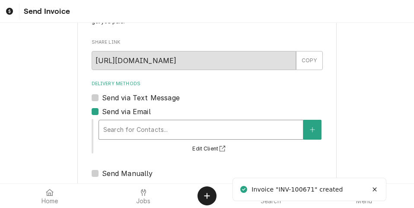
click at [152, 128] on div "Delivery Methods" at bounding box center [200, 130] width 195 height 16
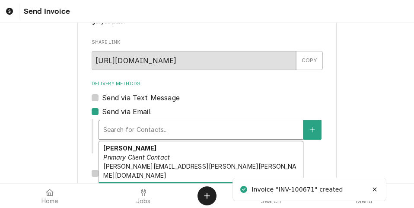
click at [131, 185] on strong "[PERSON_NAME] (Invoices)" at bounding box center [147, 188] width 88 height 7
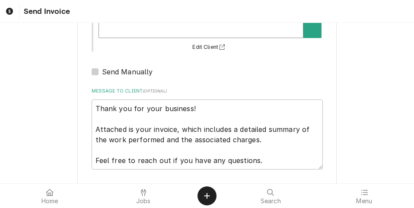
scroll to position [192, 0]
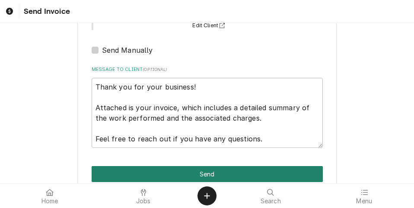
click at [196, 166] on button "Send" at bounding box center [207, 174] width 231 height 16
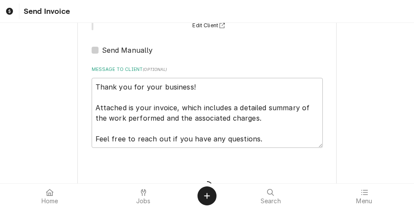
type textarea "x"
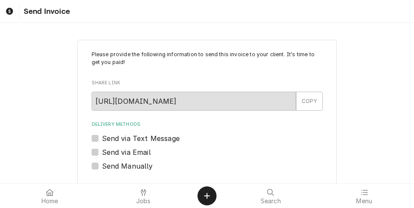
click at [137, 149] on label "Send via Email" at bounding box center [126, 152] width 49 height 10
click at [137, 149] on input "Send via Email" at bounding box center [217, 156] width 231 height 19
checkbox input "true"
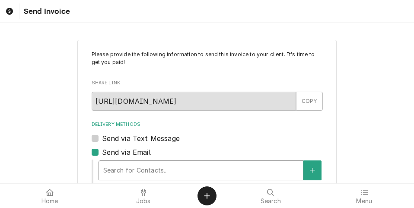
click at [139, 168] on div "Delivery Methods" at bounding box center [200, 171] width 195 height 16
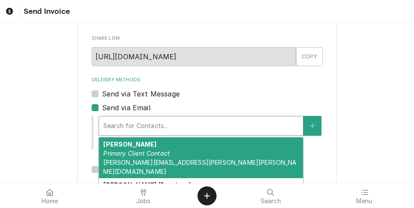
scroll to position [86, 0]
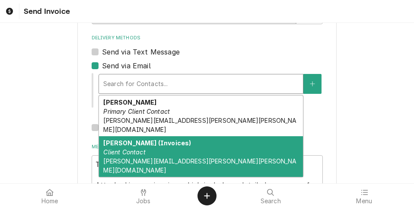
click at [129, 147] on div "Donna Smith (Invoices) Client Contact DONNA.SMITH@FRANKLIN.KYSCHOOLS.US" at bounding box center [201, 156] width 204 height 41
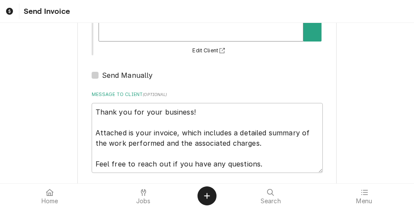
scroll to position [192, 0]
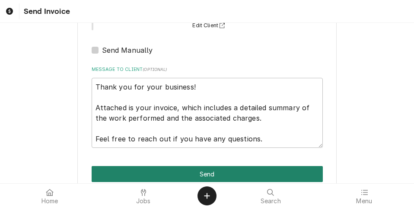
click at [223, 166] on button "Send" at bounding box center [207, 174] width 231 height 16
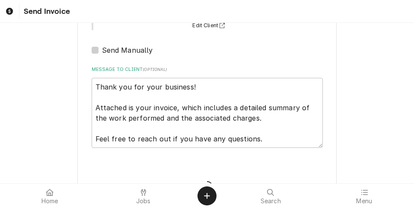
type textarea "x"
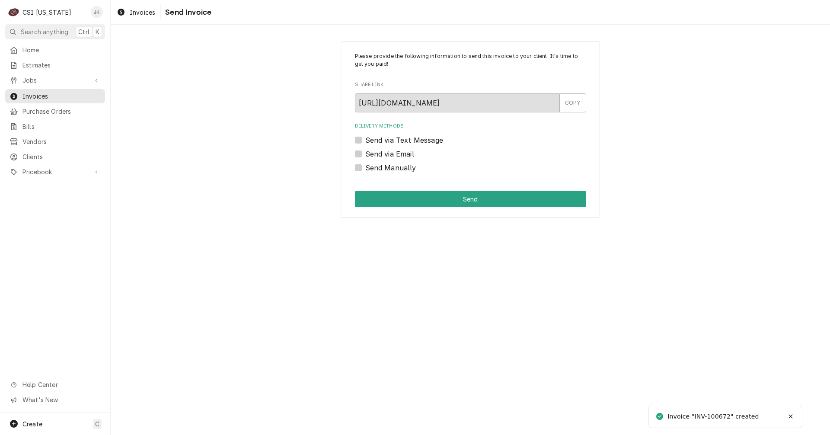
click at [394, 153] on label "Send via Email" at bounding box center [389, 154] width 49 height 10
click at [394, 153] on input "Send via Email" at bounding box center [480, 158] width 231 height 19
checkbox input "true"
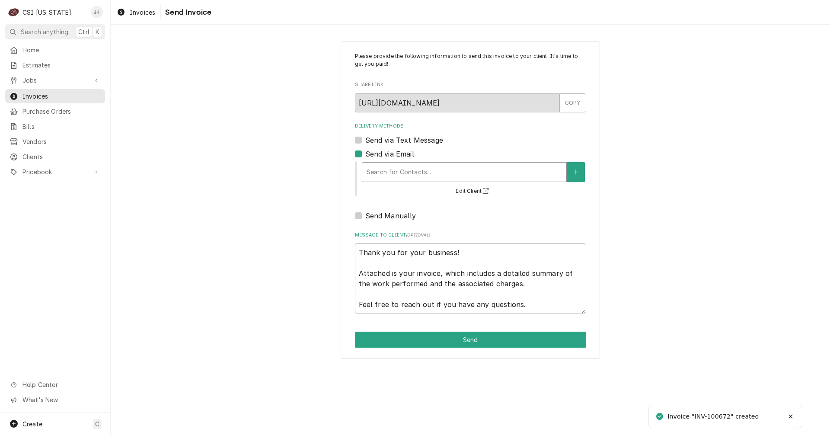
click at [465, 178] on div "Delivery Methods" at bounding box center [464, 172] width 195 height 16
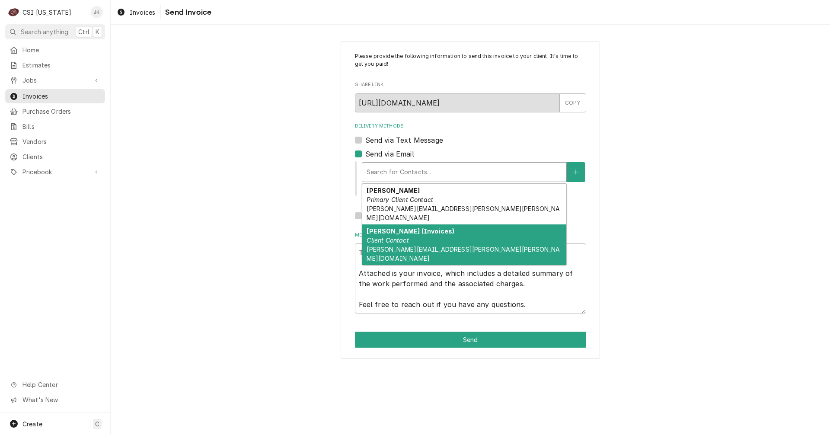
click at [417, 228] on div "Donna Smith (Invoices) Client Contact DONNA.SMITH@FRANKLIN.KYSCHOOLS.US" at bounding box center [464, 244] width 204 height 41
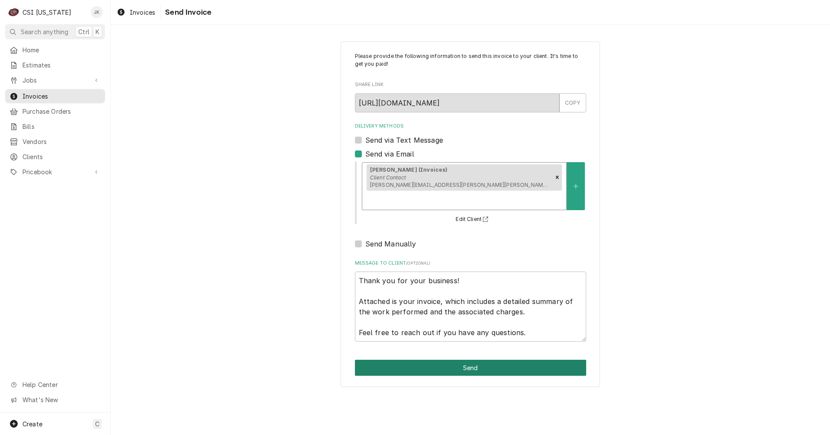
click at [469, 360] on button "Send" at bounding box center [470, 368] width 231 height 16
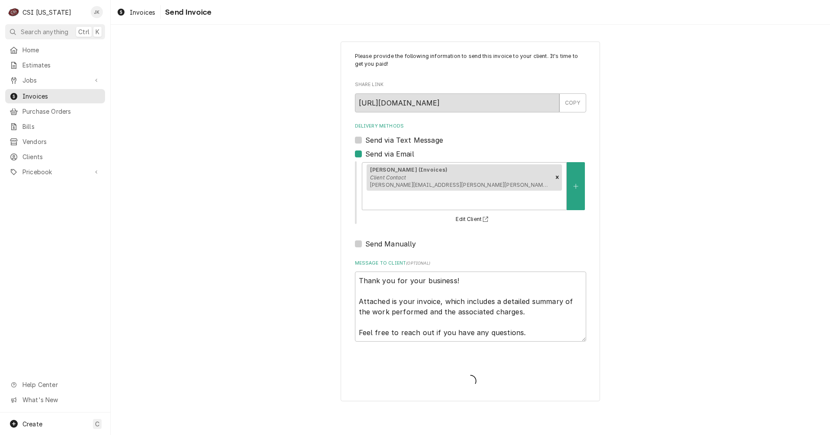
type textarea "x"
